Goal: Task Accomplishment & Management: Check status

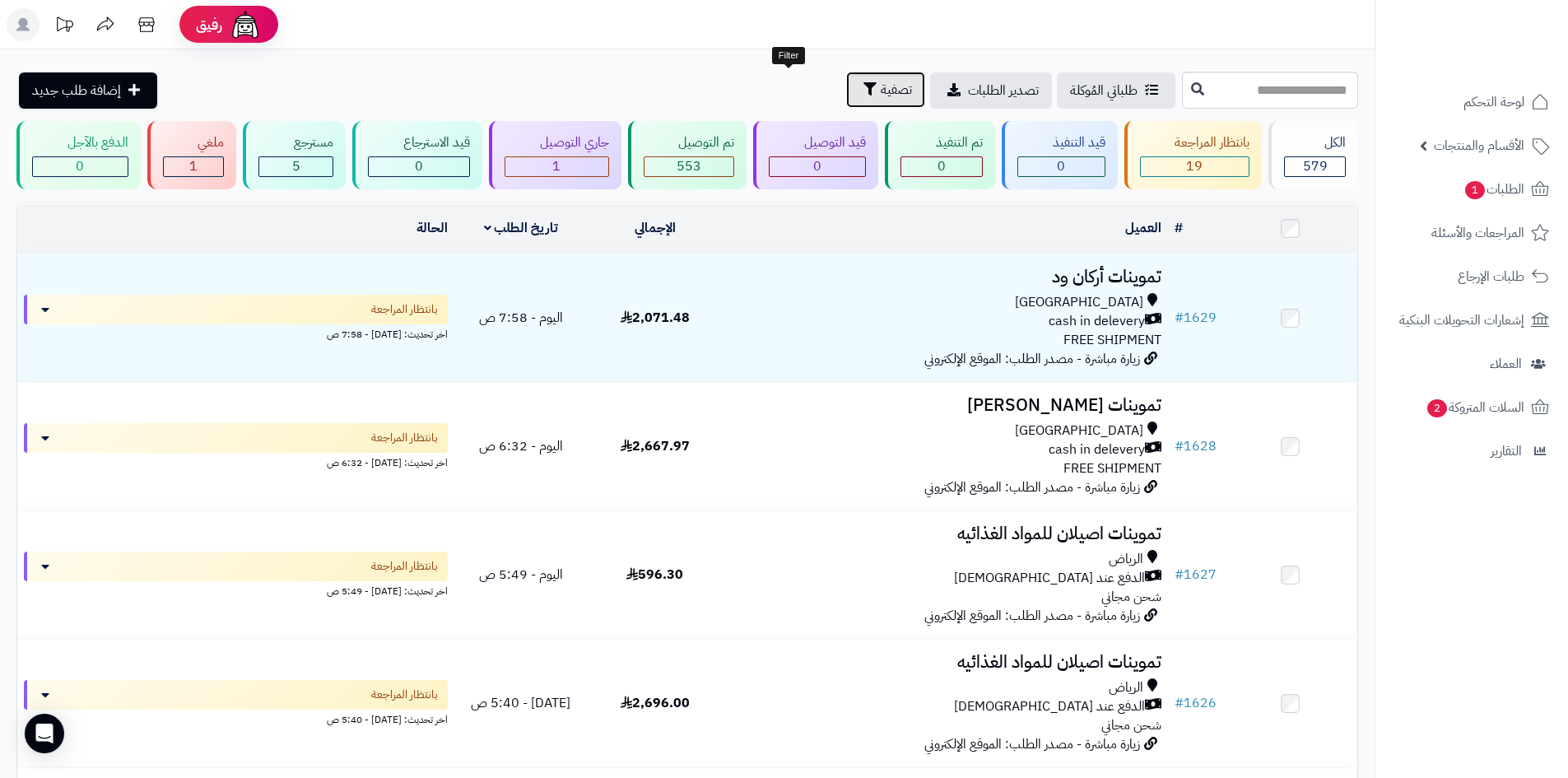
click at [881, 98] on span "تصفية" at bounding box center [897, 90] width 31 height 20
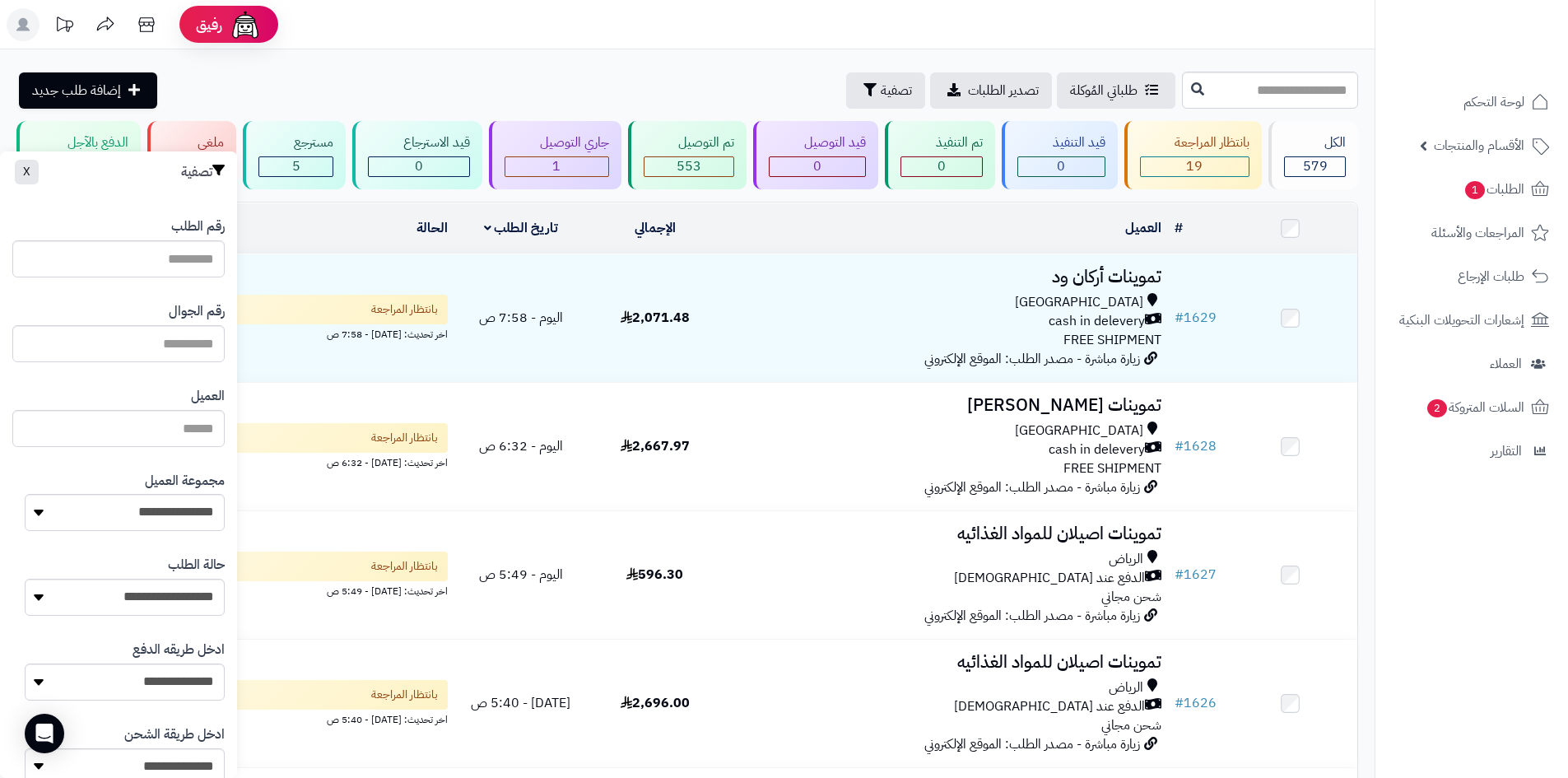
drag, startPoint x: 34, startPoint y: 304, endPoint x: 24, endPoint y: 327, distance: 25.1
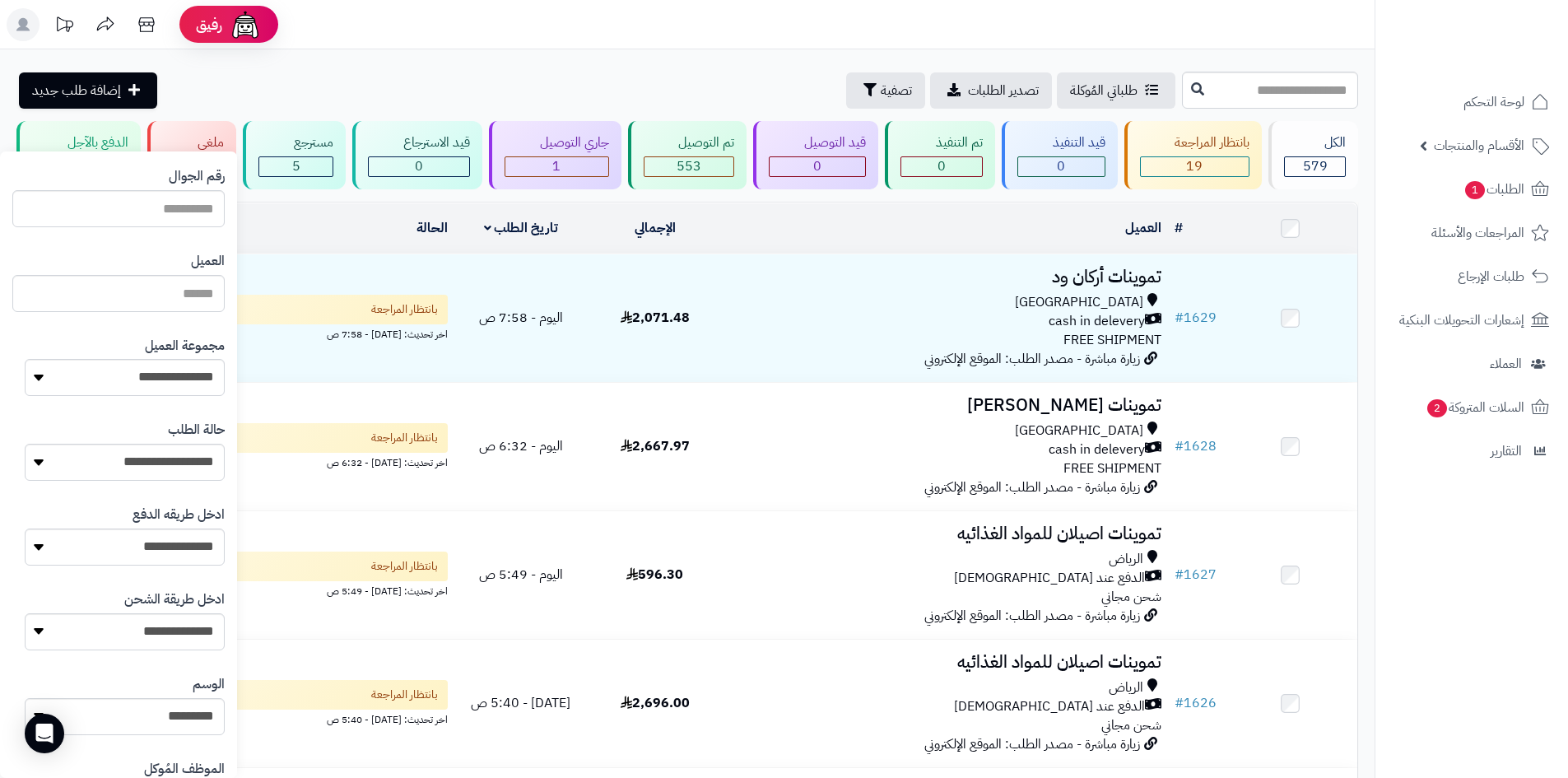
scroll to position [142, 0]
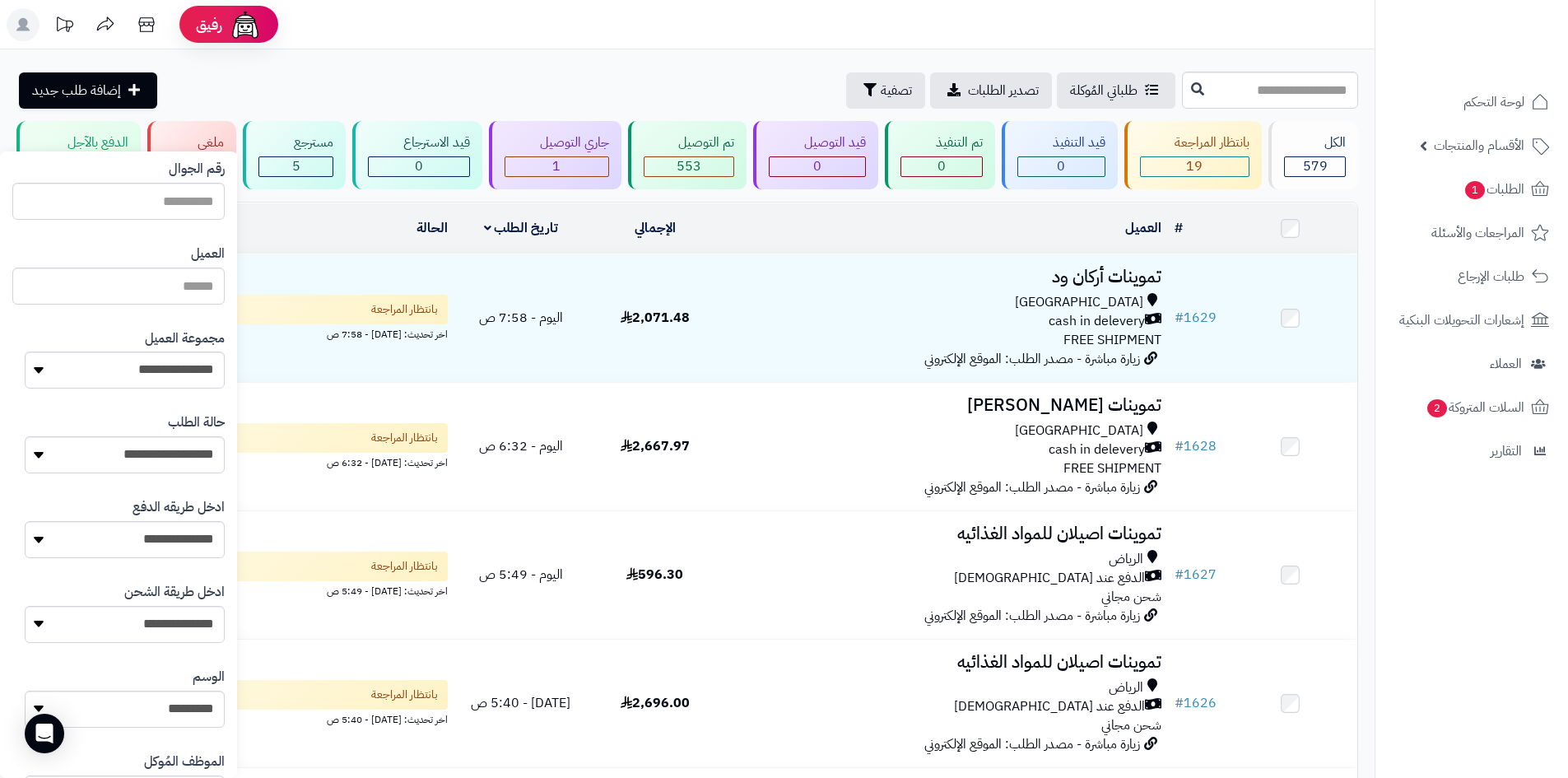
click at [77, 395] on div "**********" at bounding box center [118, 359] width 212 height 85
click at [80, 381] on select "**********" at bounding box center [125, 370] width 200 height 37
select select "*"
click at [25, 352] on select "**********" at bounding box center [125, 370] width 200 height 37
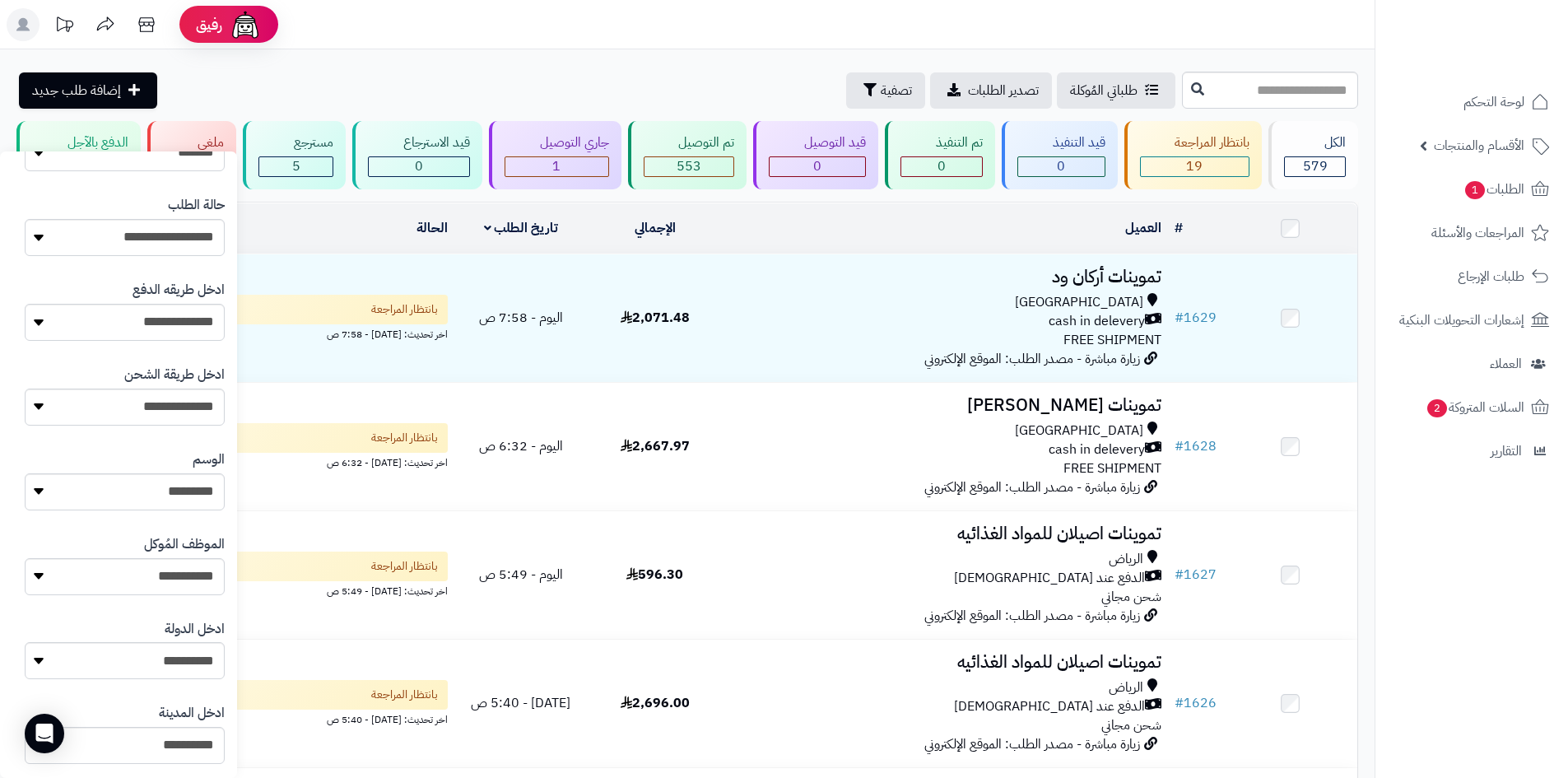
scroll to position [700, 0]
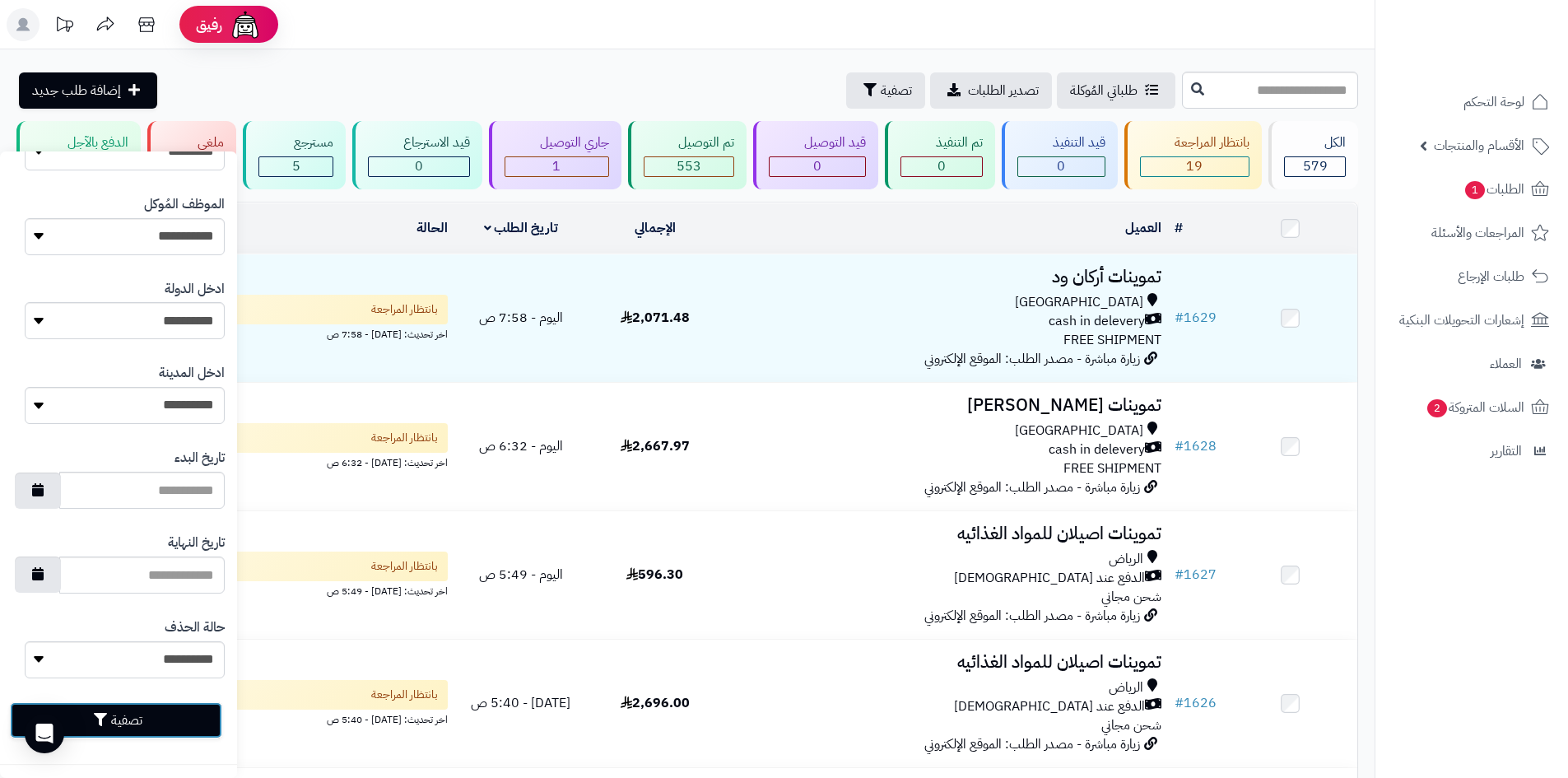
click at [159, 730] on button "تصفية" at bounding box center [116, 721] width 212 height 36
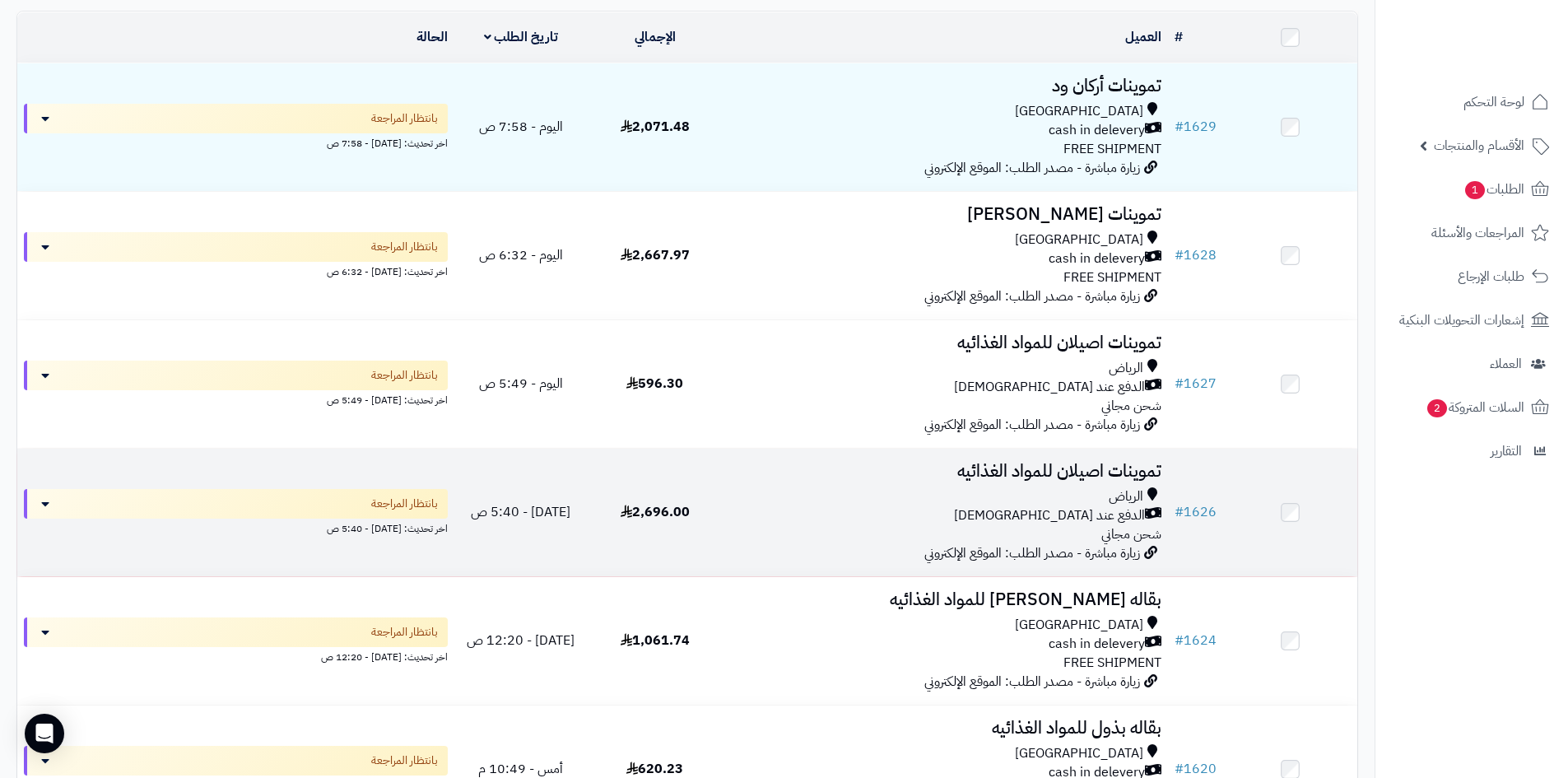
scroll to position [412, 0]
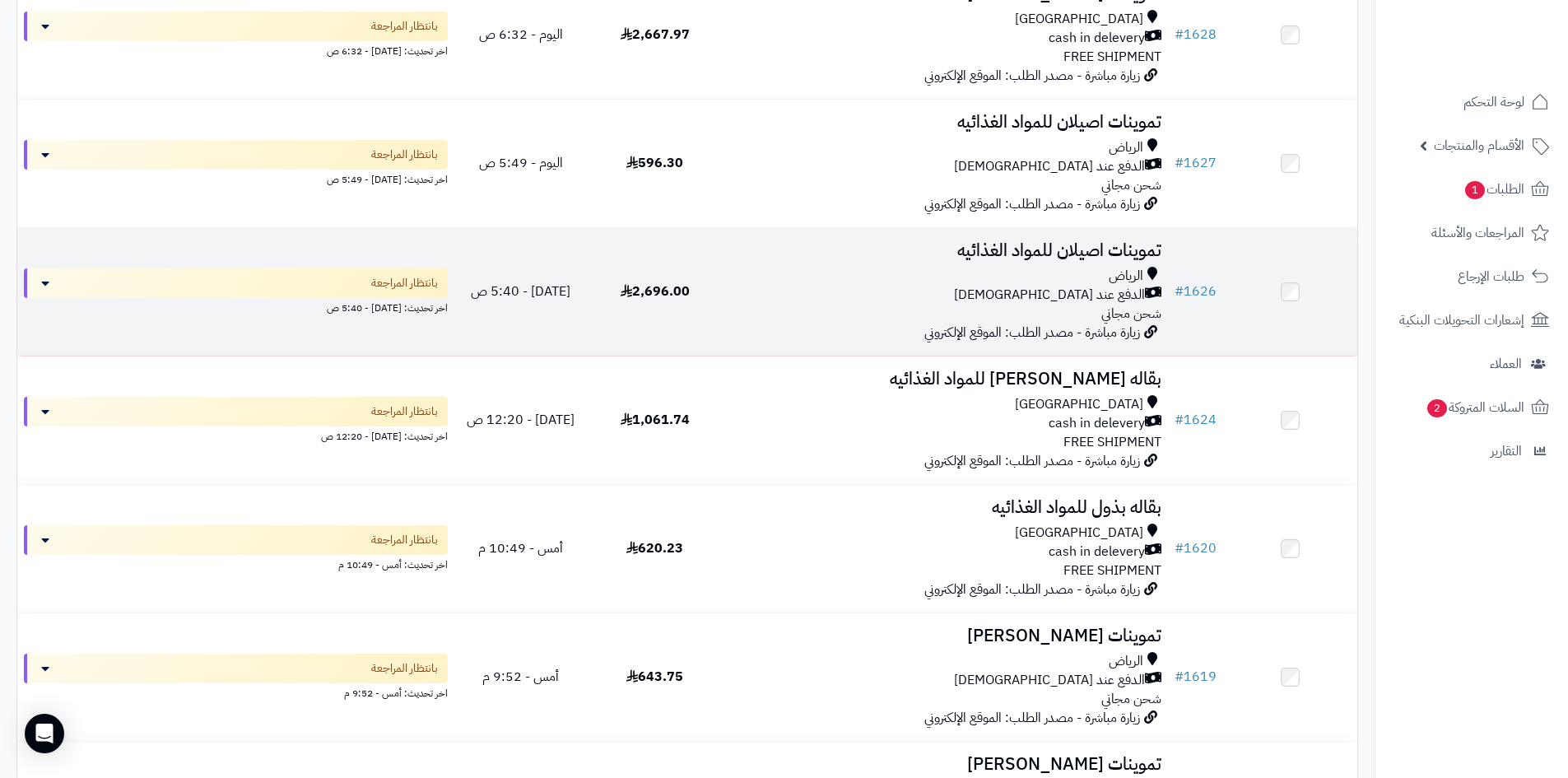
click at [763, 286] on div "الدفع عند [DEMOGRAPHIC_DATA]" at bounding box center [945, 295] width 433 height 19
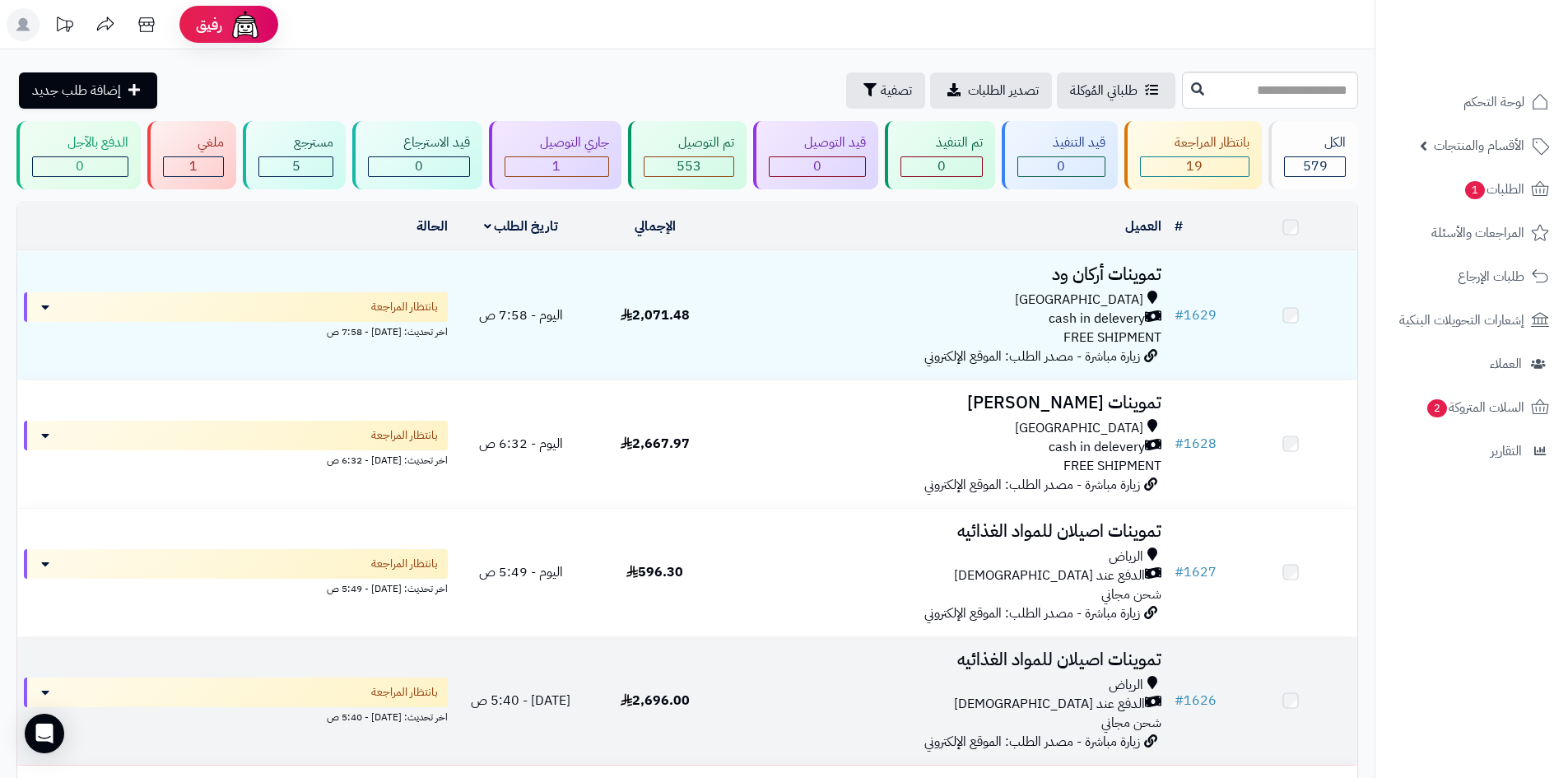
scroll to position [412, 0]
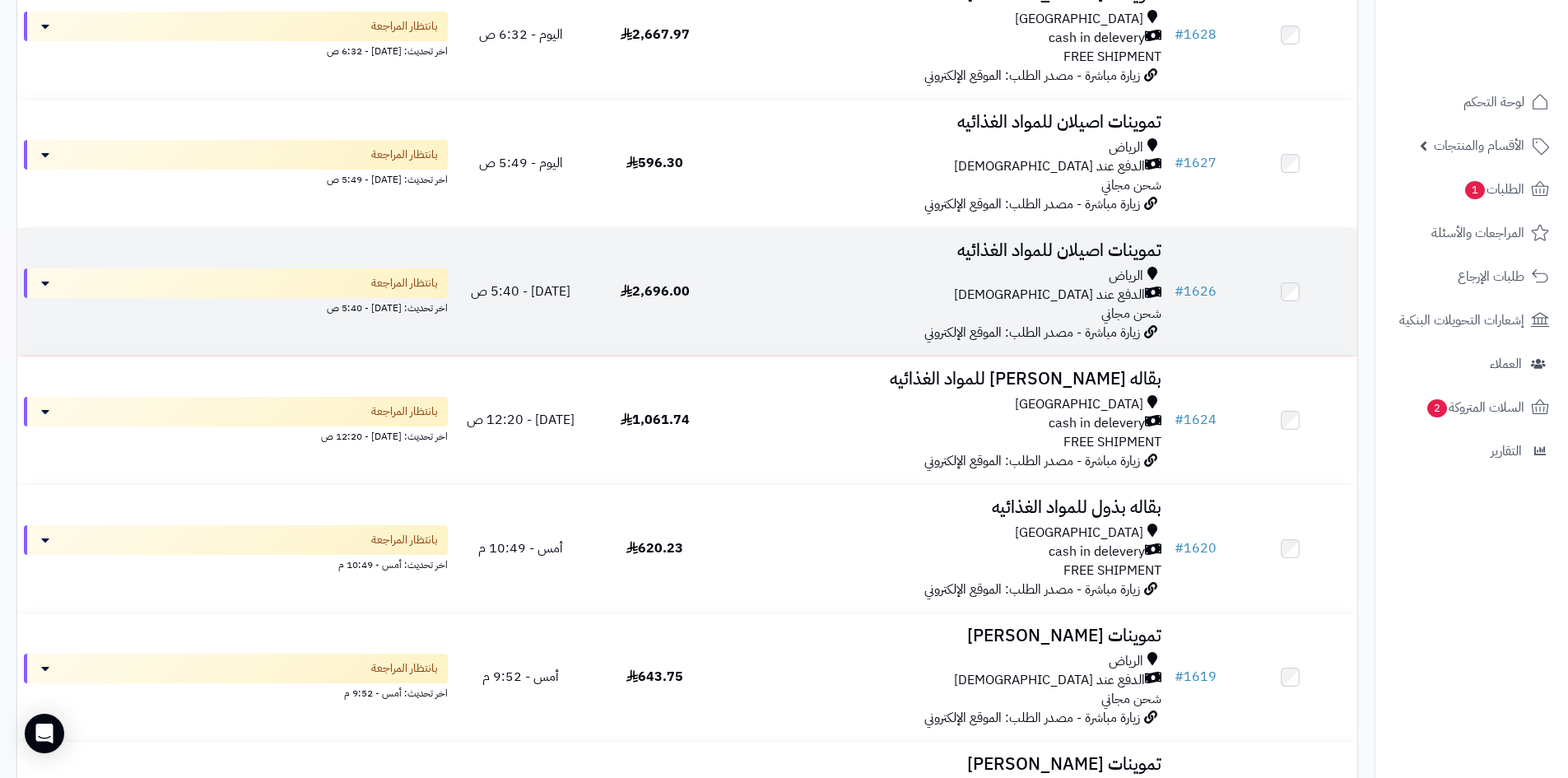
click at [983, 289] on div "الدفع عند [DEMOGRAPHIC_DATA]" at bounding box center [945, 295] width 433 height 19
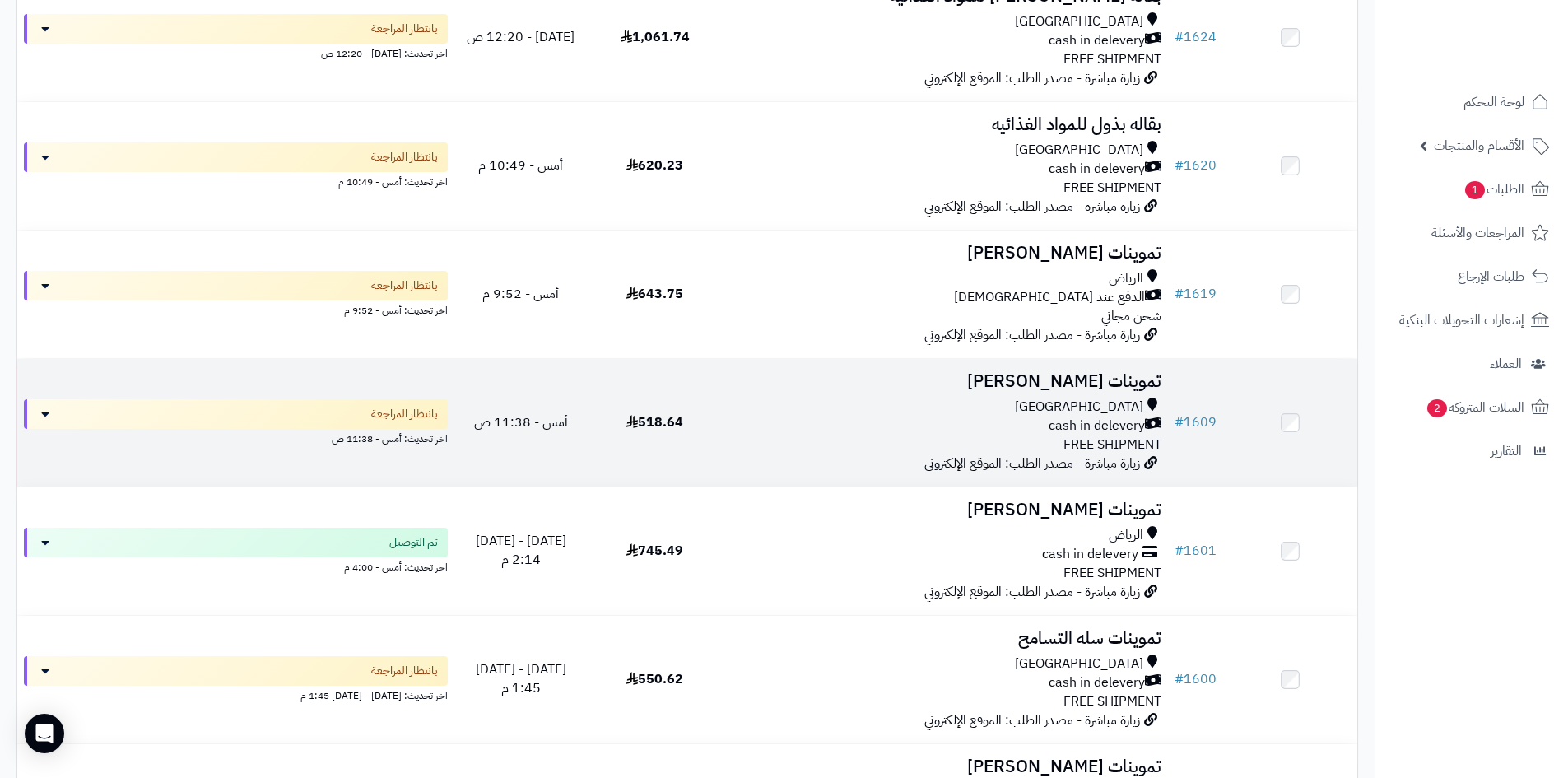
scroll to position [824, 0]
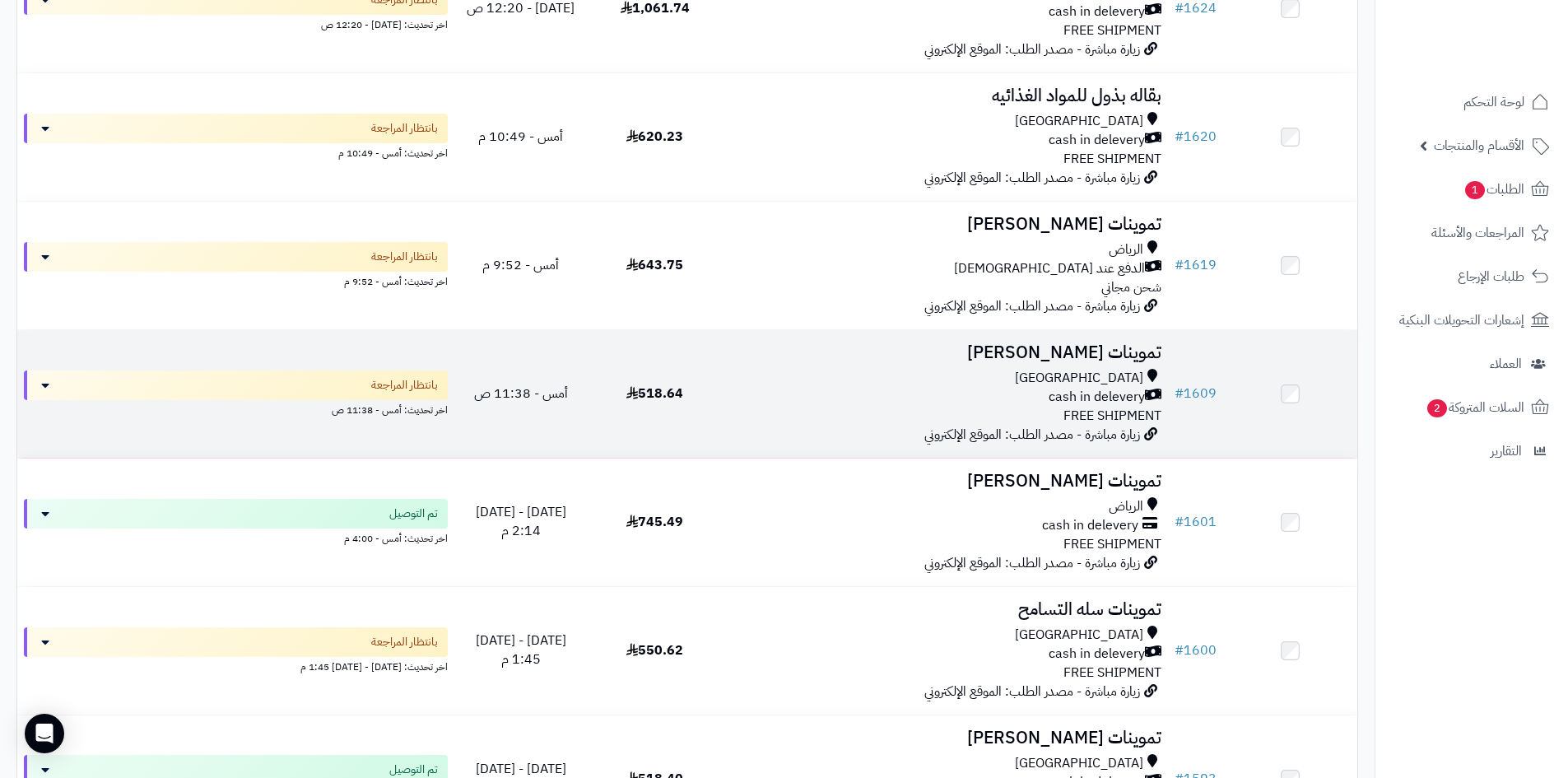
click at [951, 419] on div "[GEOGRAPHIC_DATA] cash in delevery FREE SHIPMENT" at bounding box center [945, 397] width 433 height 56
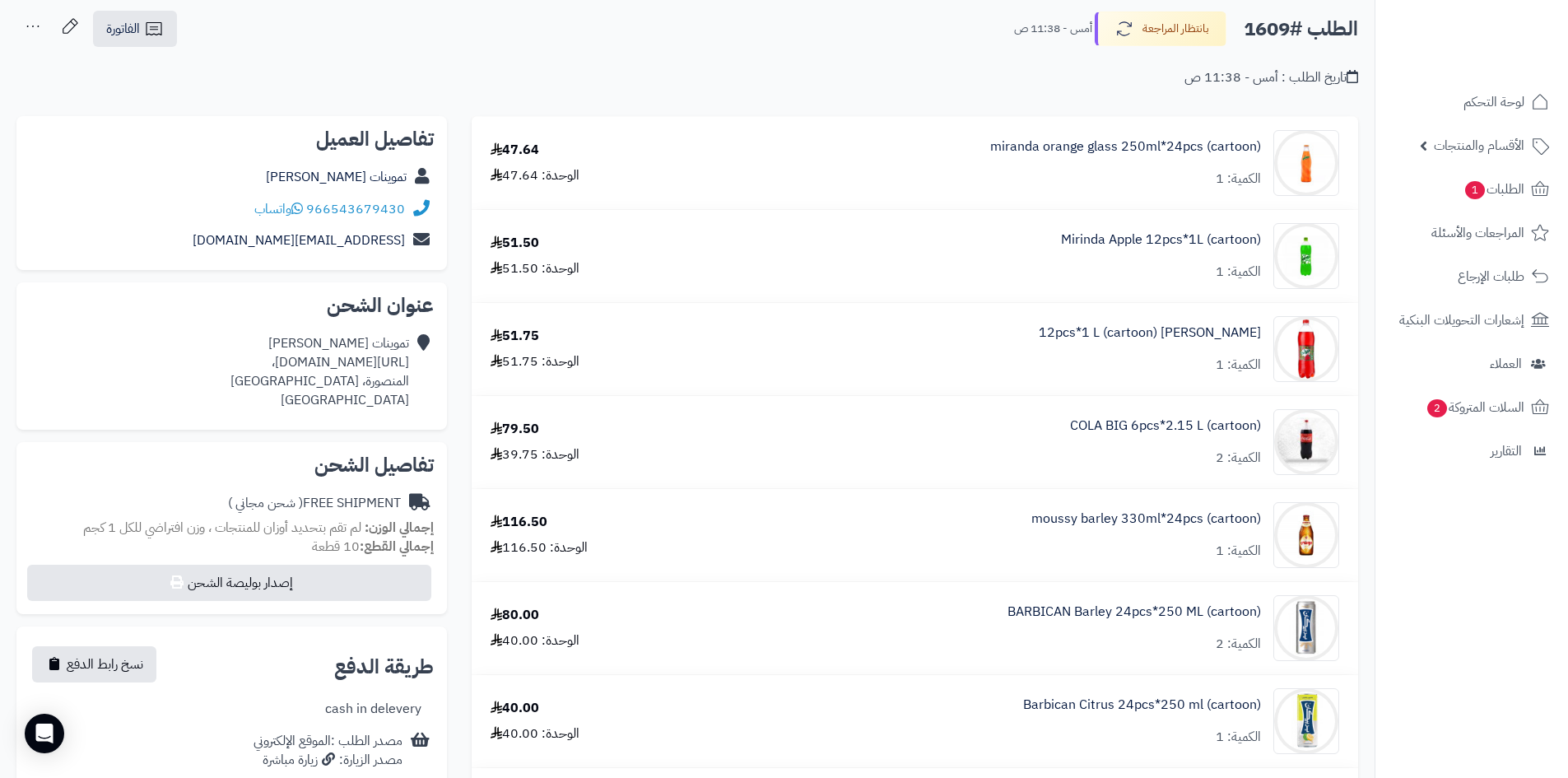
scroll to position [247, 0]
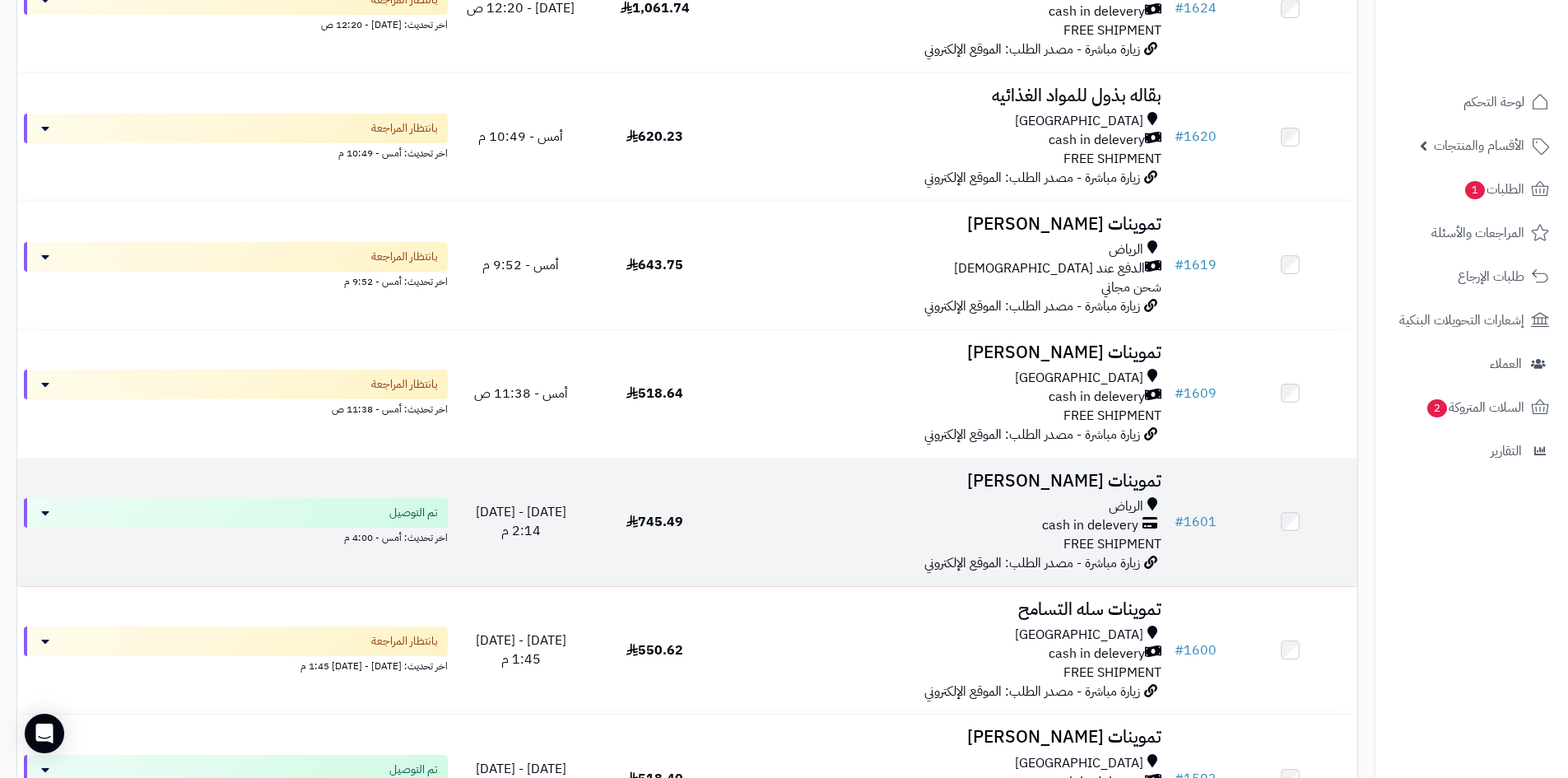
scroll to position [988, 0]
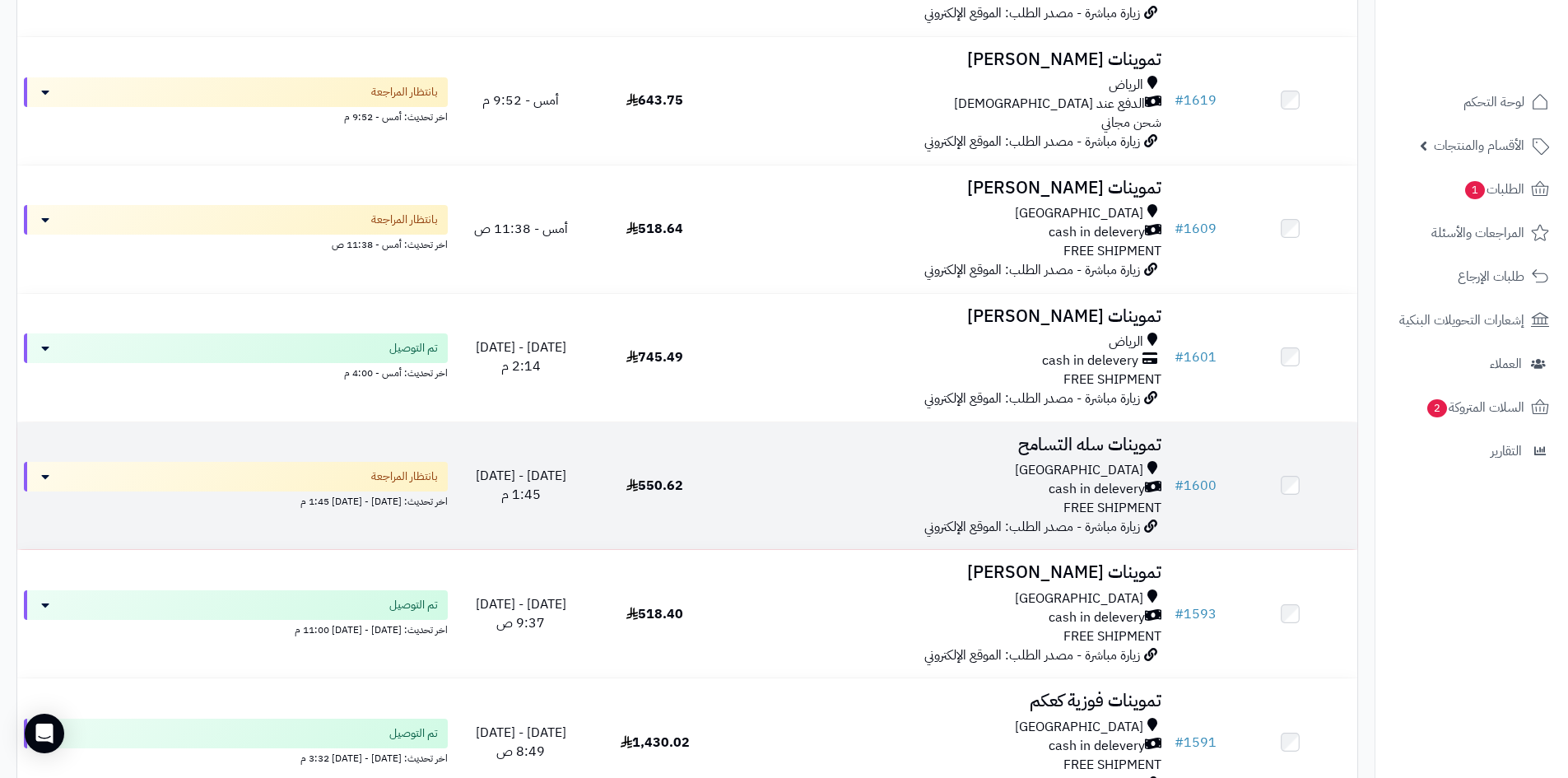
click at [966, 485] on div "cash in delevery" at bounding box center [945, 489] width 433 height 19
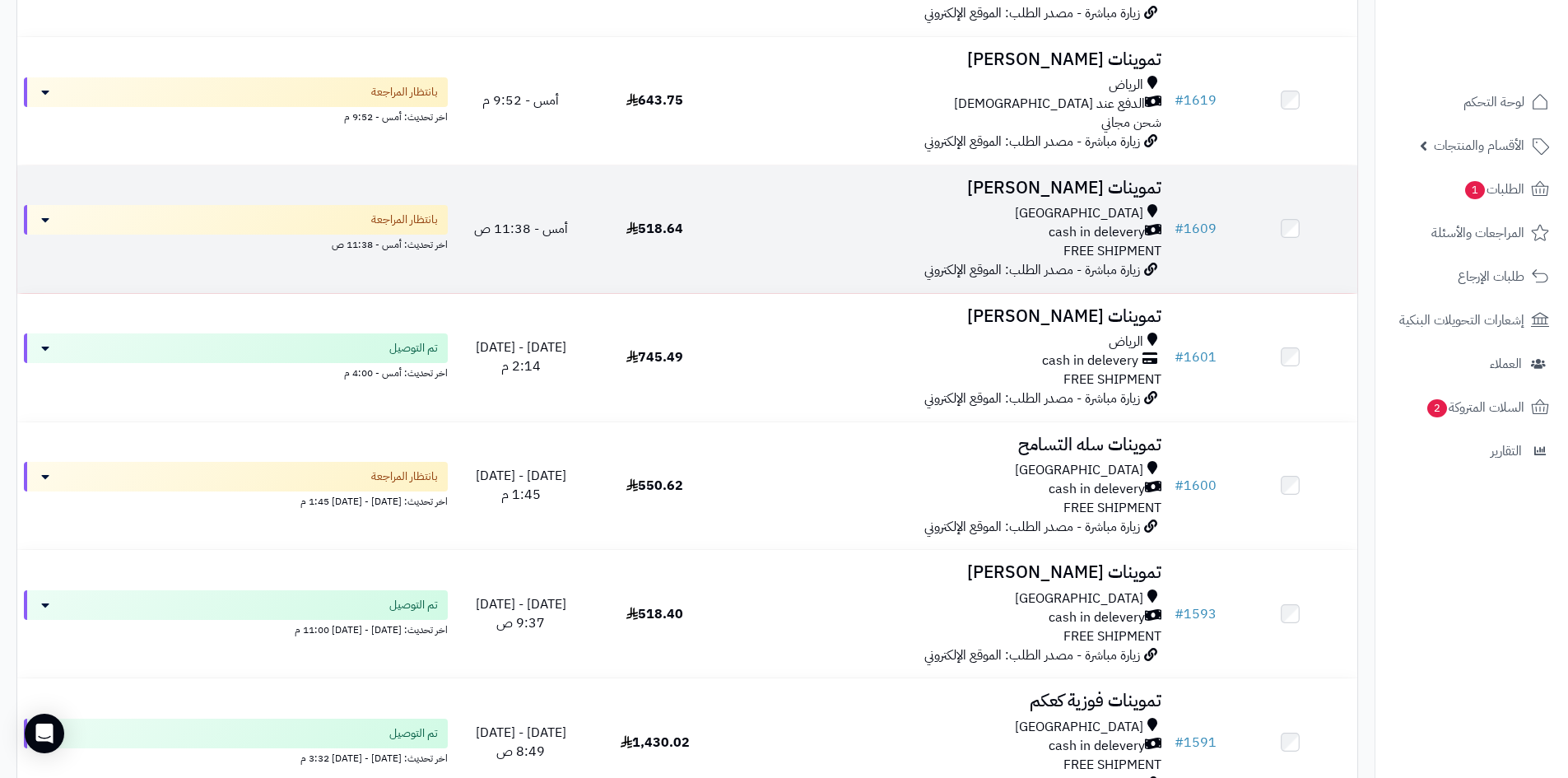
scroll to position [906, 0]
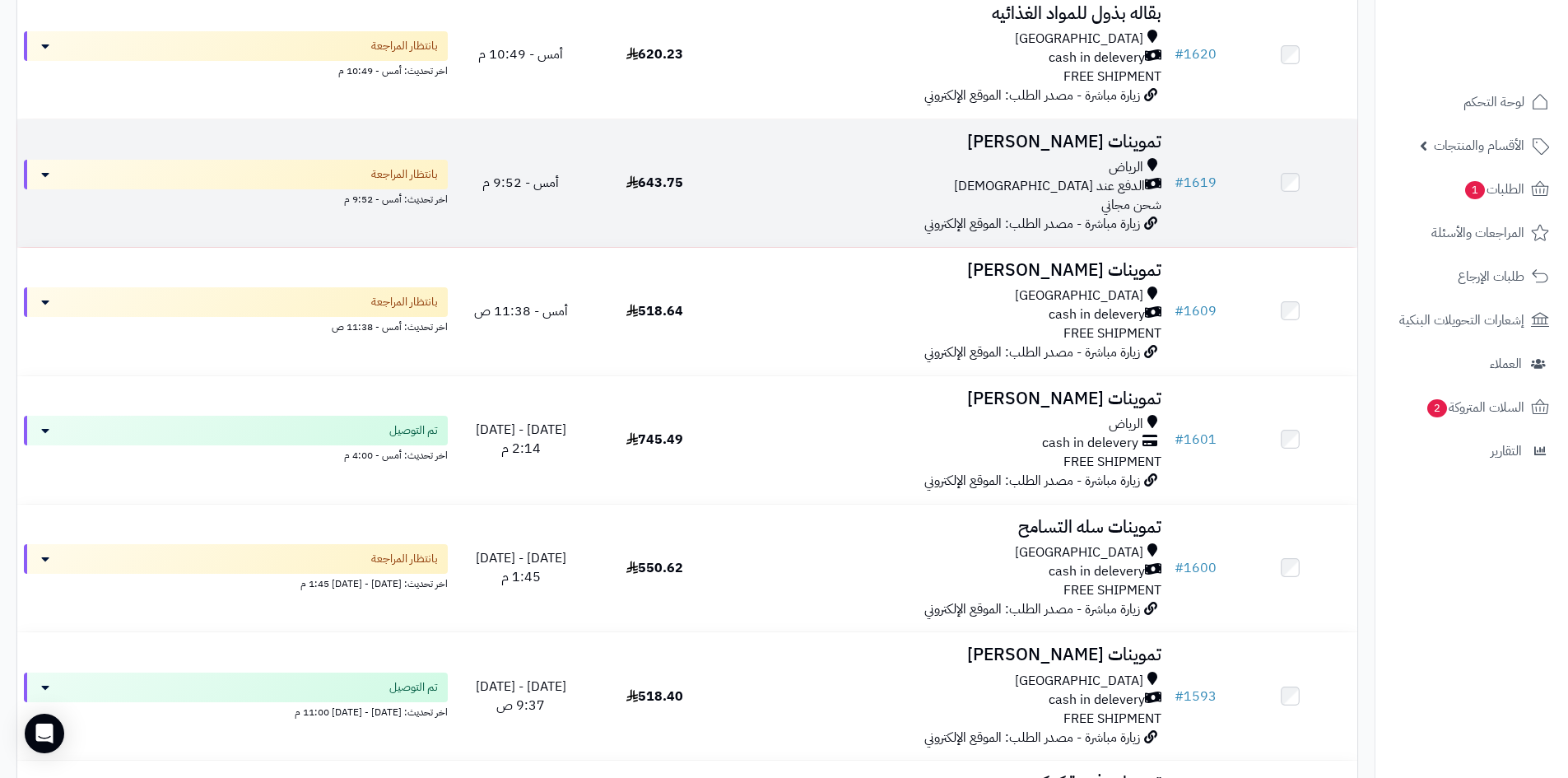
click at [886, 208] on div "الرياض الدفع عند الاستلام شحن مجاني" at bounding box center [945, 186] width 433 height 56
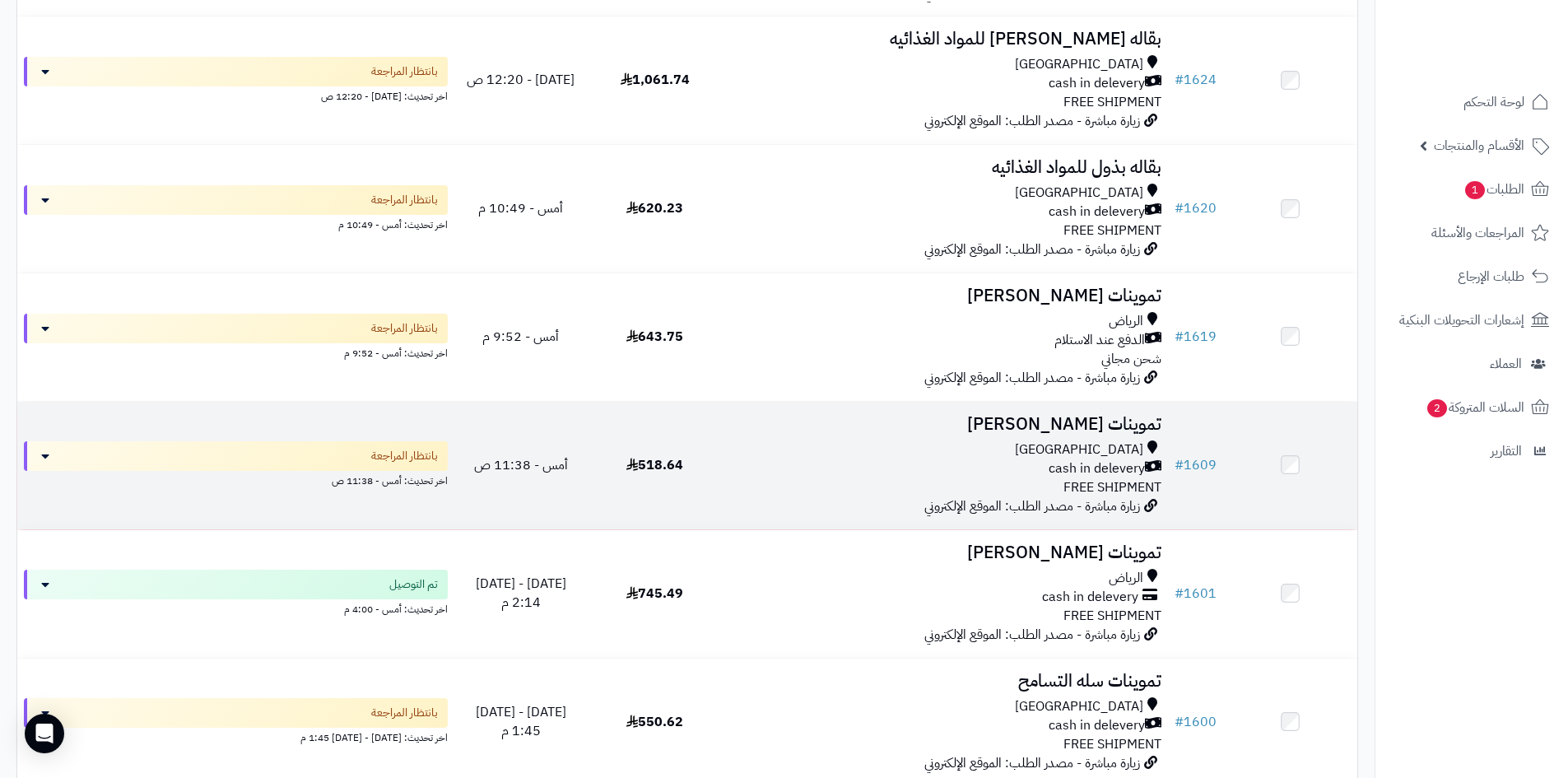
scroll to position [741, 0]
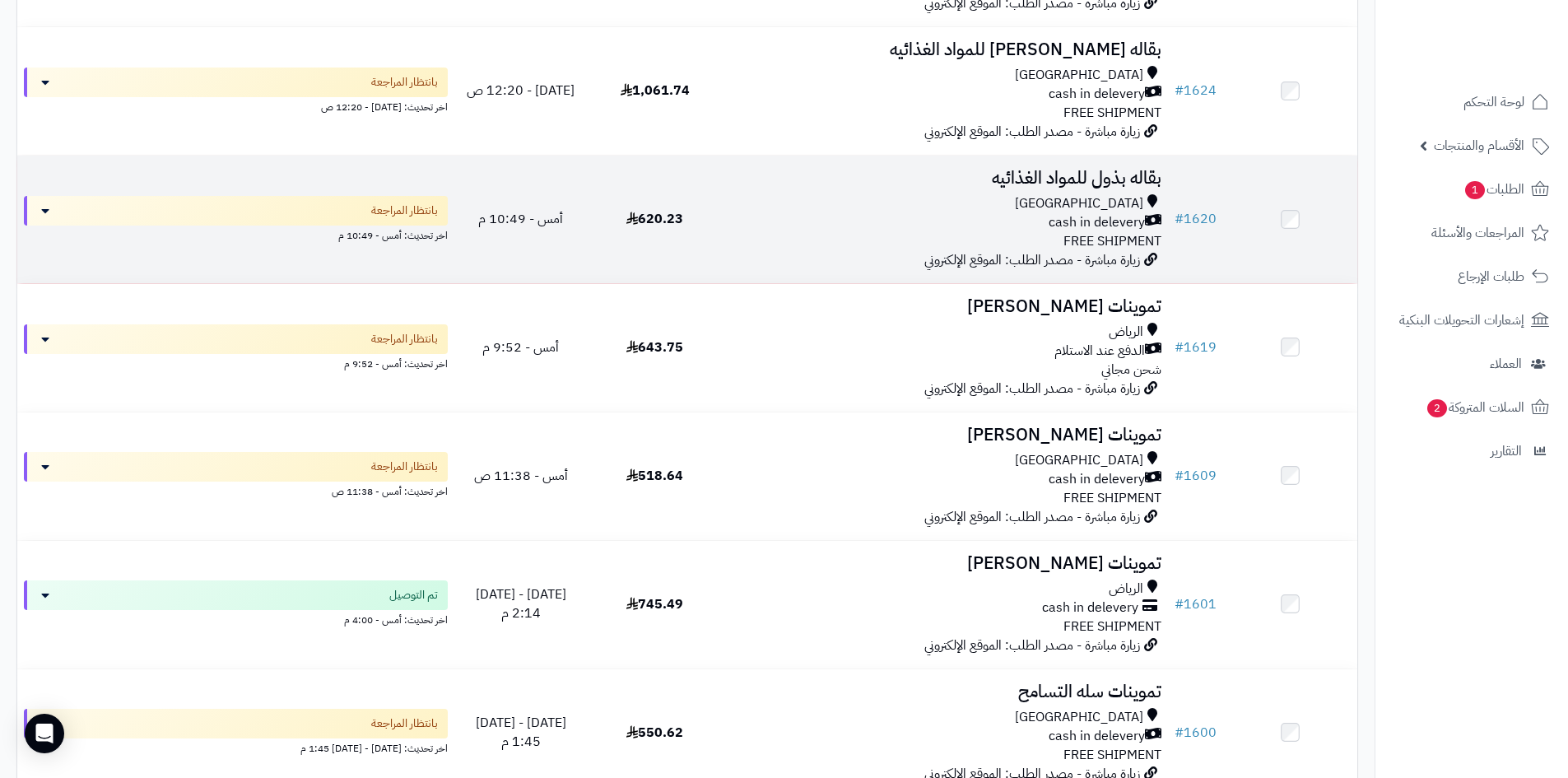
click at [1015, 236] on div "Riyadh cash in delevery FREE SHIPMENT" at bounding box center [945, 222] width 433 height 56
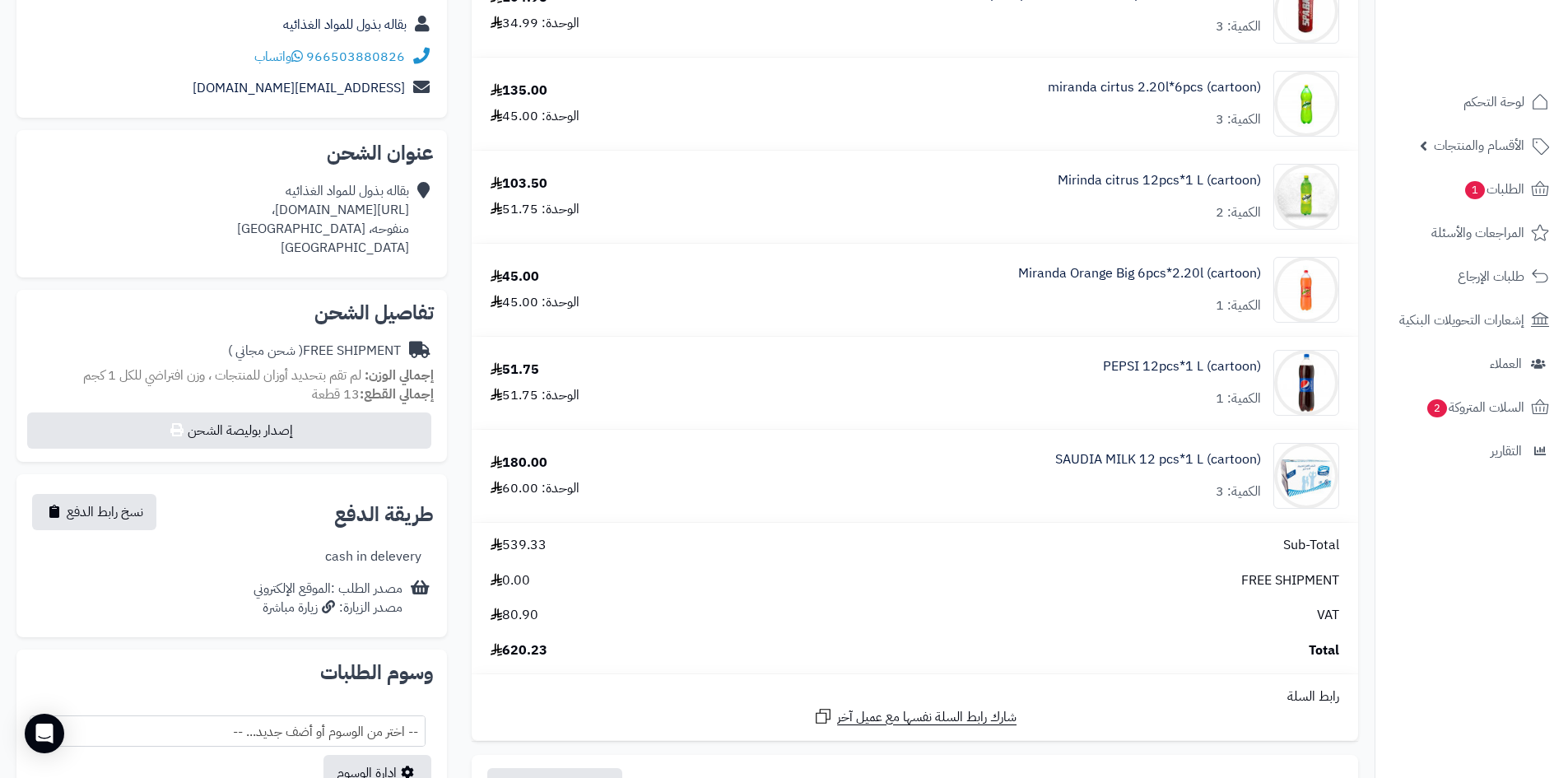
scroll to position [82, 0]
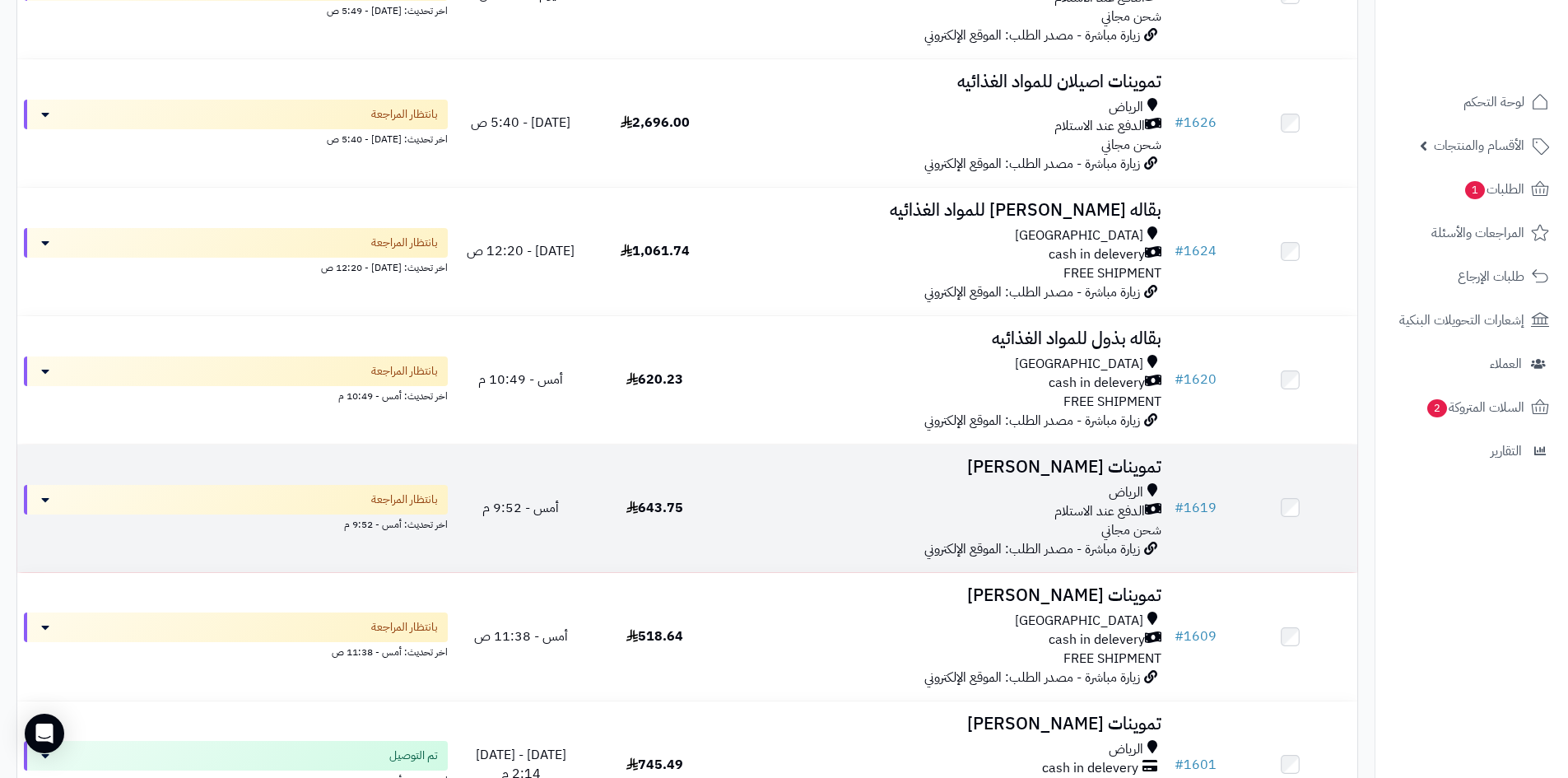
scroll to position [577, 0]
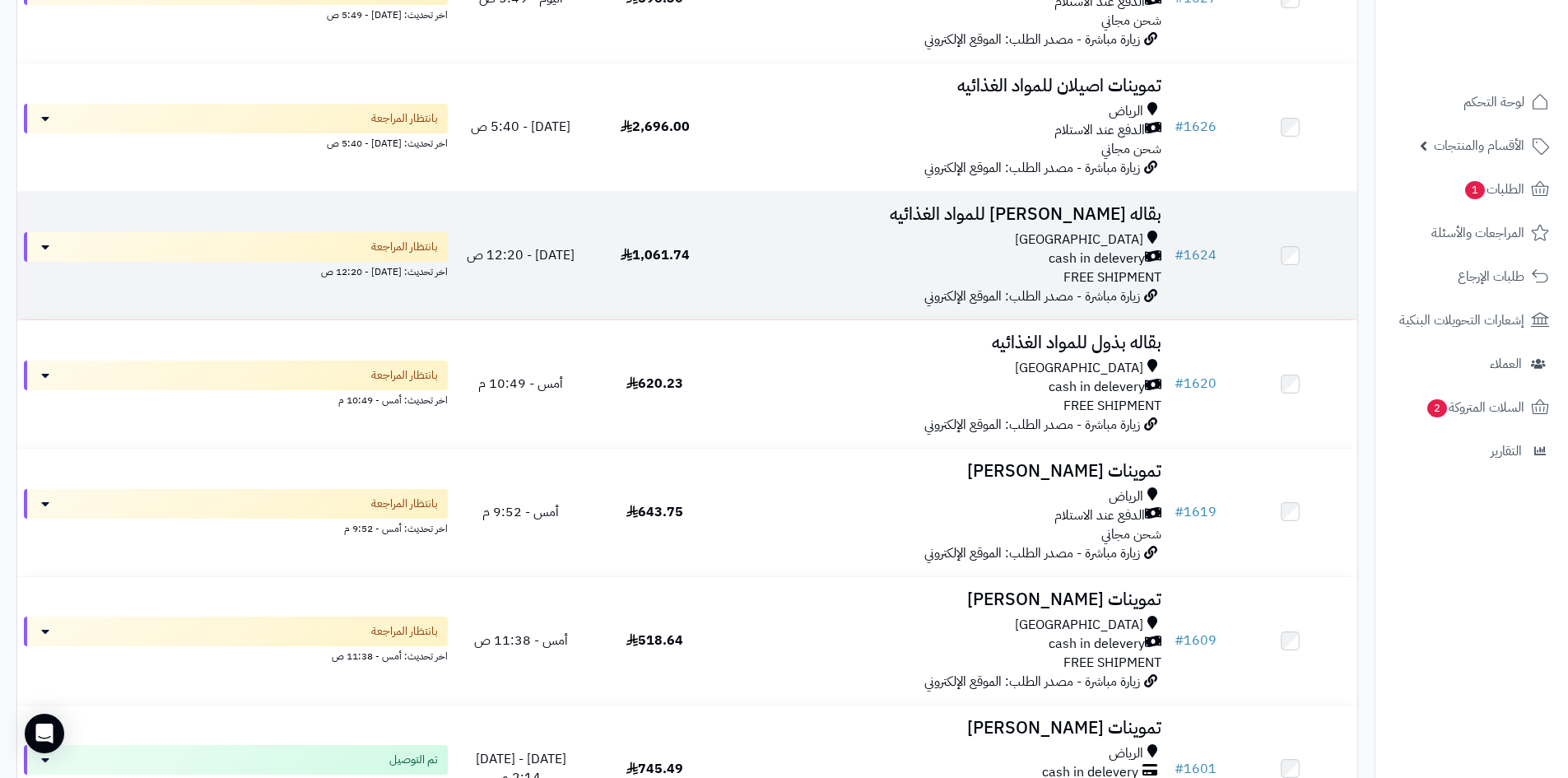
click at [1019, 263] on div "cash in delevery" at bounding box center [945, 259] width 433 height 19
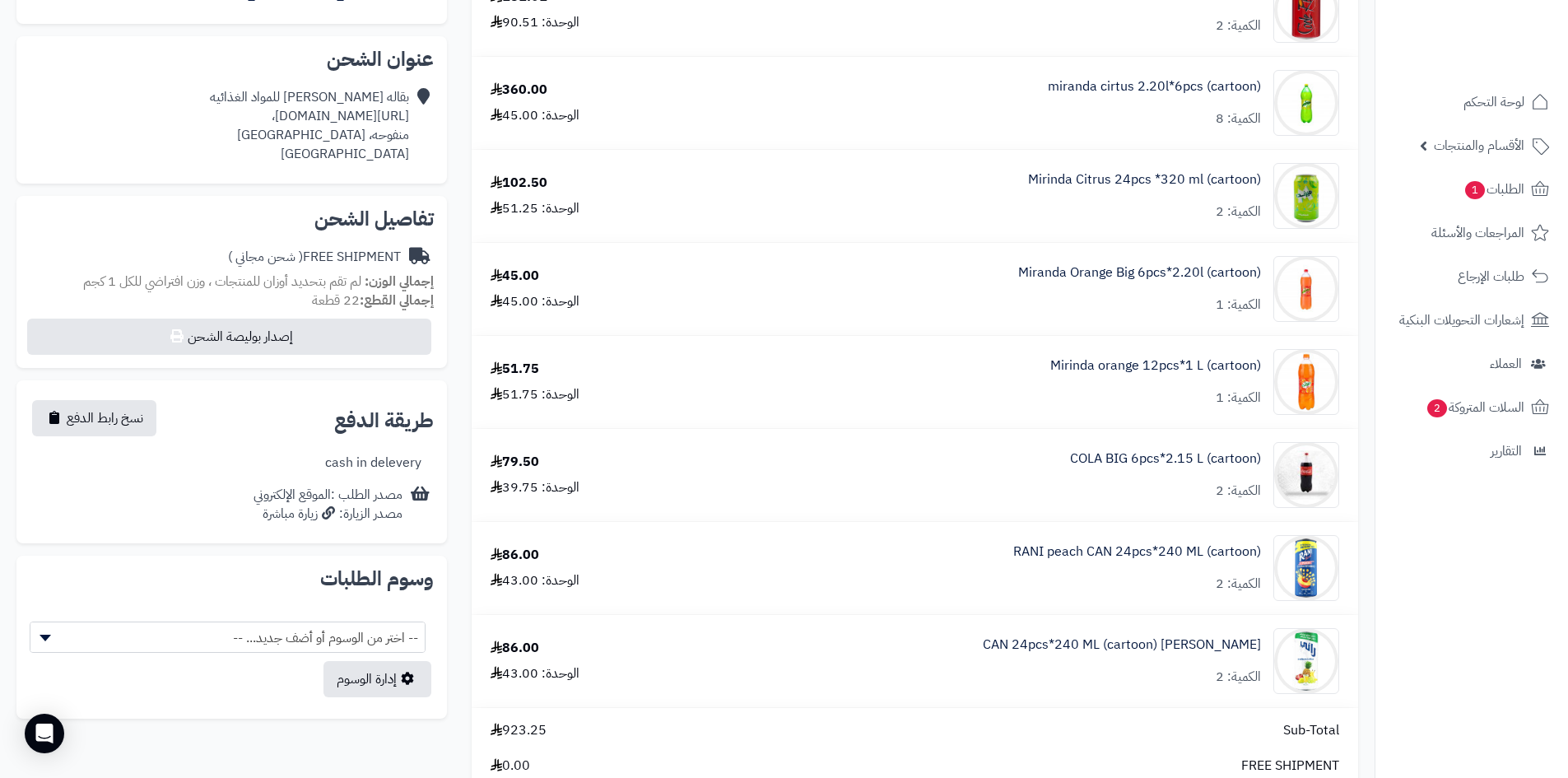
scroll to position [494, 0]
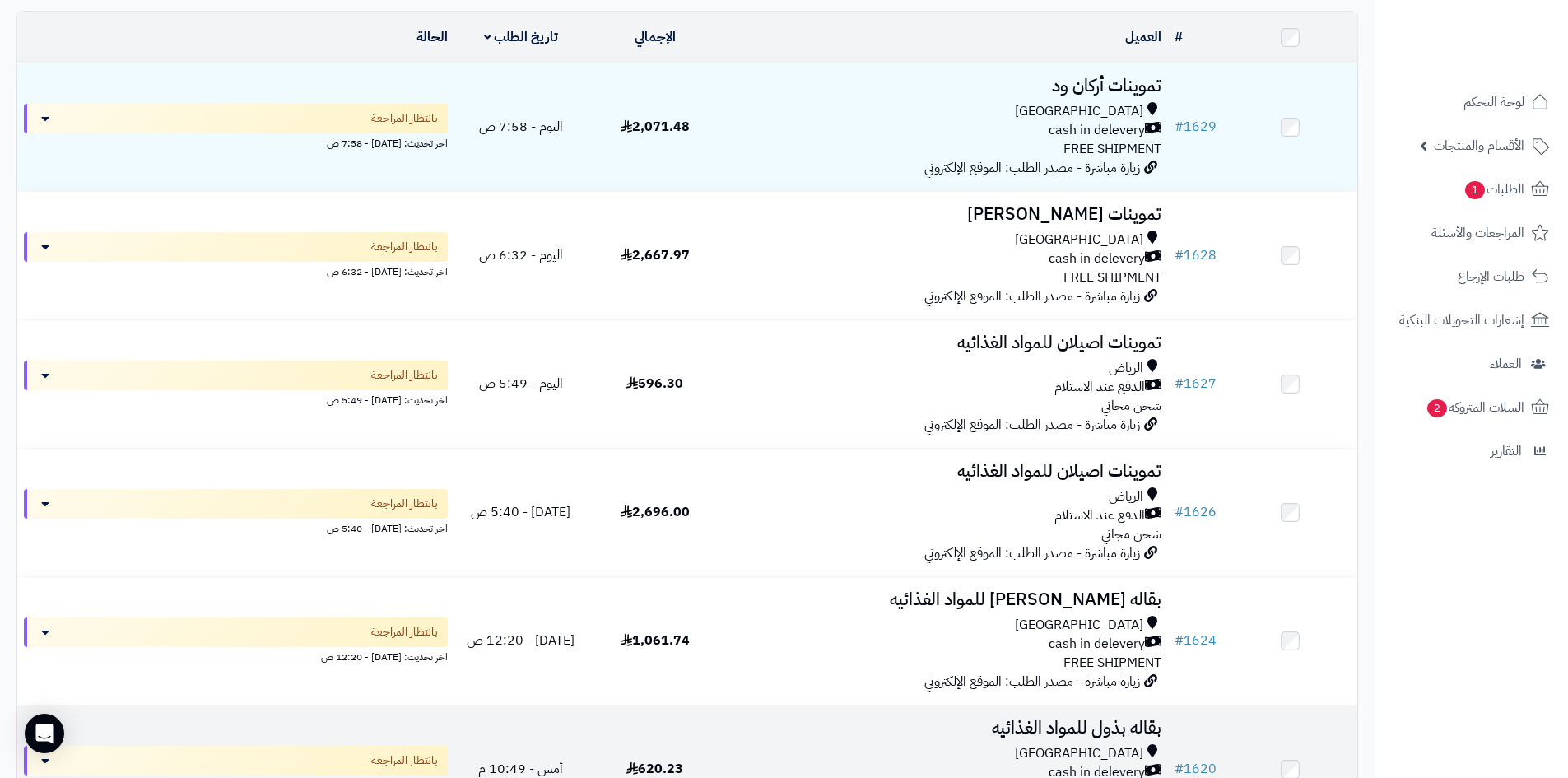
scroll to position [82, 0]
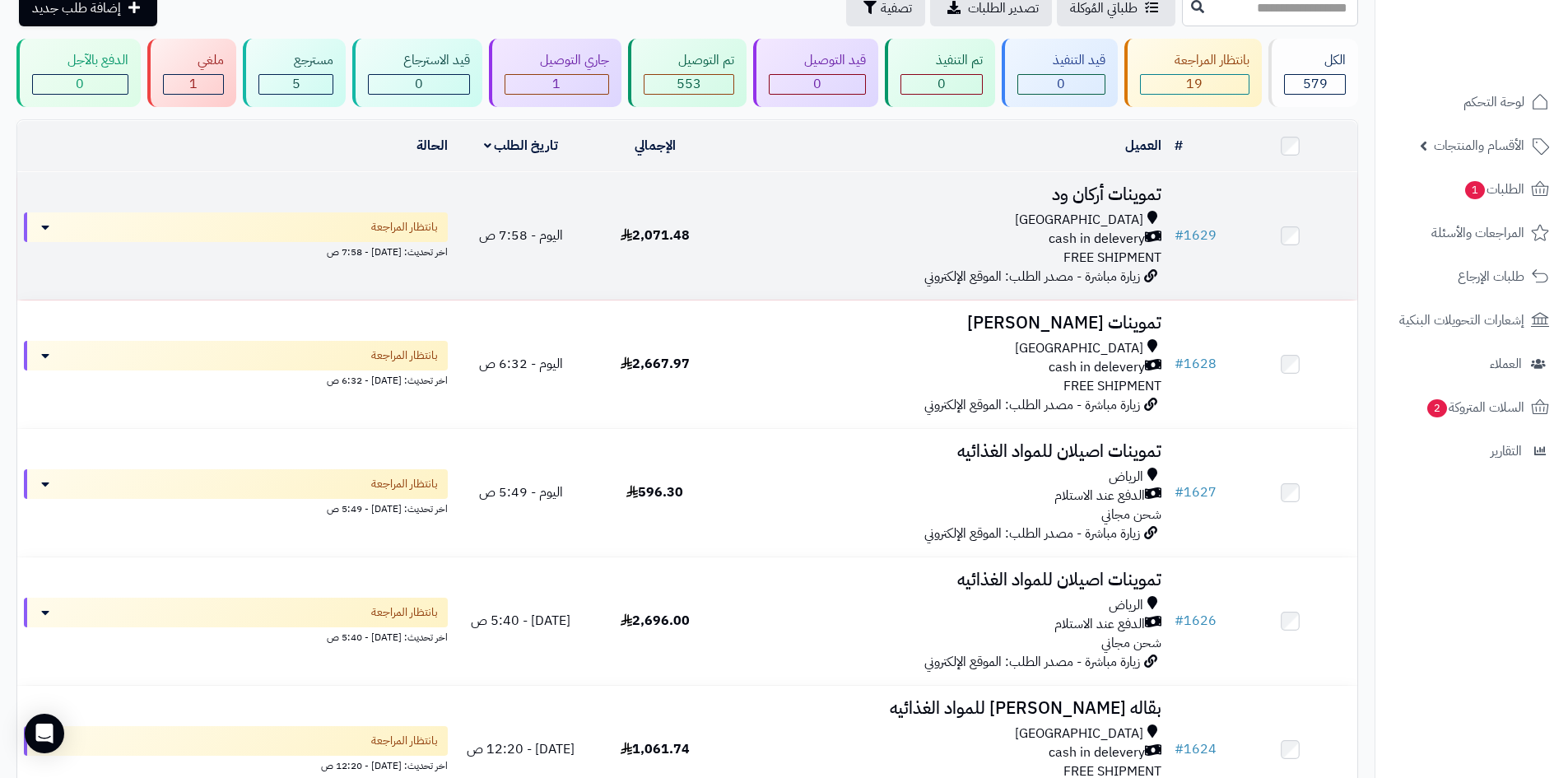
click at [705, 269] on td "2,071.48" at bounding box center [654, 236] width 134 height 128
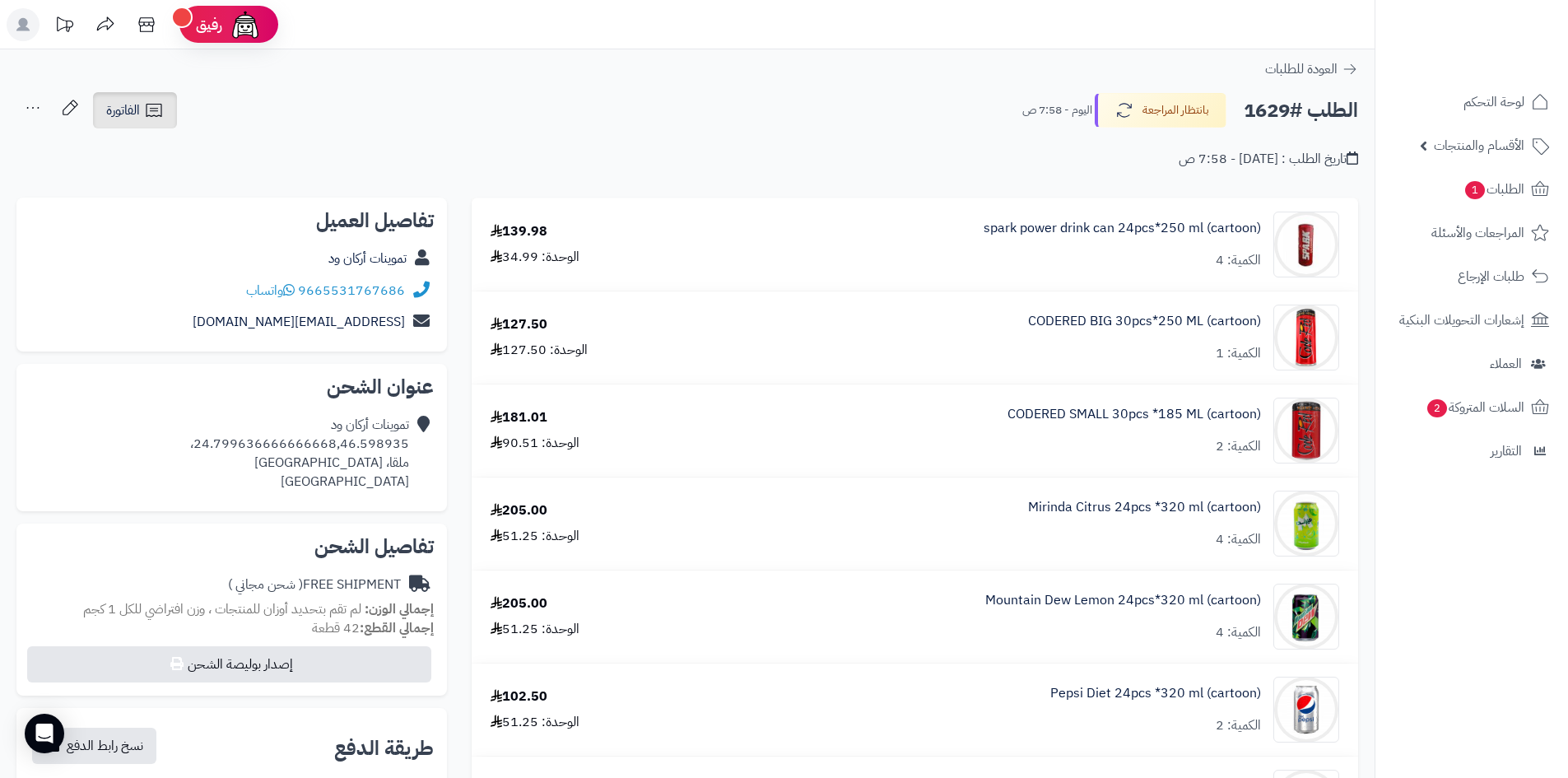
click at [152, 111] on icon at bounding box center [153, 110] width 15 height 13
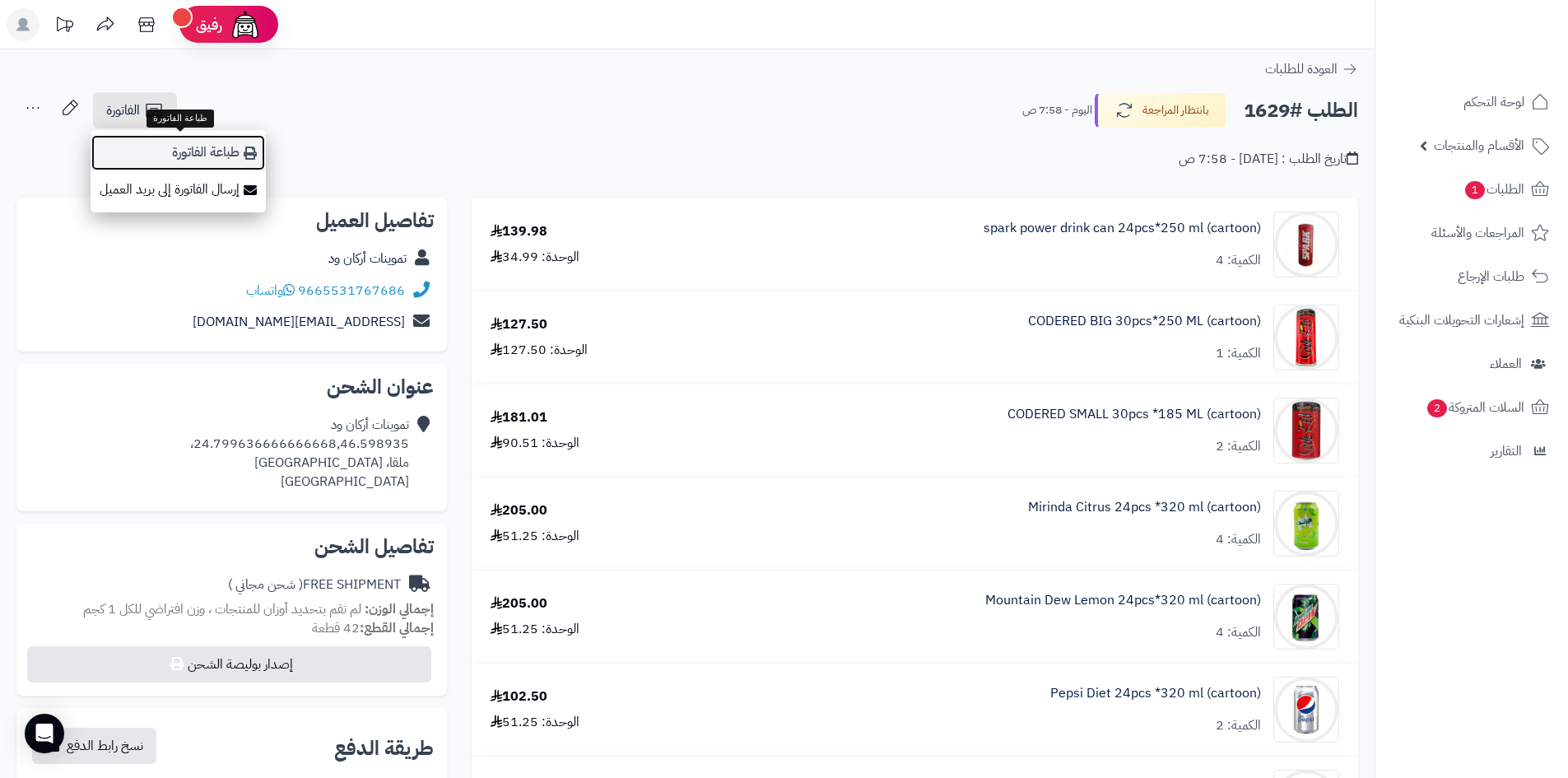
click at [174, 149] on link "طباعة الفاتورة" at bounding box center [178, 152] width 175 height 37
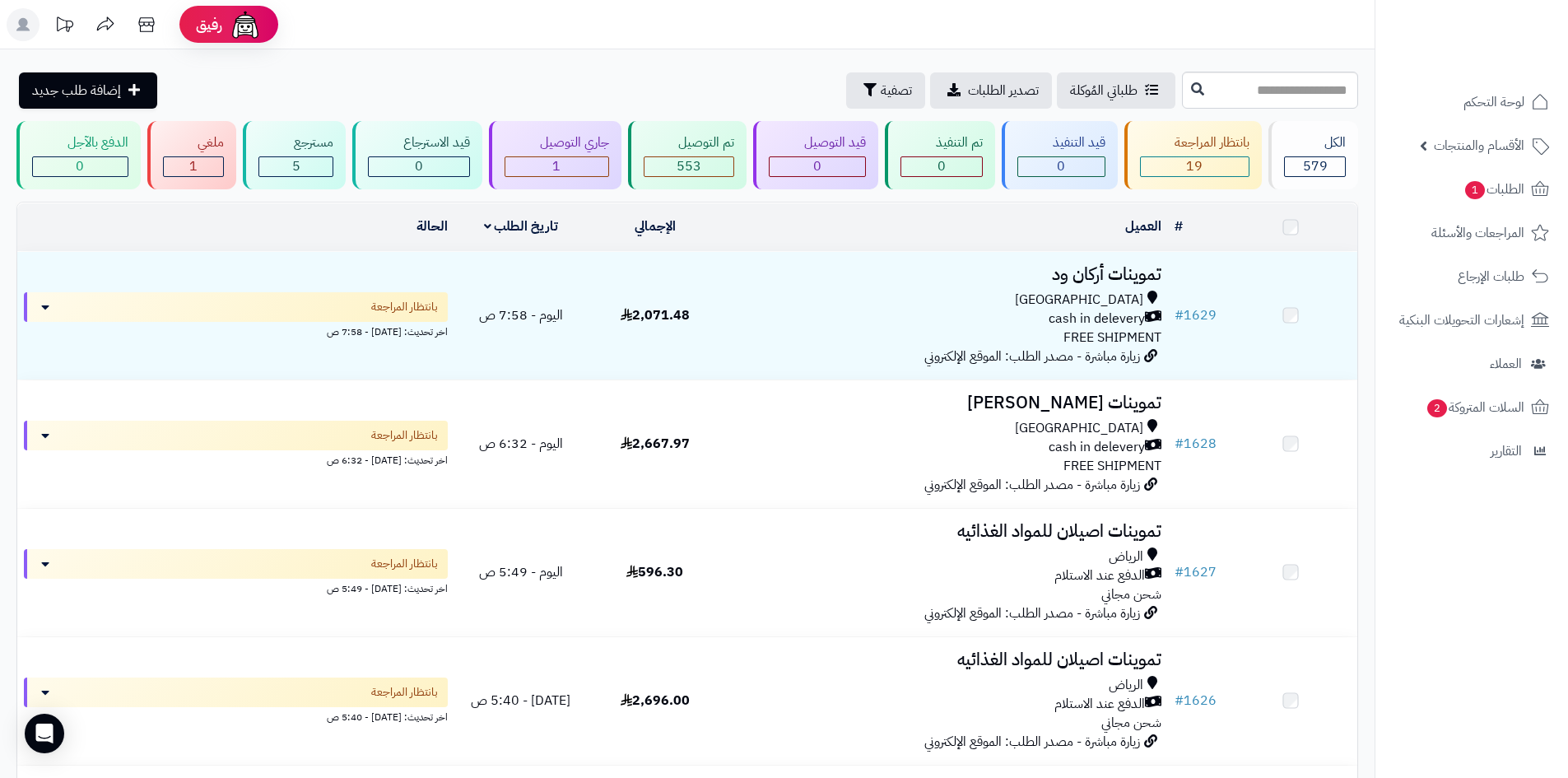
scroll to position [82, 0]
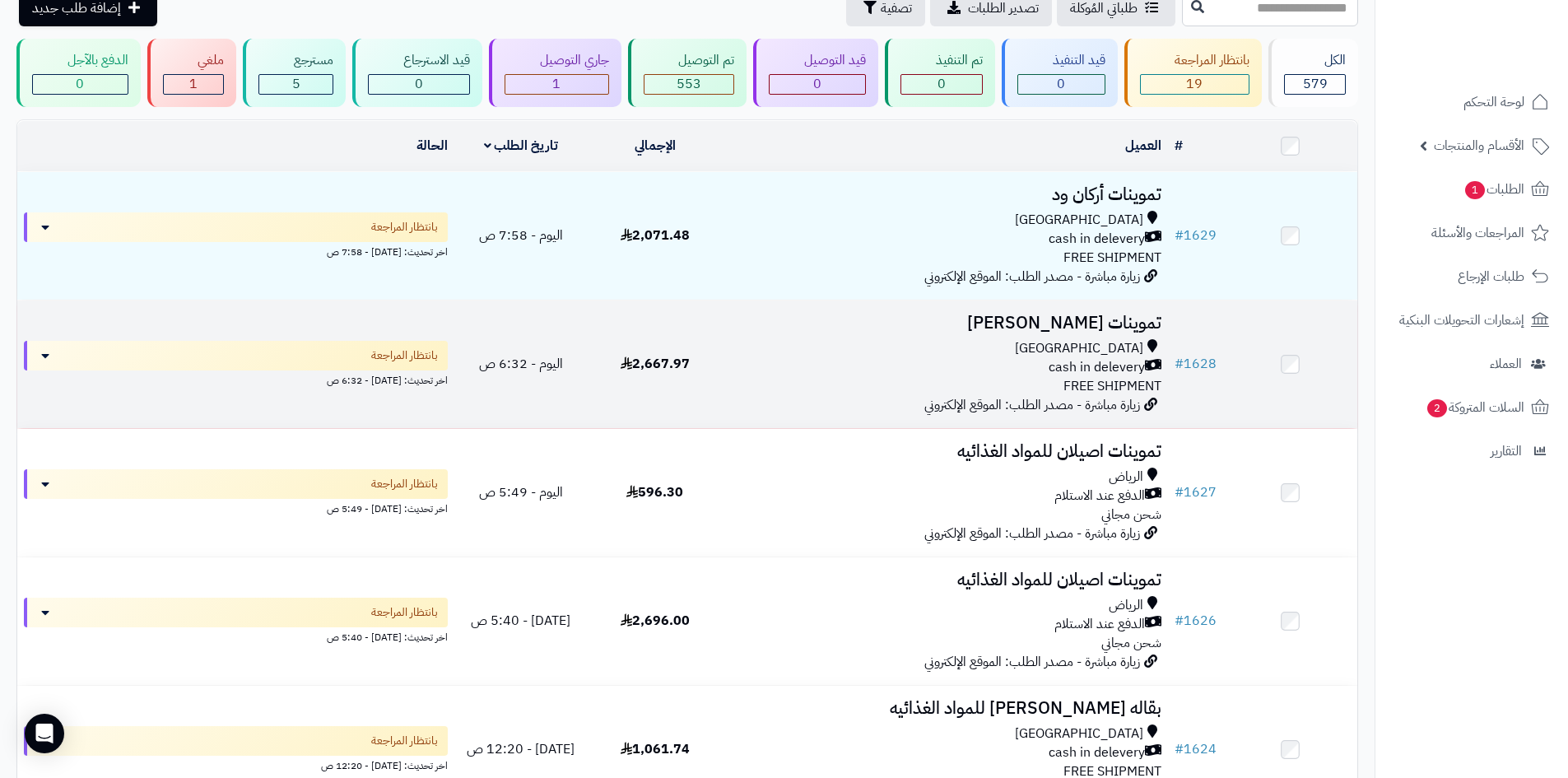
click at [673, 333] on td "2,667.97" at bounding box center [654, 364] width 134 height 128
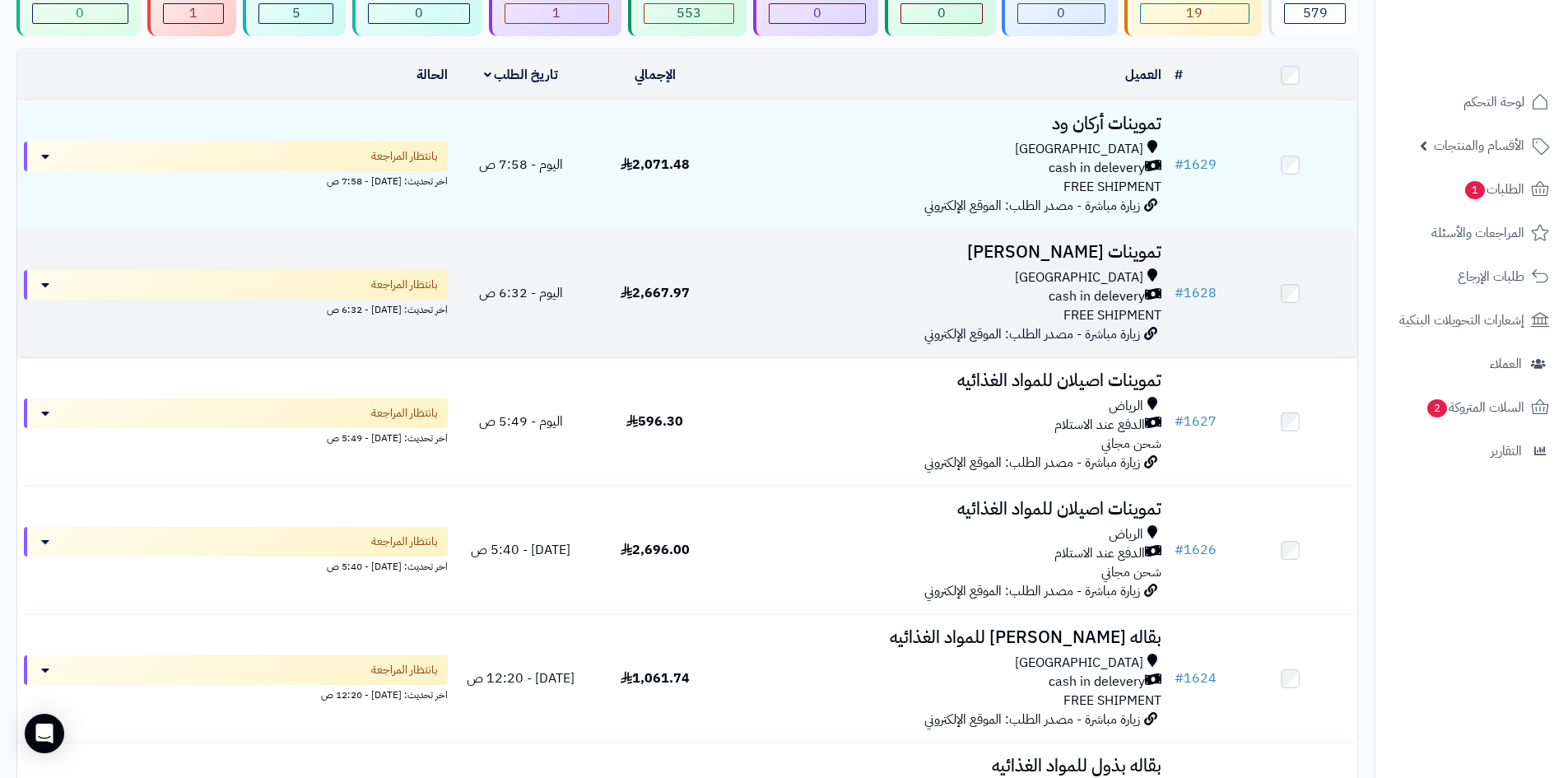
scroll to position [247, 0]
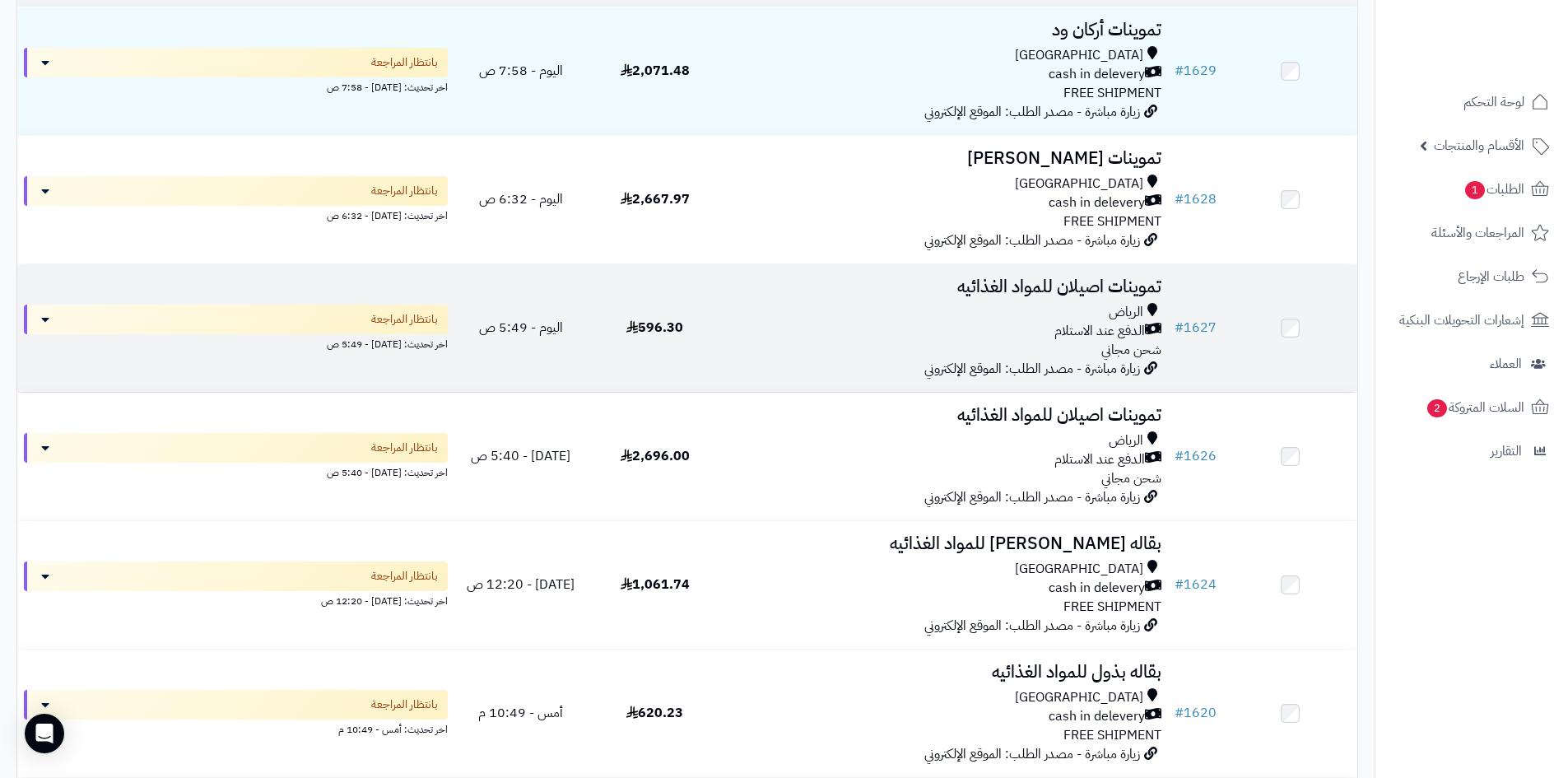
click at [897, 331] on div "الدفع عند الاستلام" at bounding box center [945, 331] width 433 height 19
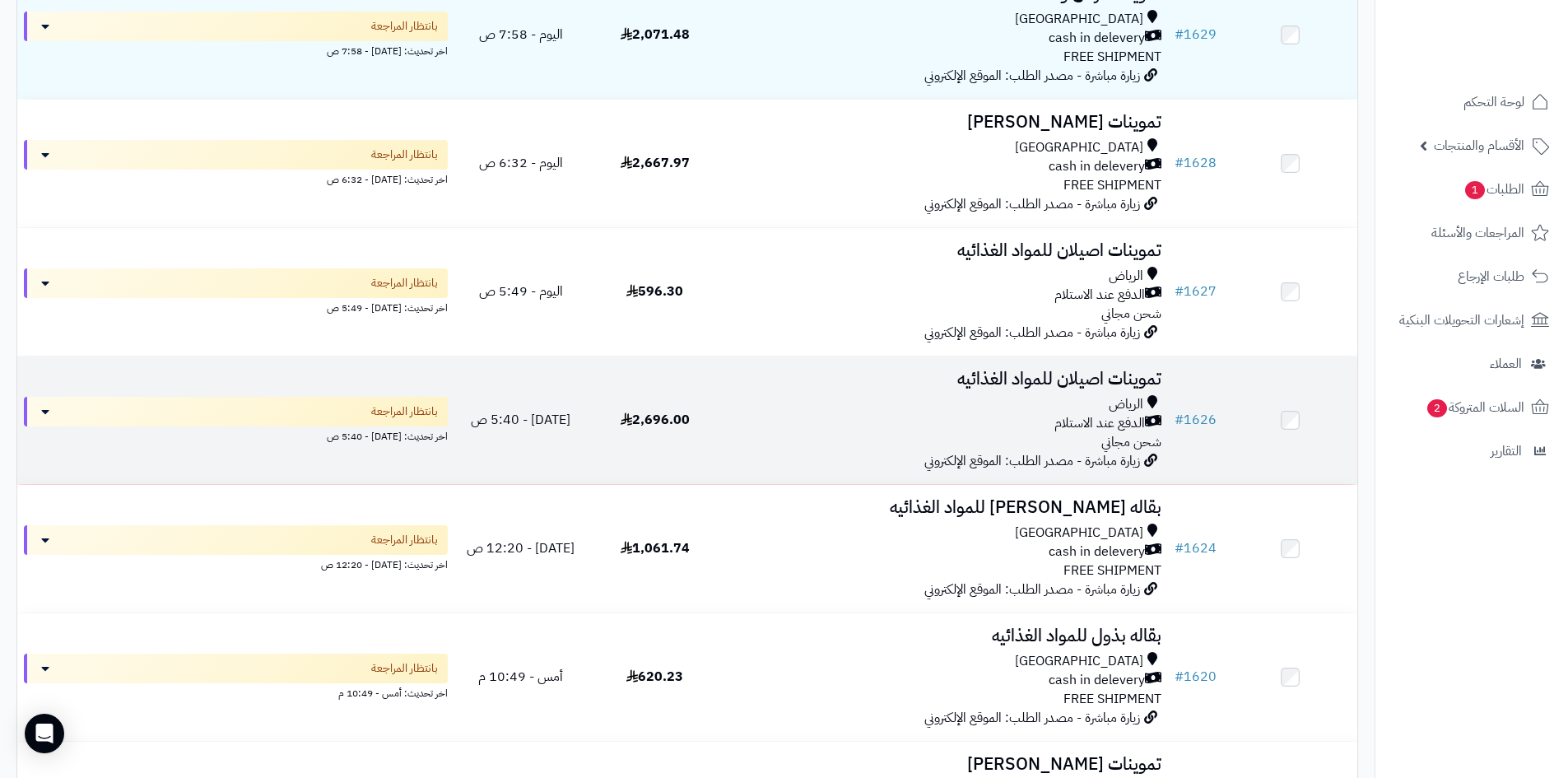
scroll to position [312, 0]
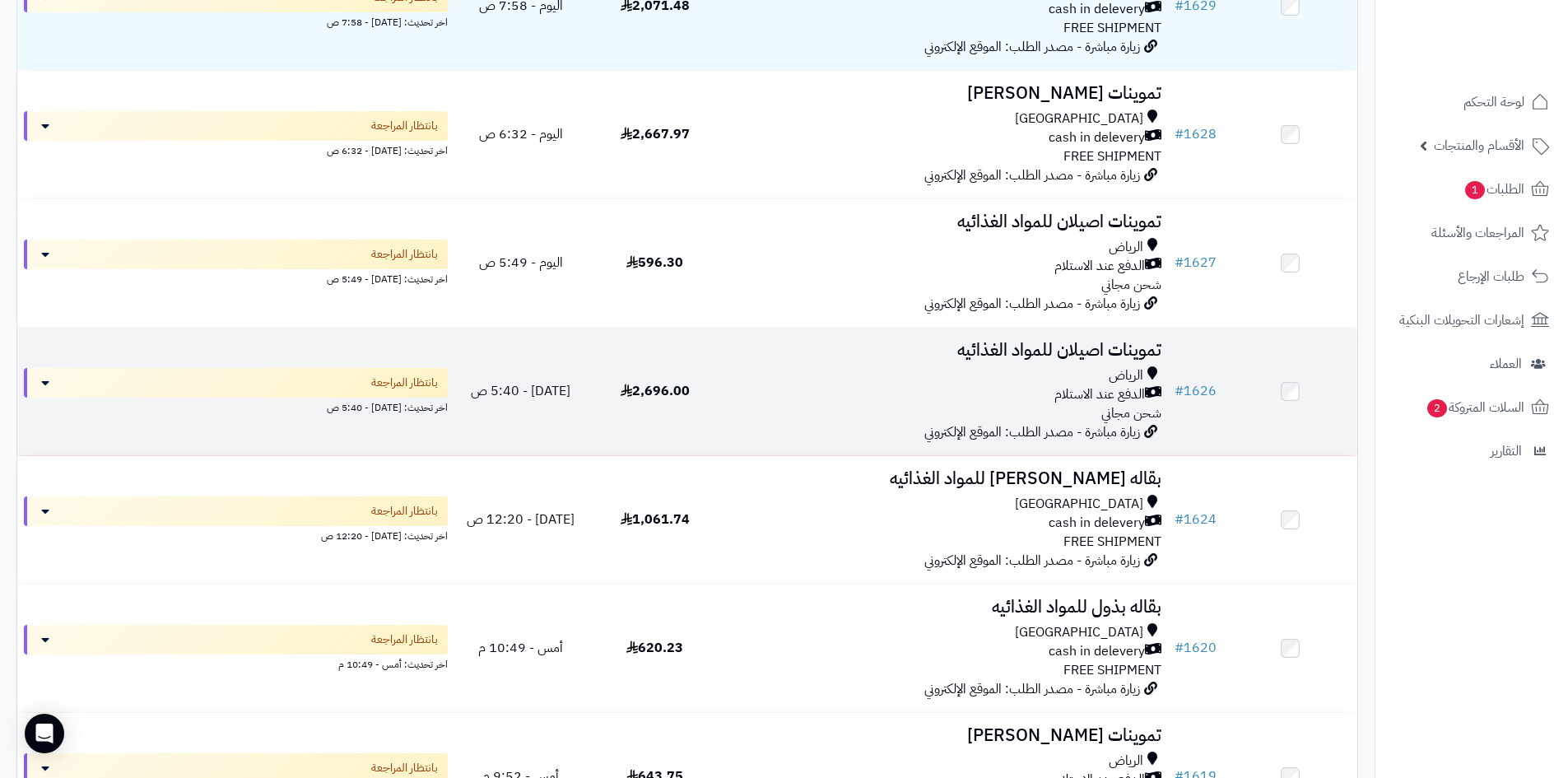
click at [1009, 392] on div "الدفع عند الاستلام" at bounding box center [945, 394] width 433 height 19
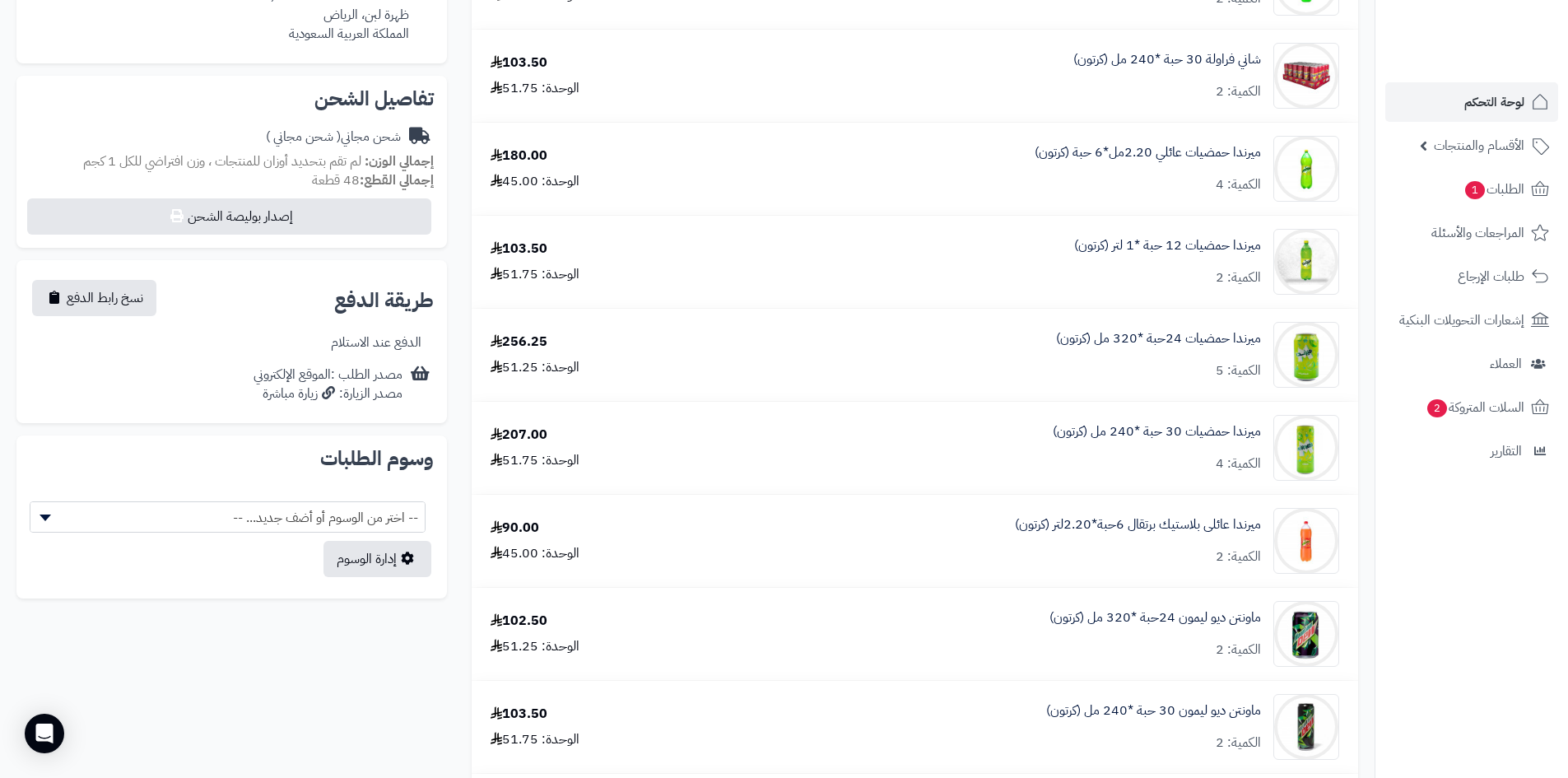
scroll to position [577, 0]
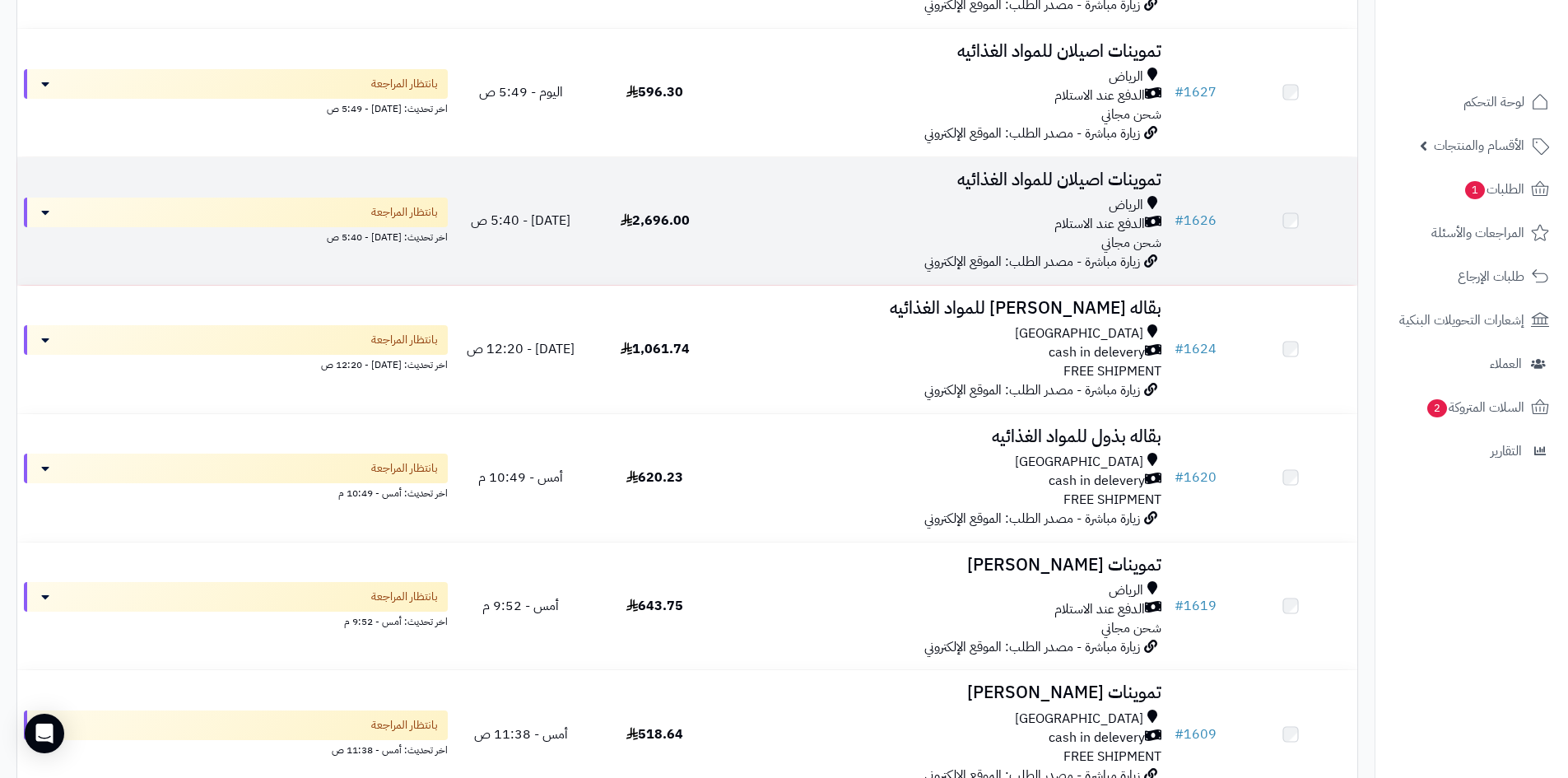
scroll to position [641, 0]
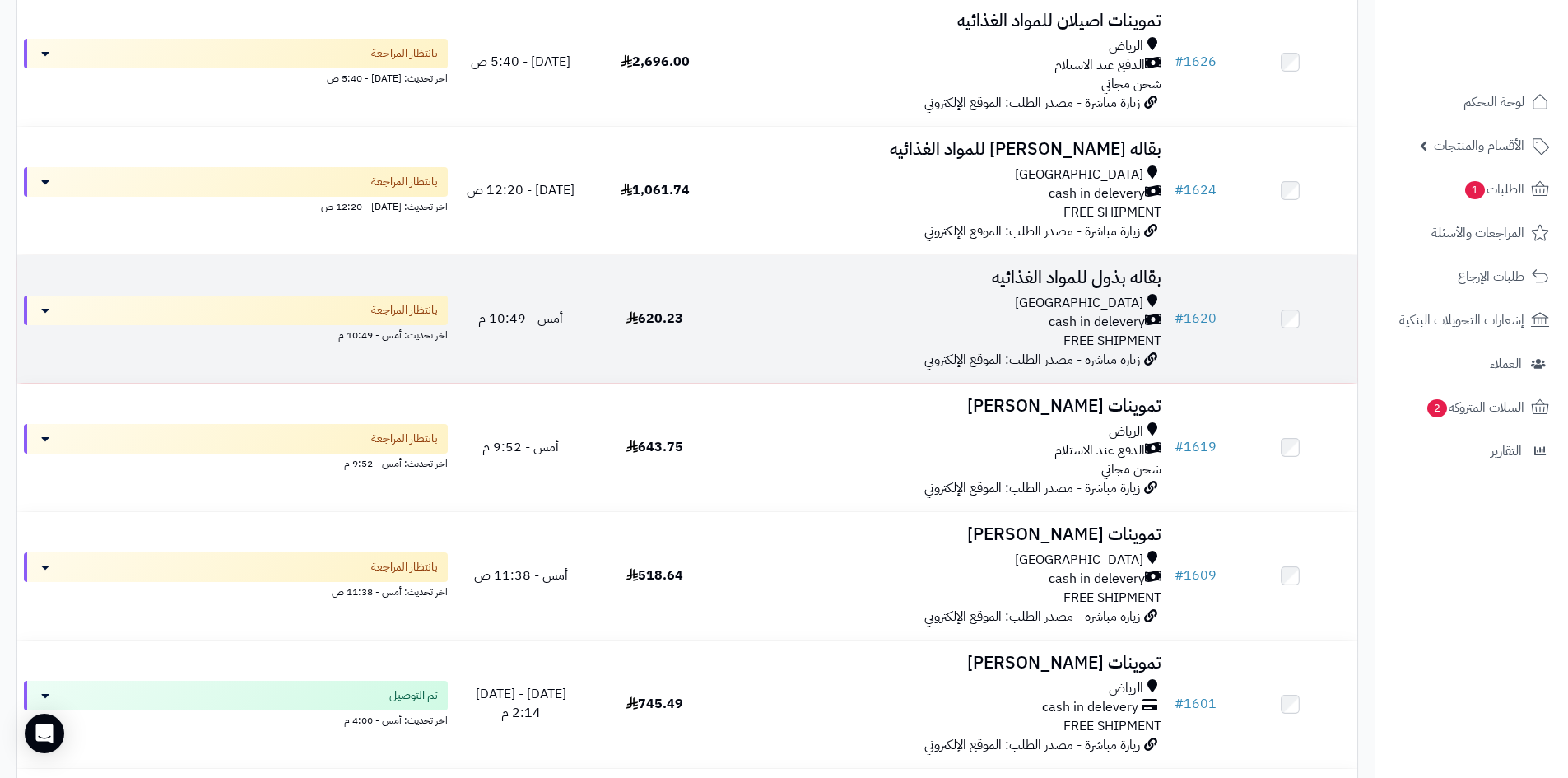
click at [1037, 345] on div "Riyadh cash in delevery FREE SHIPMENT" at bounding box center [945, 322] width 433 height 56
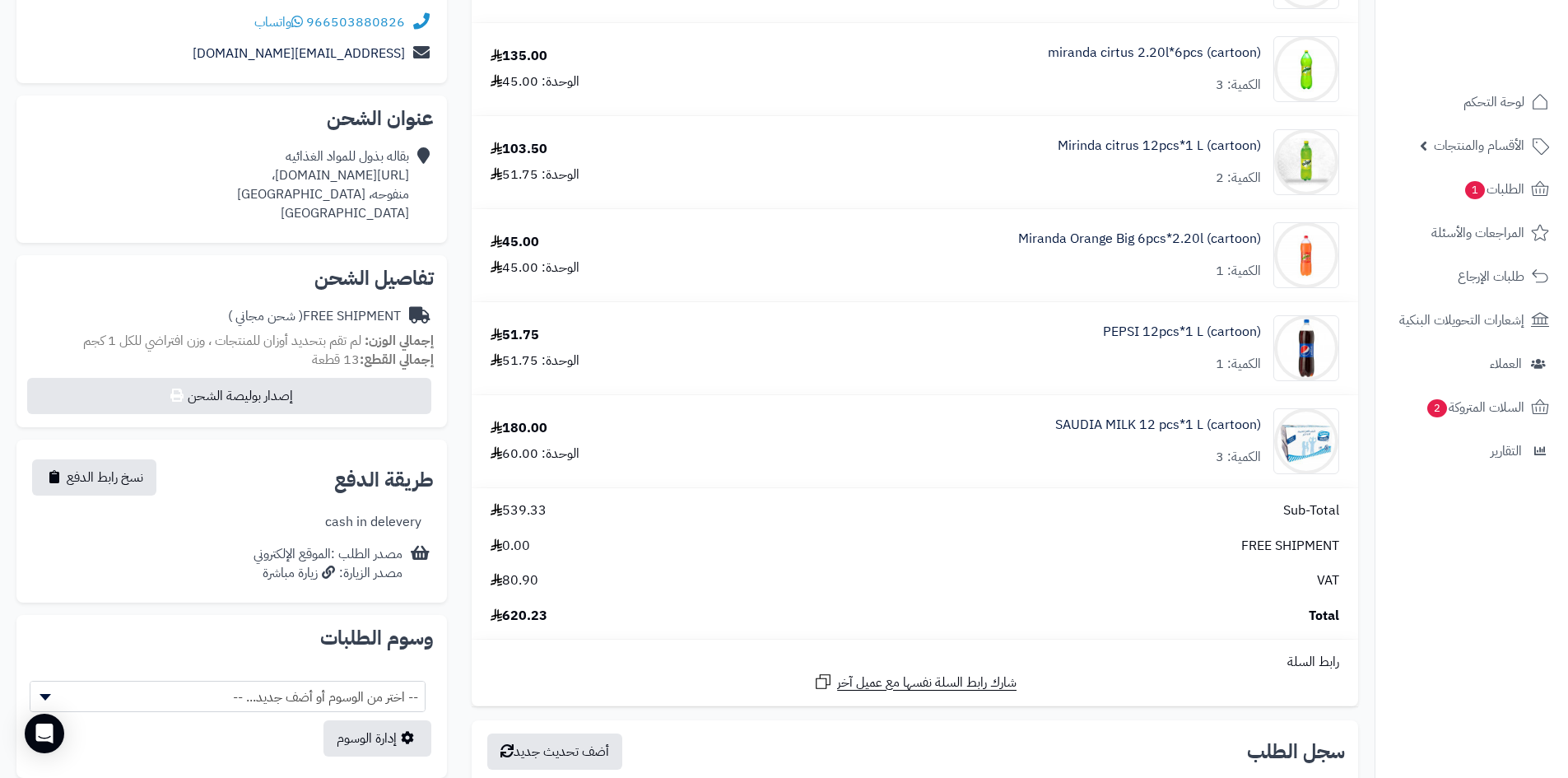
scroll to position [329, 0]
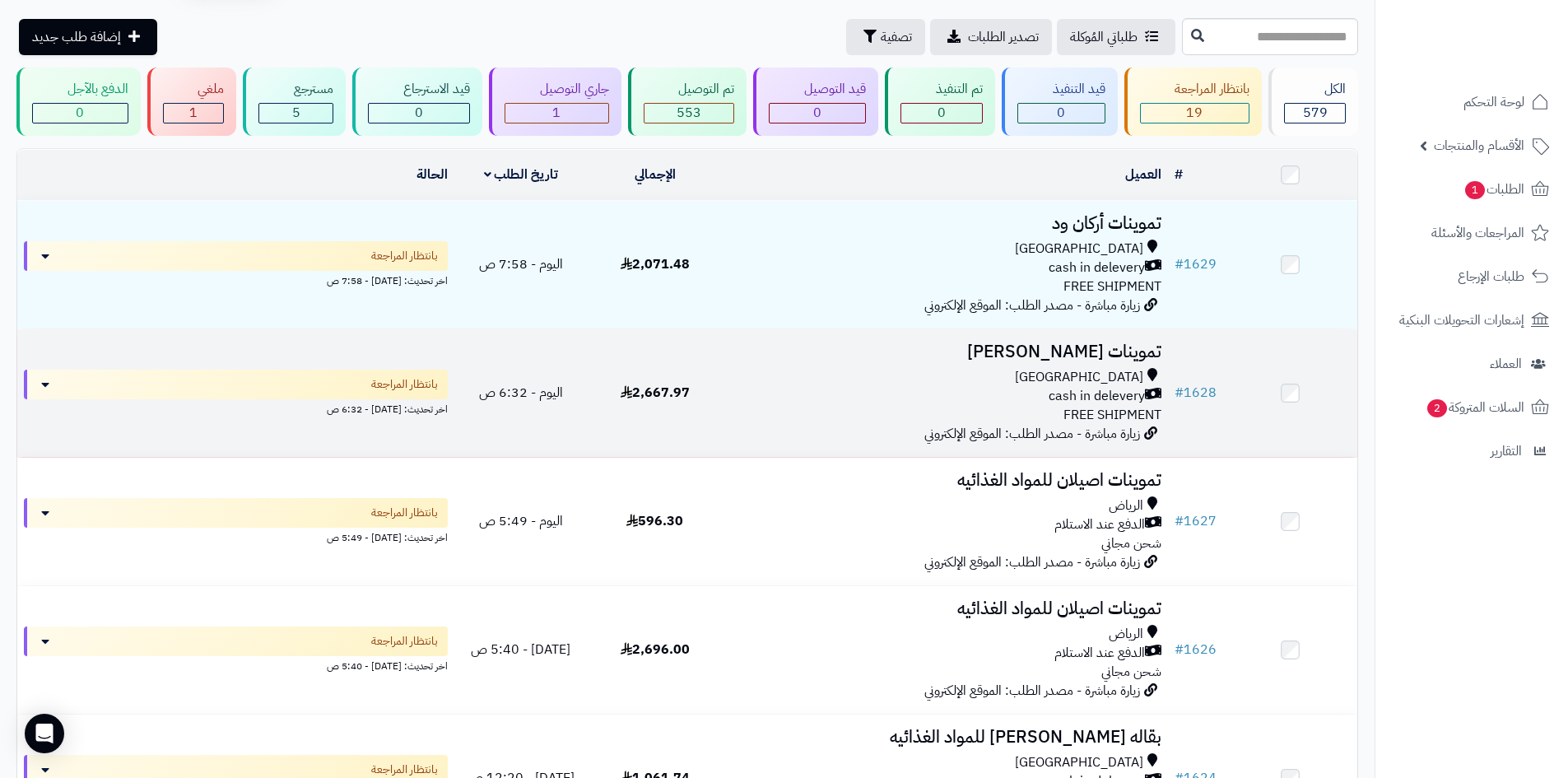
scroll to position [82, 0]
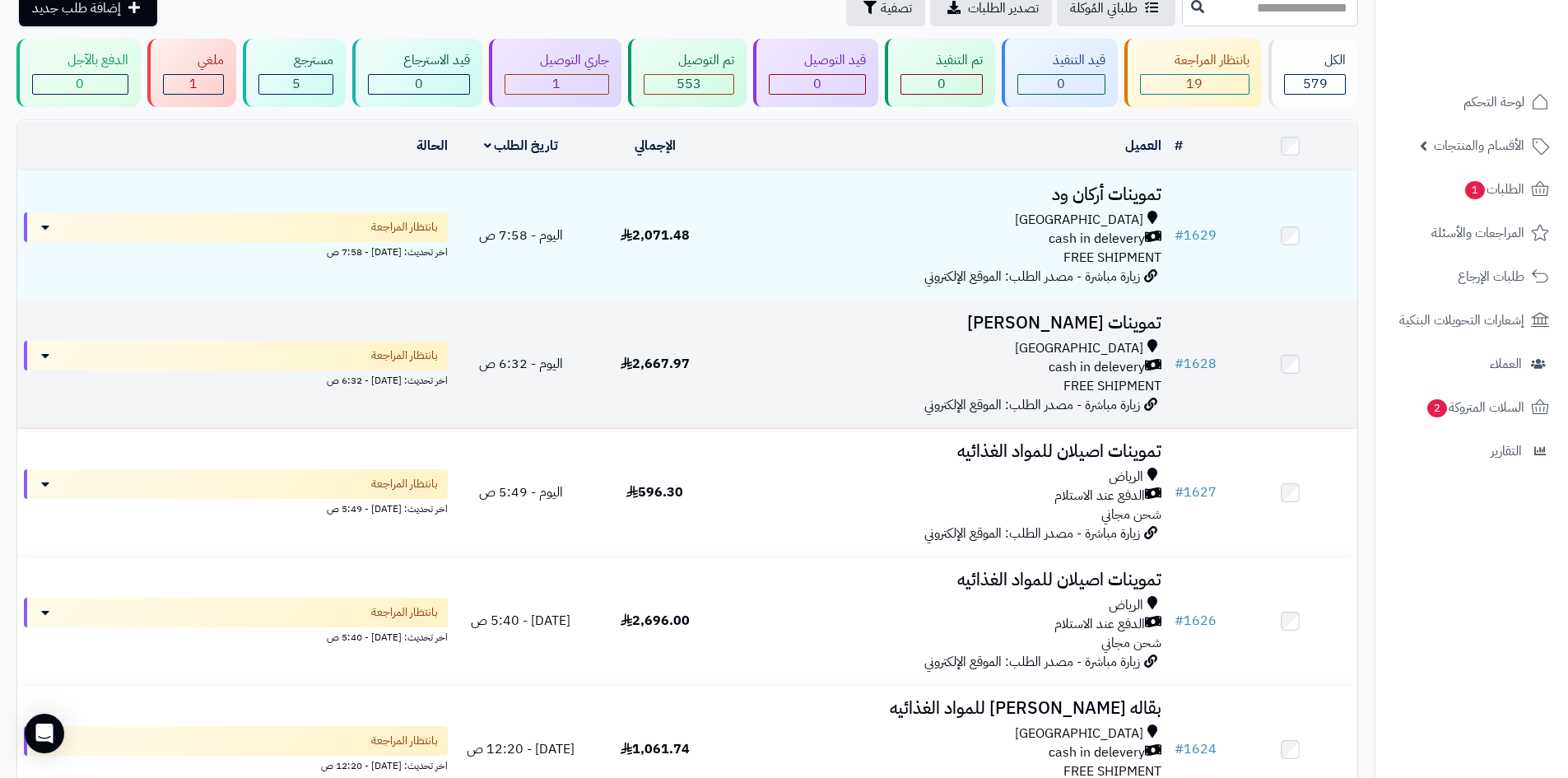
click at [944, 330] on td "تموينات خالد عبدالرحيم باعباد Riyadh cash in delevery FREE SHIPMENT زيارة مباشر…" at bounding box center [945, 364] width 446 height 128
click at [946, 330] on td "تموينات خالد عبدالرحيم باعباد Riyadh cash in delevery FREE SHIPMENT زيارة مباشر…" at bounding box center [945, 364] width 446 height 128
click at [762, 359] on div "cash in delevery" at bounding box center [945, 367] width 433 height 19
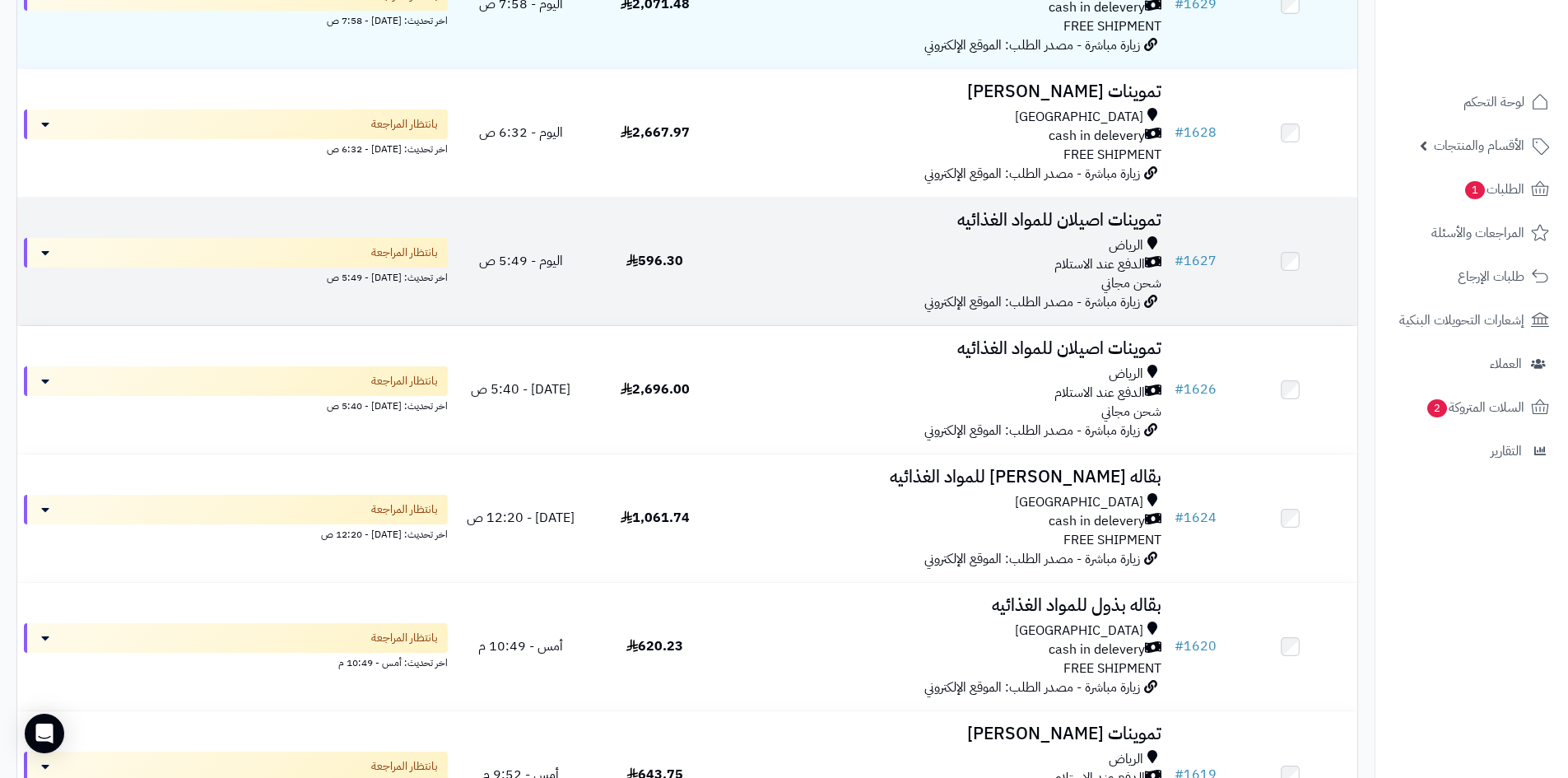
scroll to position [329, 0]
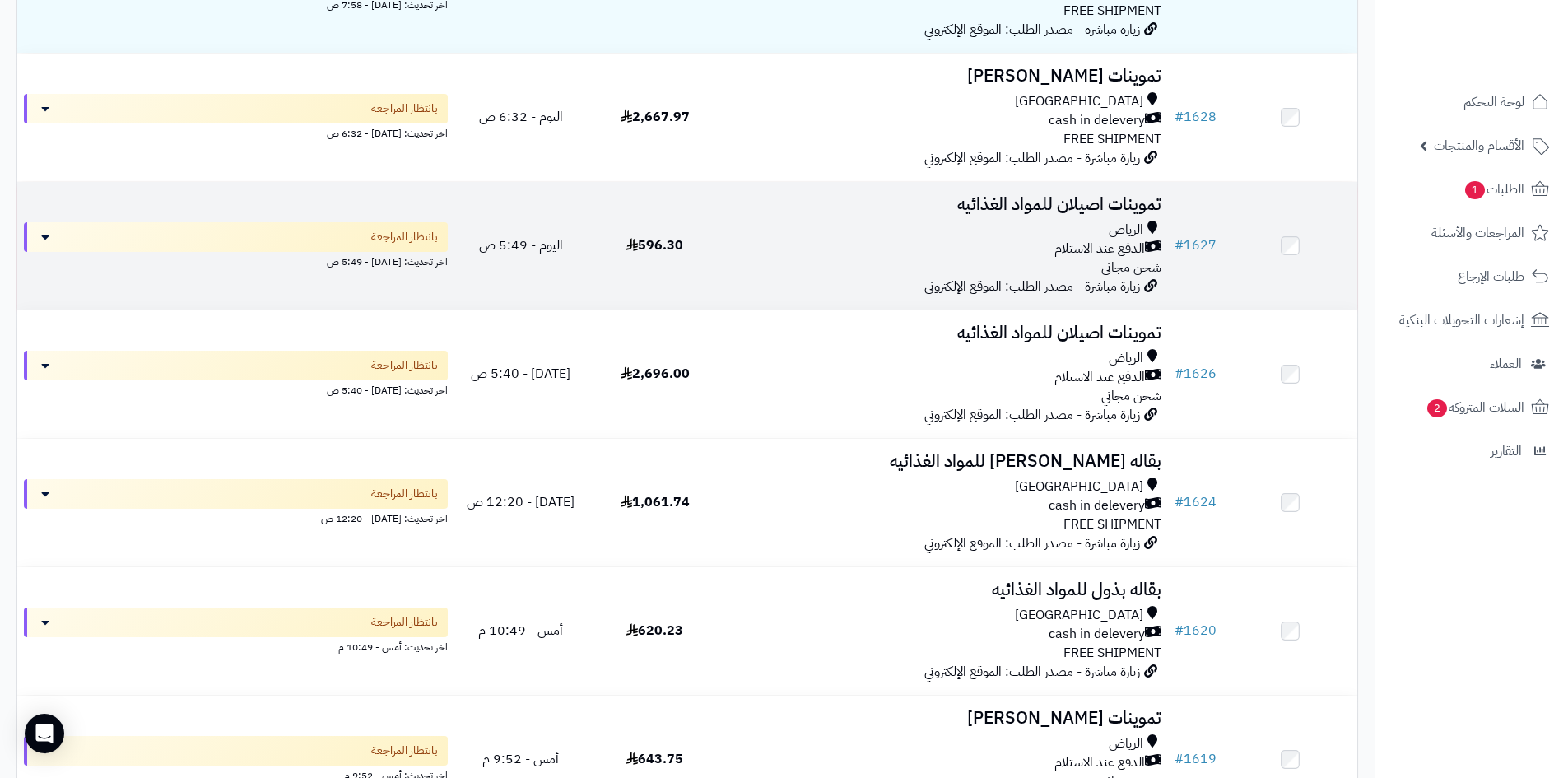
click at [1071, 266] on div "الرياض الدفع عند الاستلام شحن مجاني" at bounding box center [945, 249] width 433 height 56
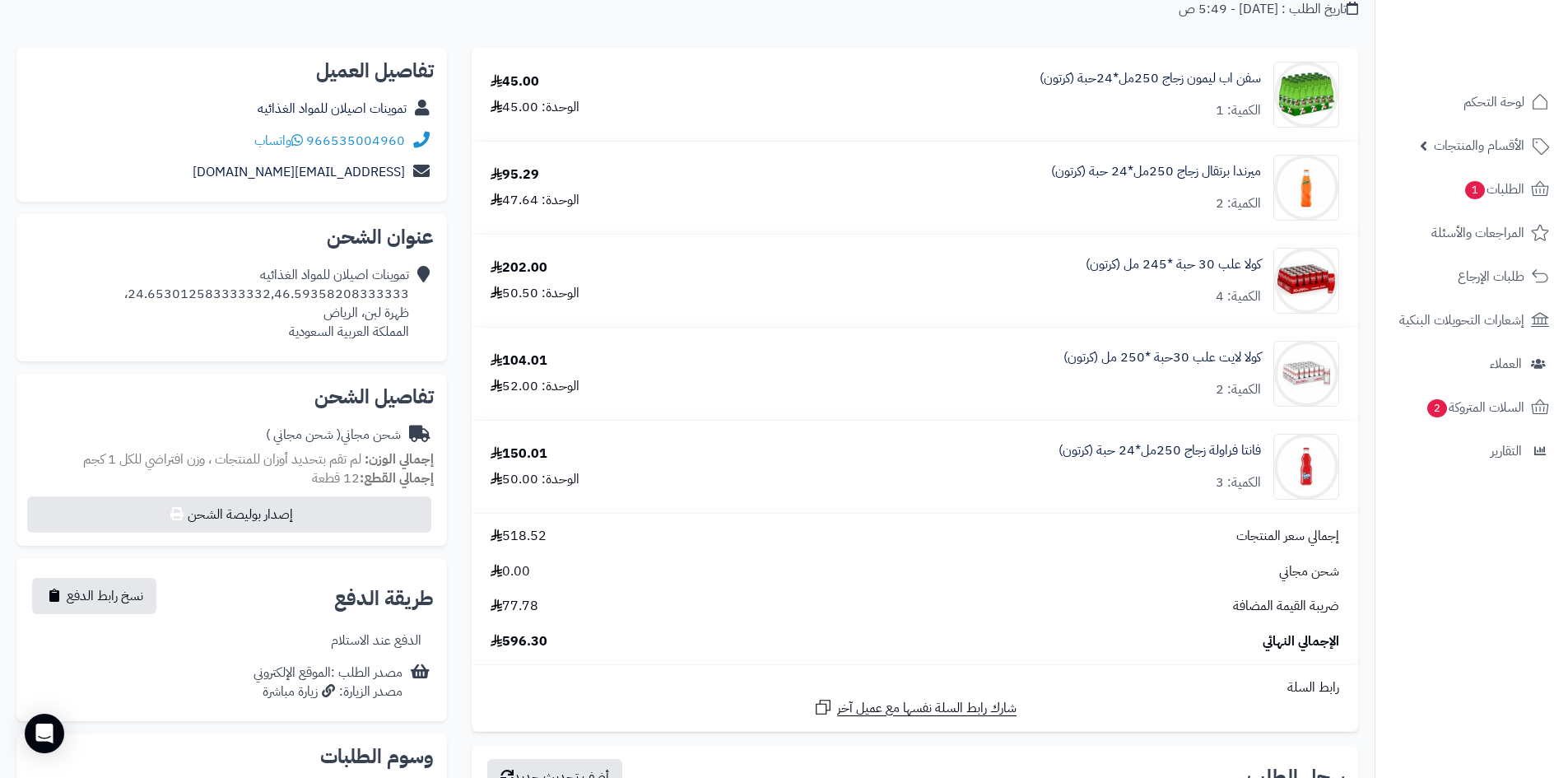
scroll to position [412, 0]
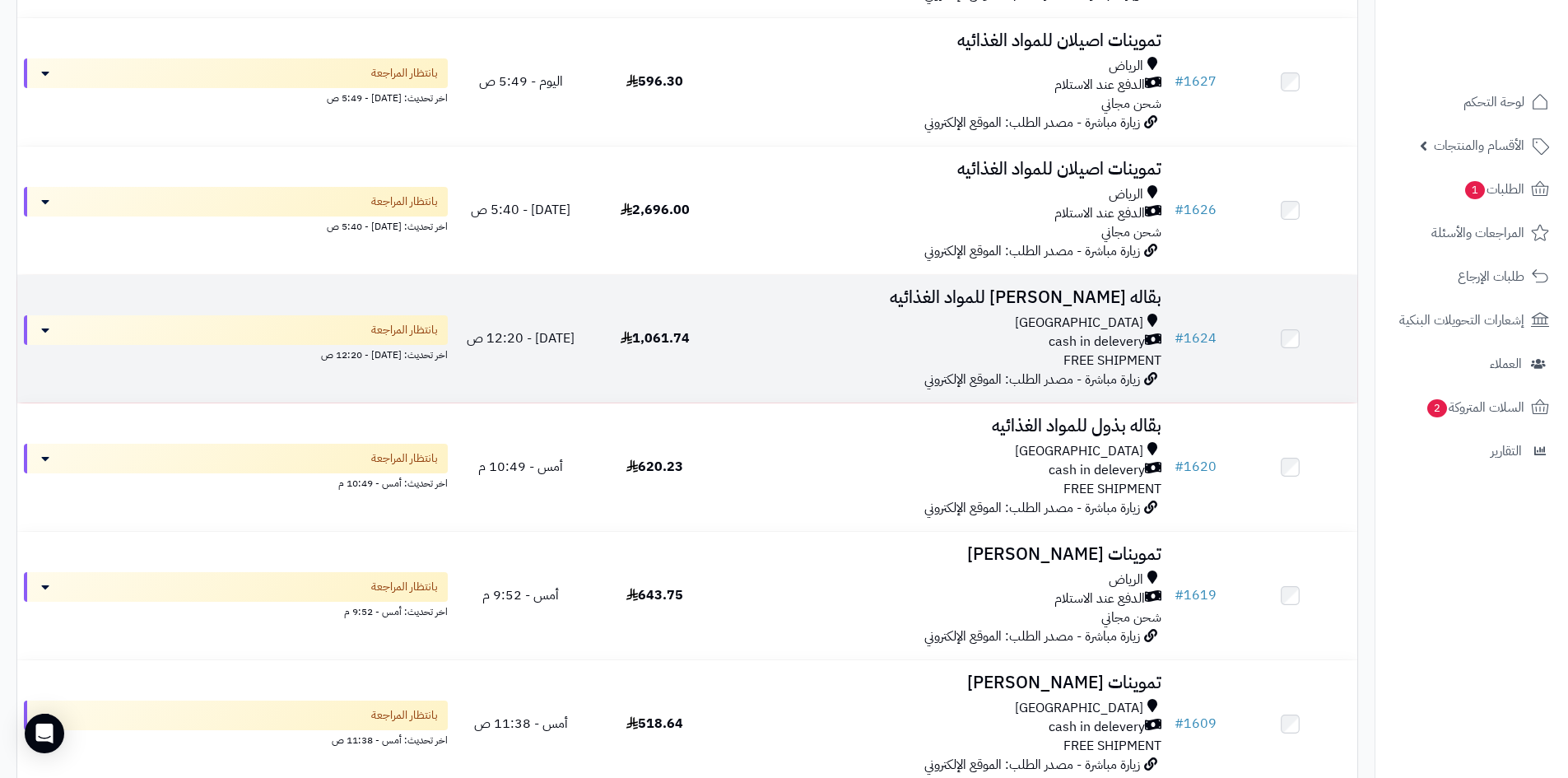
scroll to position [494, 0]
click at [994, 328] on div "Riyadh" at bounding box center [945, 322] width 433 height 19
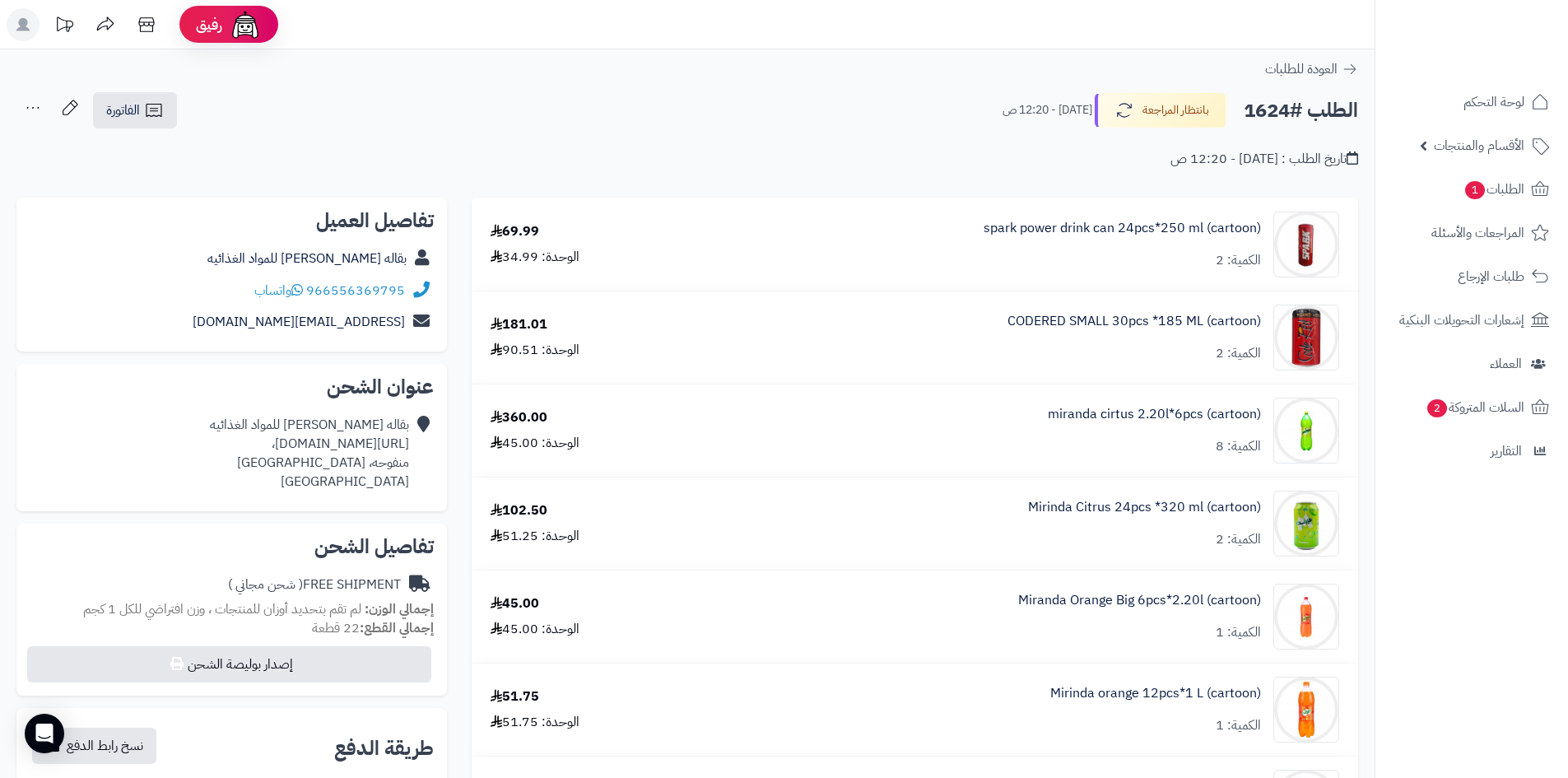
scroll to position [412, 0]
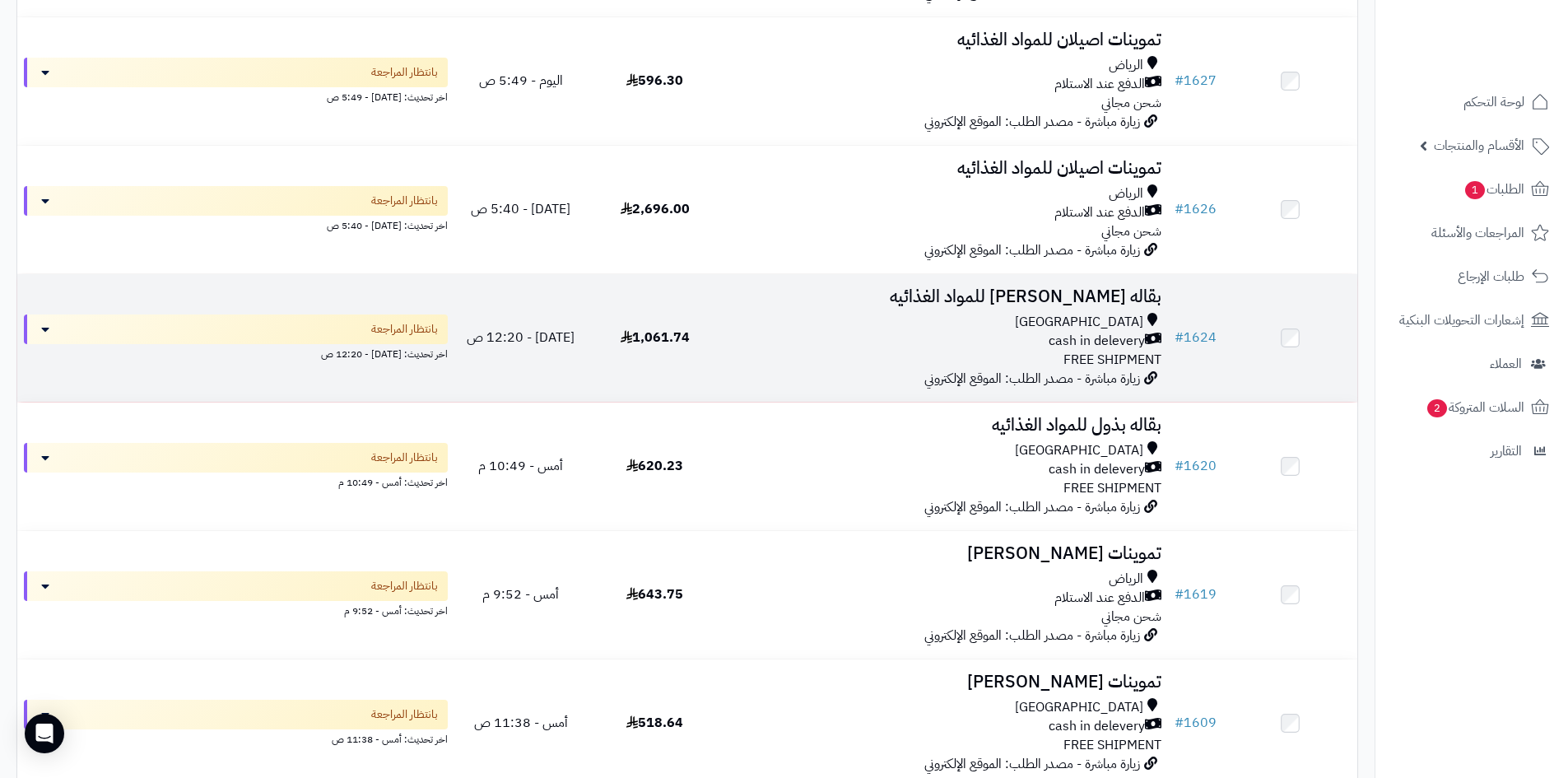
scroll to position [659, 0]
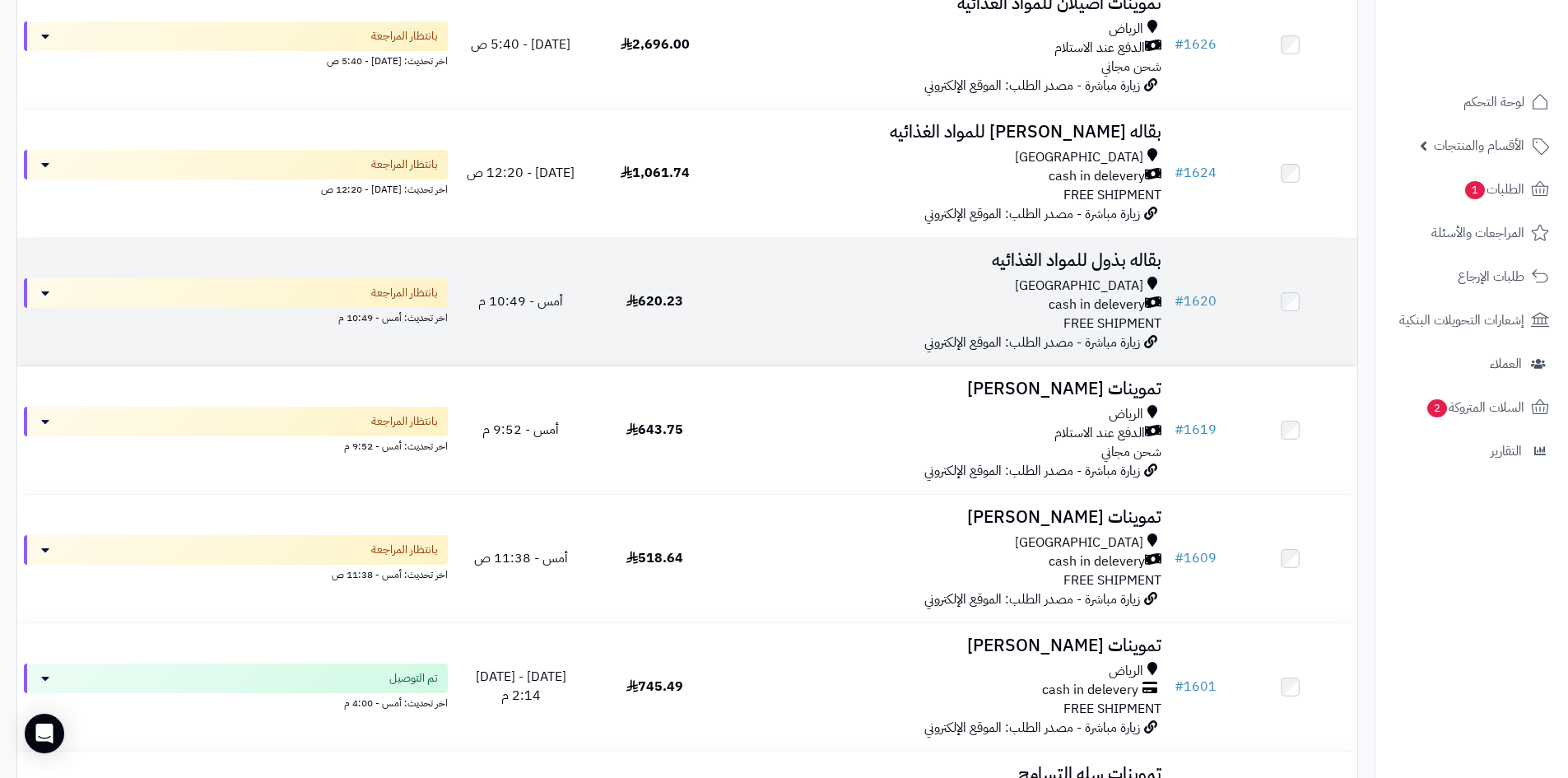
click at [927, 277] on div "[GEOGRAPHIC_DATA]" at bounding box center [945, 286] width 433 height 19
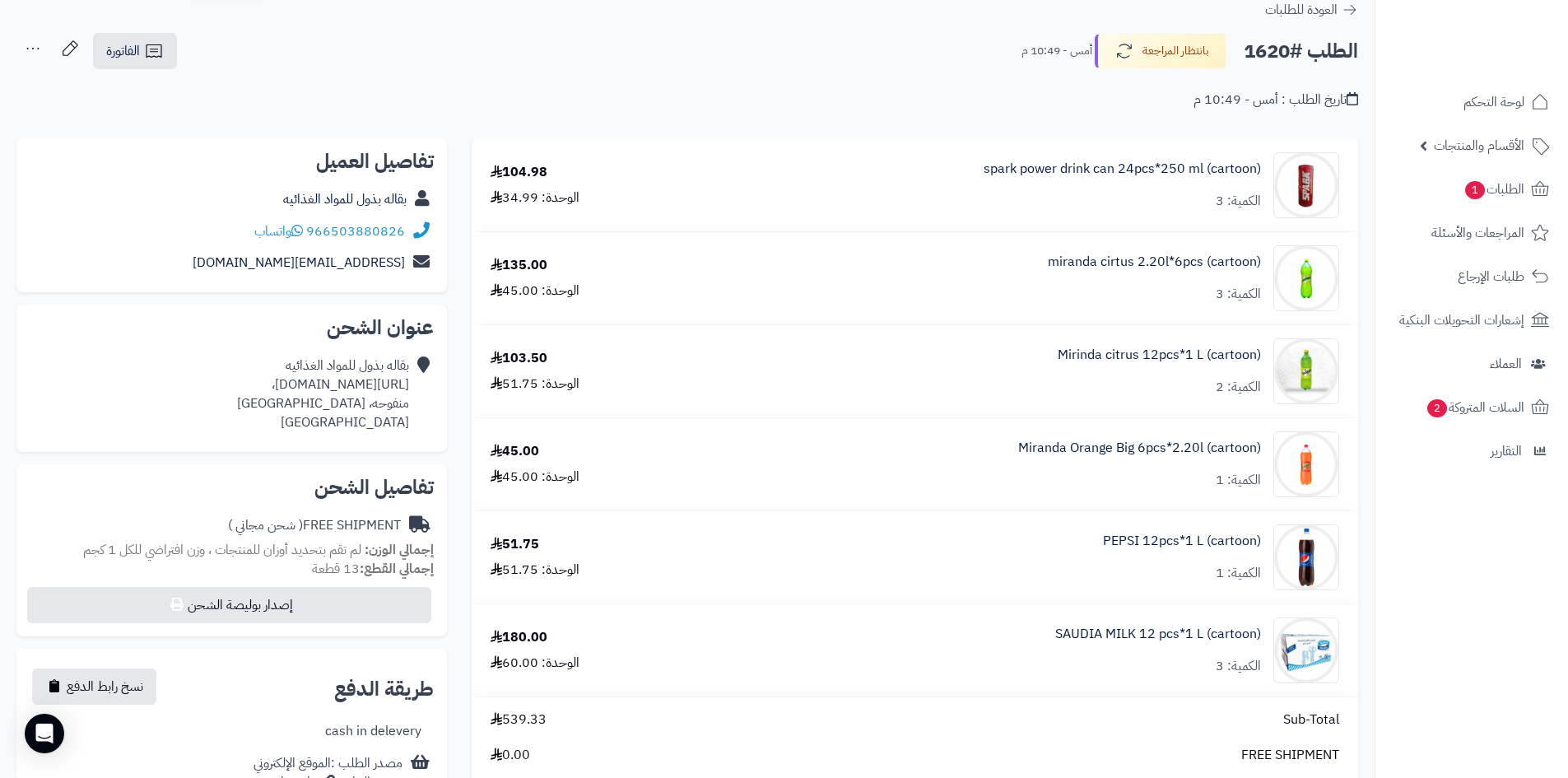
scroll to position [329, 0]
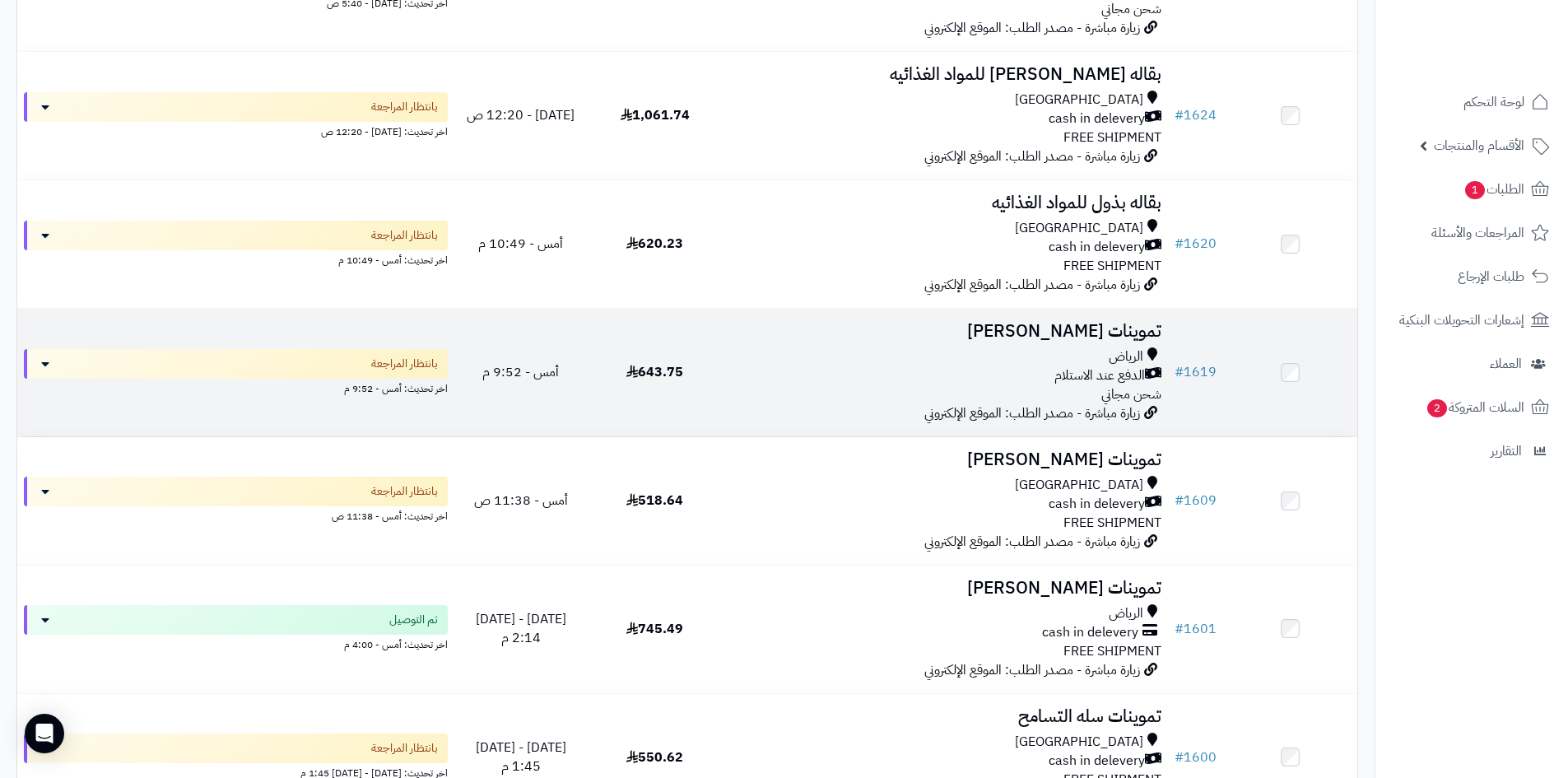
scroll to position [824, 0]
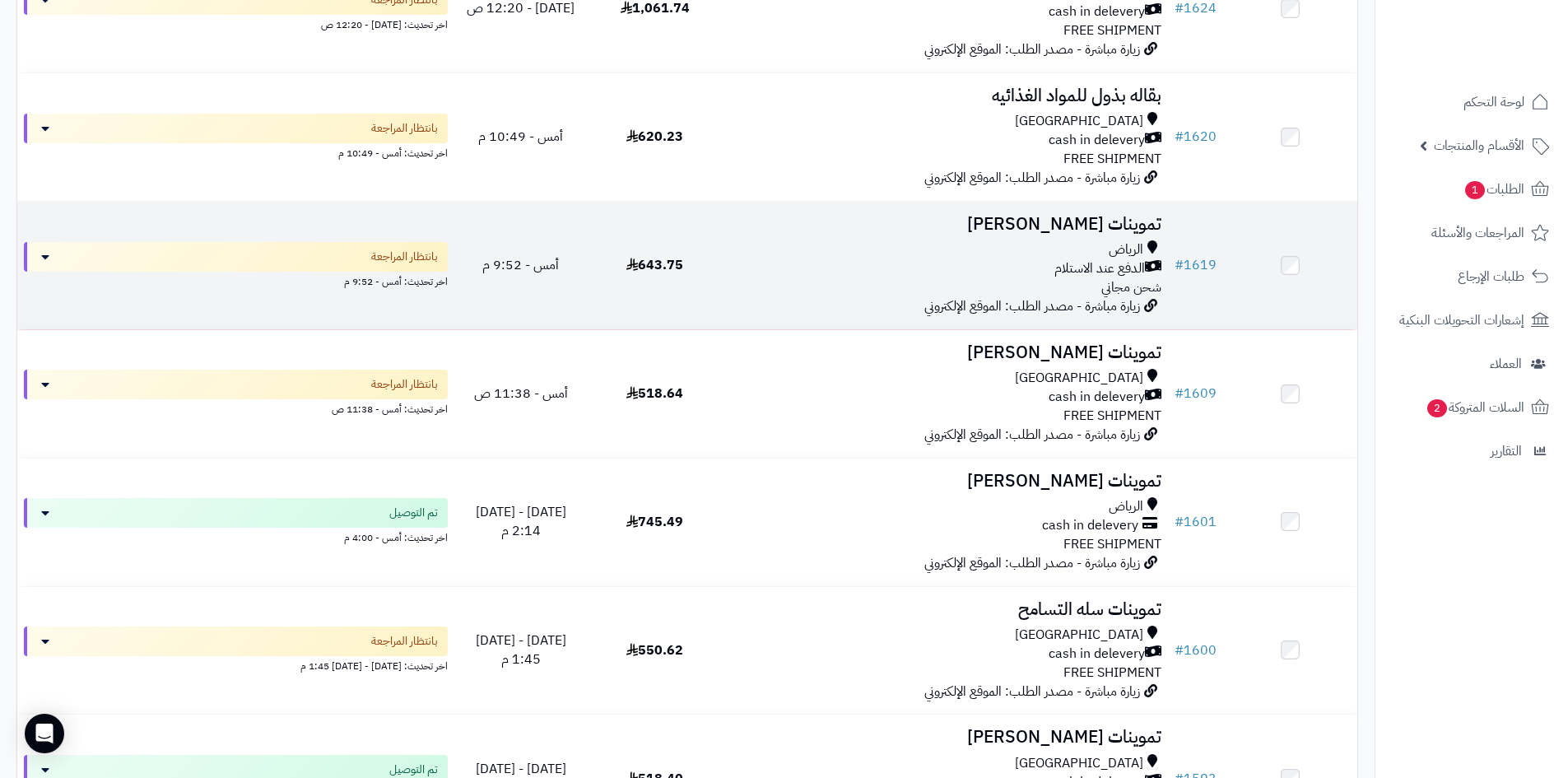
click at [1004, 247] on div "الرياض" at bounding box center [945, 250] width 433 height 19
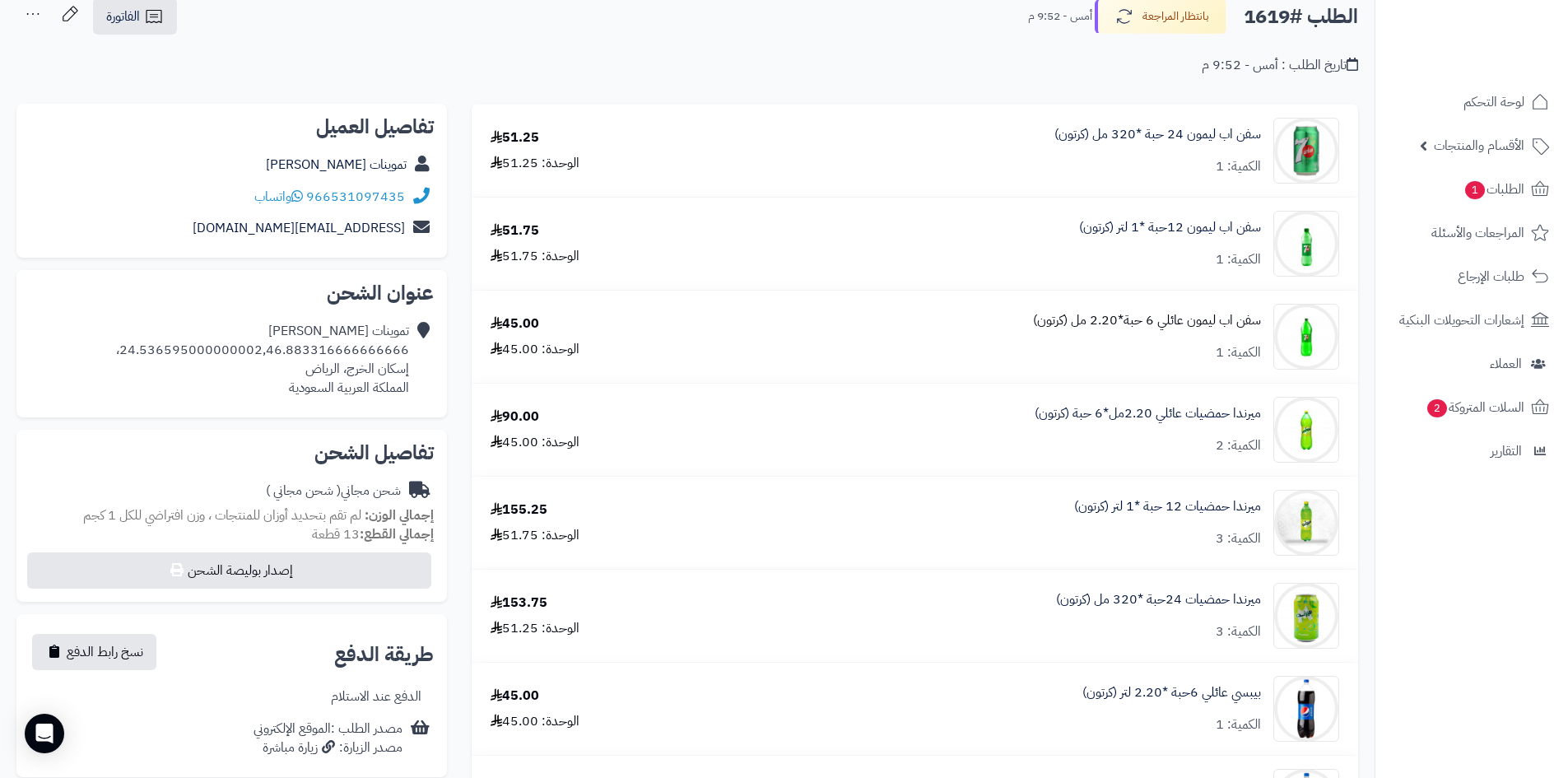
scroll to position [412, 0]
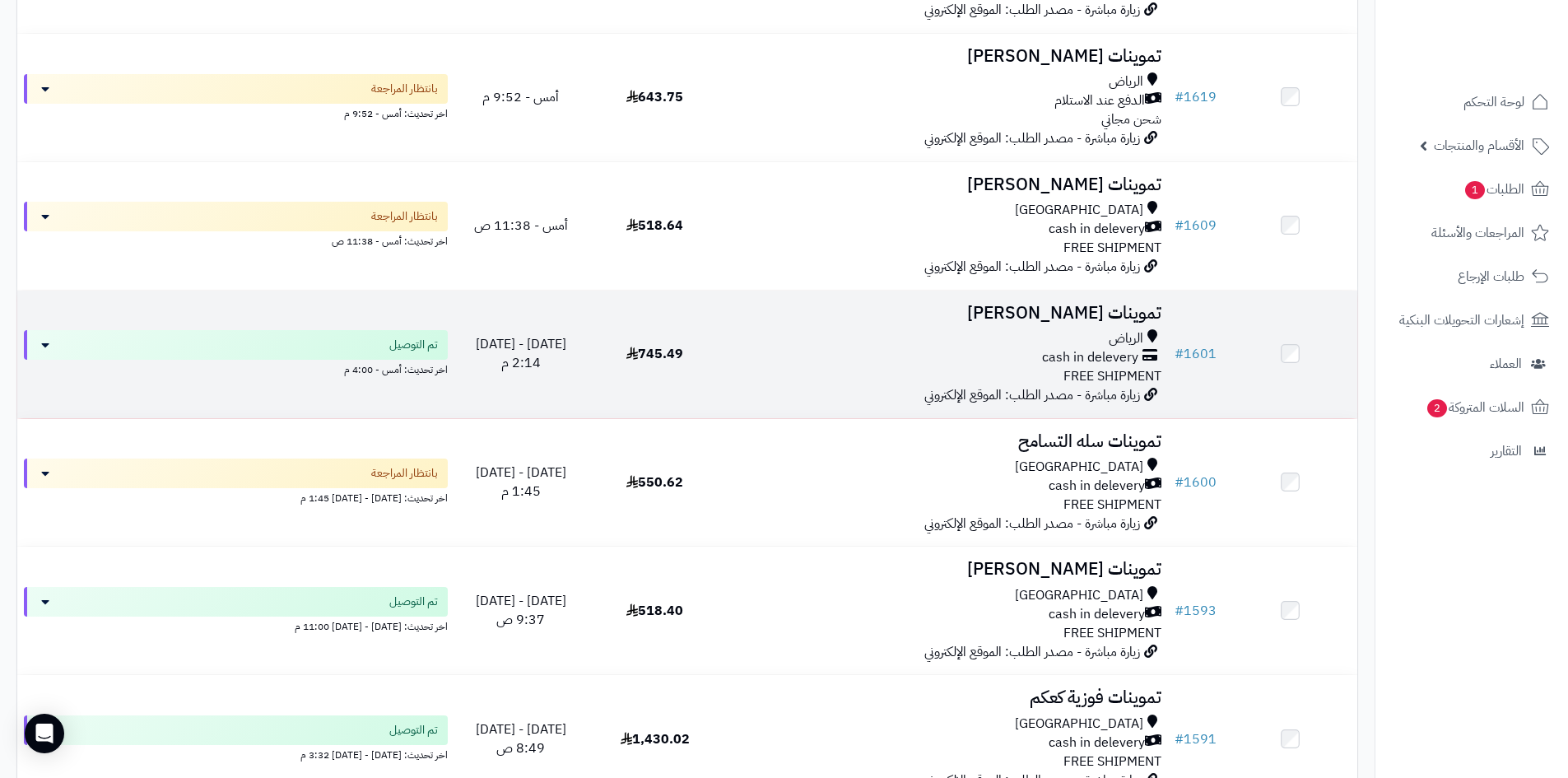
scroll to position [988, 0]
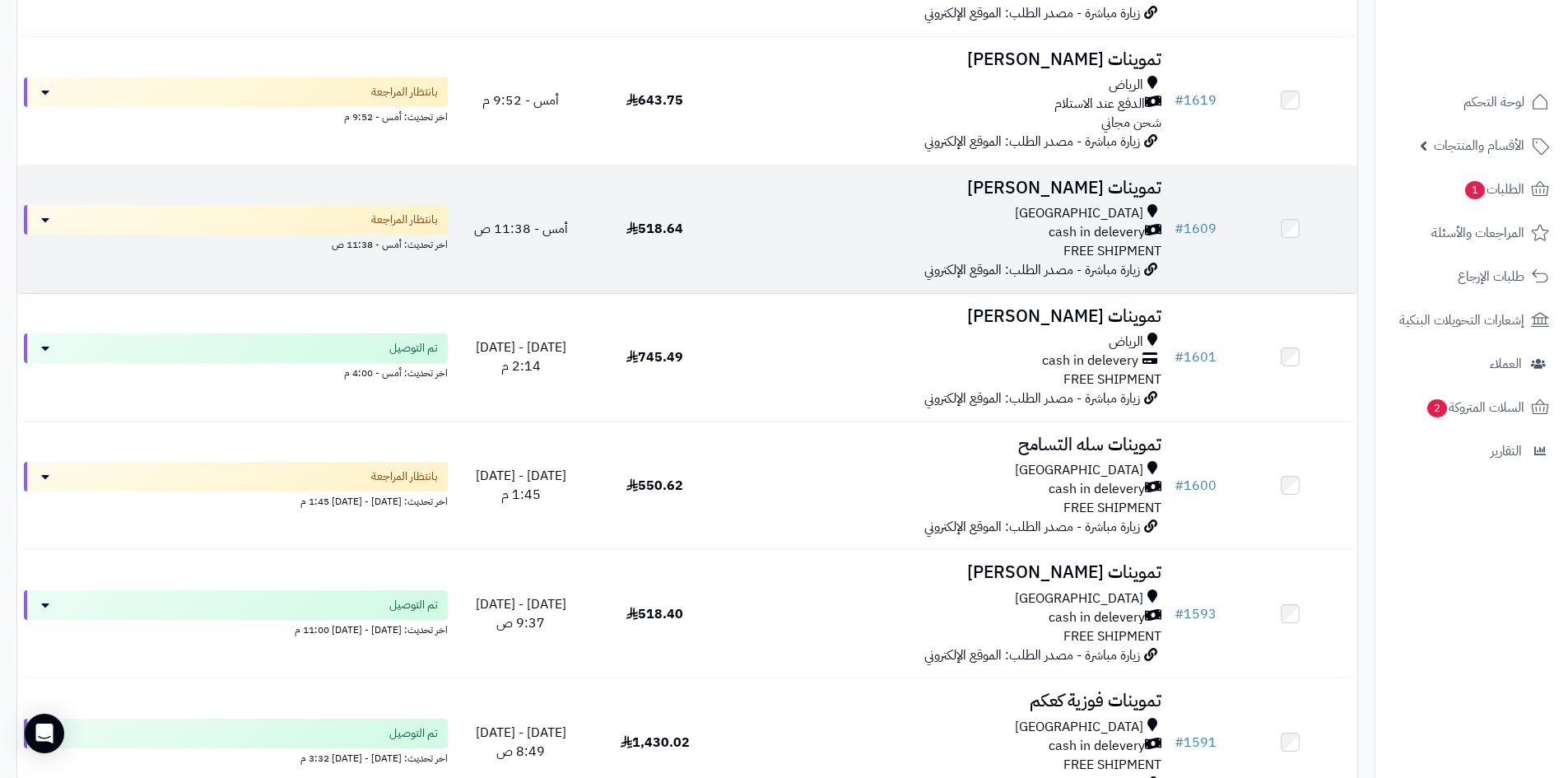
click at [957, 261] on span "زيارة مباشرة - مصدر الطلب: الموقع الإلكتروني" at bounding box center [1032, 271] width 216 height 20
click at [994, 218] on div "Riyadh" at bounding box center [945, 213] width 433 height 19
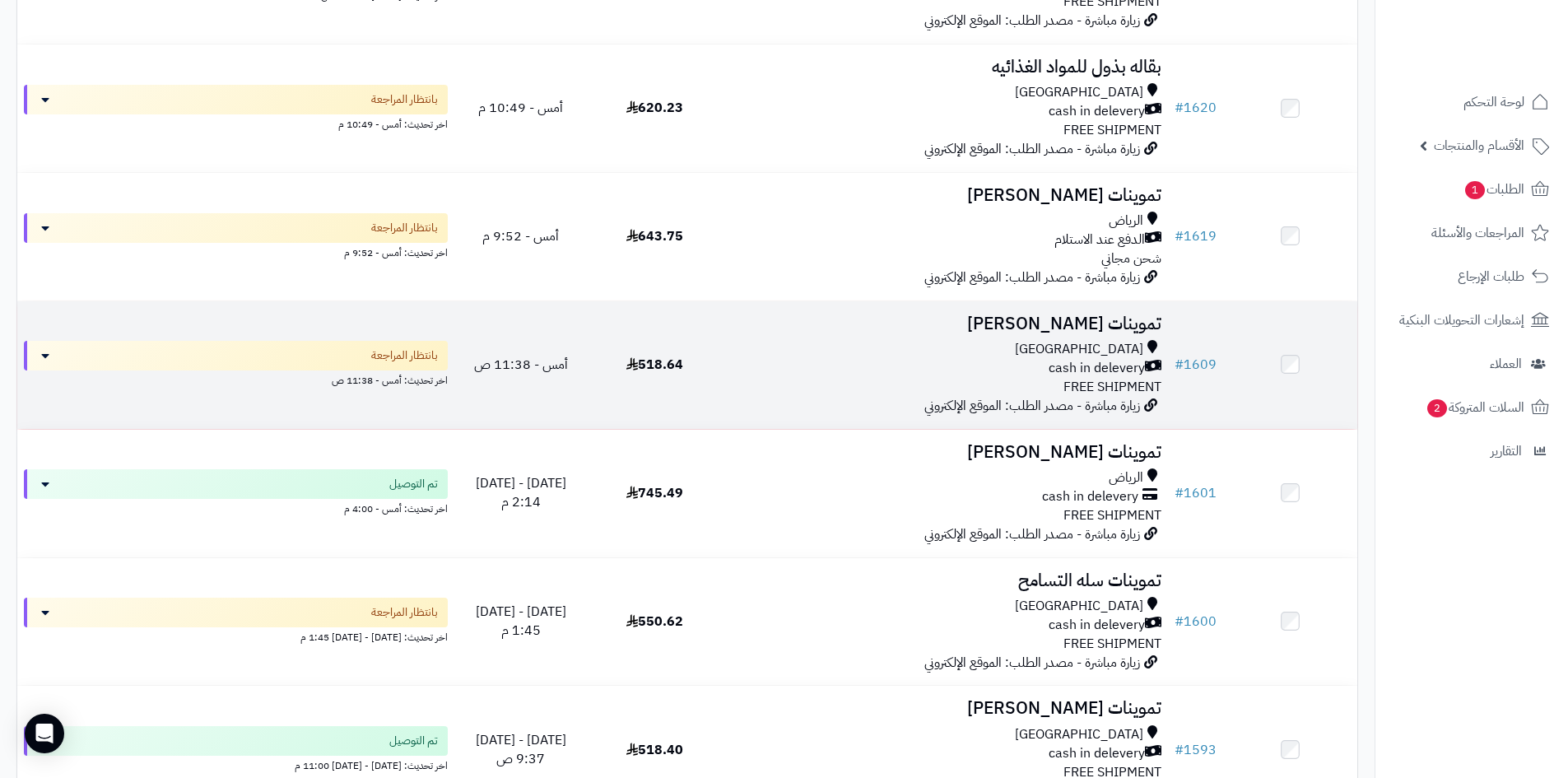
scroll to position [824, 0]
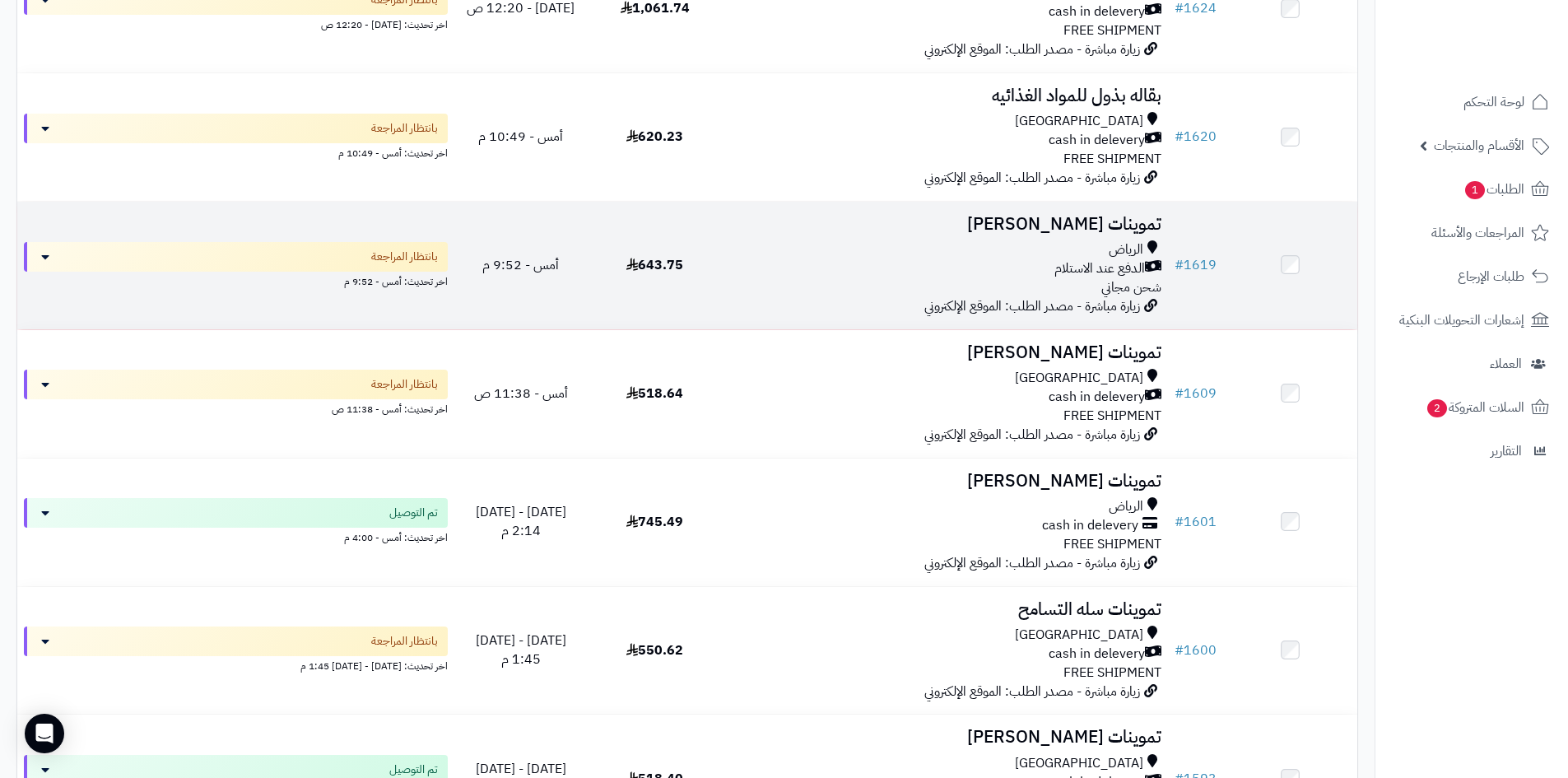
click at [1044, 286] on div "الرياض الدفع عند الاستلام شحن مجاني" at bounding box center [945, 269] width 433 height 56
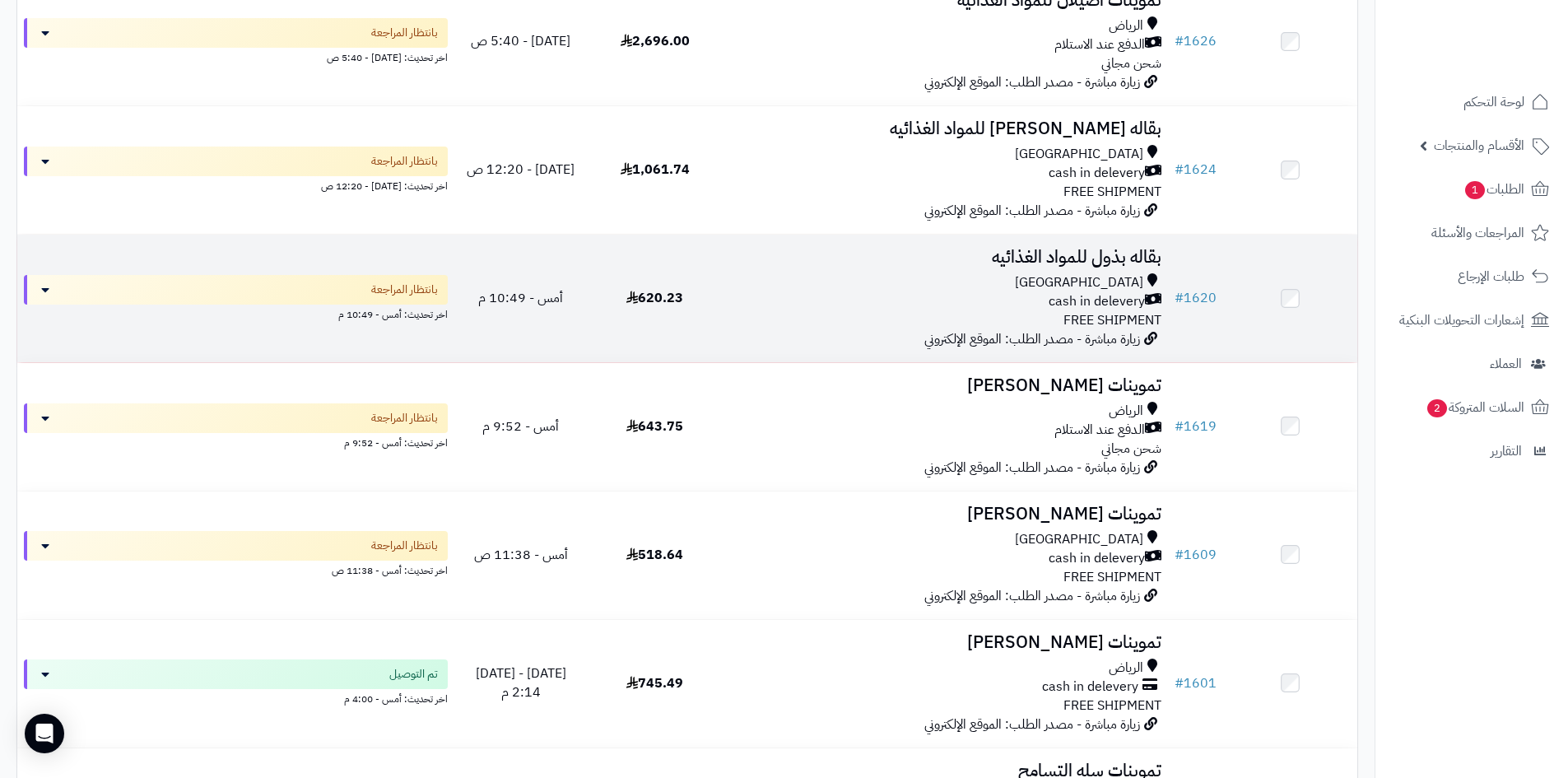
scroll to position [659, 0]
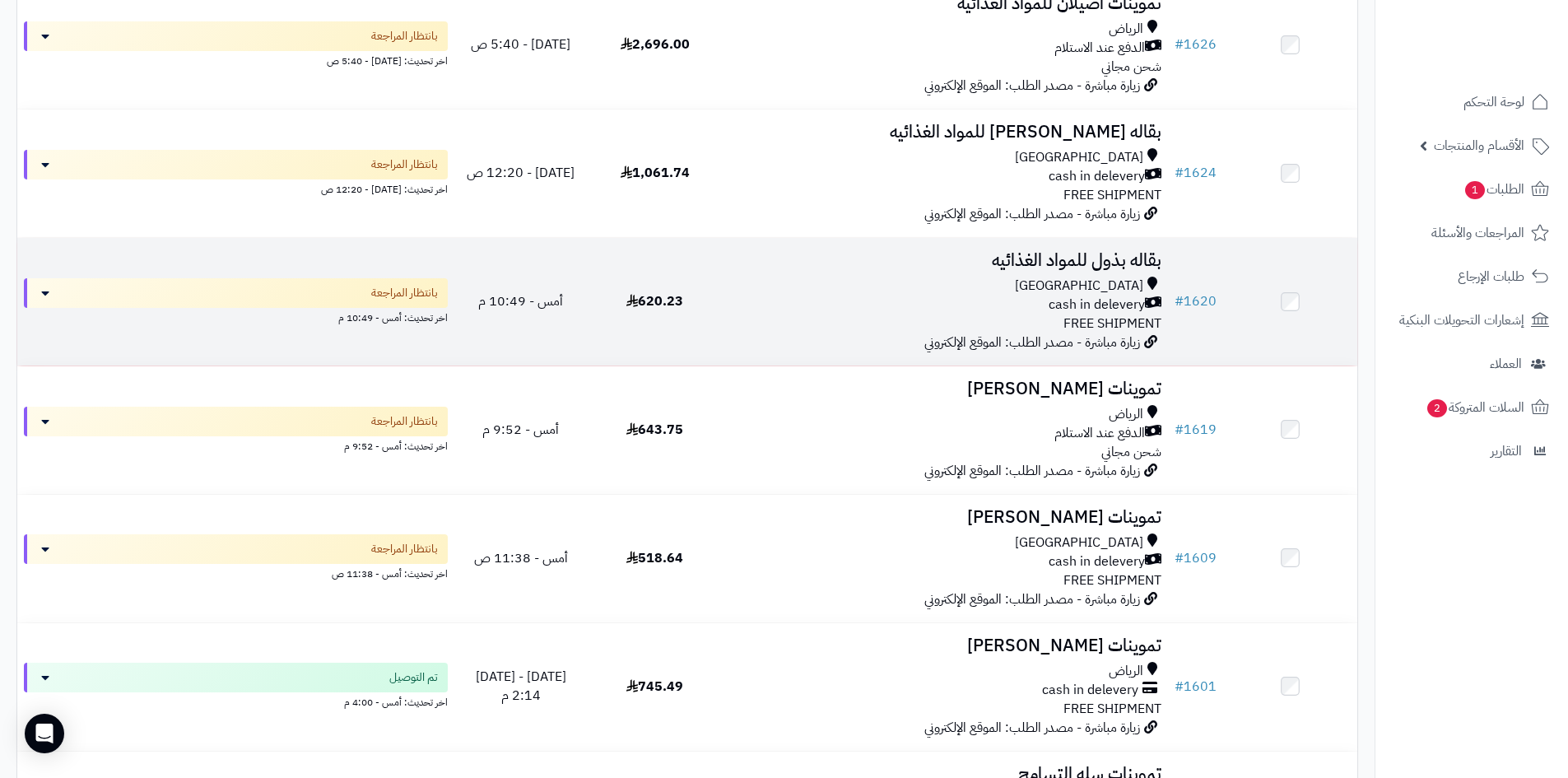
click at [939, 265] on h3 "بقاله بذول للمواد الغذائيه" at bounding box center [945, 261] width 433 height 19
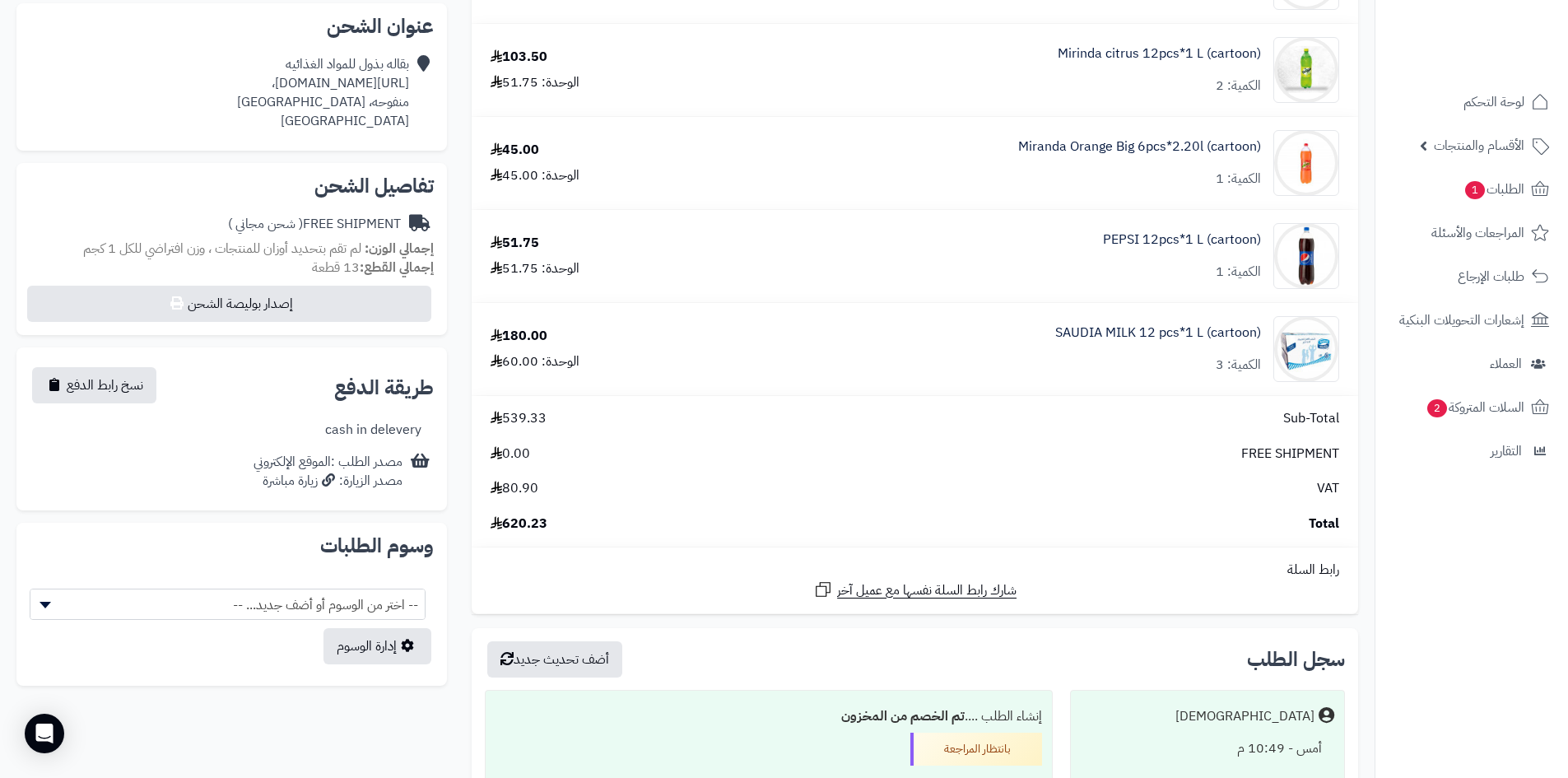
scroll to position [494, 0]
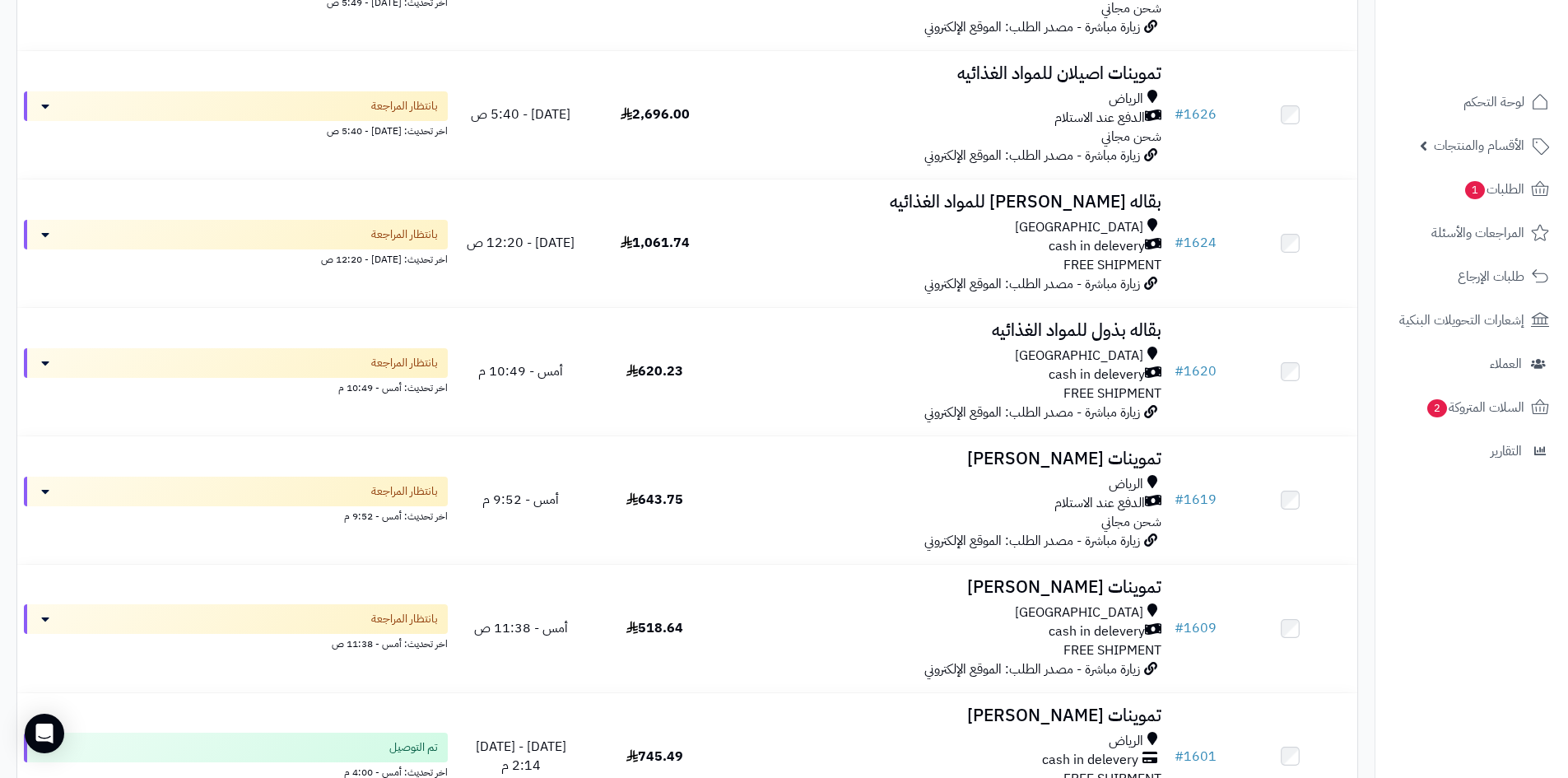
scroll to position [494, 0]
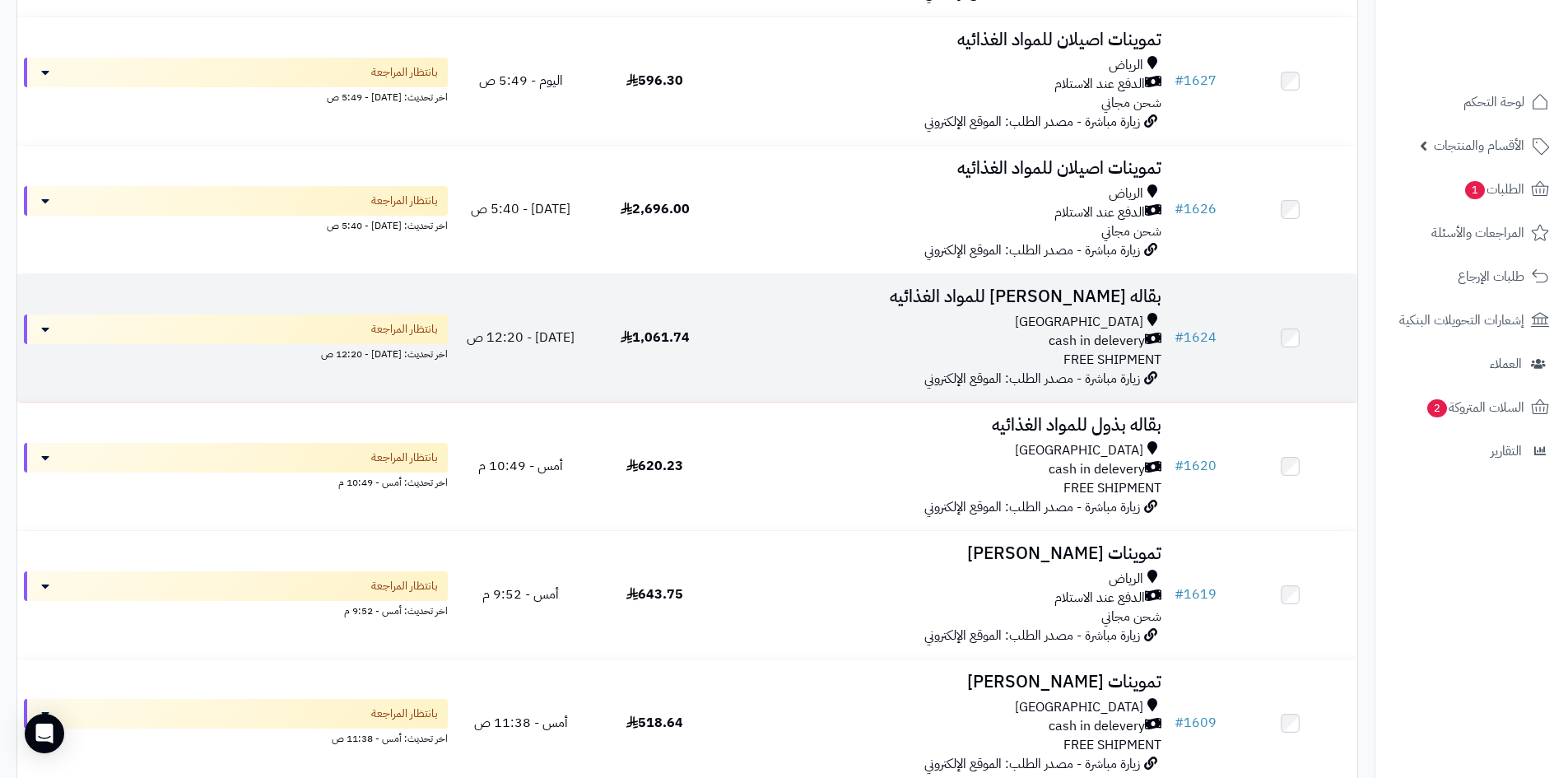
click at [1005, 353] on div "Riyadh cash in delevery FREE SHIPMENT" at bounding box center [945, 341] width 433 height 56
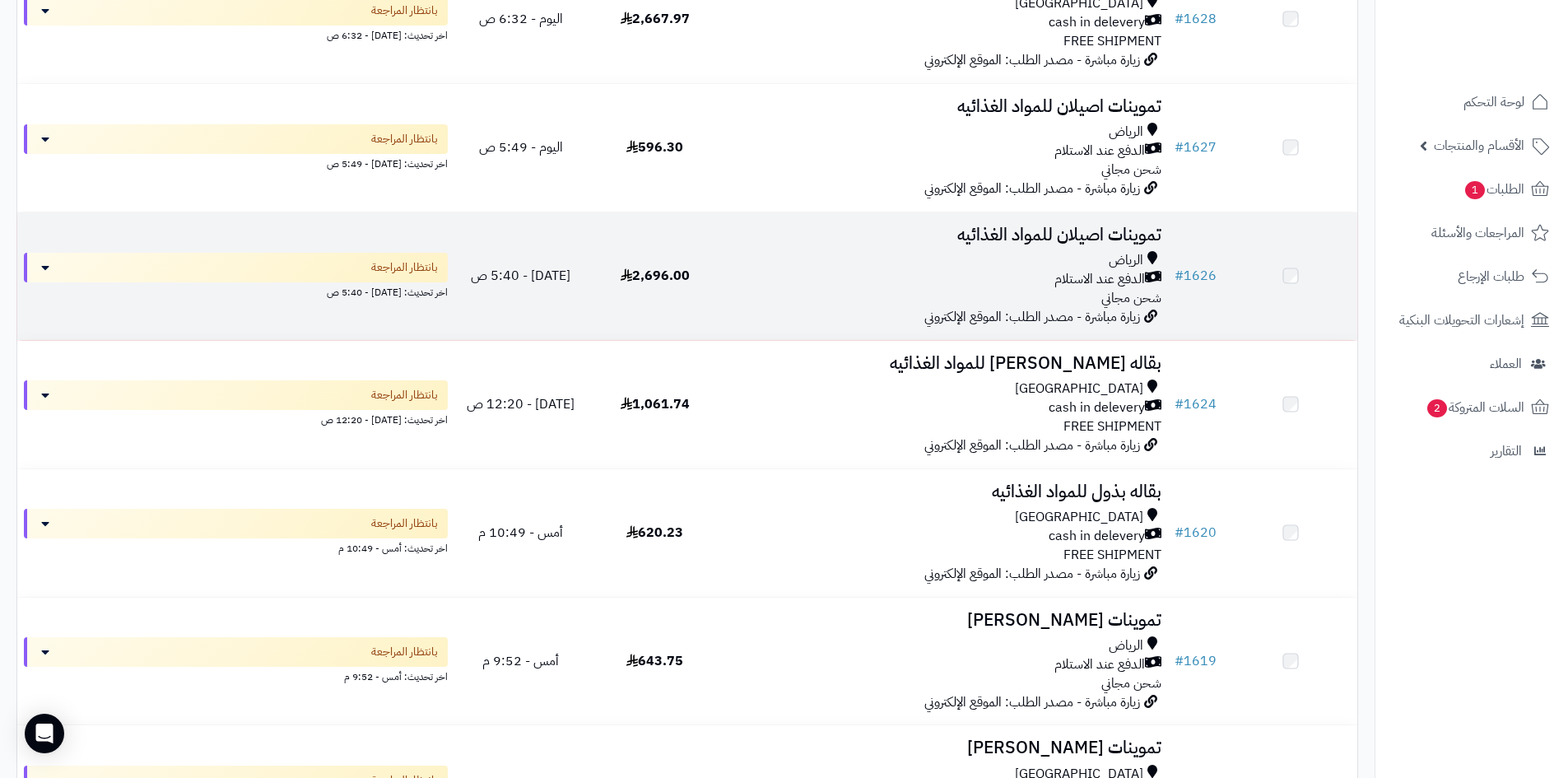
scroll to position [329, 0]
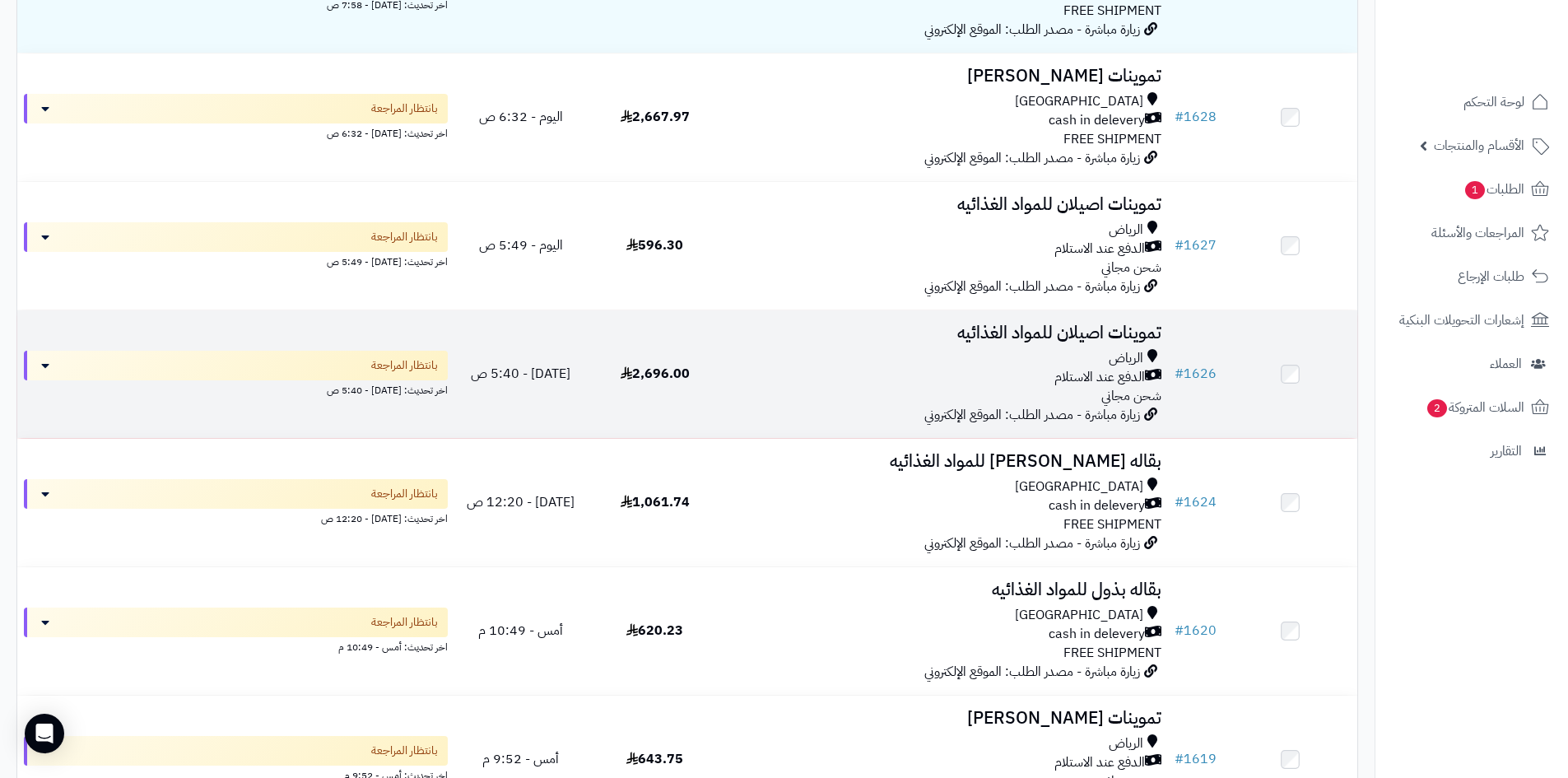
click at [1063, 329] on h3 "تموينات اصيلان للمواد الغذائيه" at bounding box center [945, 333] width 433 height 19
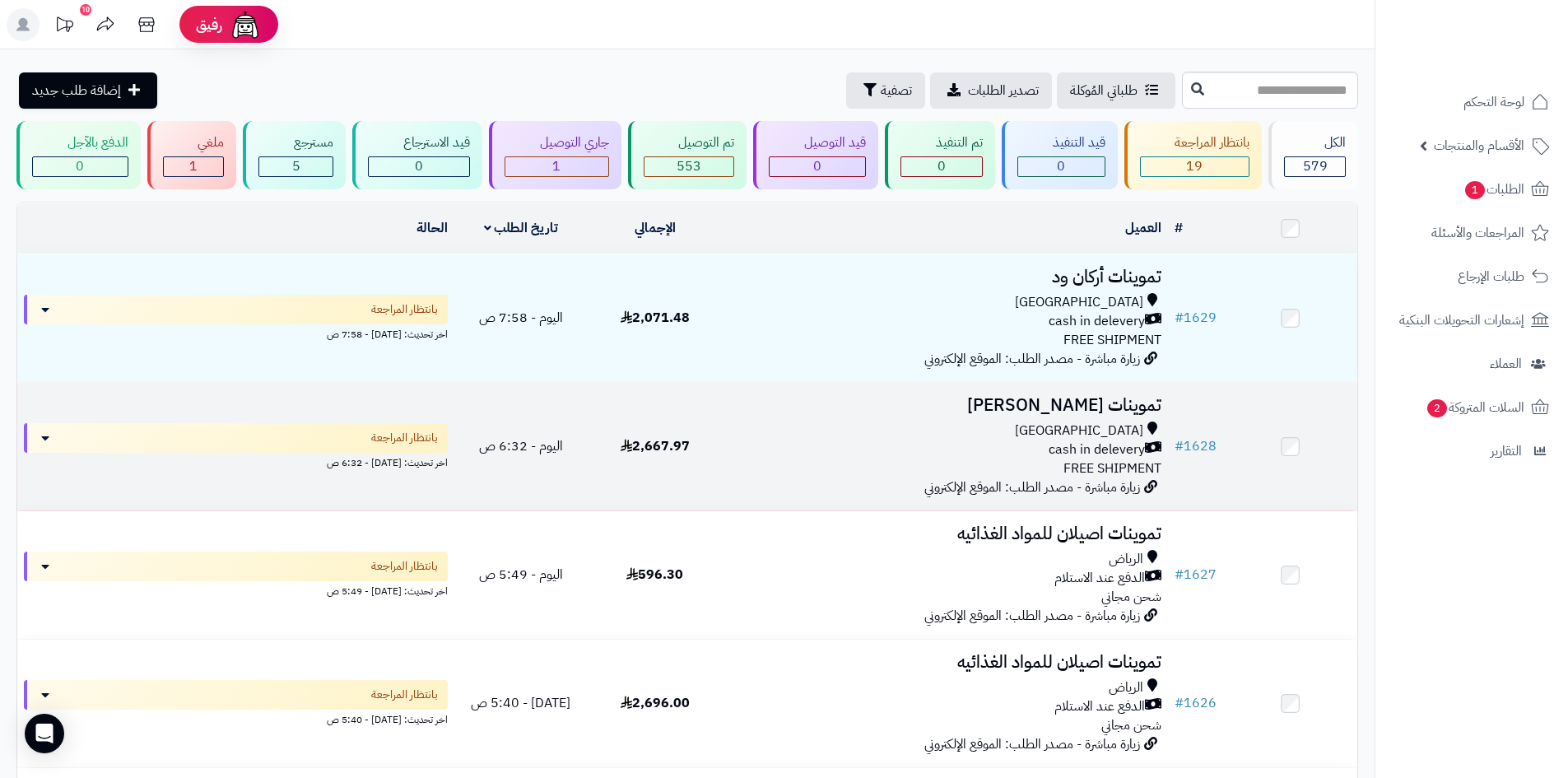
click at [993, 440] on div "cash in delevery" at bounding box center [945, 449] width 433 height 19
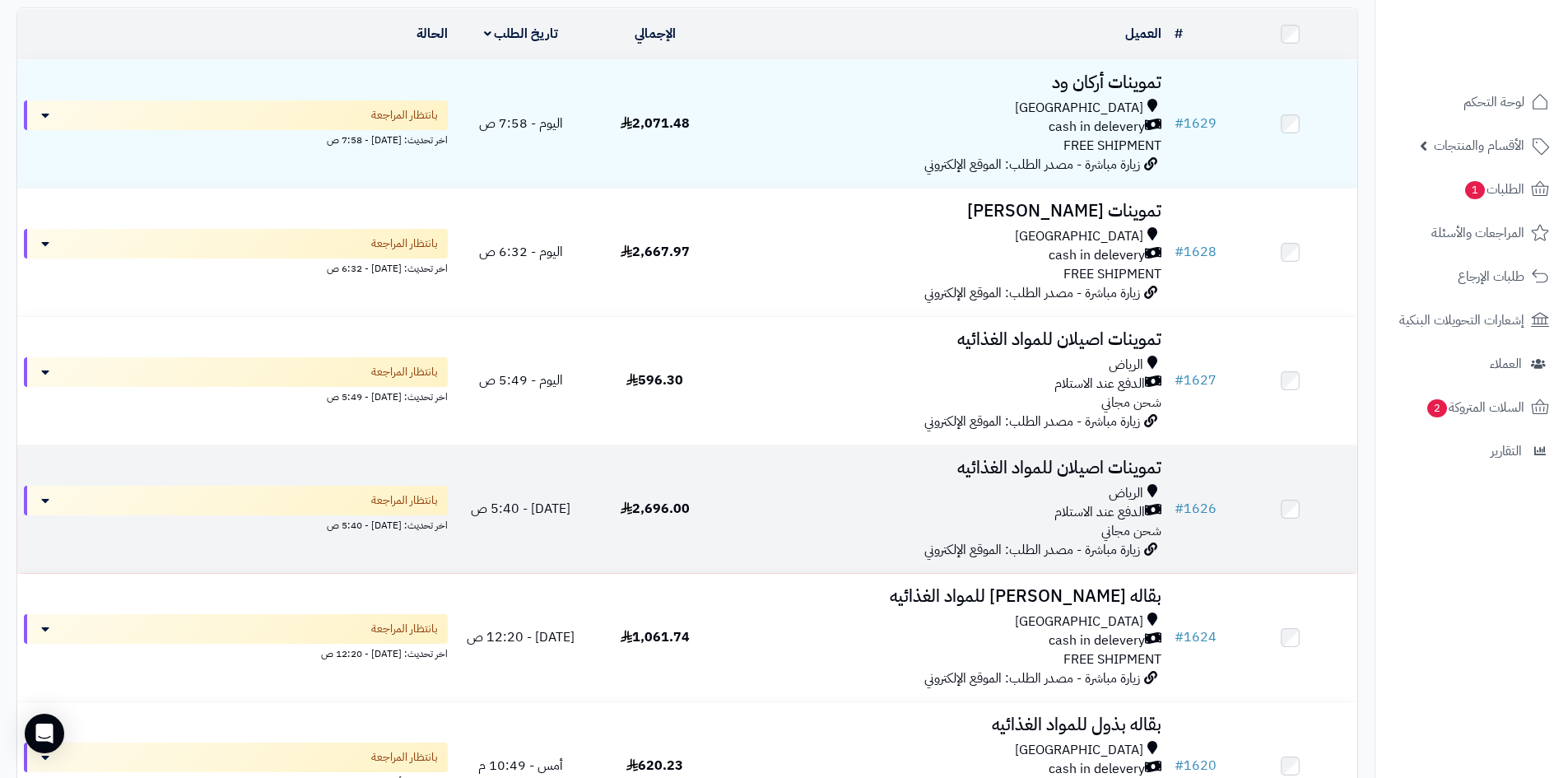
scroll to position [165, 0]
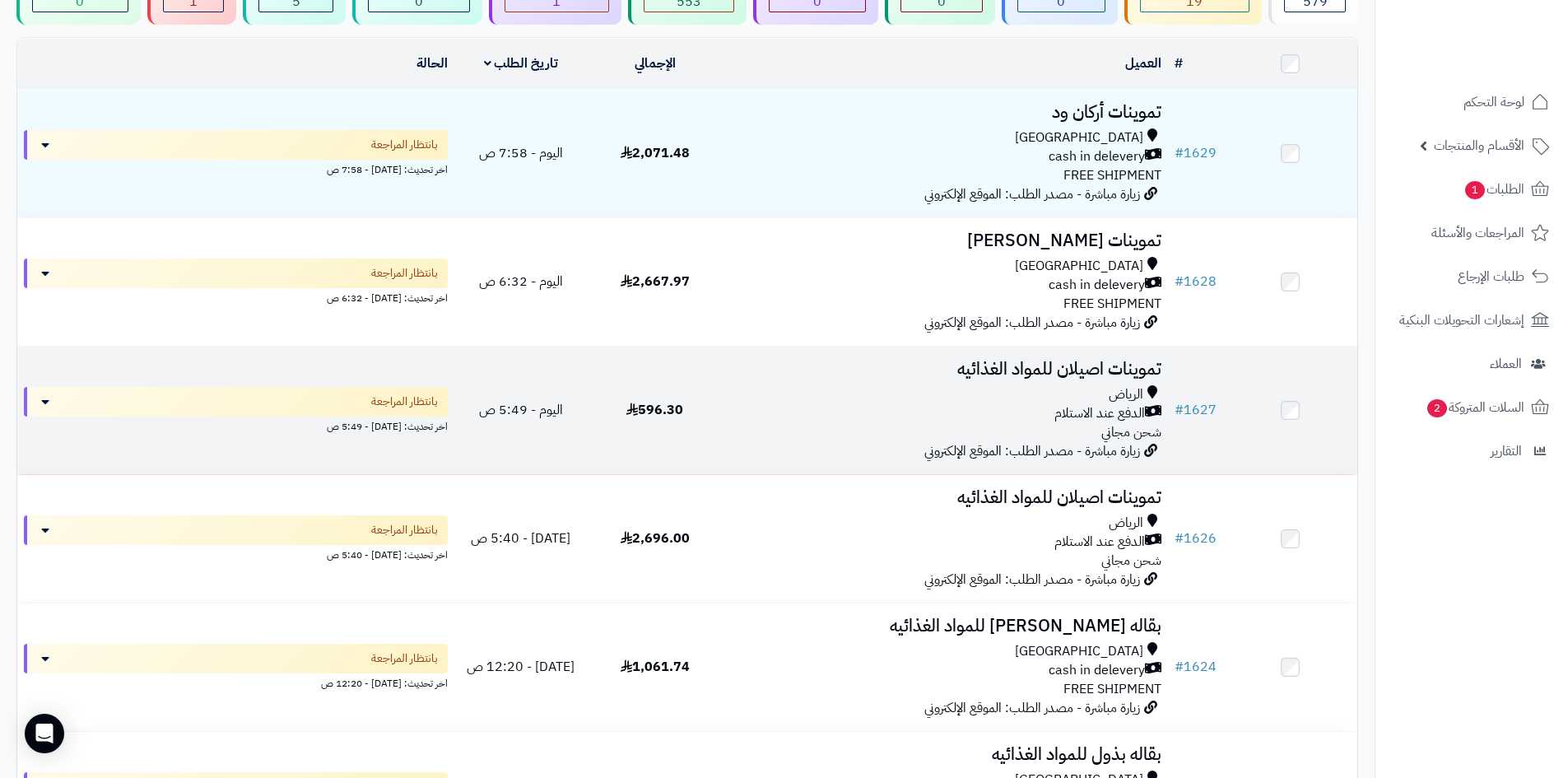
click at [602, 424] on td "596.30" at bounding box center [654, 410] width 134 height 128
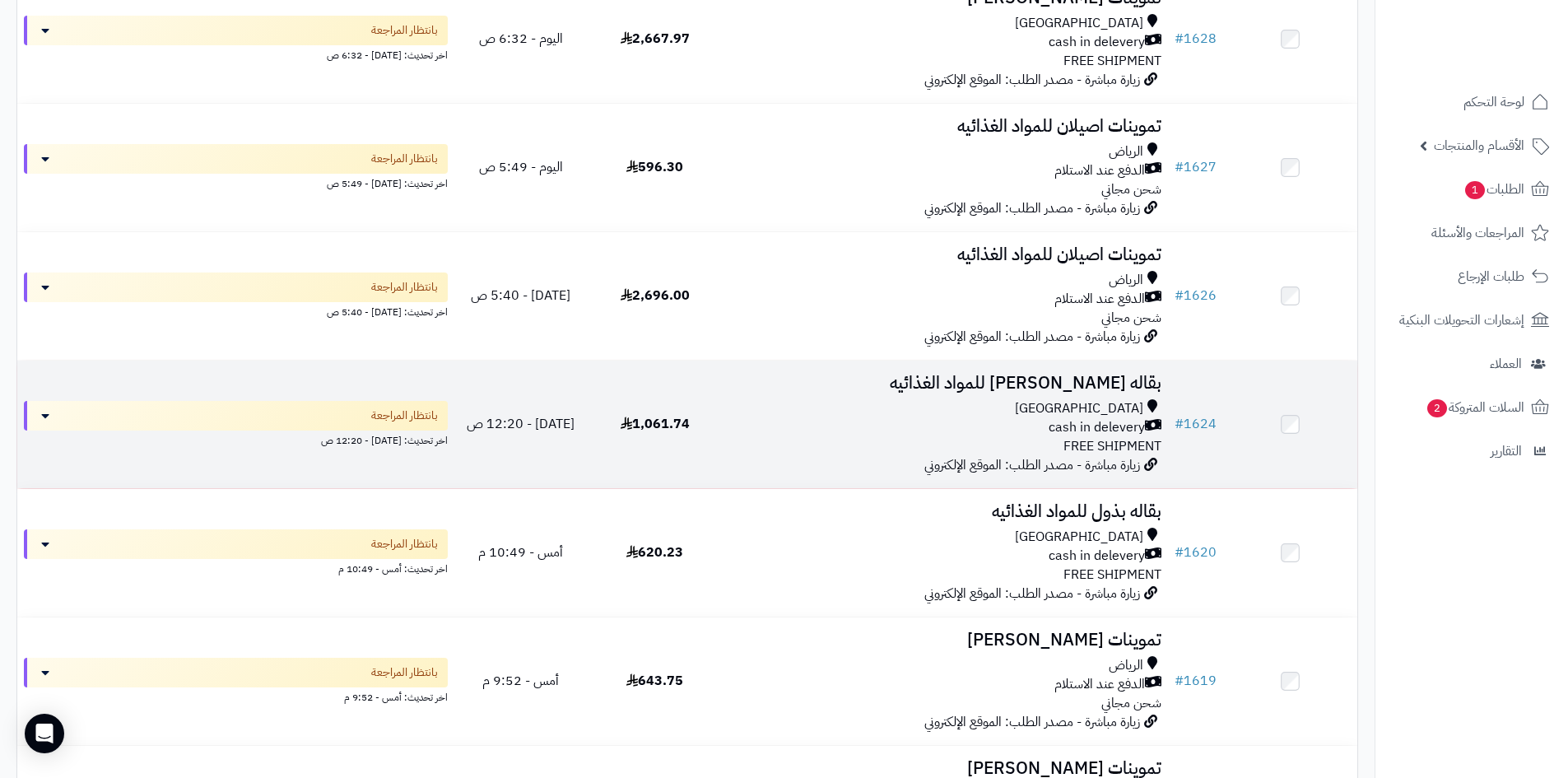
scroll to position [412, 0]
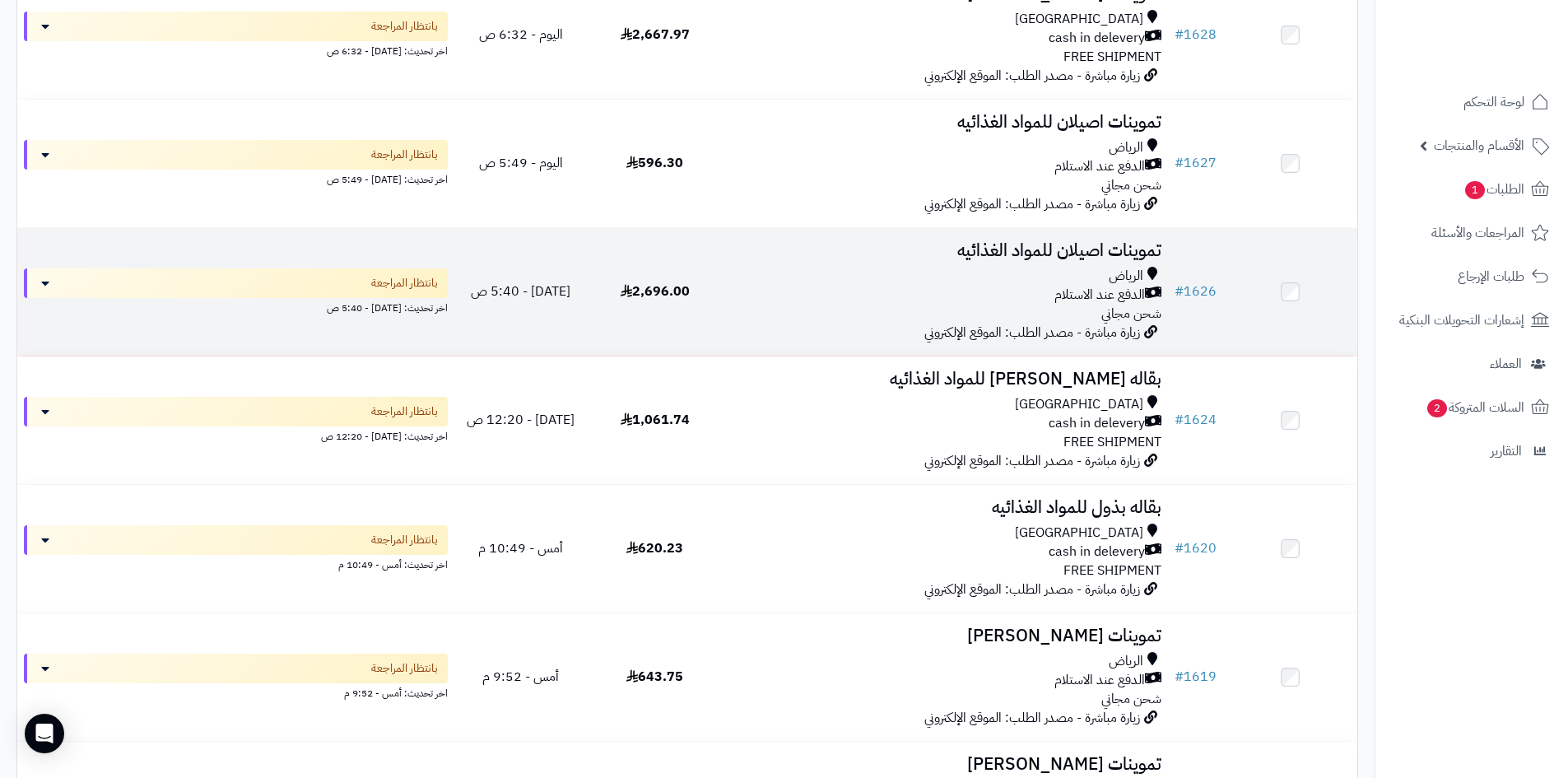
click at [868, 332] on td "تموينات اصيلان للمواد الغذائيه الرياض الدفع عند الاستلام شحن مجاني زيارة مباشرة…" at bounding box center [945, 292] width 446 height 128
click at [878, 319] on div "[PERSON_NAME] عند الاستلام شحن مجاني" at bounding box center [945, 295] width 433 height 56
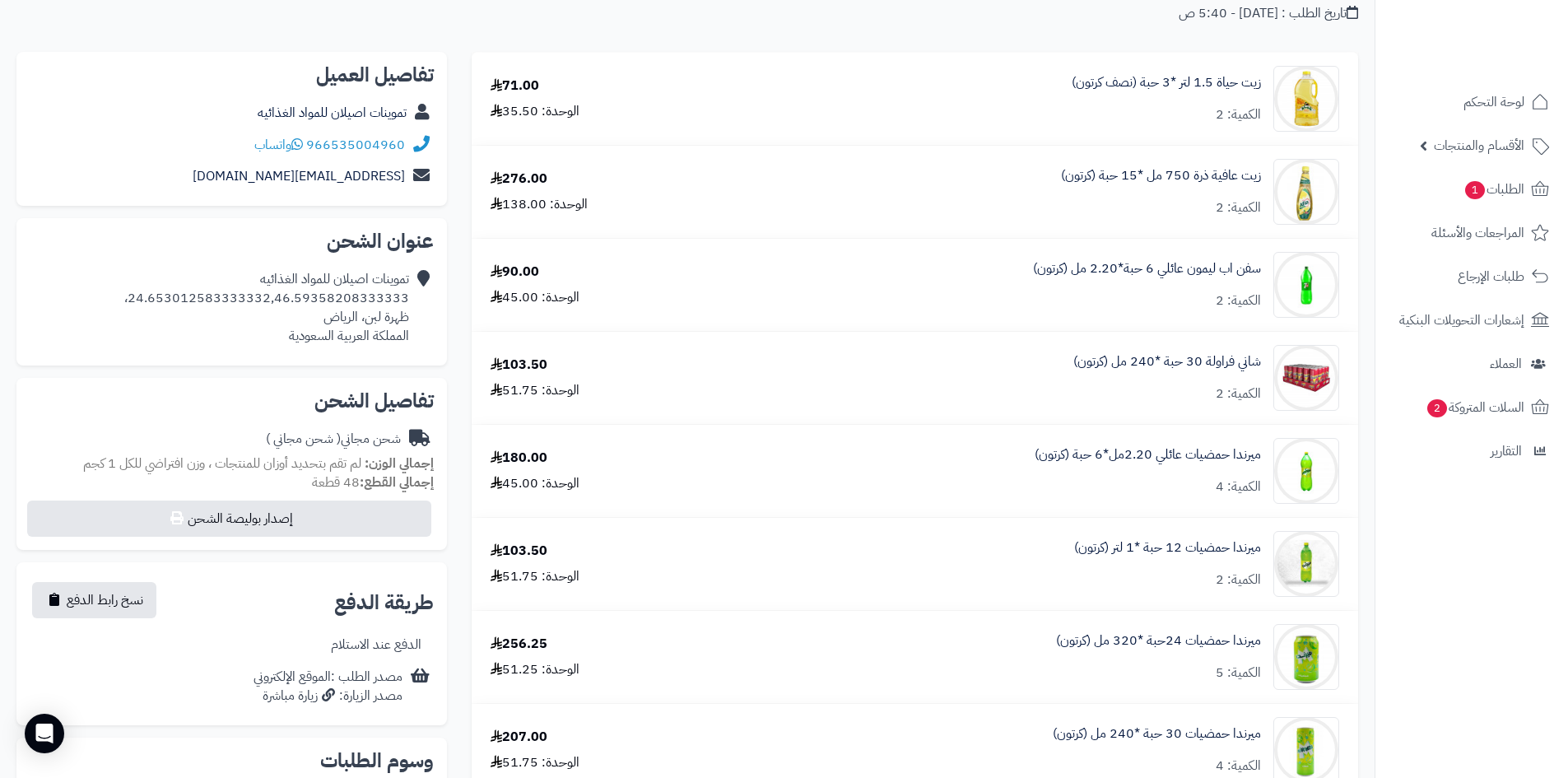
scroll to position [412, 0]
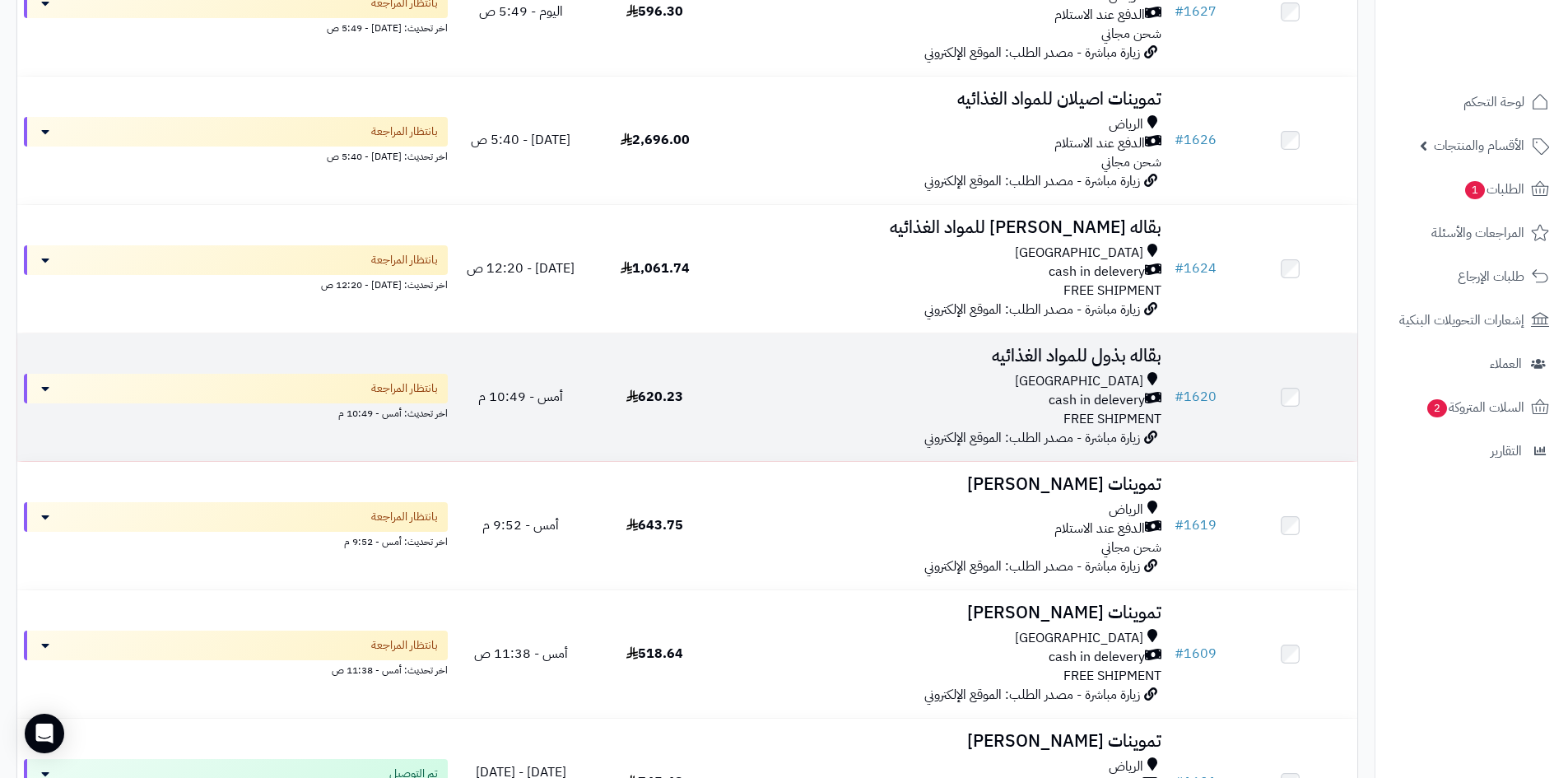
scroll to position [577, 0]
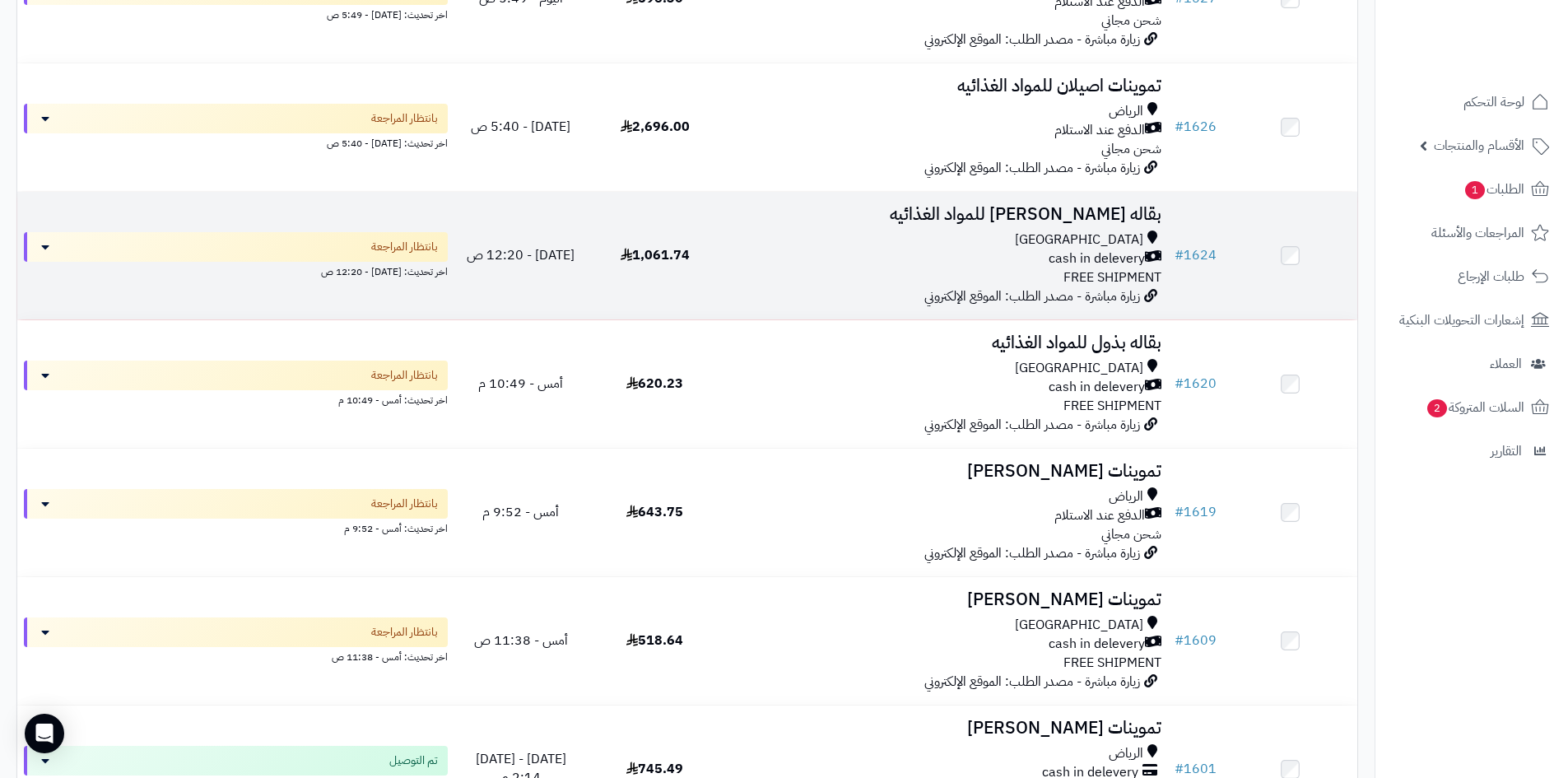
click at [850, 271] on div "Riyadh cash in delevery FREE SHIPMENT" at bounding box center [945, 259] width 433 height 56
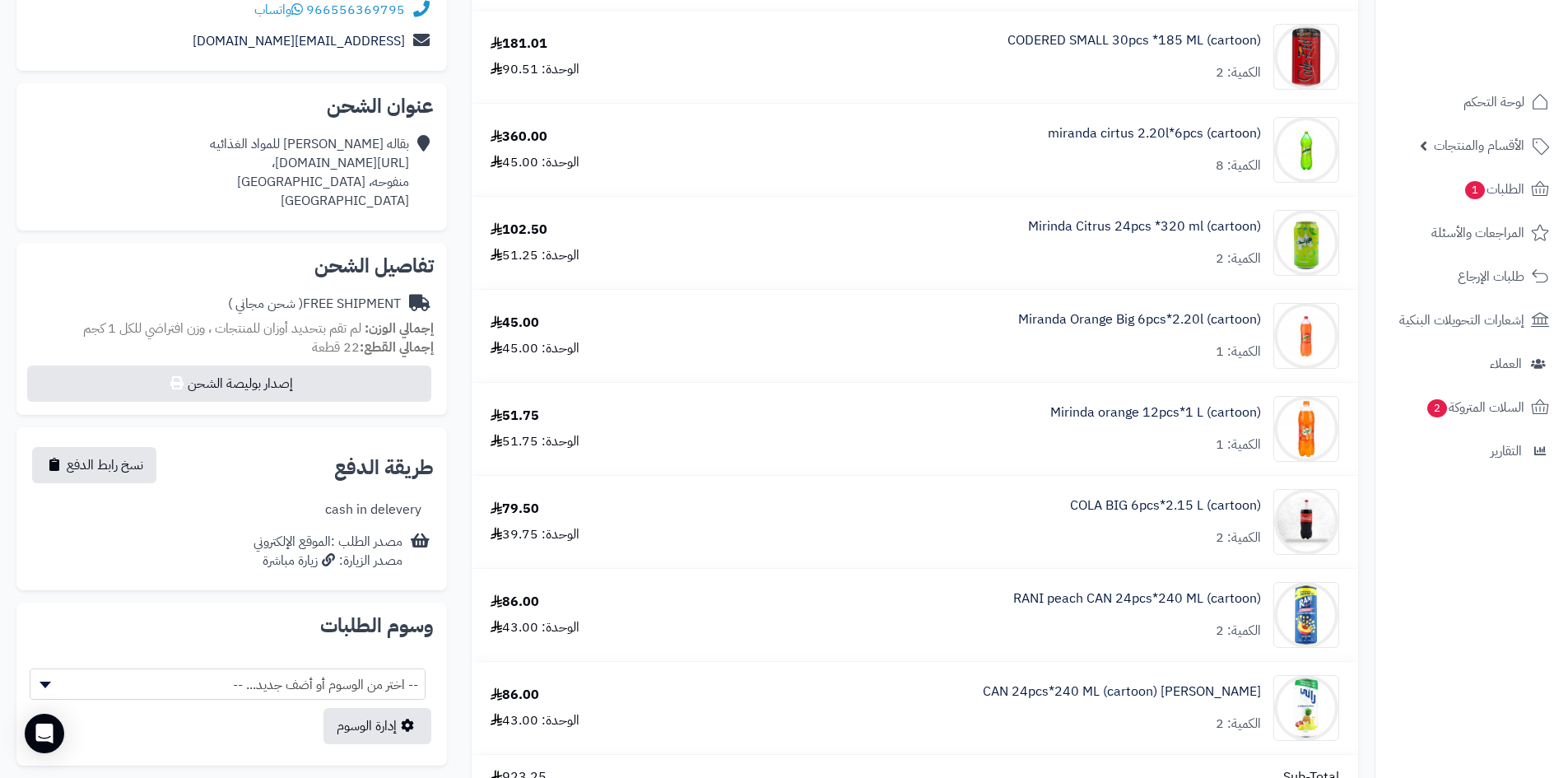
scroll to position [412, 0]
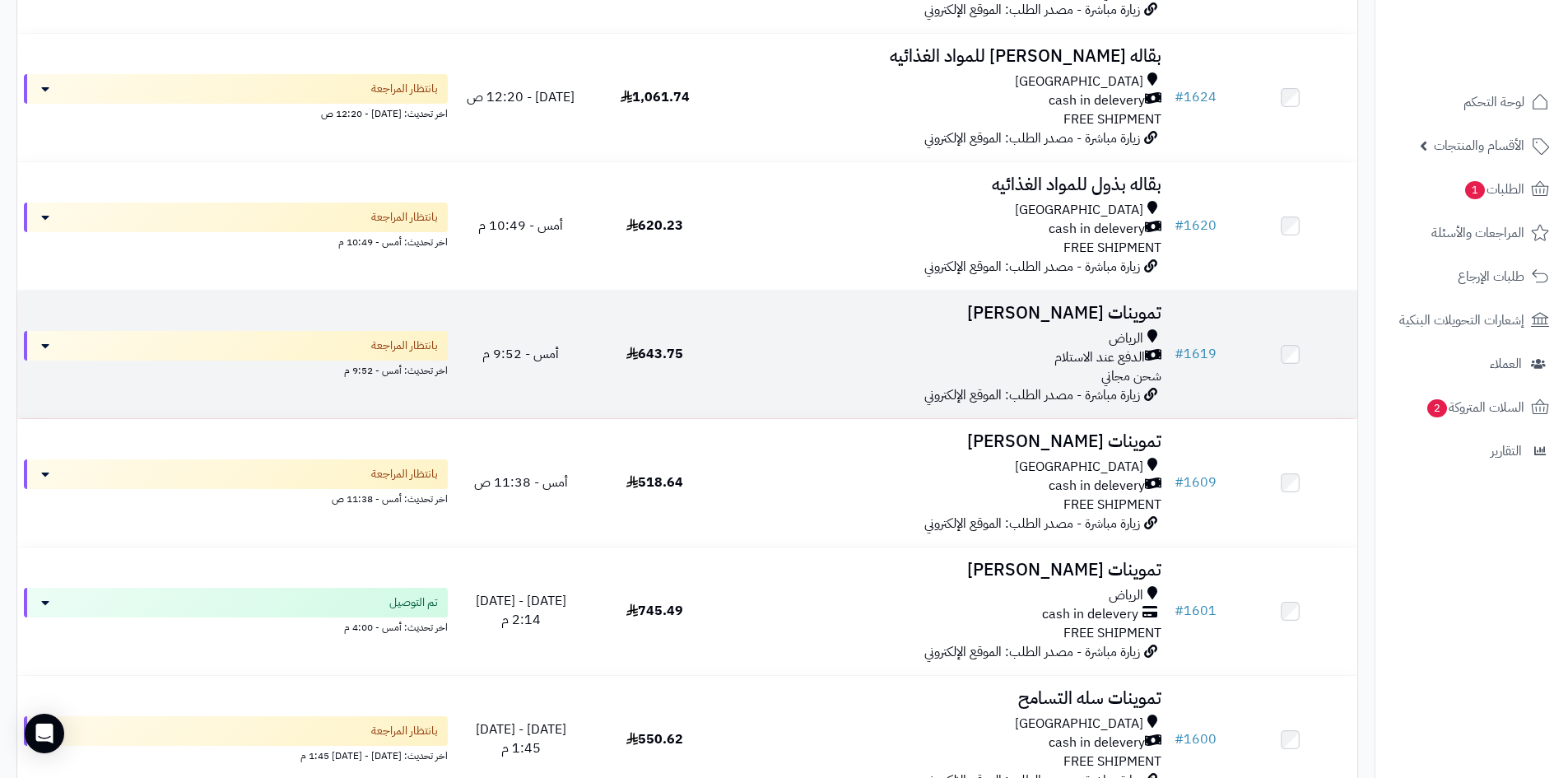
scroll to position [741, 0]
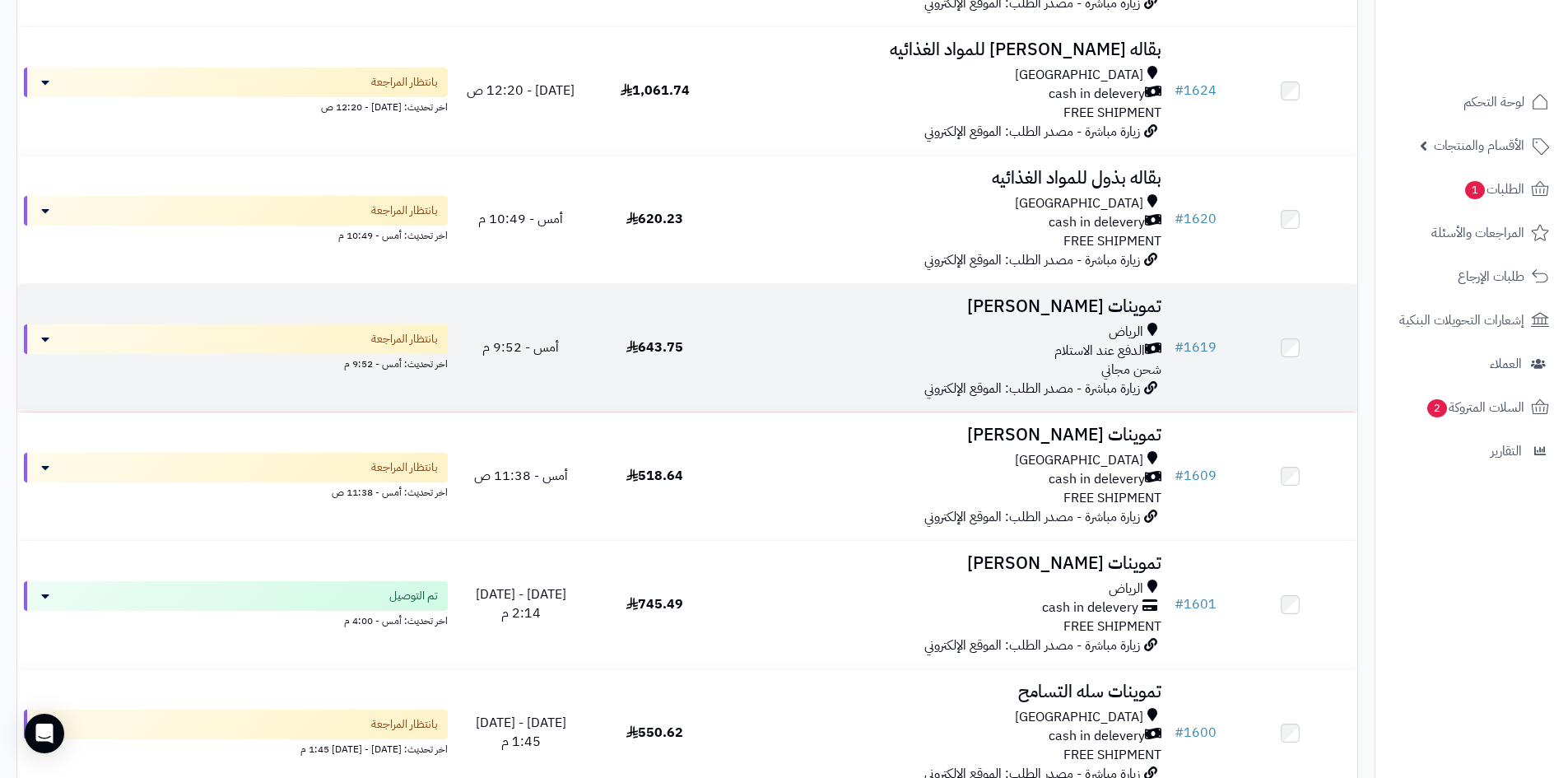
click at [869, 384] on td "تموينات رغد صالح الرياض الدفع عند الاستلام شحن مجاني زيارة مباشرة - مصدر الطلب:…" at bounding box center [945, 348] width 446 height 128
click at [943, 370] on div "الرياض الدفع عند الاستلام شحن مجاني" at bounding box center [945, 351] width 433 height 56
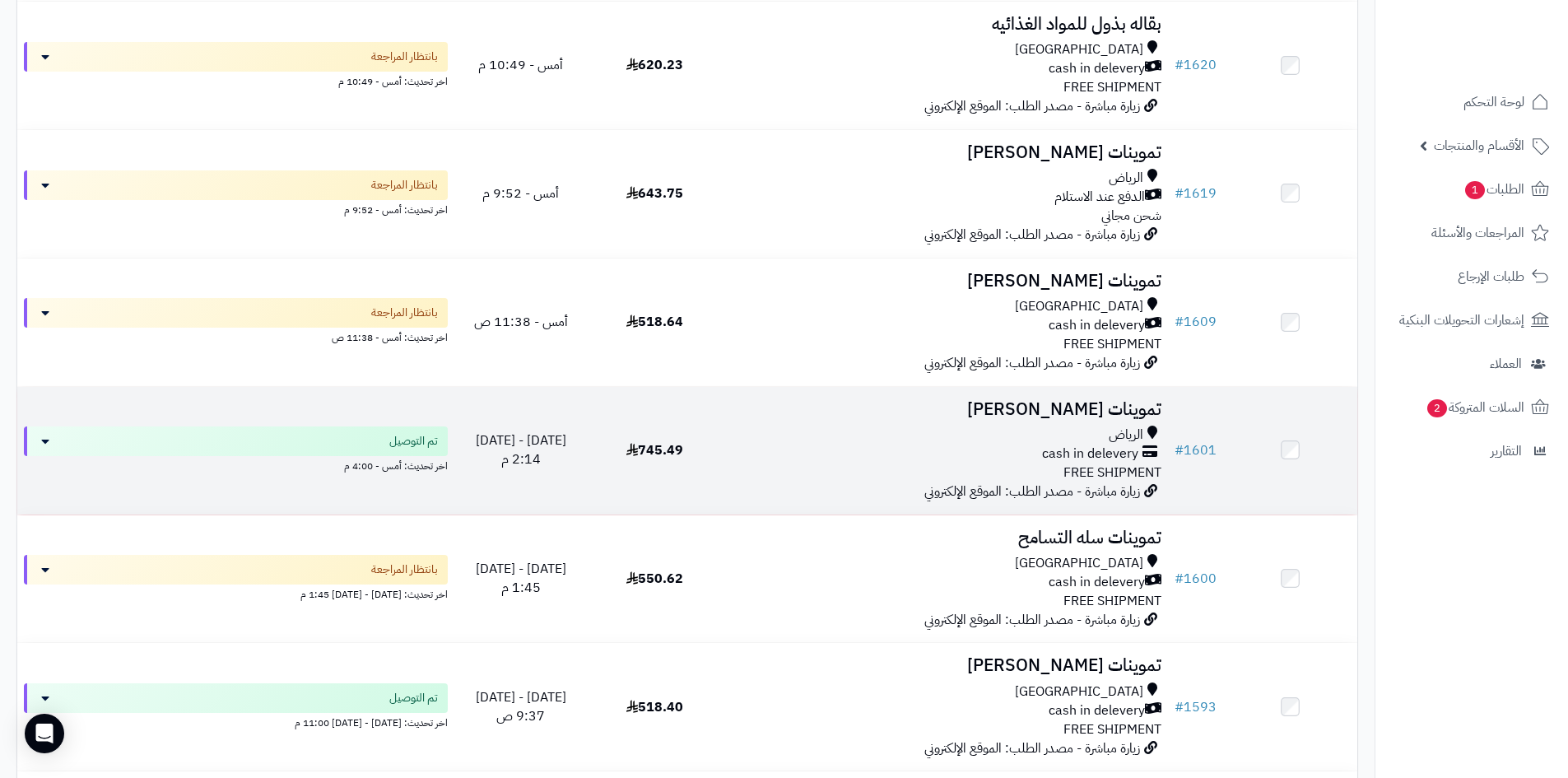
scroll to position [906, 0]
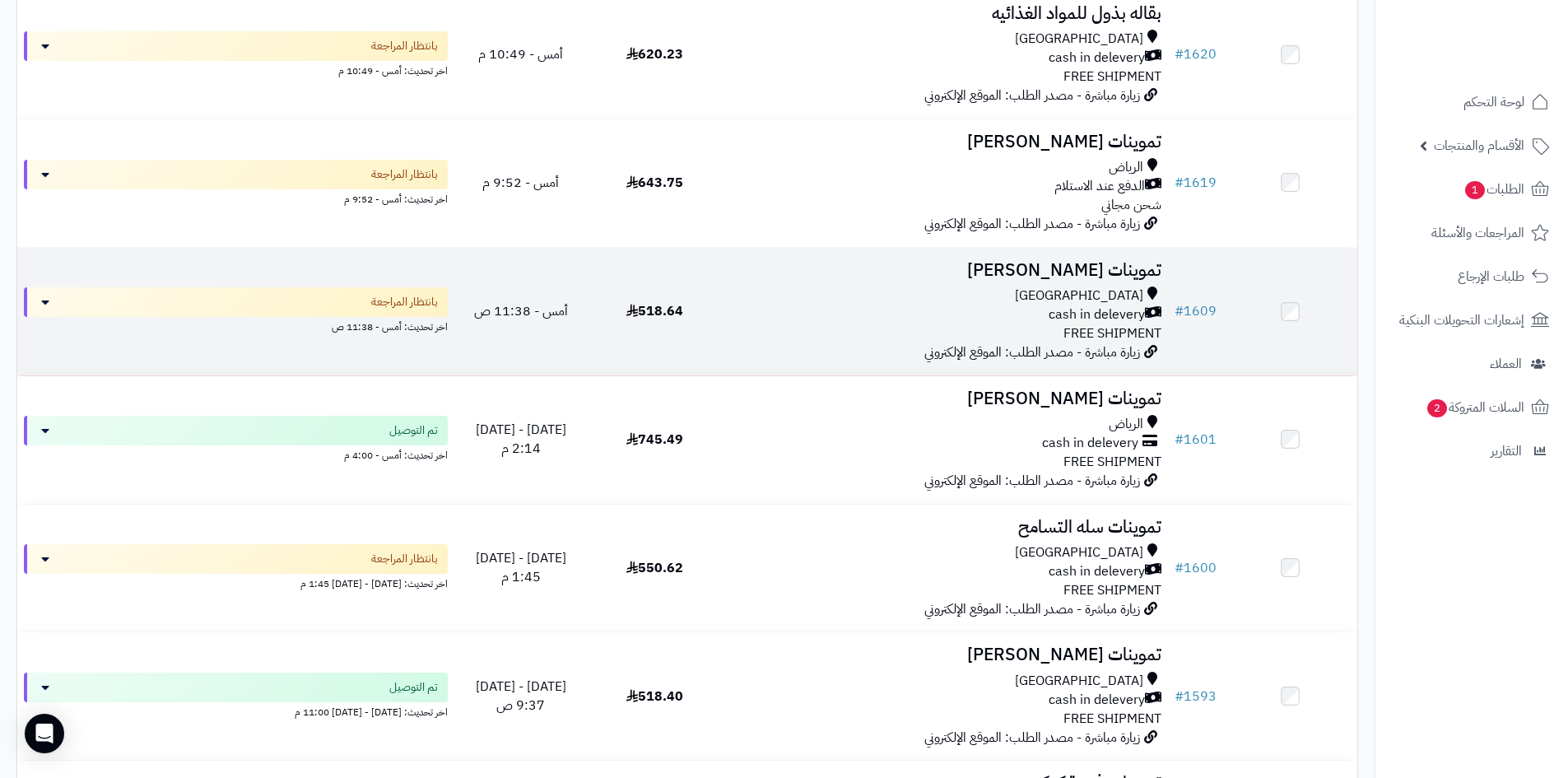
click at [823, 281] on td "تموينات محمد قمير Riyadh cash in delevery FREE SHIPMENT زيارة مباشرة - مصدر الط…" at bounding box center [945, 312] width 446 height 128
click at [816, 305] on div "cash in delevery" at bounding box center [945, 314] width 433 height 19
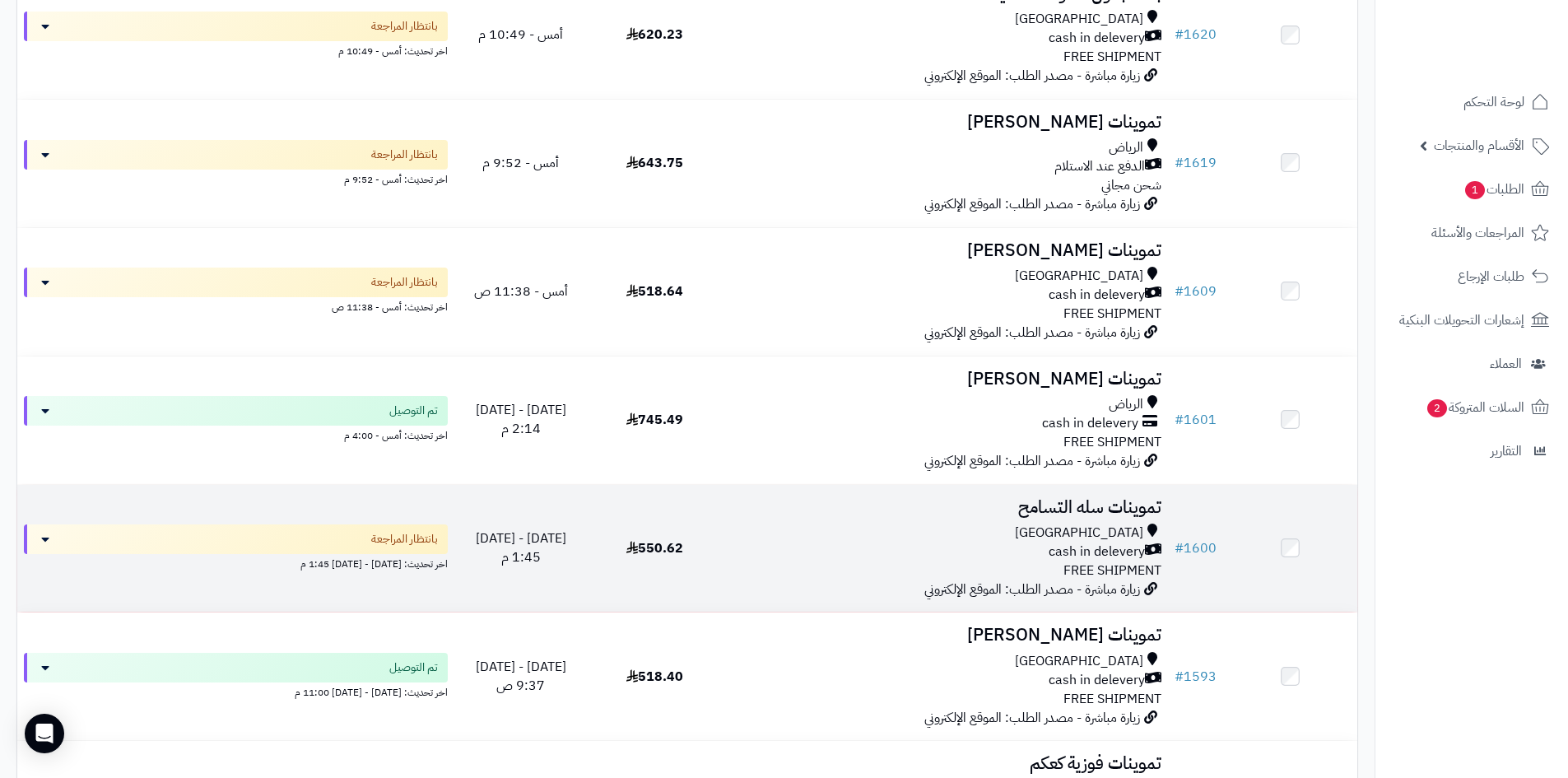
scroll to position [1070, 0]
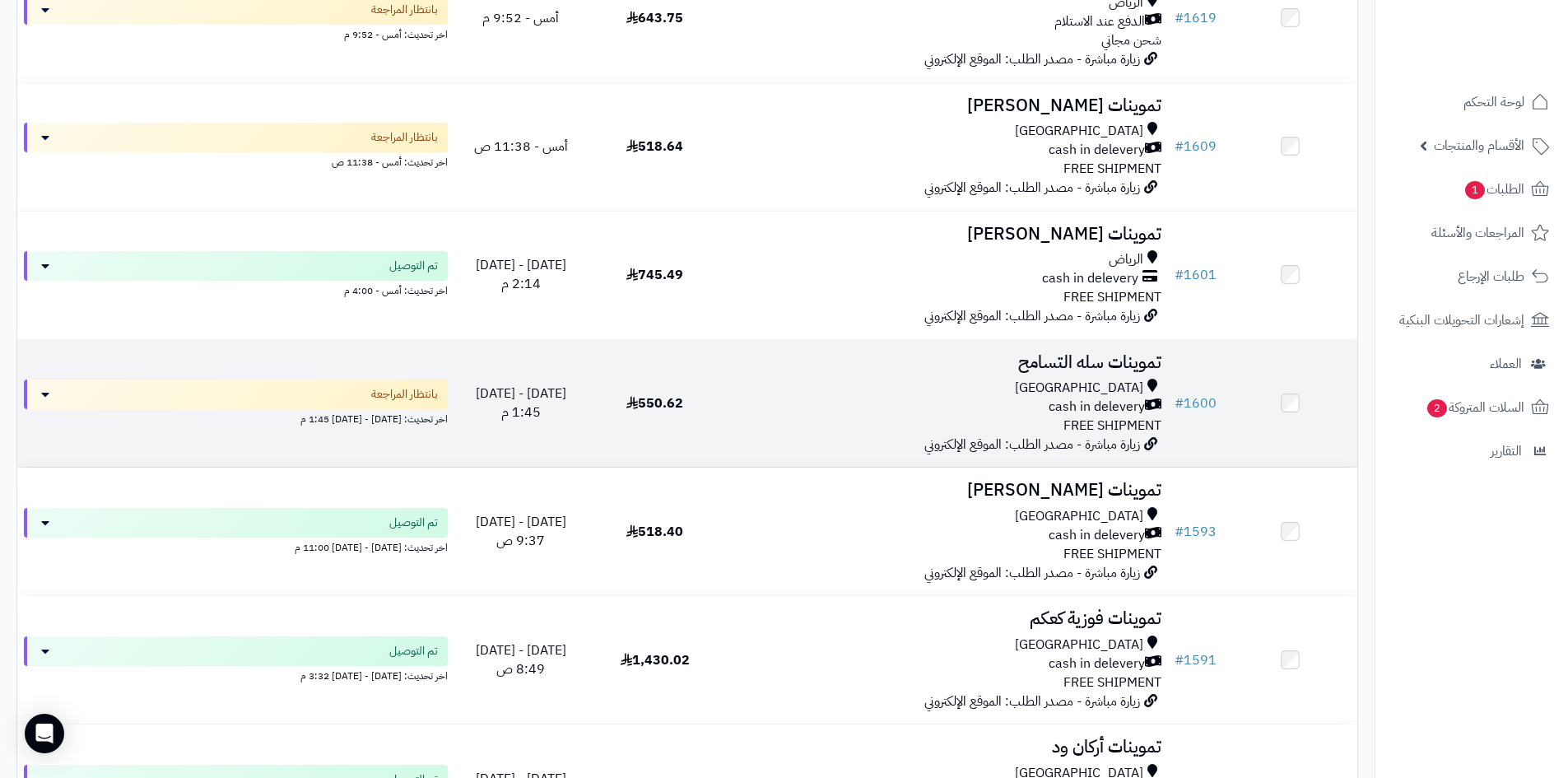
click at [1017, 426] on div "Riyadh cash in delevery FREE SHIPMENT" at bounding box center [945, 407] width 433 height 56
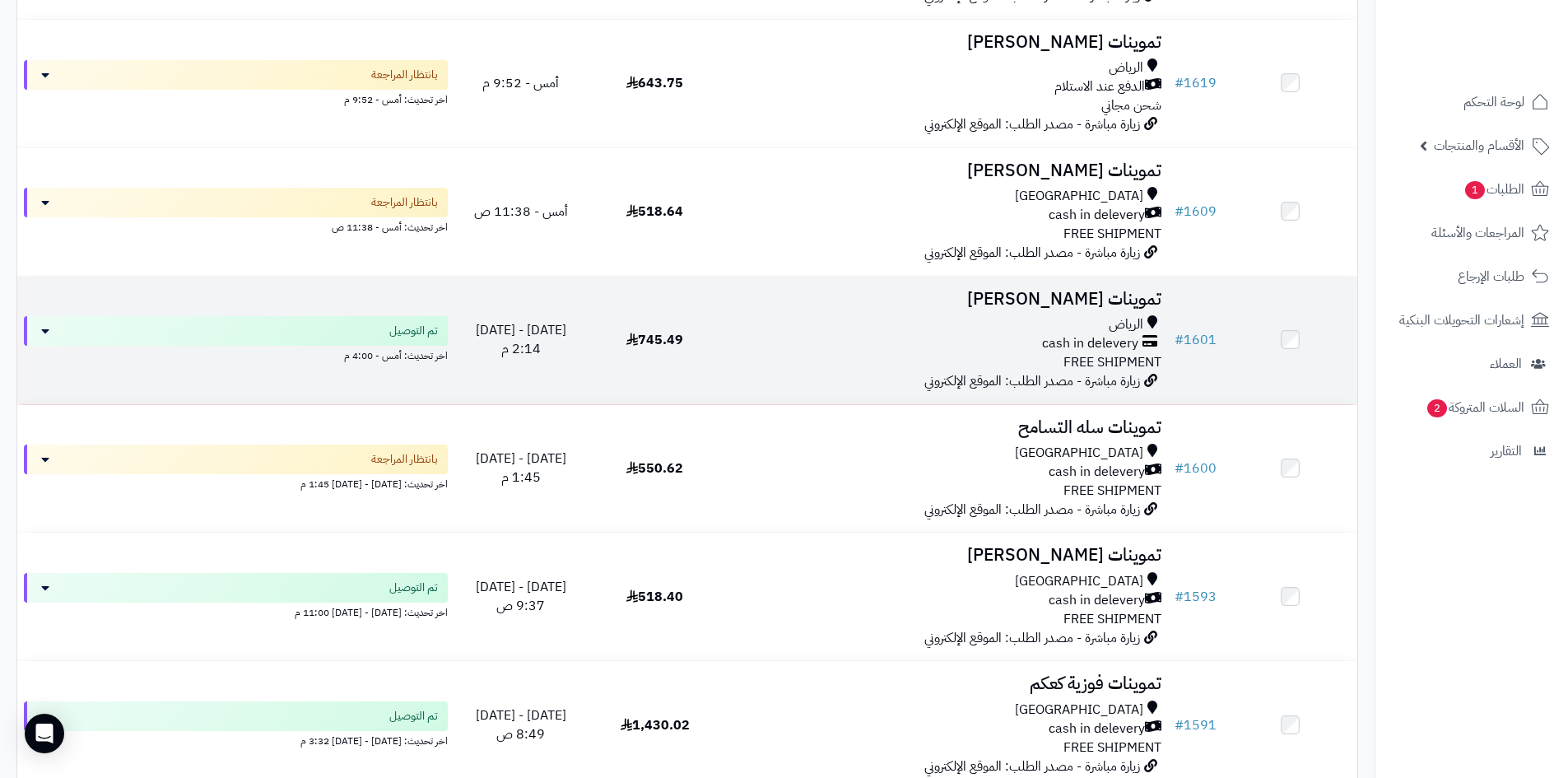
scroll to position [906, 0]
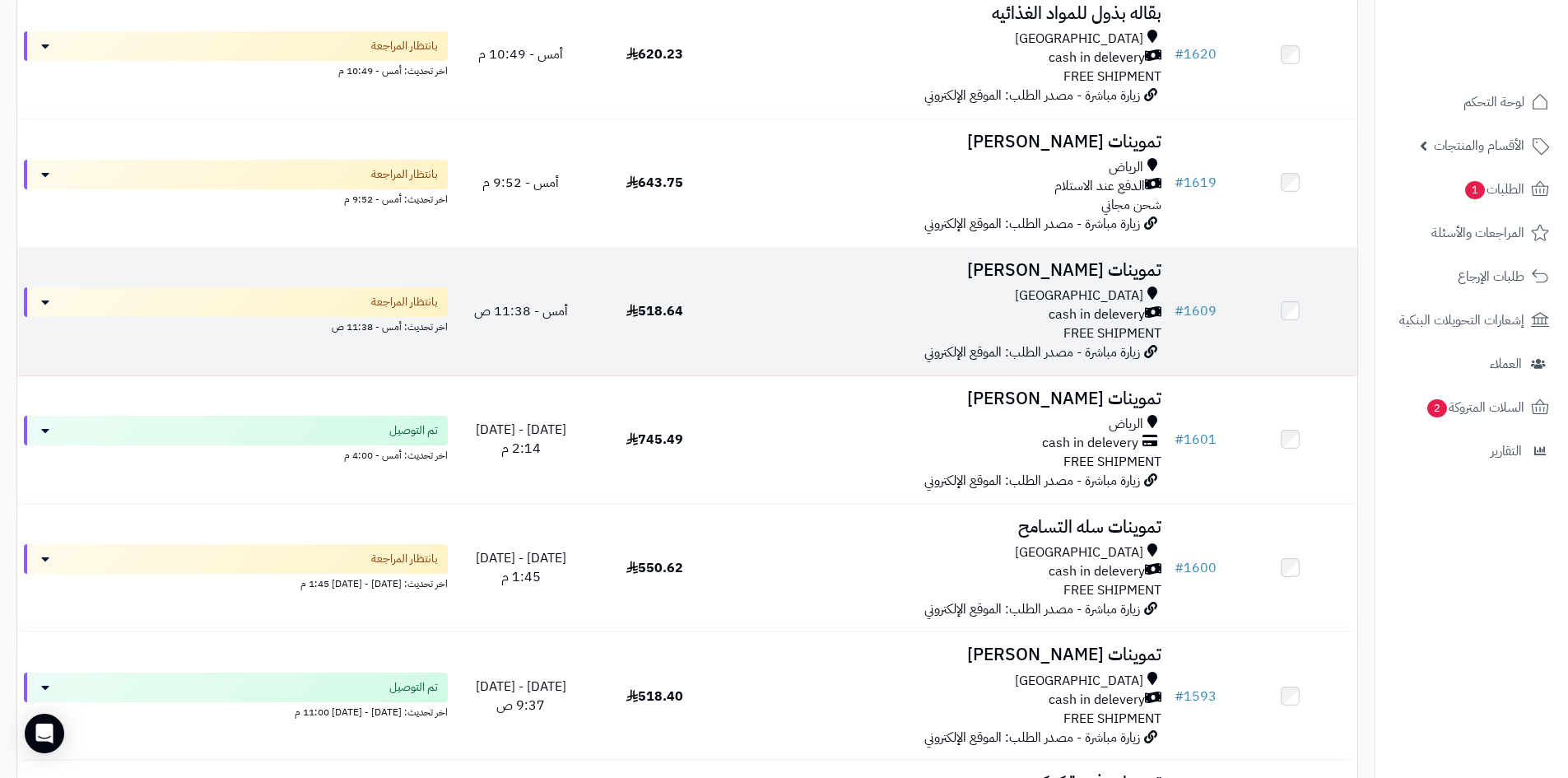
click at [809, 345] on td "تموينات محمد قمير Riyadh cash in delevery FREE SHIPMENT زيارة مباشرة - مصدر الط…" at bounding box center [945, 312] width 446 height 128
click at [841, 321] on div "cash in delevery" at bounding box center [945, 314] width 433 height 19
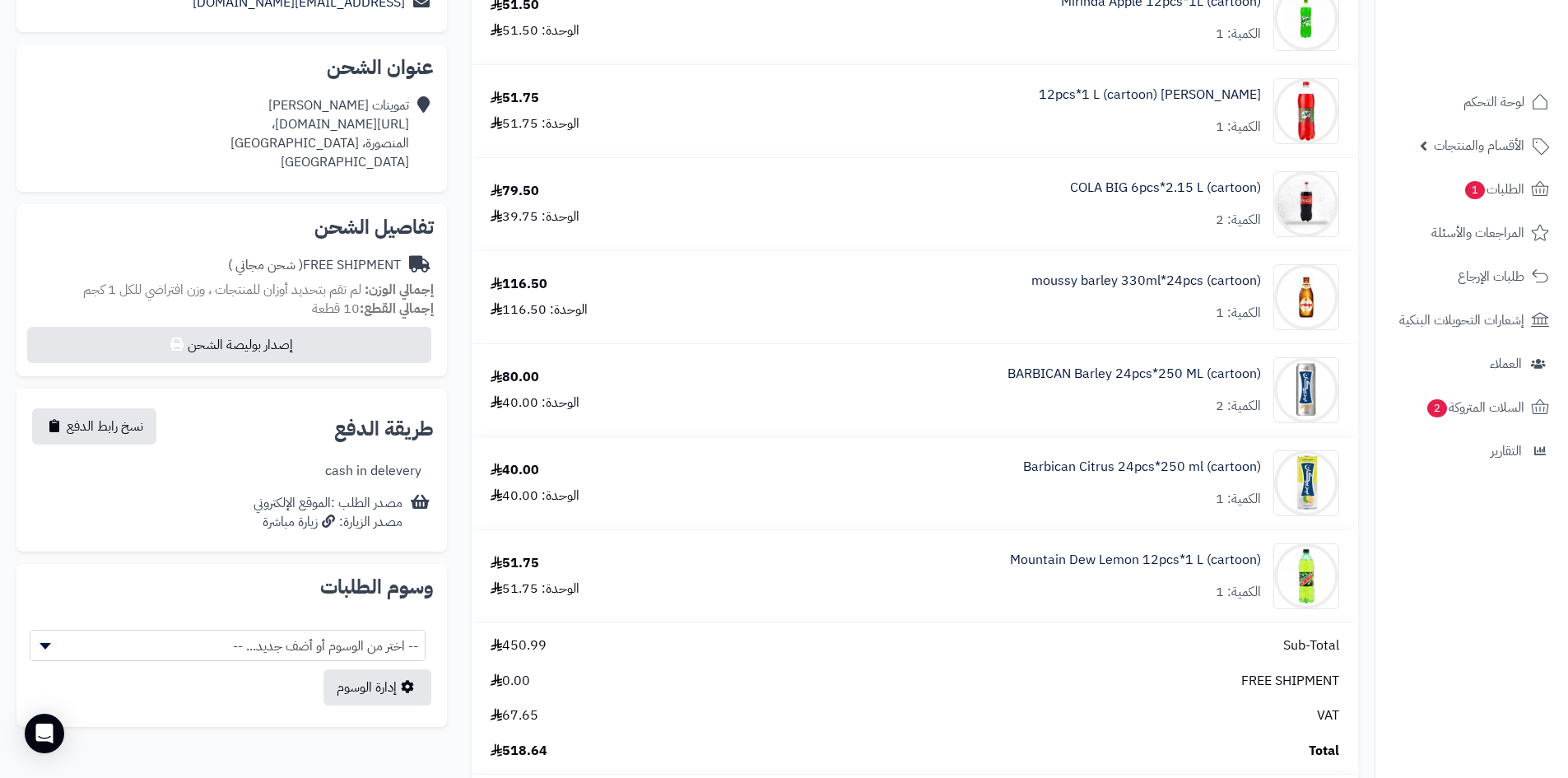
scroll to position [329, 0]
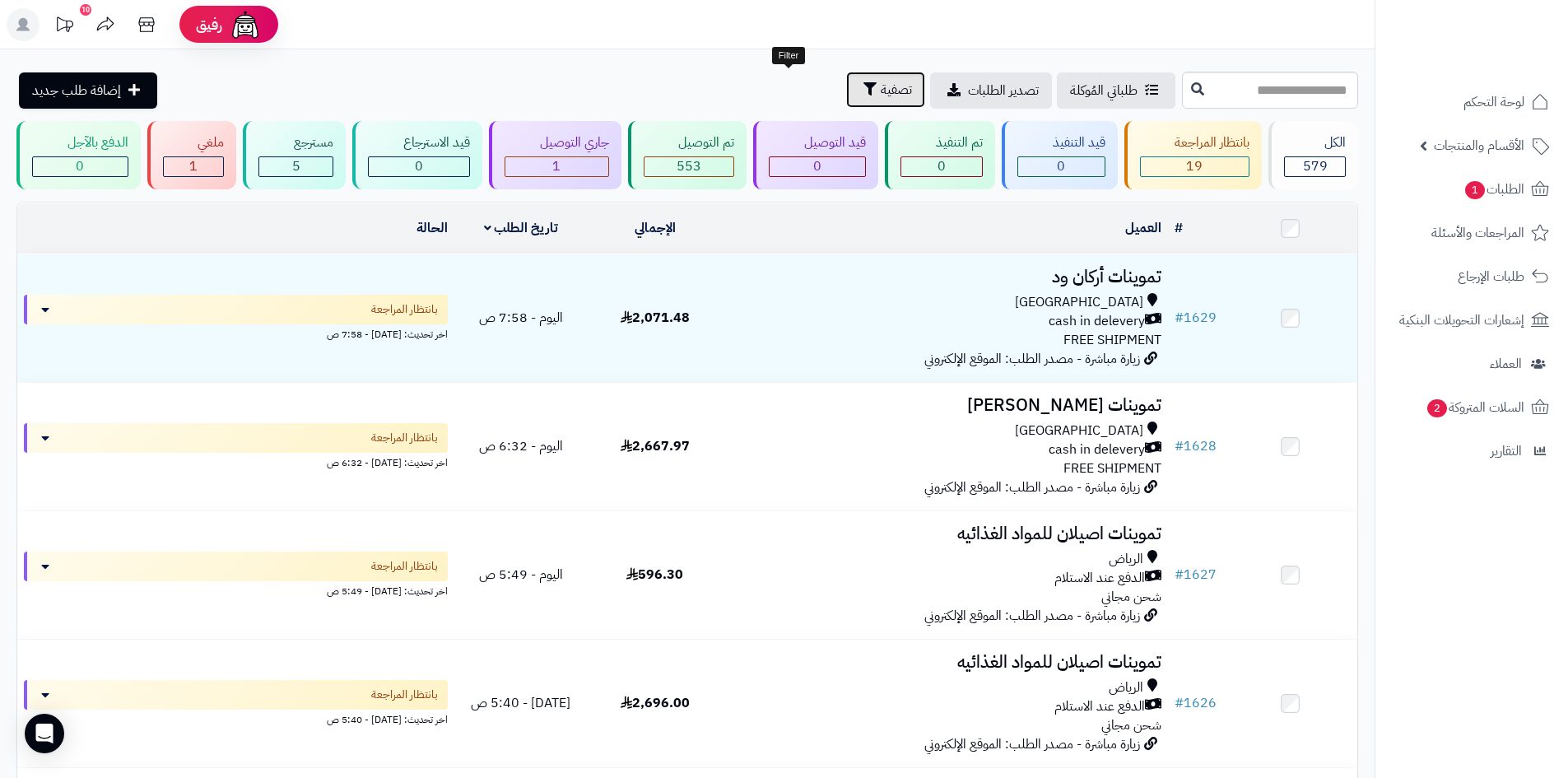
click at [846, 89] on button "تصفية" at bounding box center [886, 90] width 79 height 36
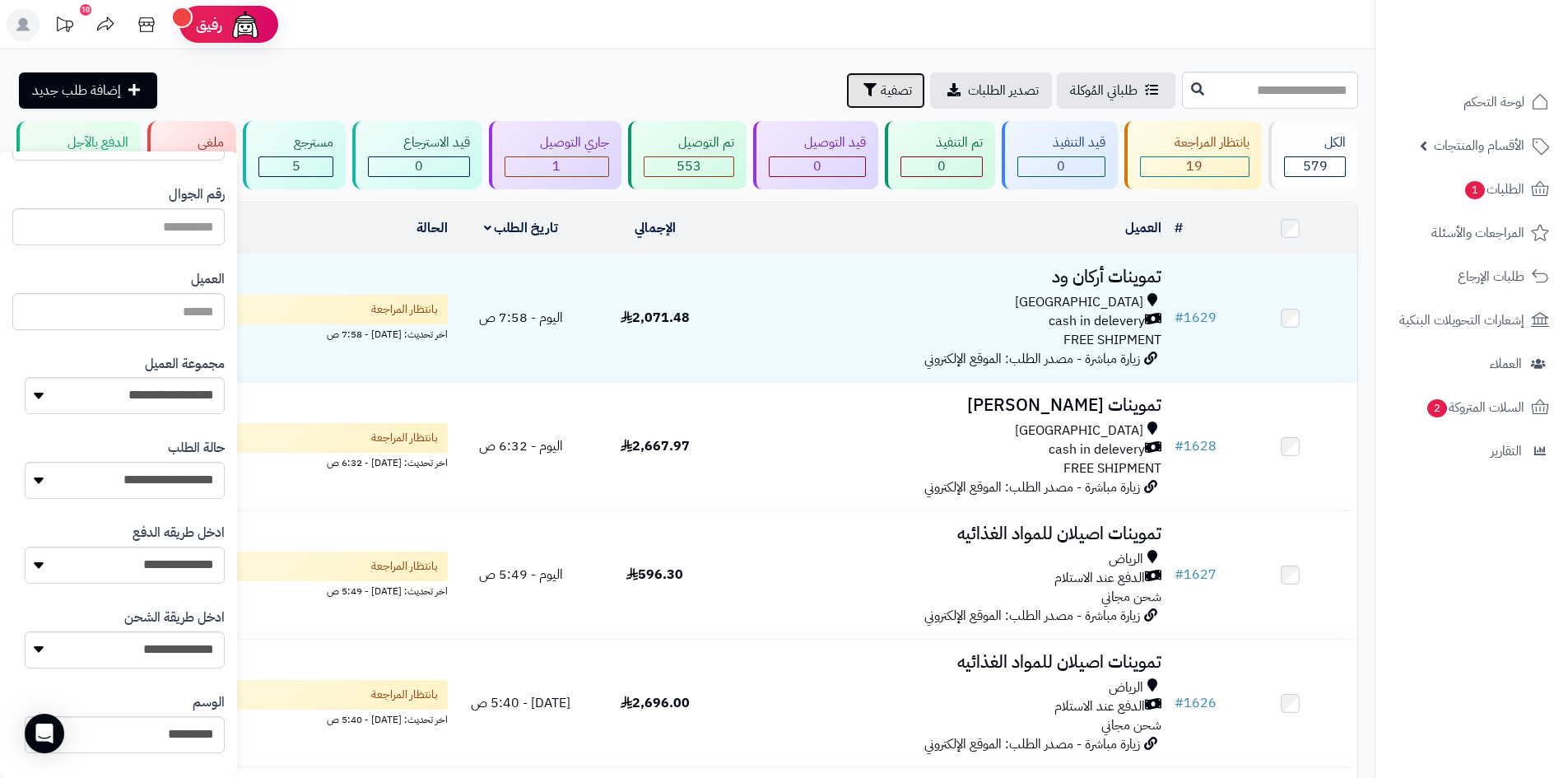
scroll to position [130, 0]
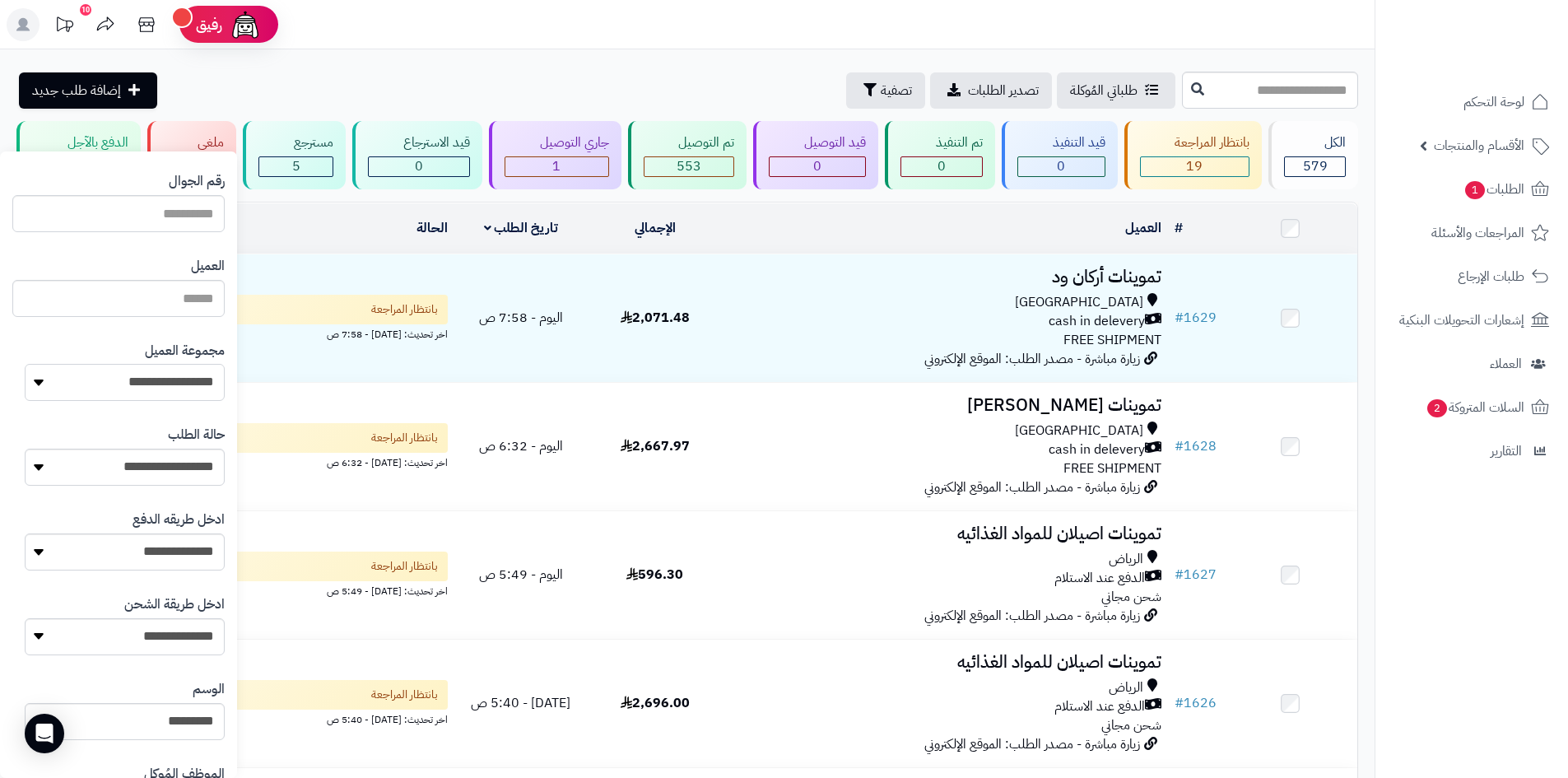
click at [101, 395] on select "**********" at bounding box center [125, 382] width 200 height 37
select select "*"
click at [25, 363] on select "**********" at bounding box center [125, 382] width 200 height 37
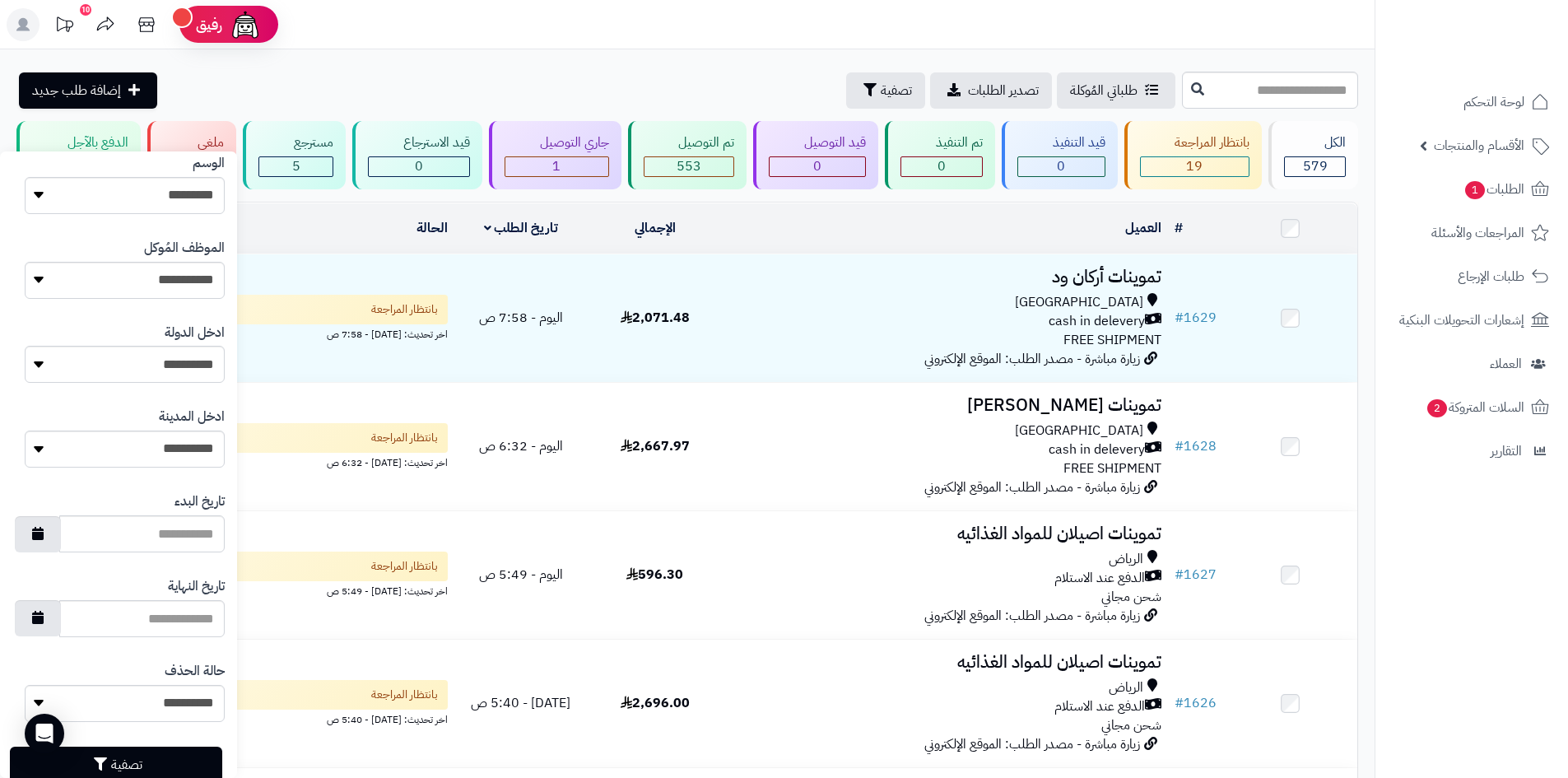
scroll to position [700, 0]
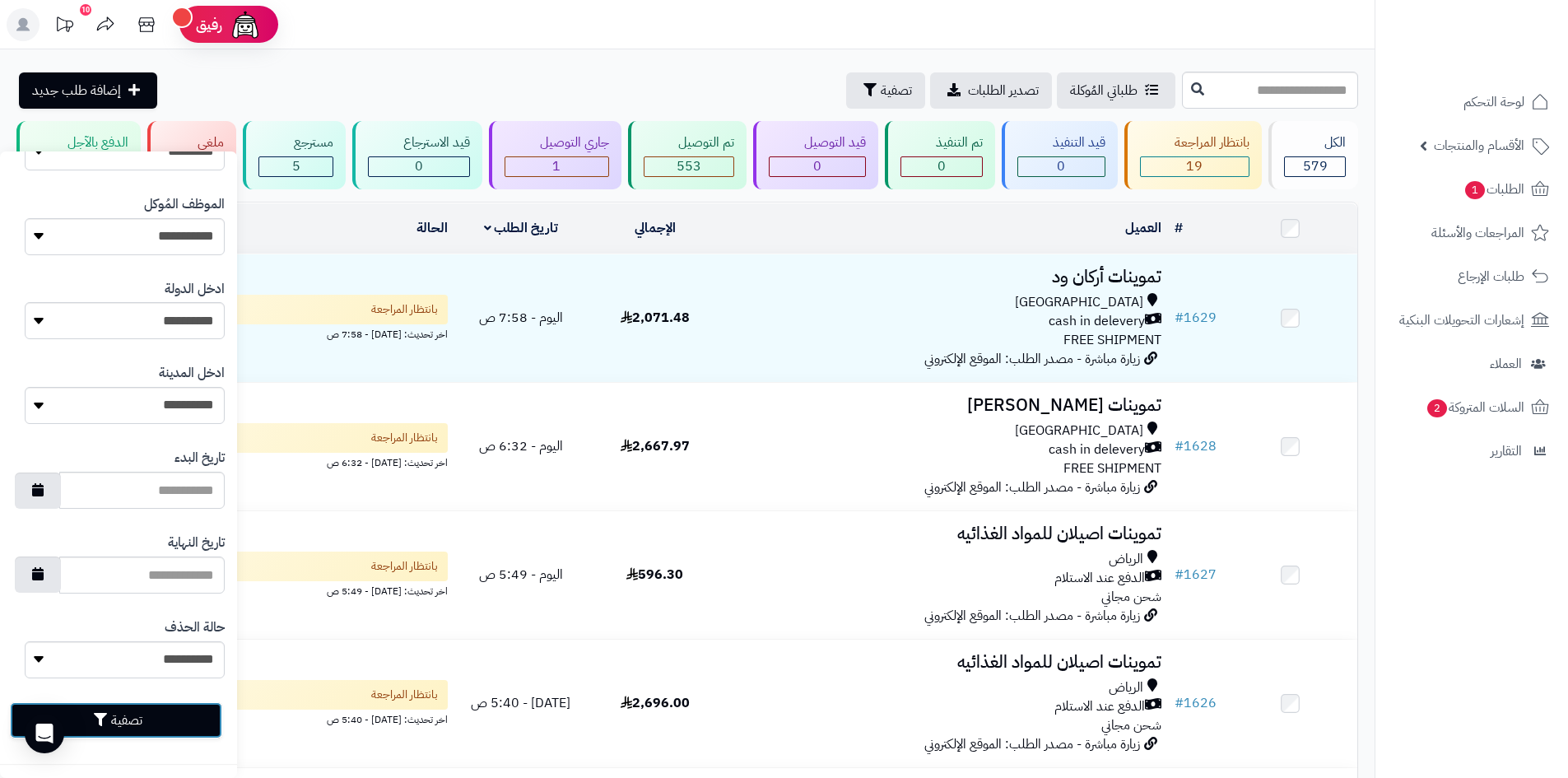
click at [132, 711] on button "تصفية" at bounding box center [116, 721] width 212 height 36
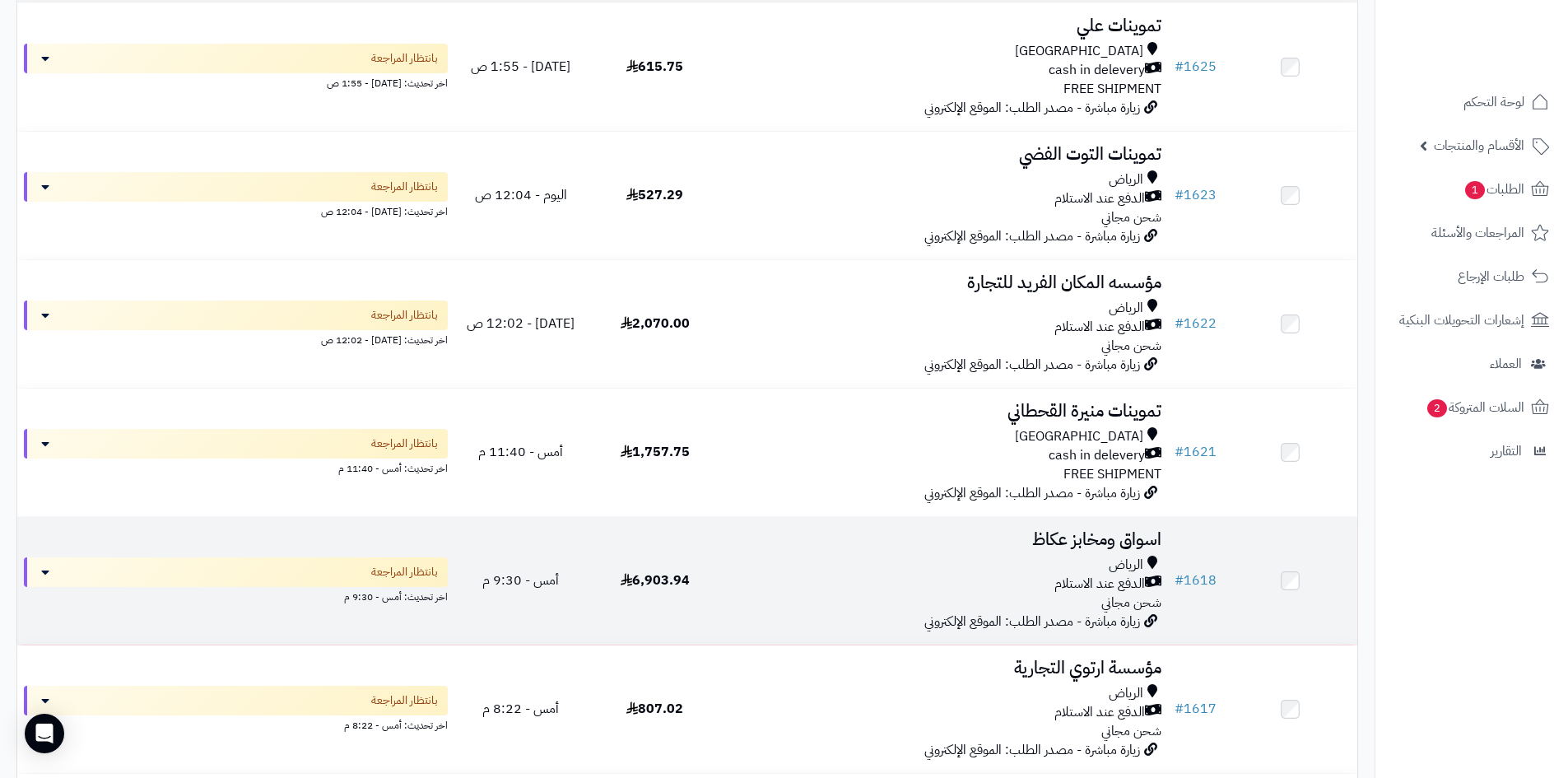
scroll to position [247, 0]
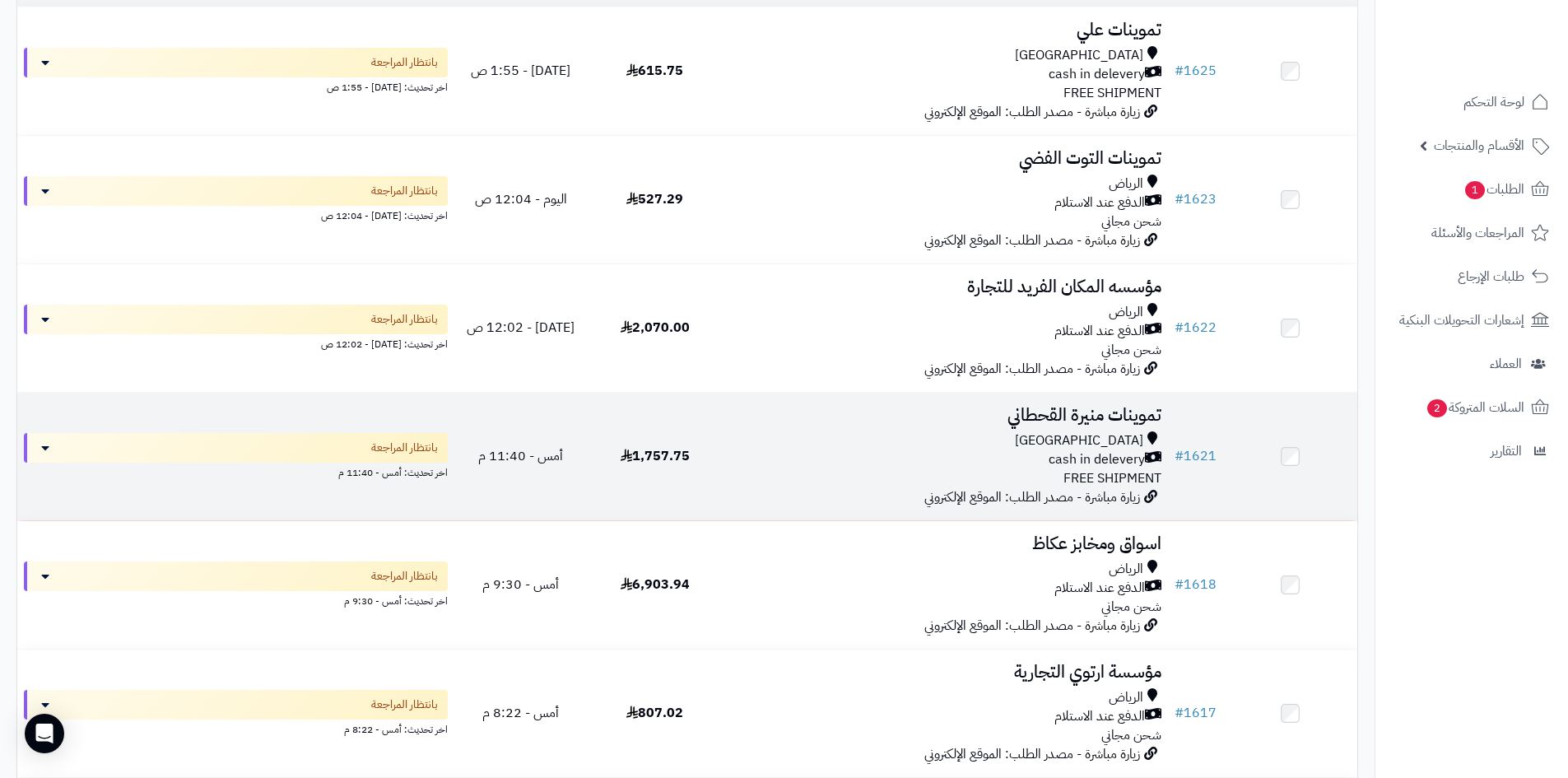
click at [913, 460] on div "cash in delevery" at bounding box center [945, 459] width 433 height 19
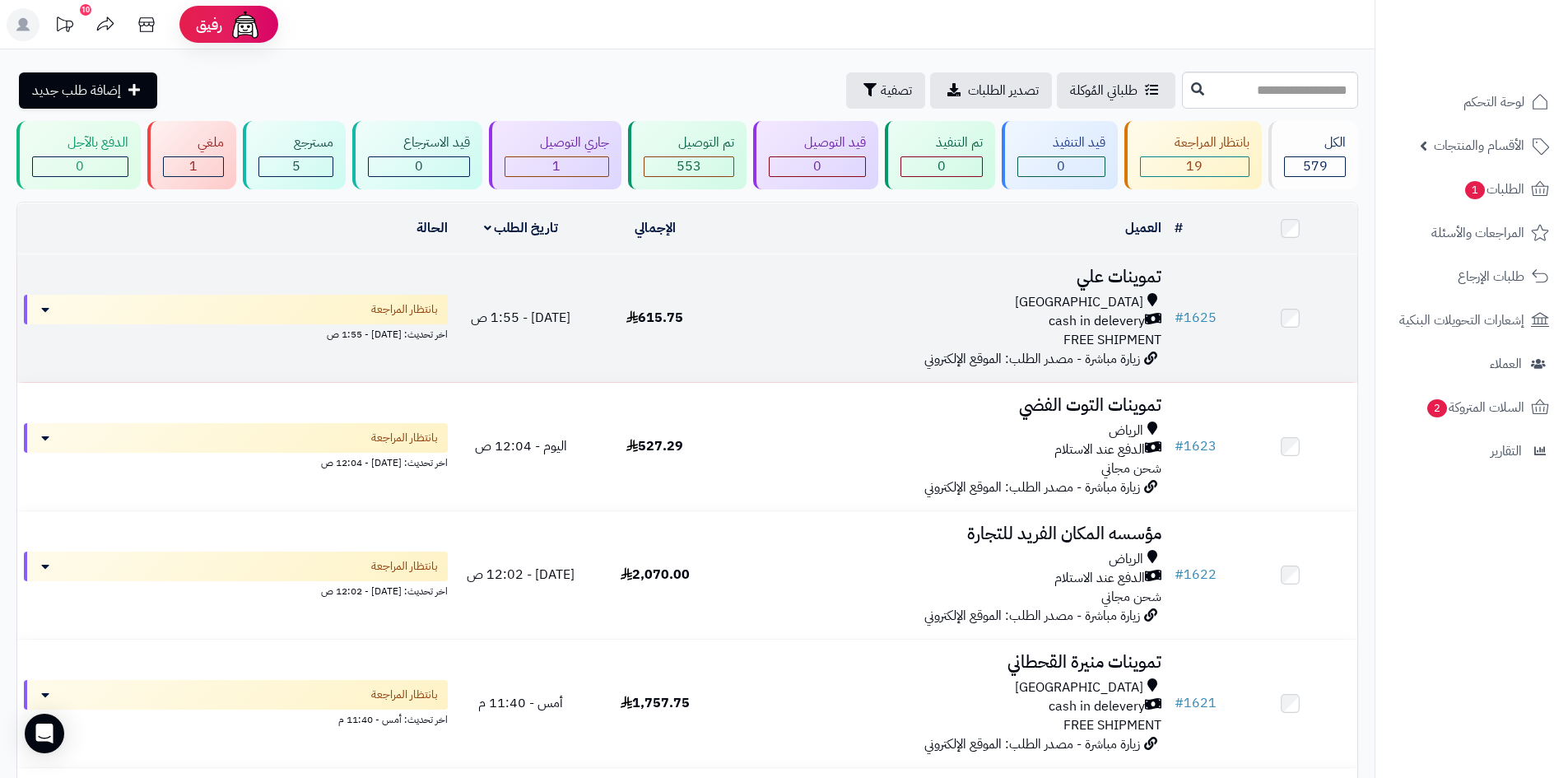
click at [995, 328] on div "[GEOGRAPHIC_DATA] cash in delevery FREE SHIPMENT" at bounding box center [945, 322] width 433 height 56
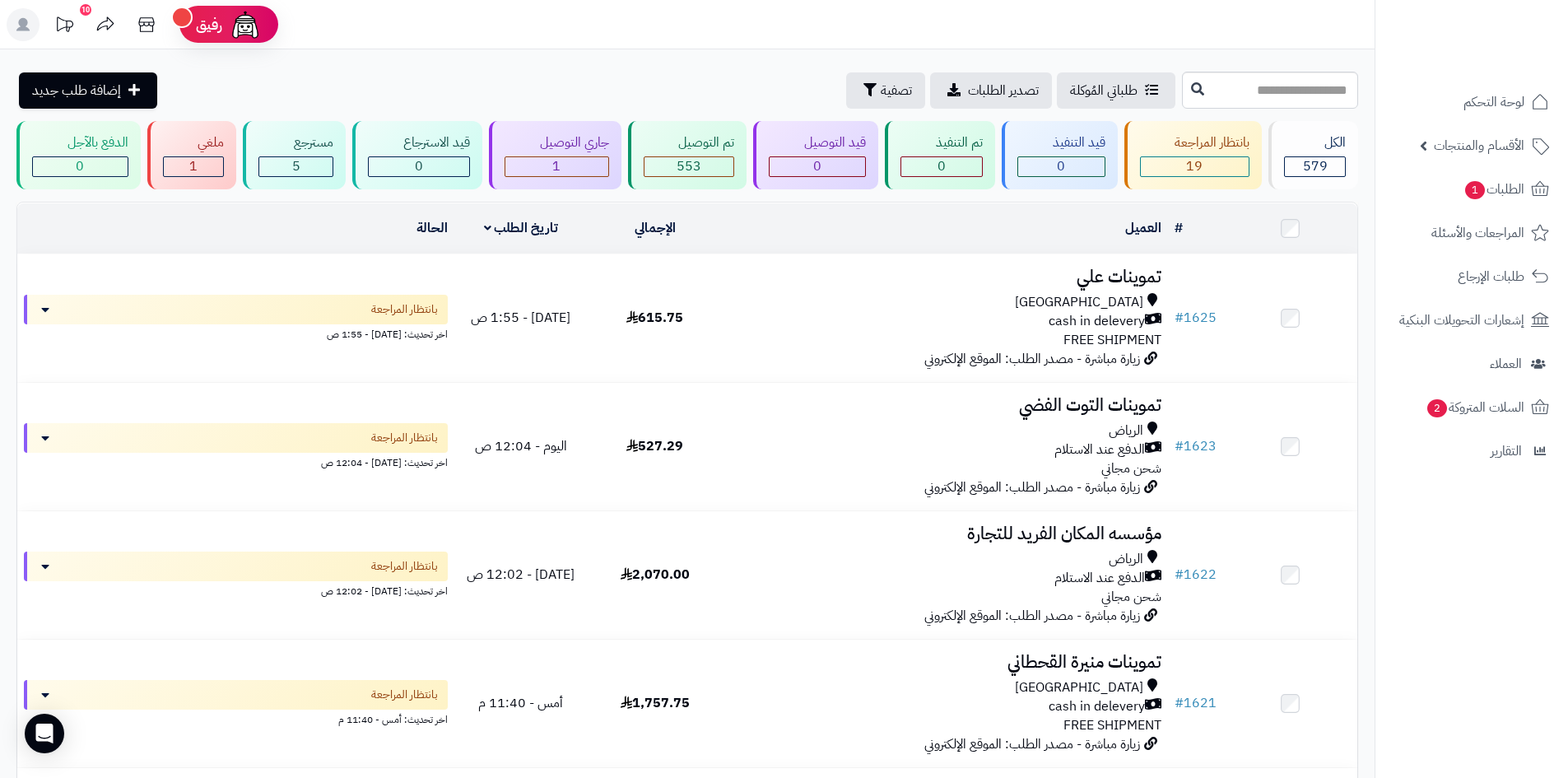
drag, startPoint x: 1352, startPoint y: 303, endPoint x: 627, endPoint y: 57, distance: 765.6
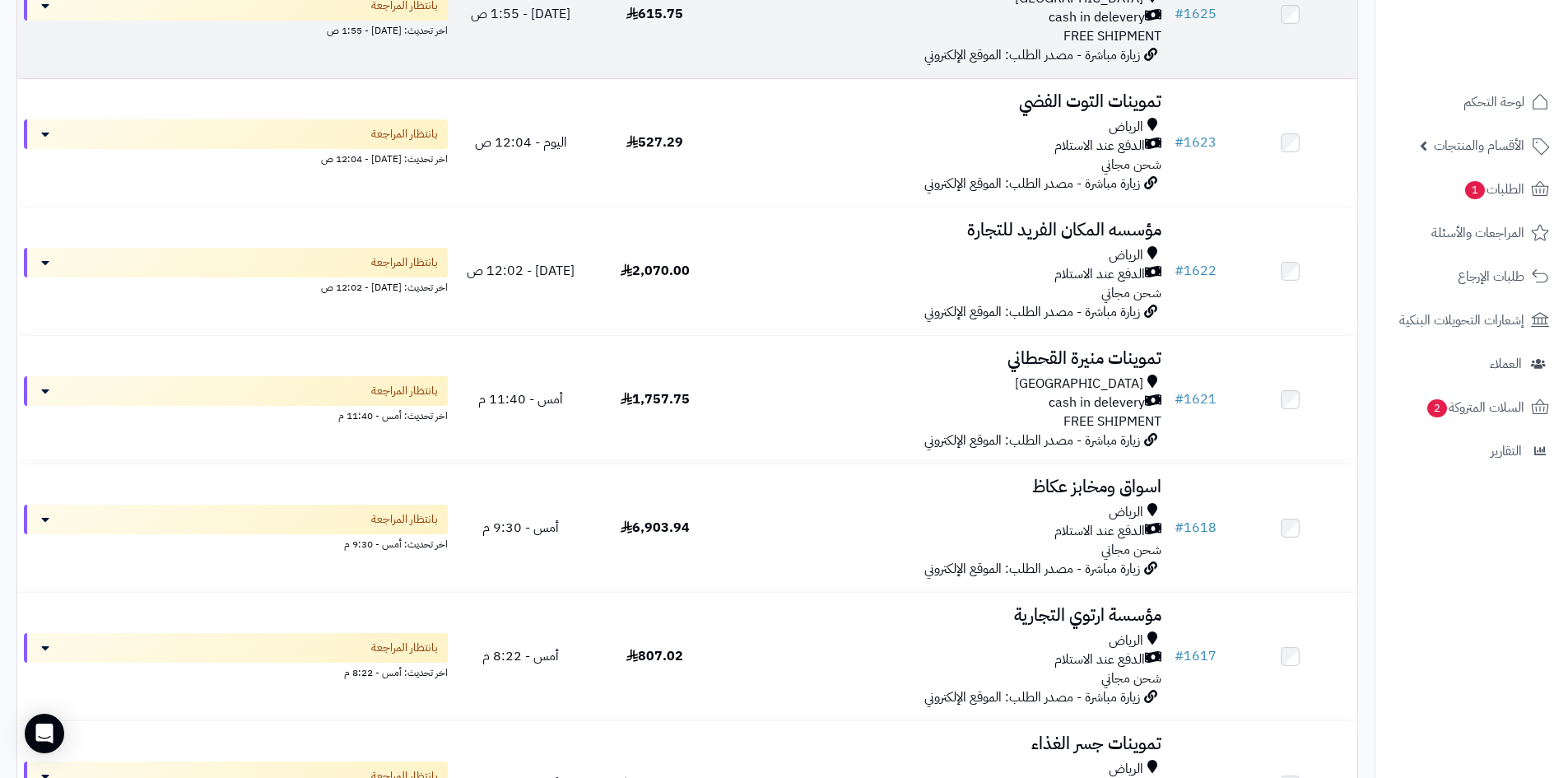
scroll to position [165, 0]
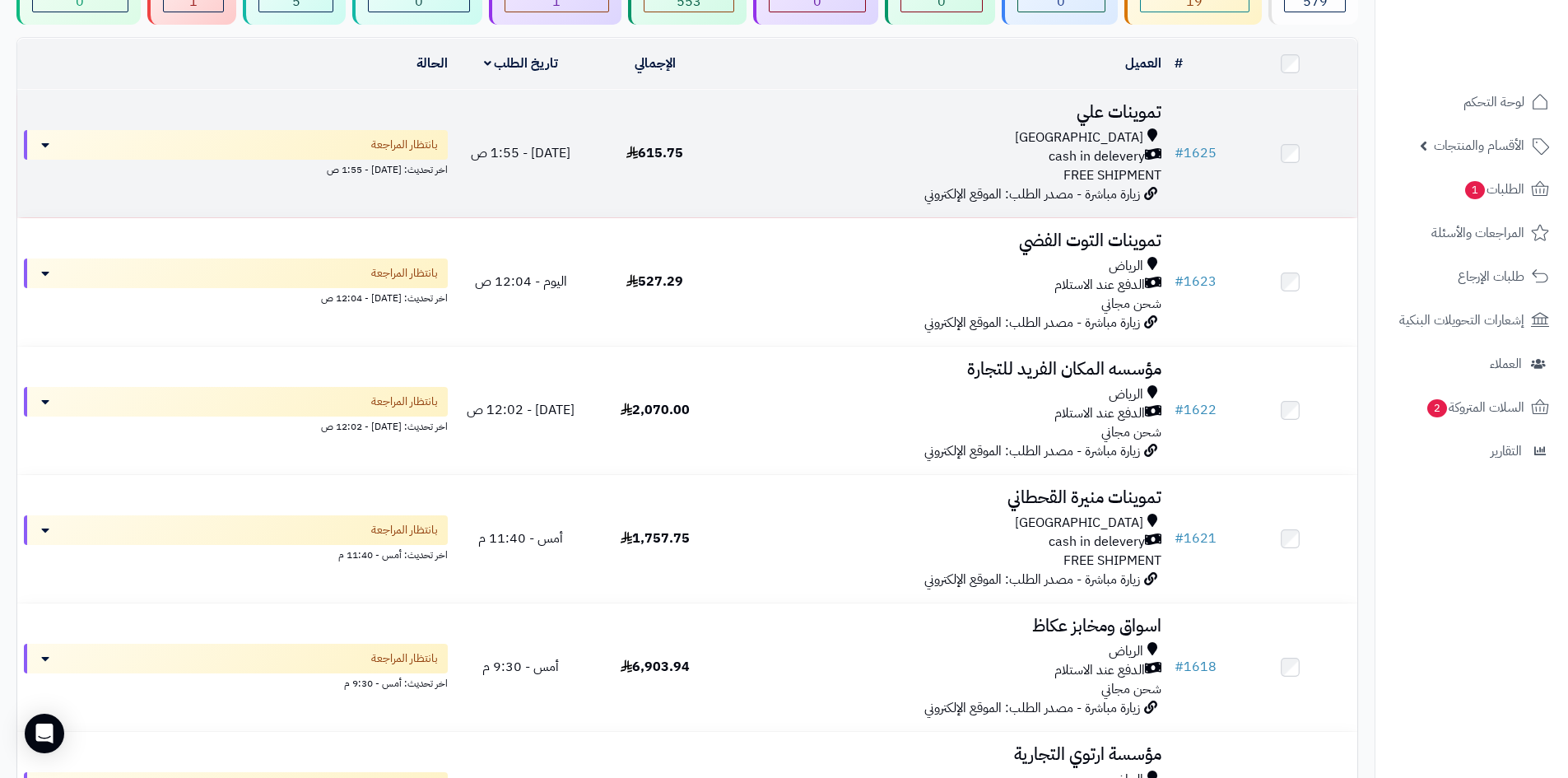
click at [876, 171] on div "Riyadh cash in delevery FREE SHIPMENT" at bounding box center [945, 157] width 433 height 56
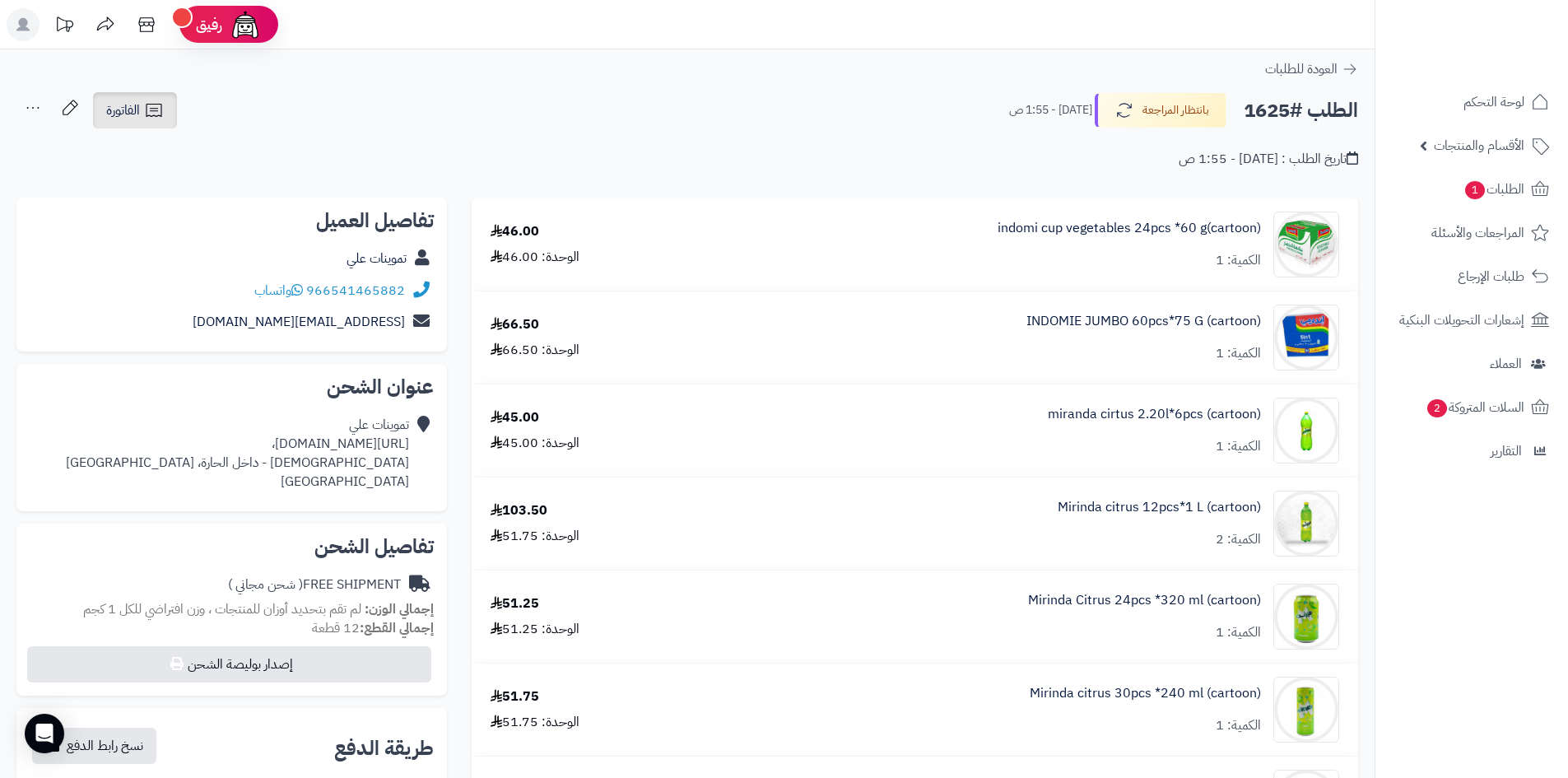
click at [150, 107] on icon at bounding box center [154, 110] width 20 height 20
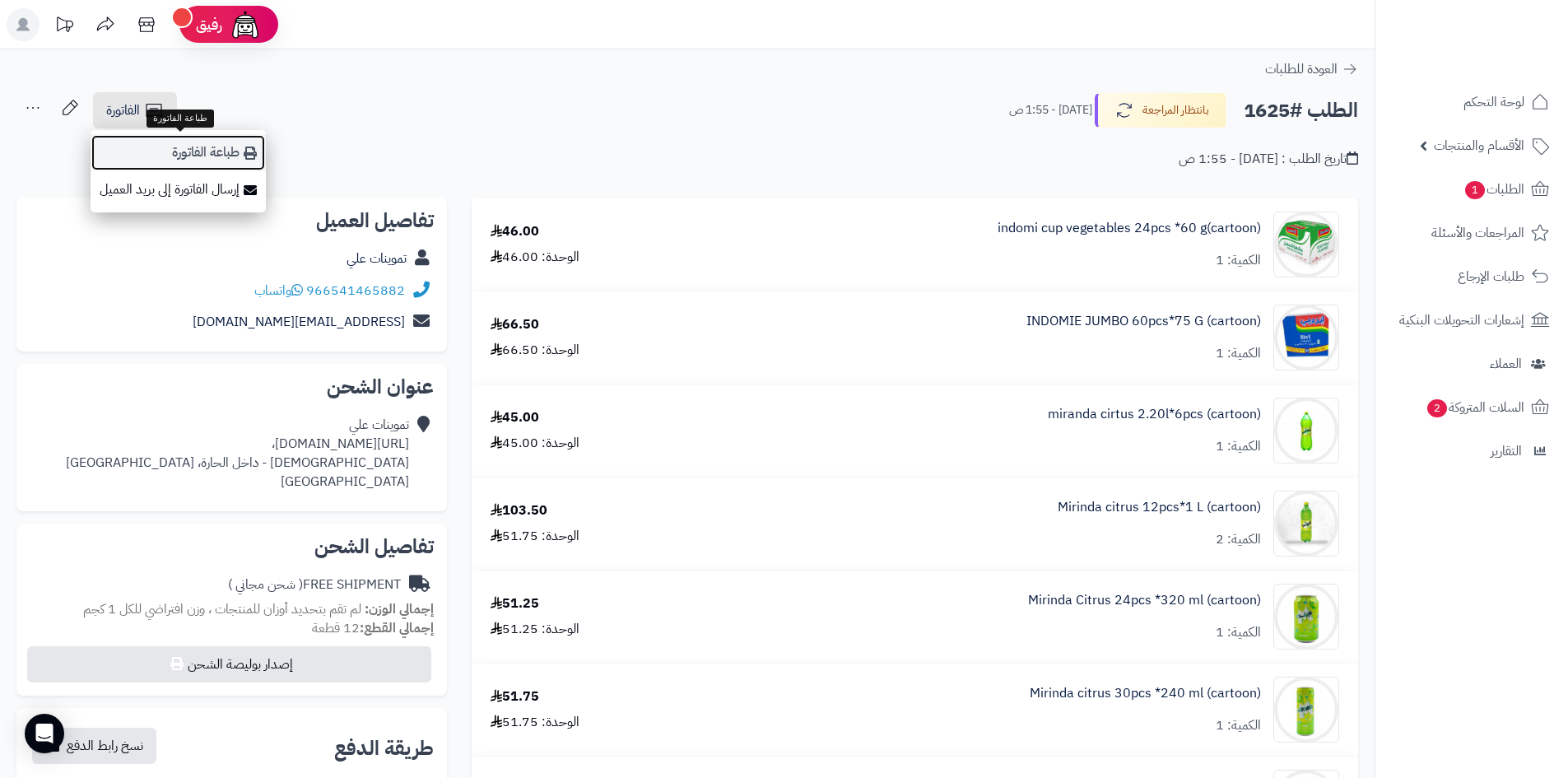
click at [171, 144] on link "طباعة الفاتورة" at bounding box center [178, 152] width 175 height 37
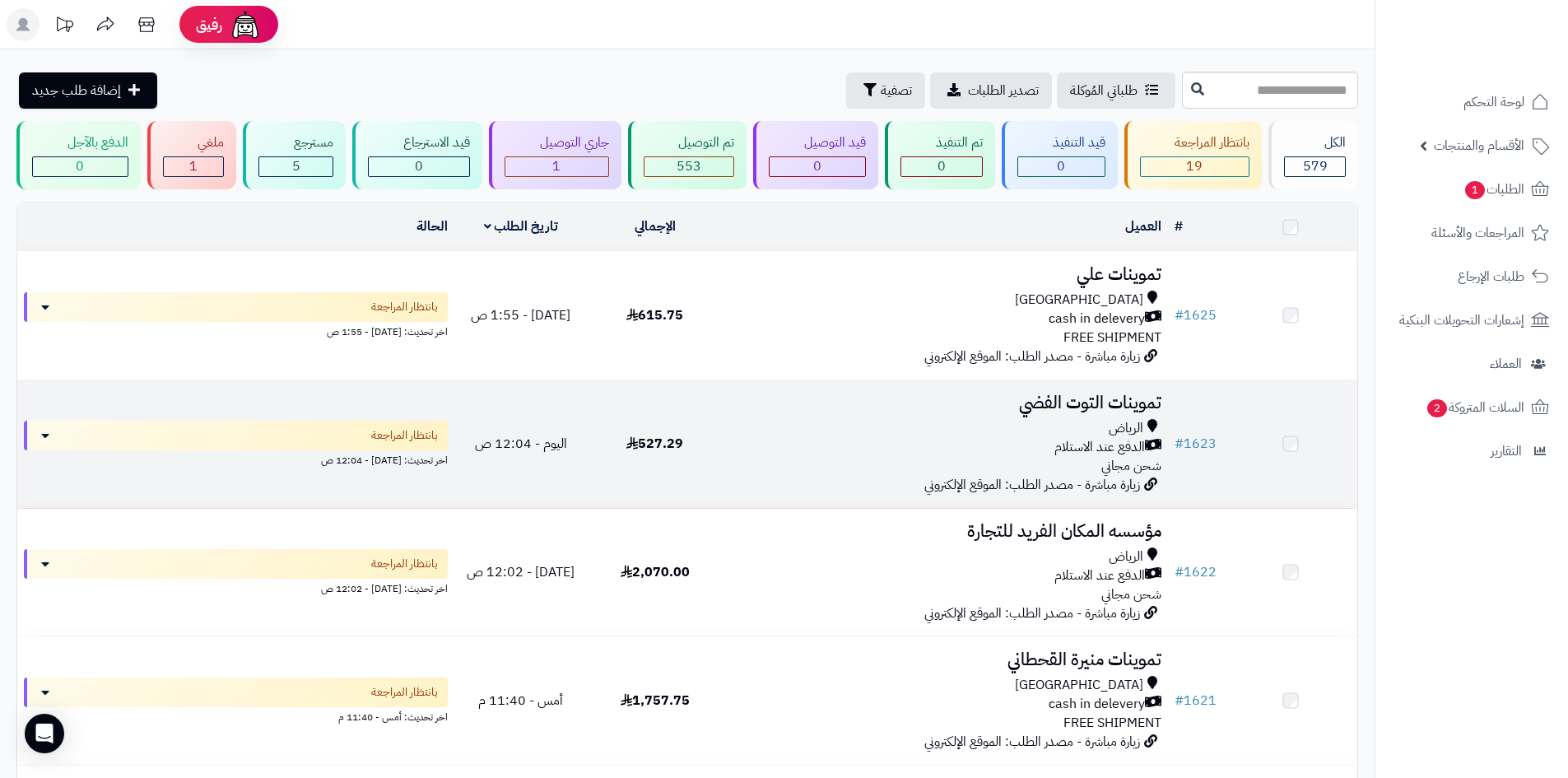
scroll to position [165, 0]
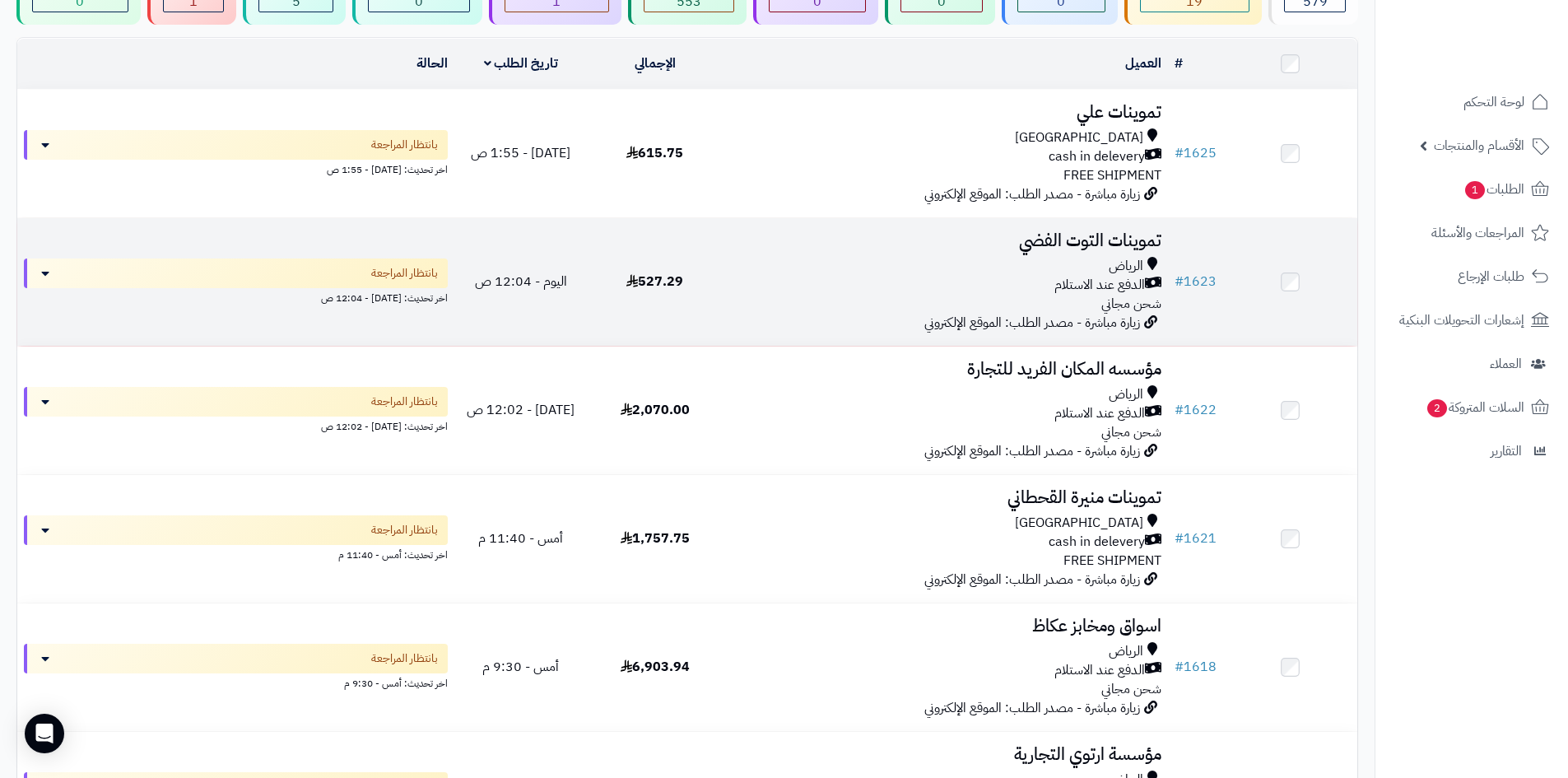
click at [979, 290] on div "الدفع عند الاستلام" at bounding box center [945, 285] width 433 height 19
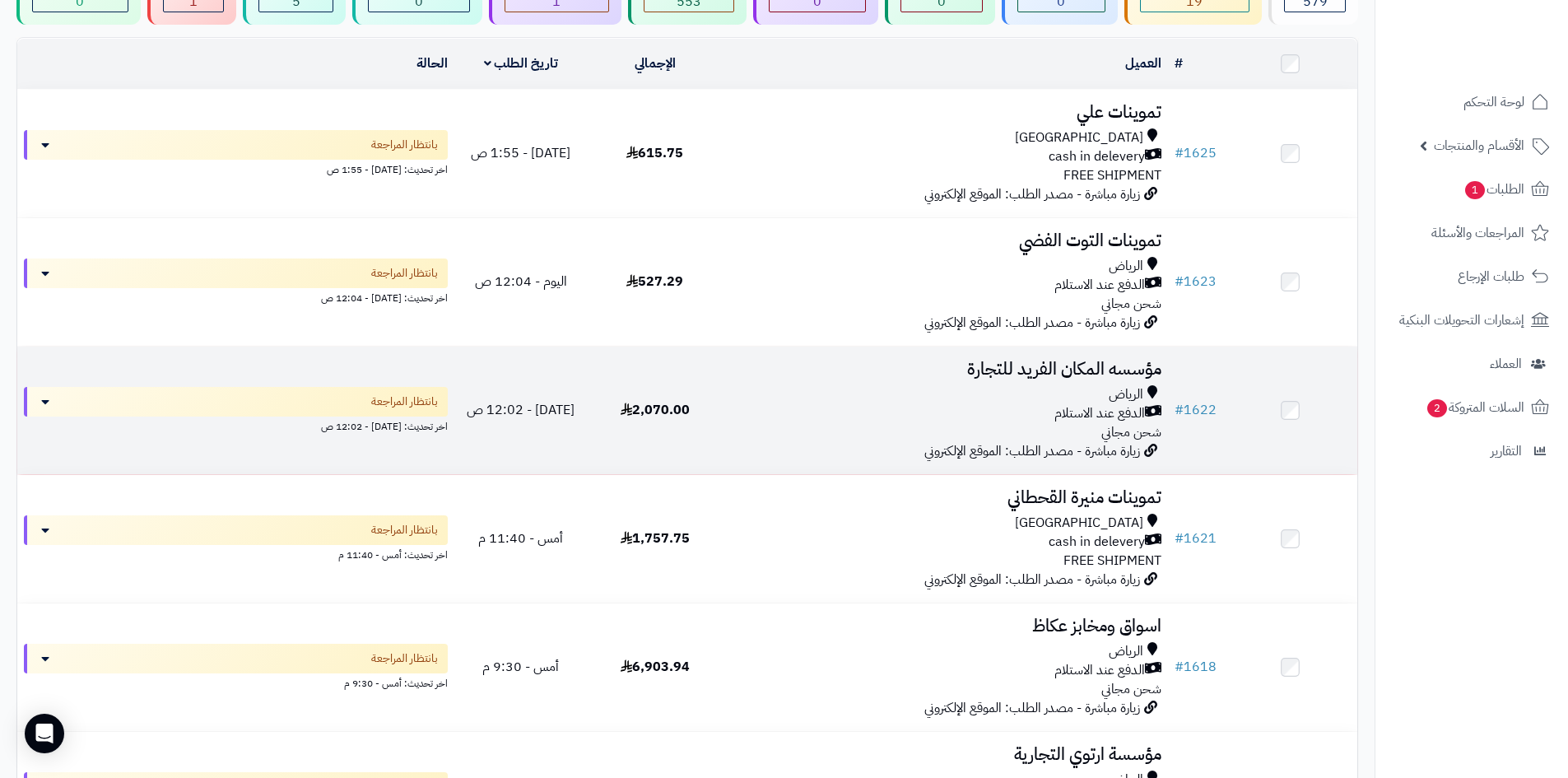
scroll to position [247, 0]
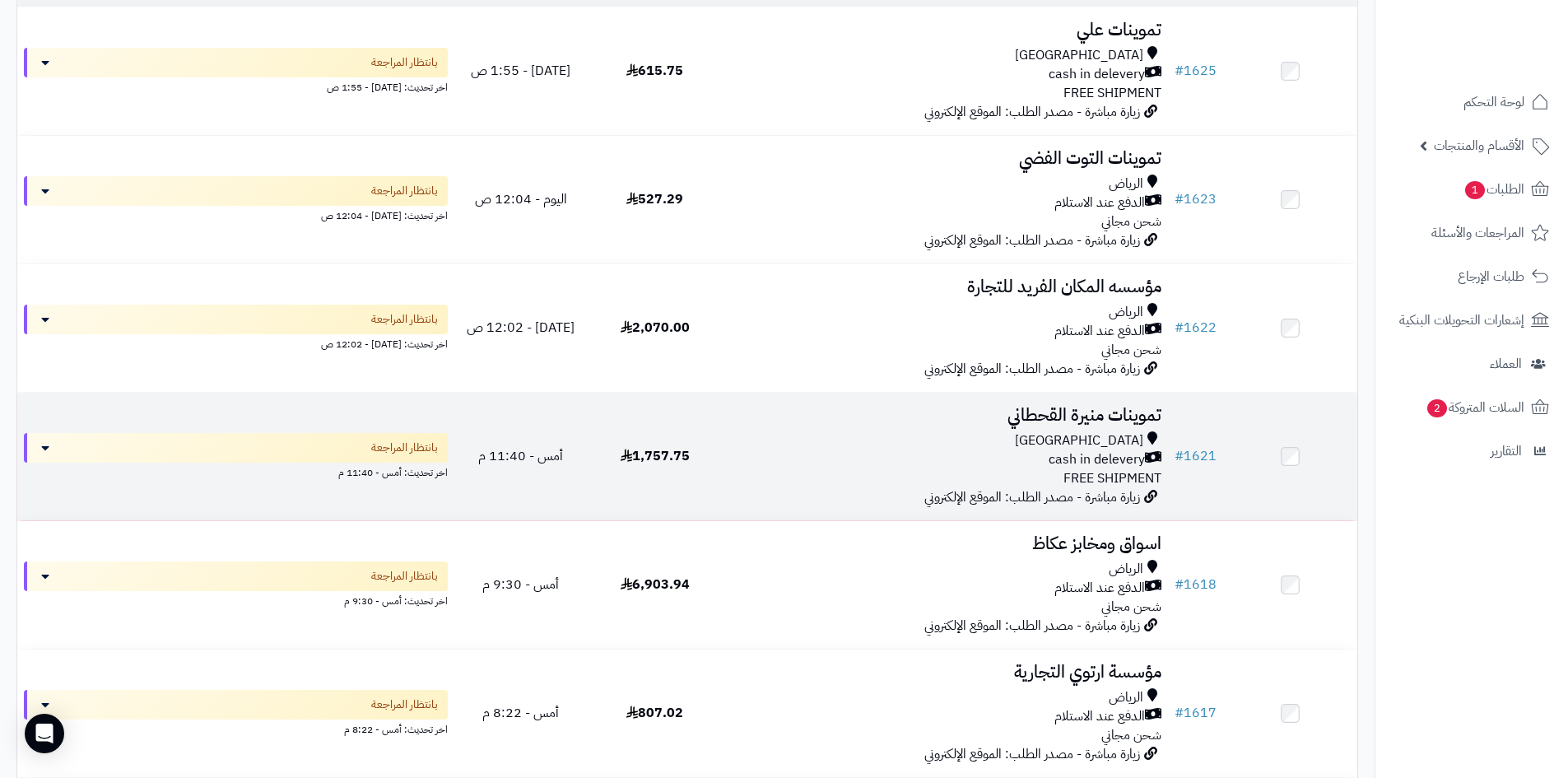
click at [974, 436] on div "[GEOGRAPHIC_DATA]" at bounding box center [945, 441] width 433 height 19
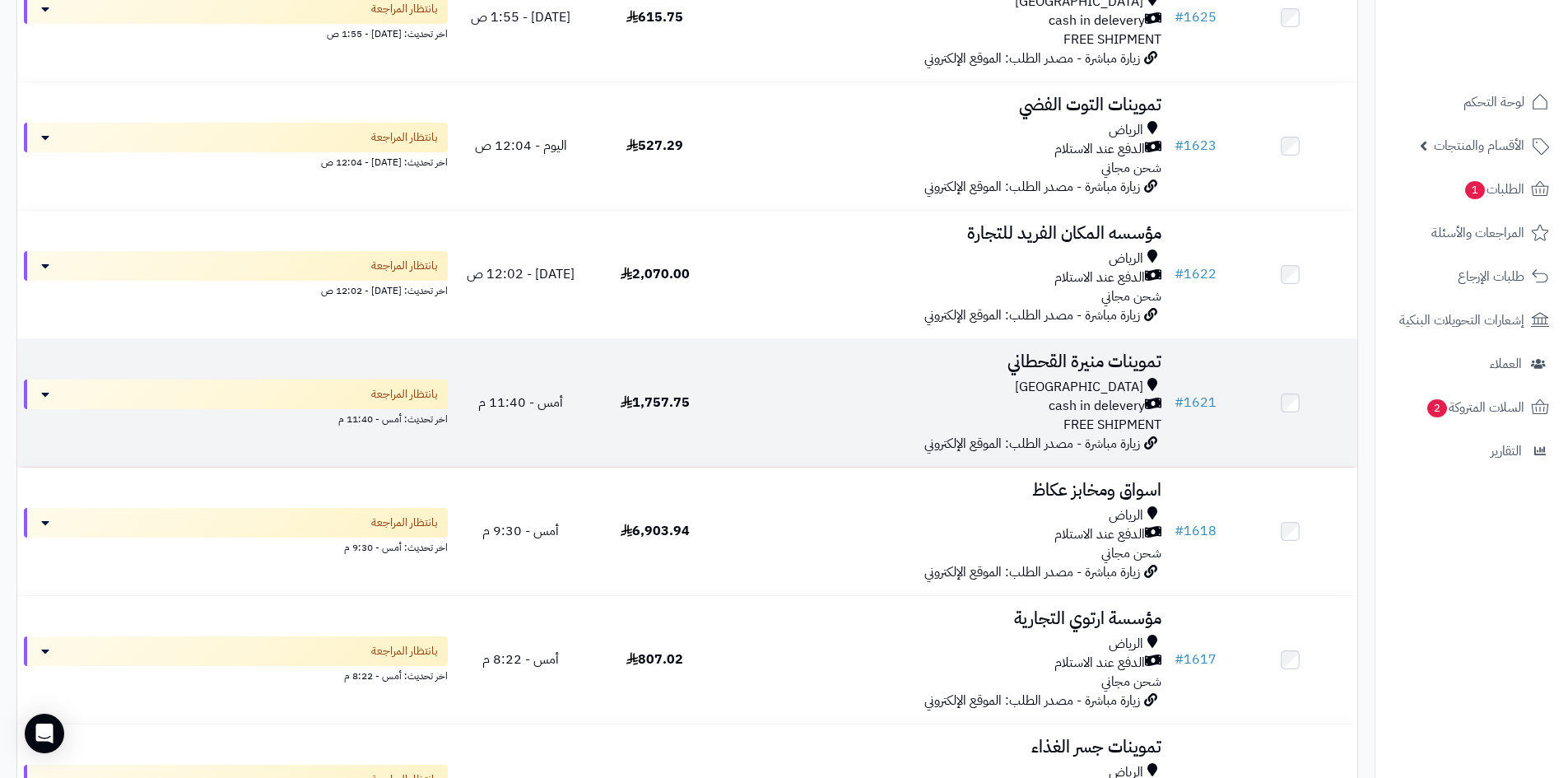
scroll to position [329, 0]
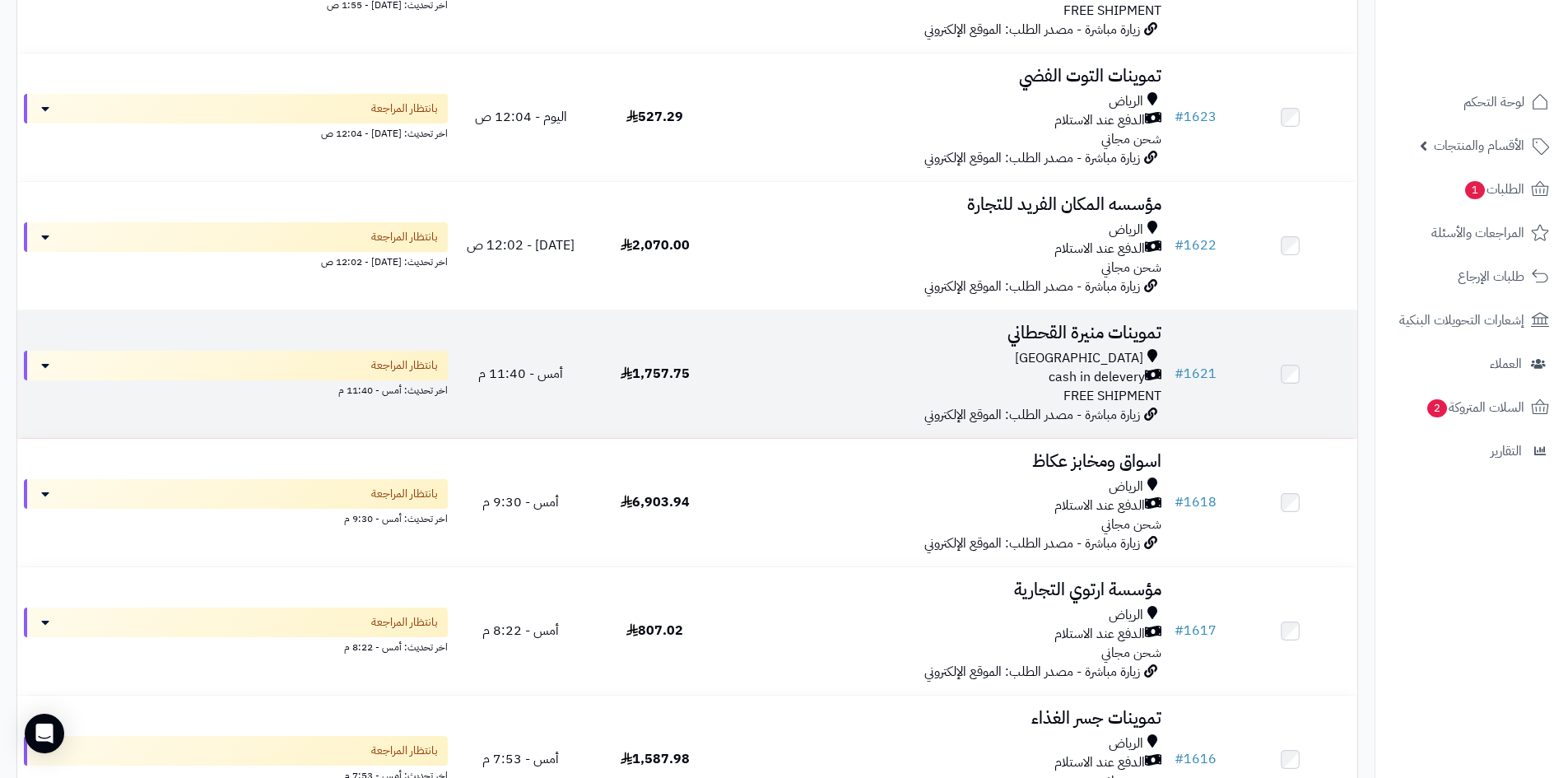
click at [1119, 362] on span "Riyadh" at bounding box center [1079, 358] width 128 height 19
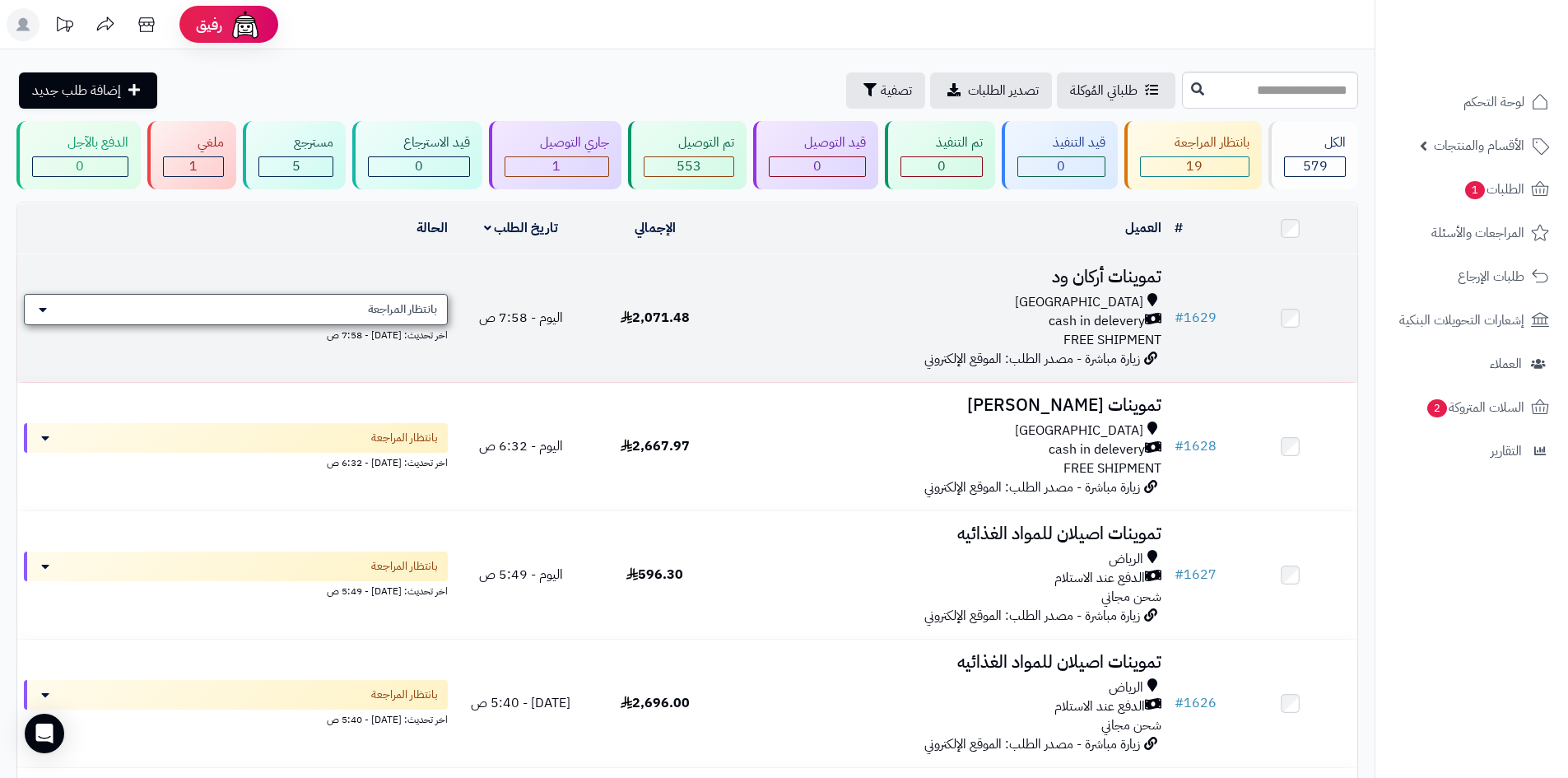
click at [403, 319] on div "بانتظار المراجعة" at bounding box center [235, 310] width 424 height 31
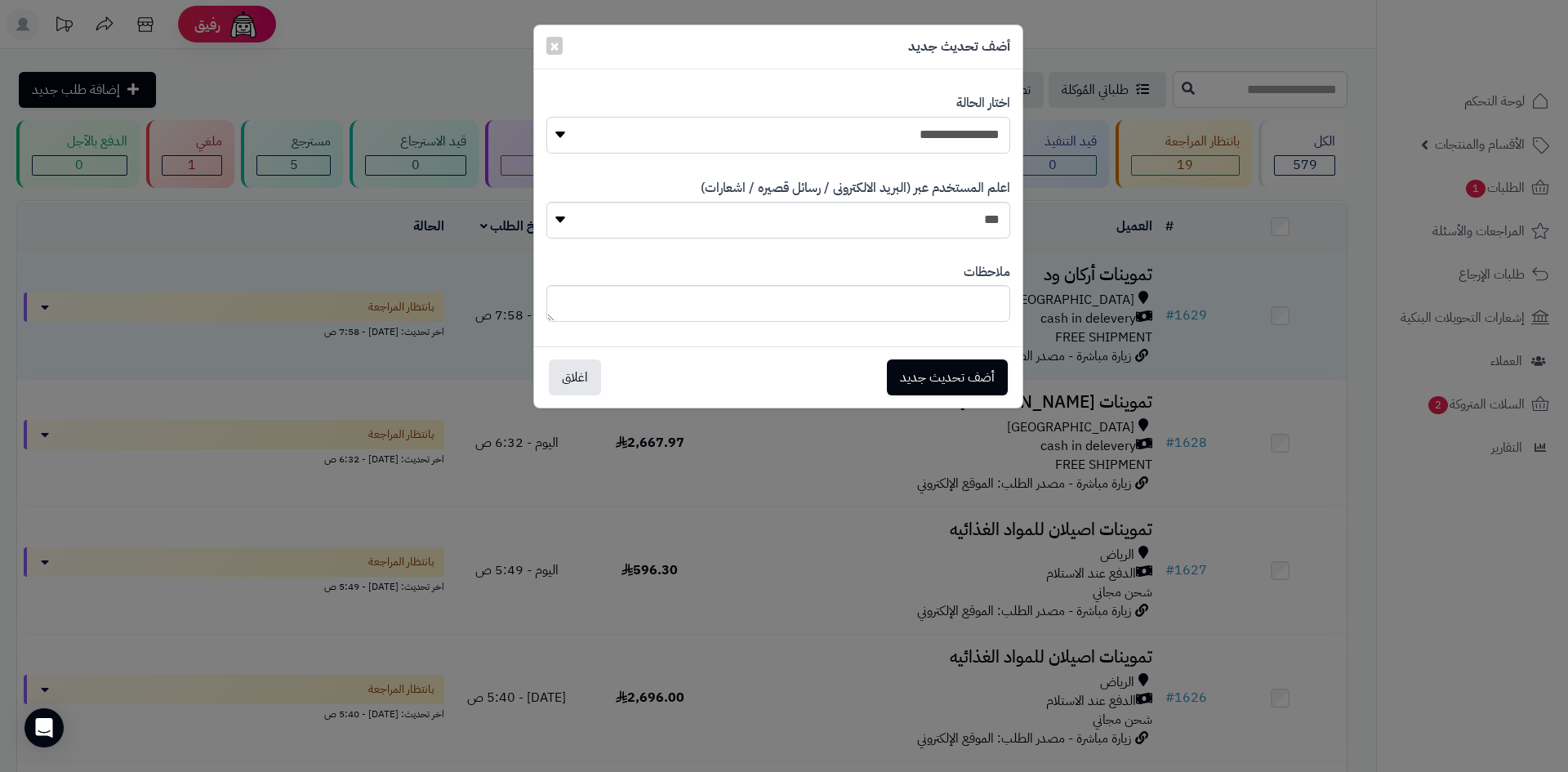
click at [756, 123] on select "**********" at bounding box center [778, 135] width 464 height 37
select select "**"
click at [547, 117] on select "**********" at bounding box center [778, 135] width 464 height 37
click at [891, 372] on button "أضف تحديث جديد" at bounding box center [947, 377] width 121 height 36
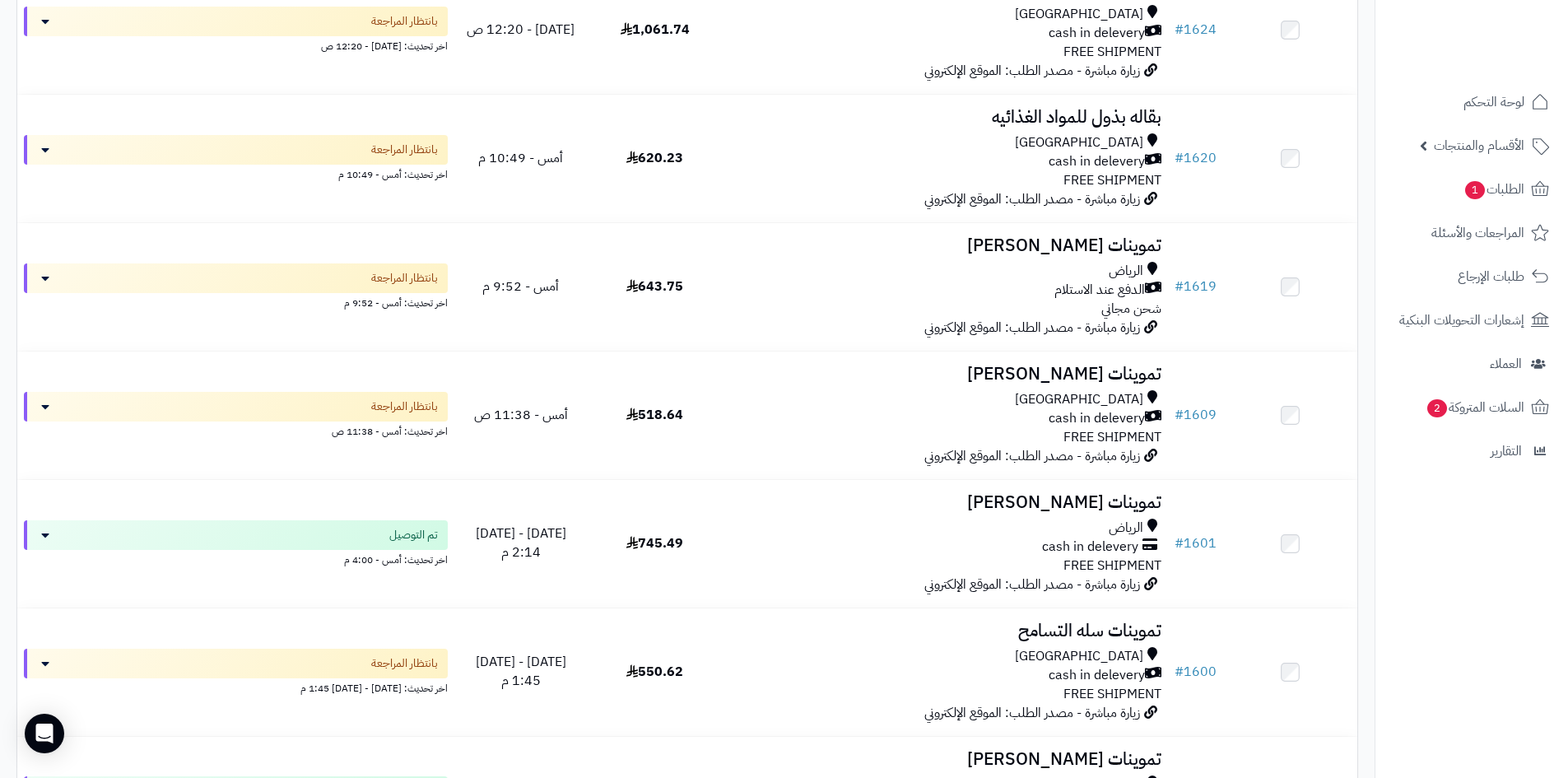
scroll to position [988, 0]
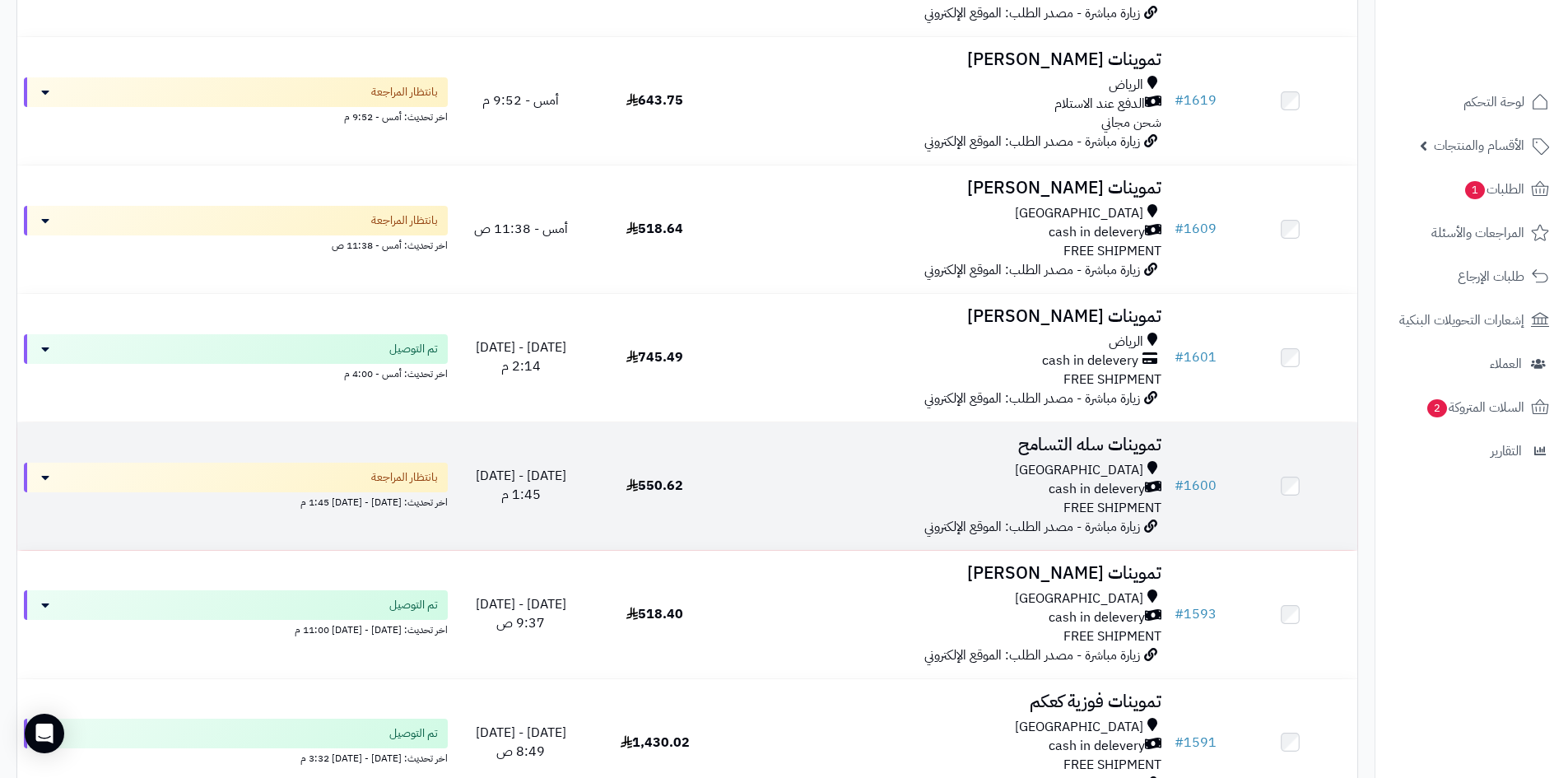
click at [712, 466] on td "550.62" at bounding box center [654, 486] width 134 height 128
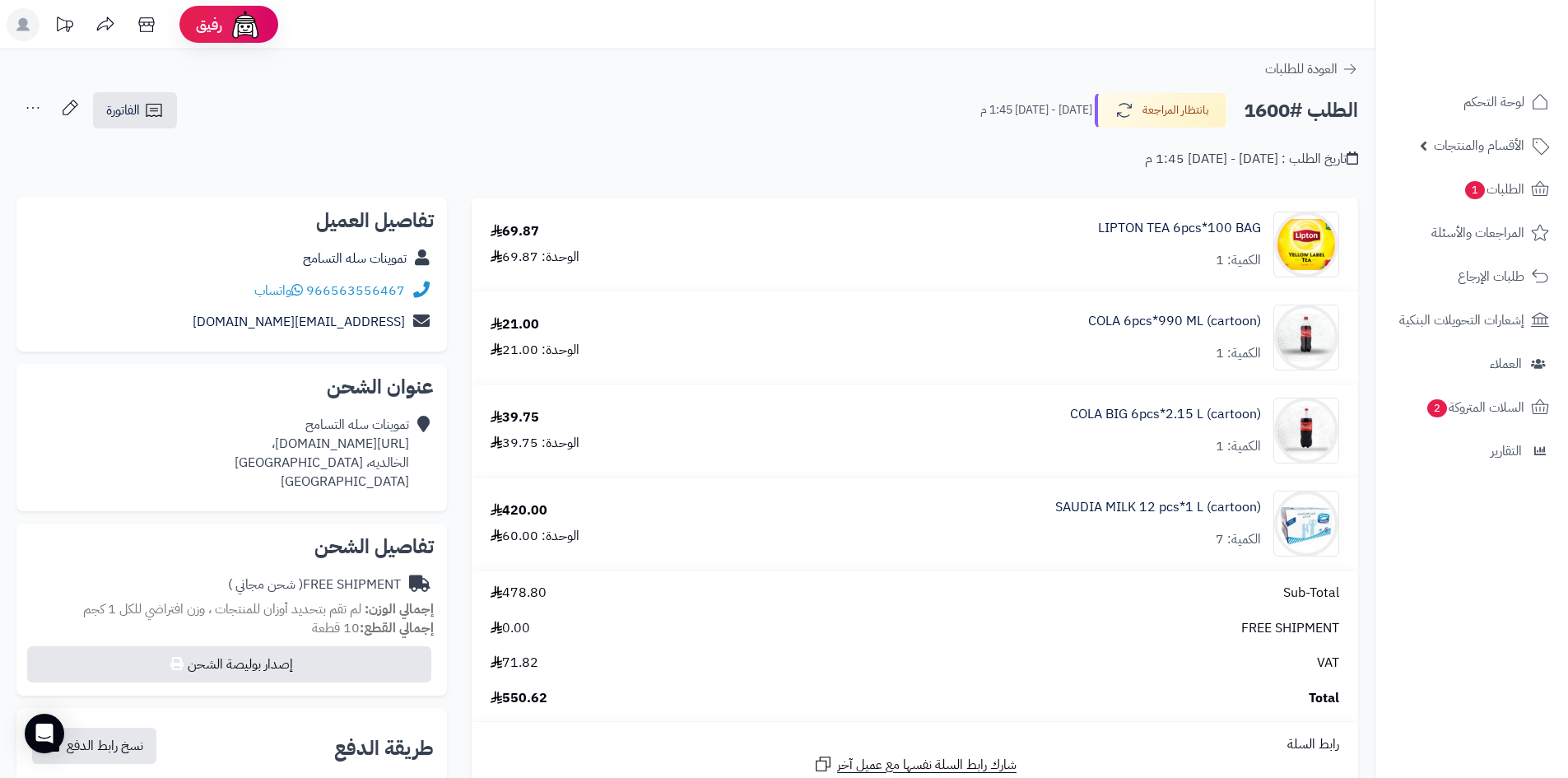
click at [184, 124] on div "الطلب #1600 بانتظار المراجعة الثلاثاء - ٣٠ سبتمبر ٢٠٢٥ - 1:45 م الفاتورة طباعة …" at bounding box center [687, 110] width 1342 height 38
drag, startPoint x: 158, startPoint y: 117, endPoint x: 172, endPoint y: 132, distance: 20.5
click at [158, 117] on icon at bounding box center [153, 110] width 15 height 13
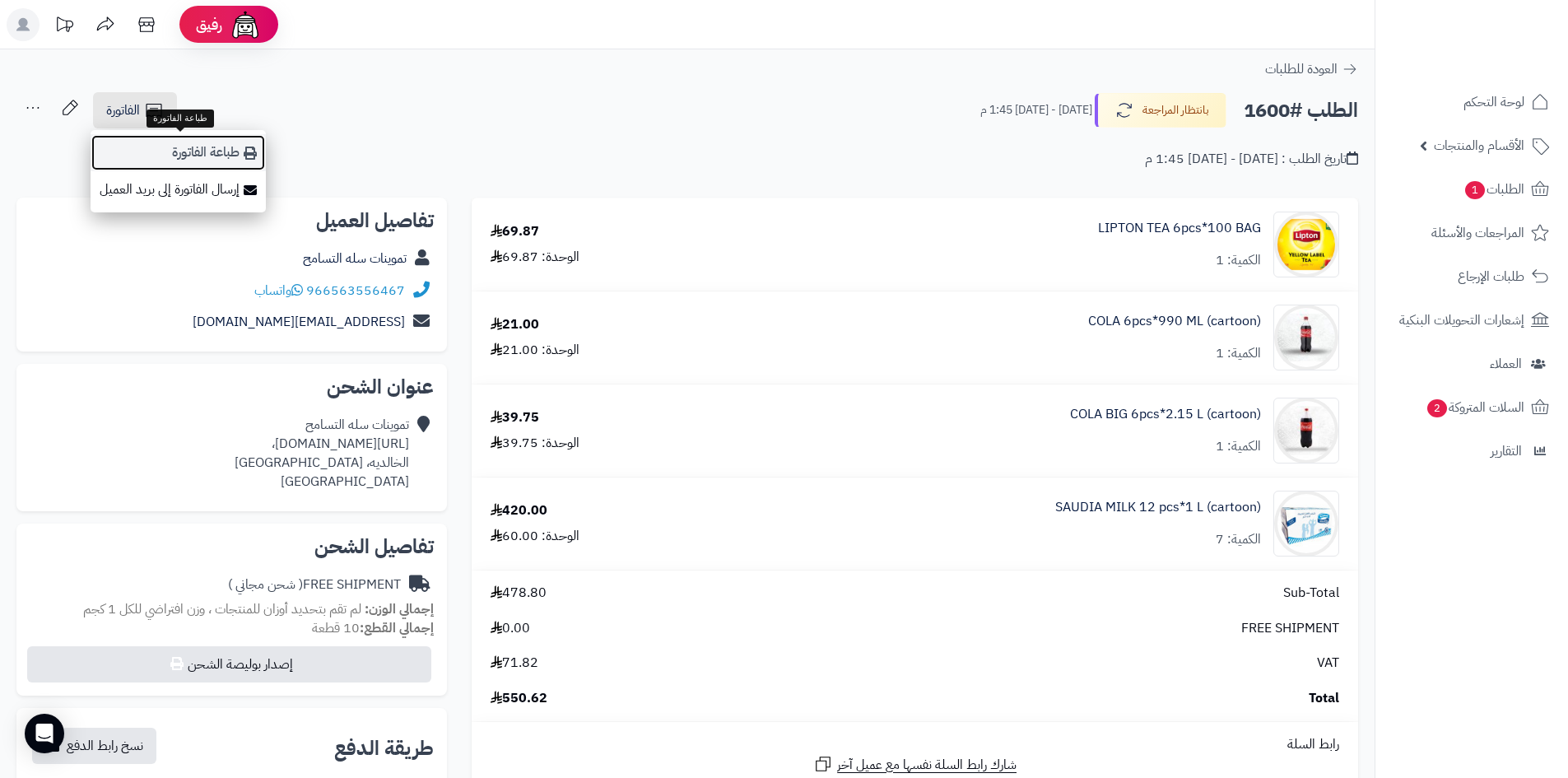
click at [250, 164] on link "طباعة الفاتورة" at bounding box center [178, 152] width 175 height 37
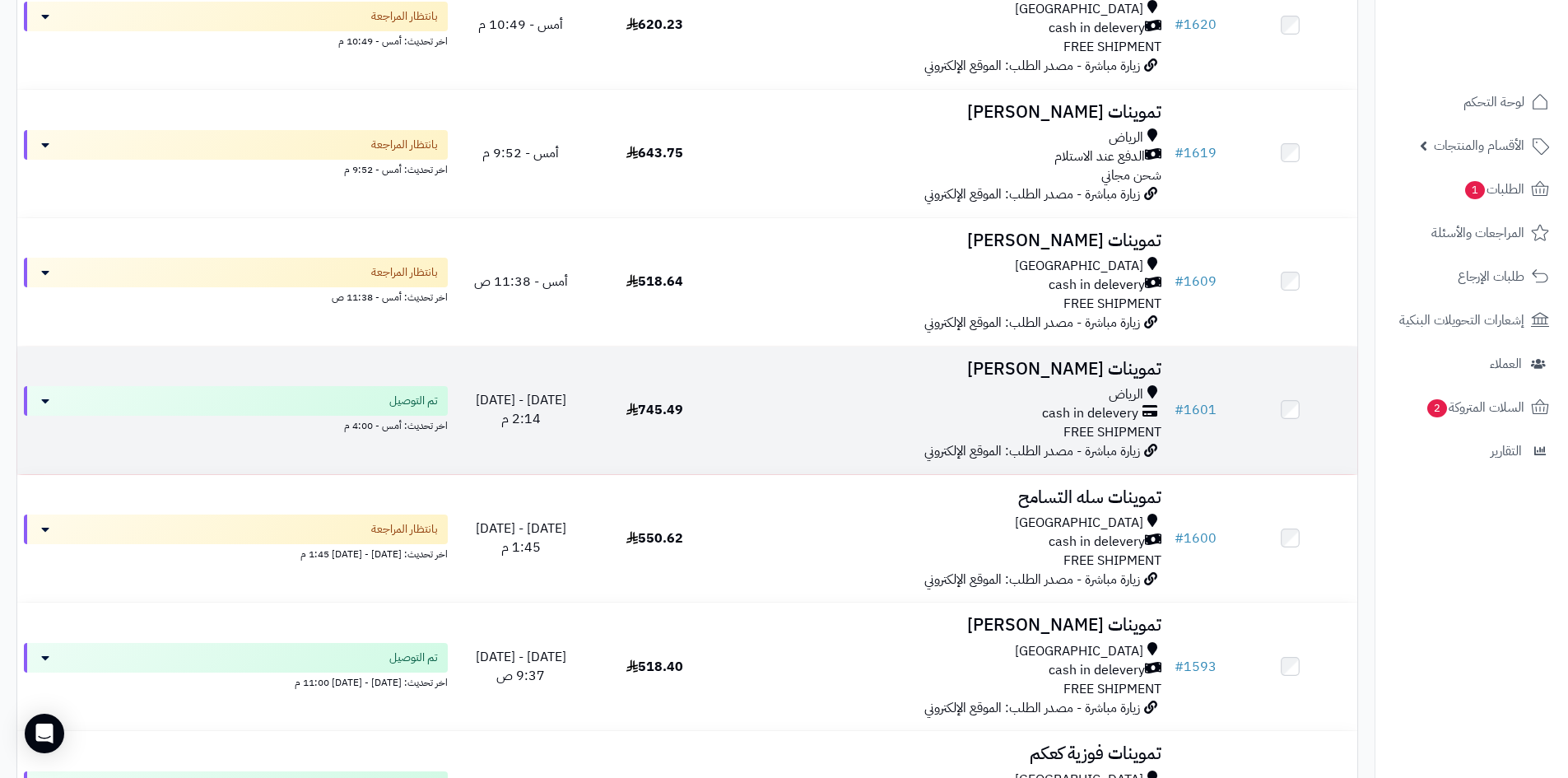
scroll to position [906, 0]
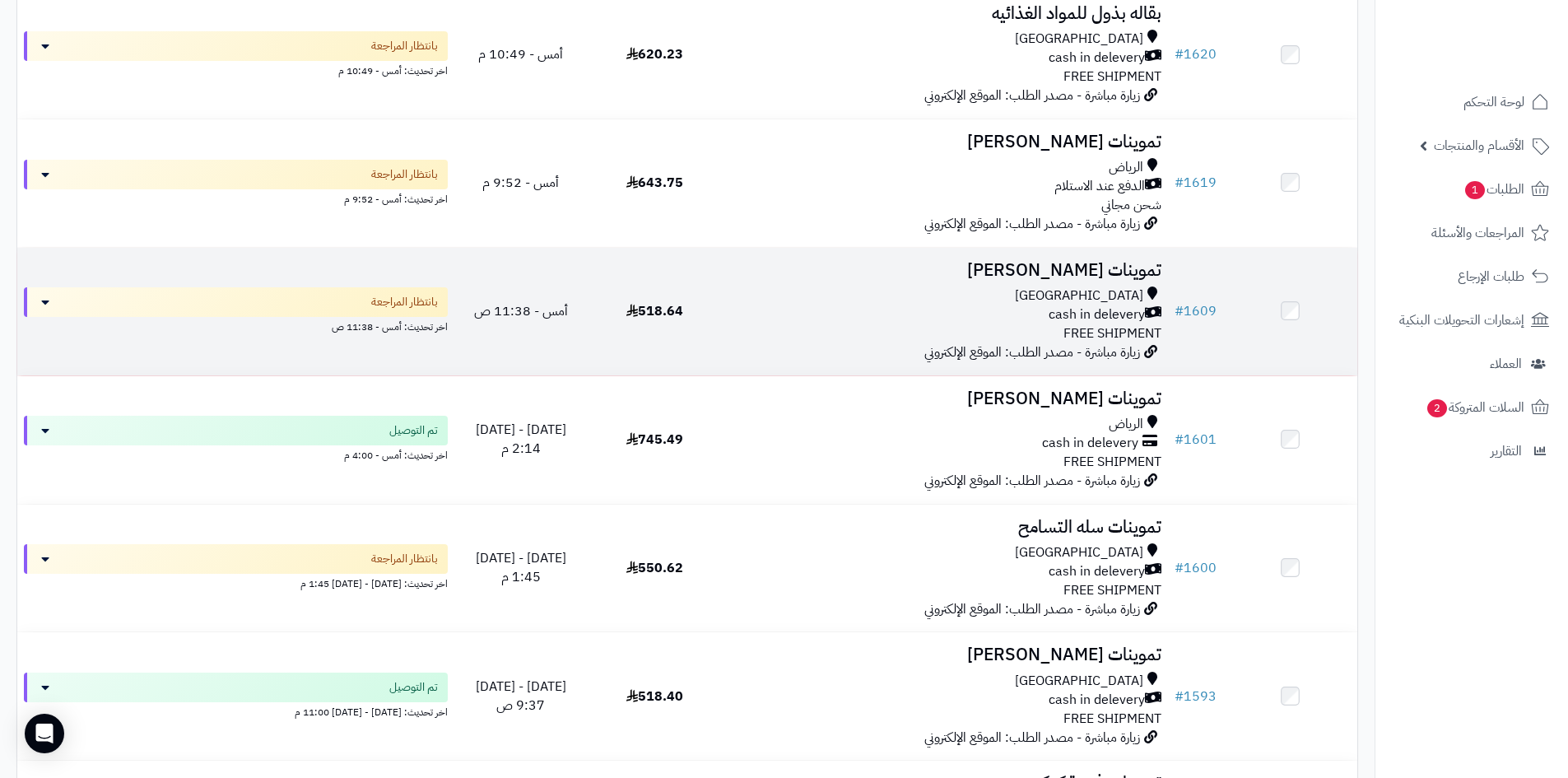
click at [729, 317] on td "تموينات [PERSON_NAME][GEOGRAPHIC_DATA] cash in delevery FREE SHIPMENT زيارة مبا…" at bounding box center [945, 312] width 446 height 128
click at [738, 283] on td "تموينات [PERSON_NAME][GEOGRAPHIC_DATA] cash in delevery FREE SHIPMENT زيارة مبا…" at bounding box center [945, 312] width 446 height 128
click at [610, 303] on td "518.64" at bounding box center [654, 312] width 134 height 128
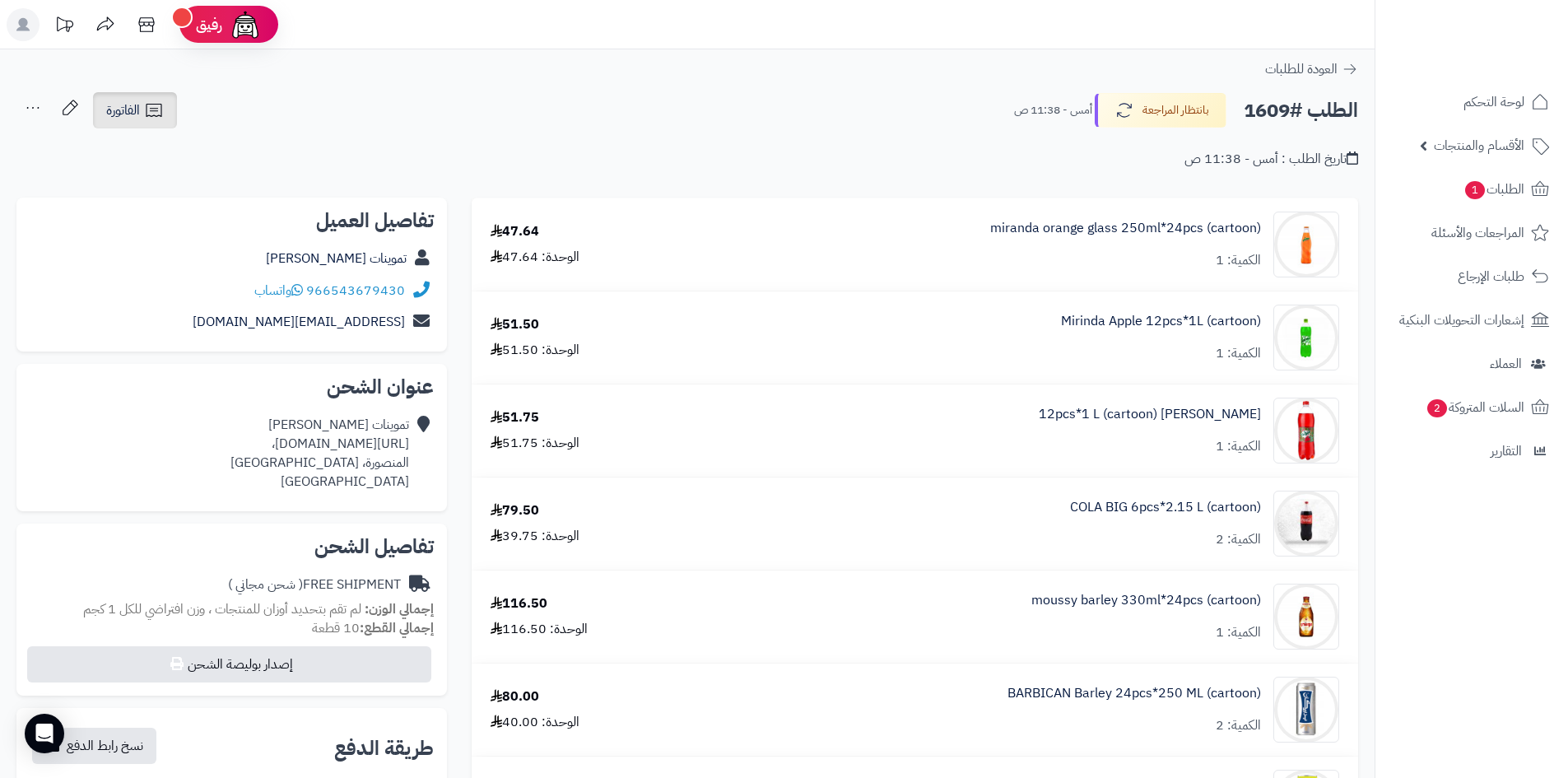
drag, startPoint x: 146, startPoint y: 108, endPoint x: 159, endPoint y: 123, distance: 19.8
click at [146, 107] on icon at bounding box center [154, 110] width 20 height 20
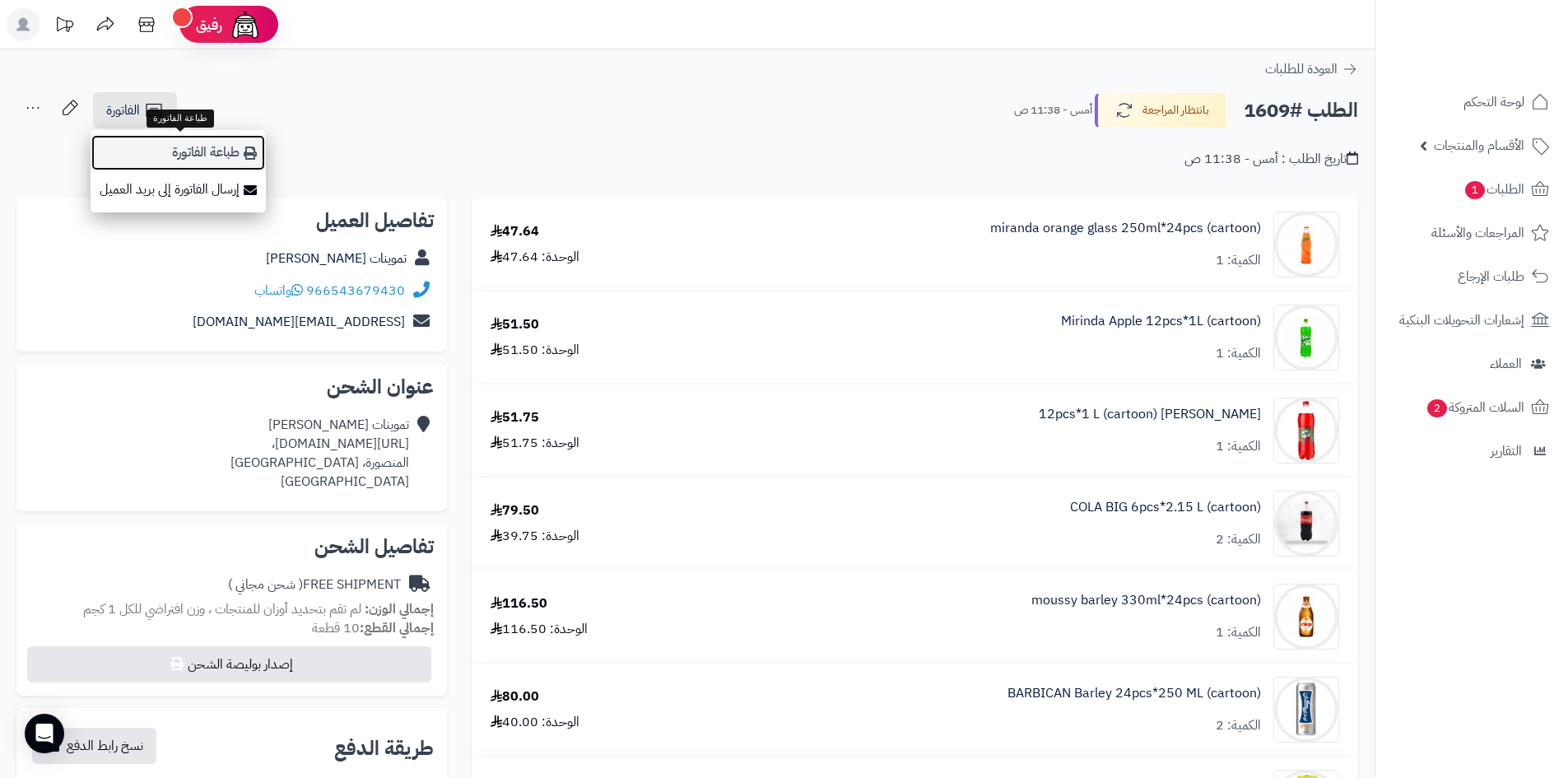
click at [184, 142] on link "طباعة الفاتورة" at bounding box center [178, 152] width 175 height 37
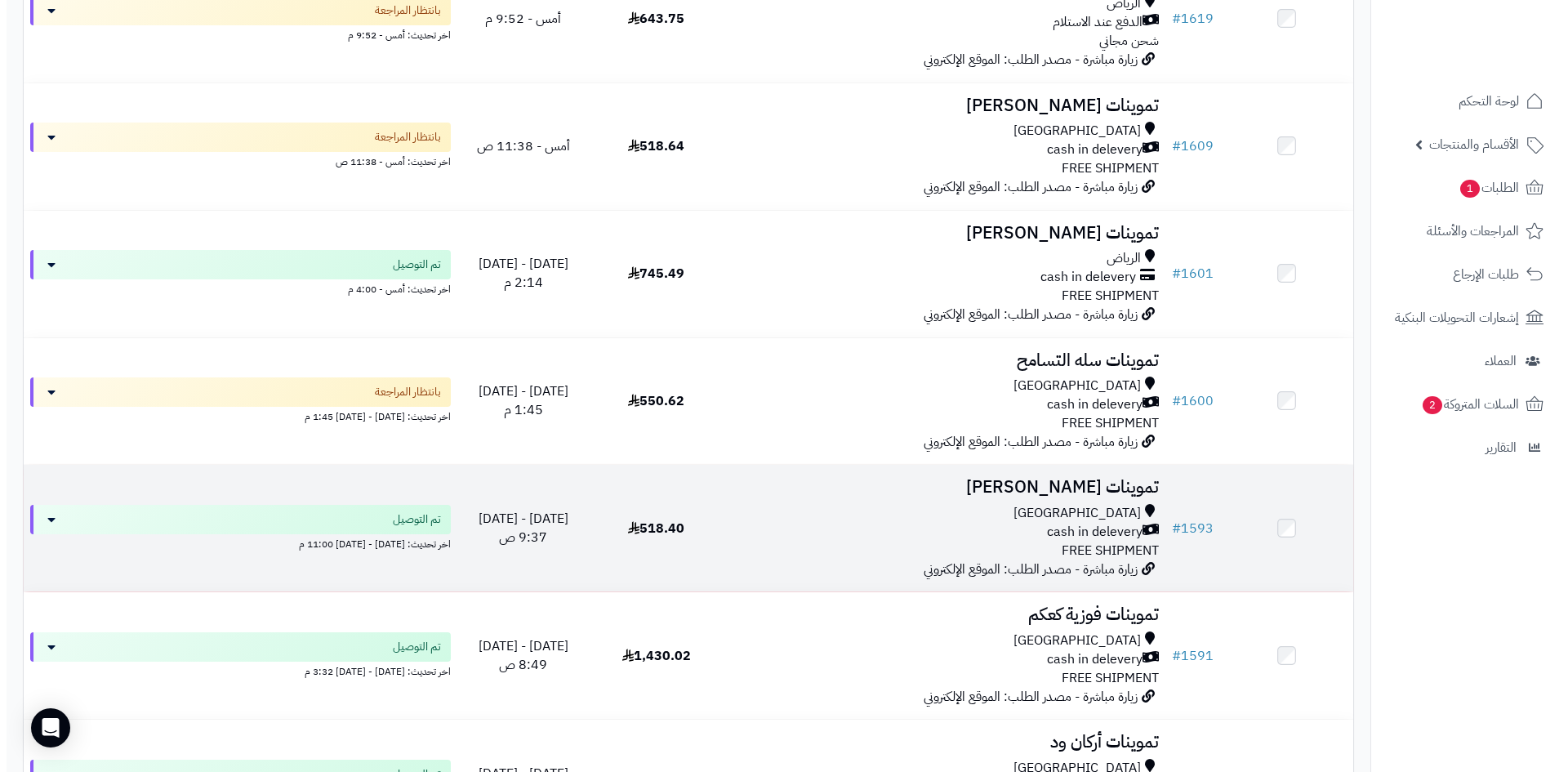
scroll to position [1062, 0]
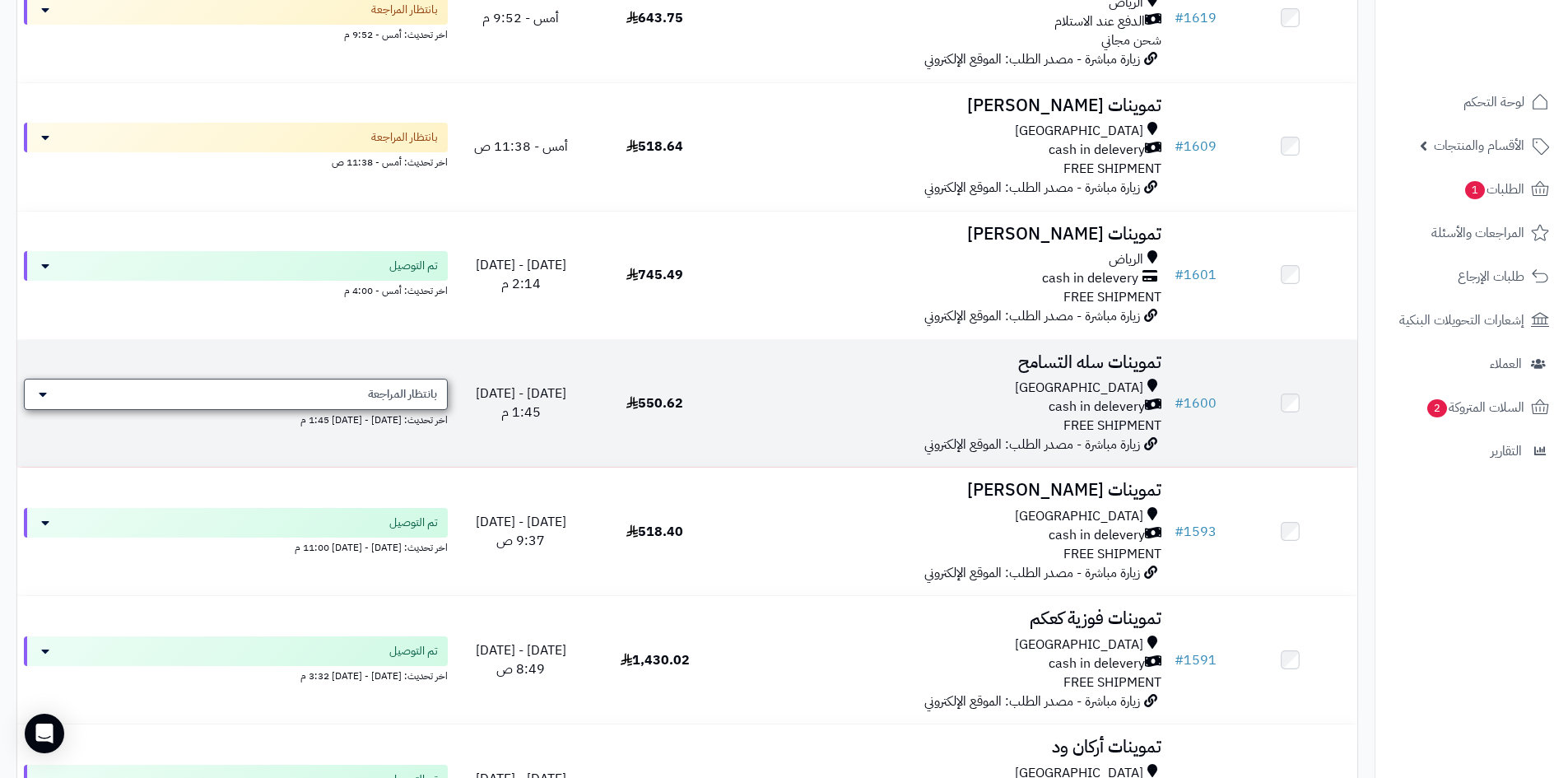
click at [289, 398] on div "بانتظار المراجعة" at bounding box center [235, 394] width 424 height 31
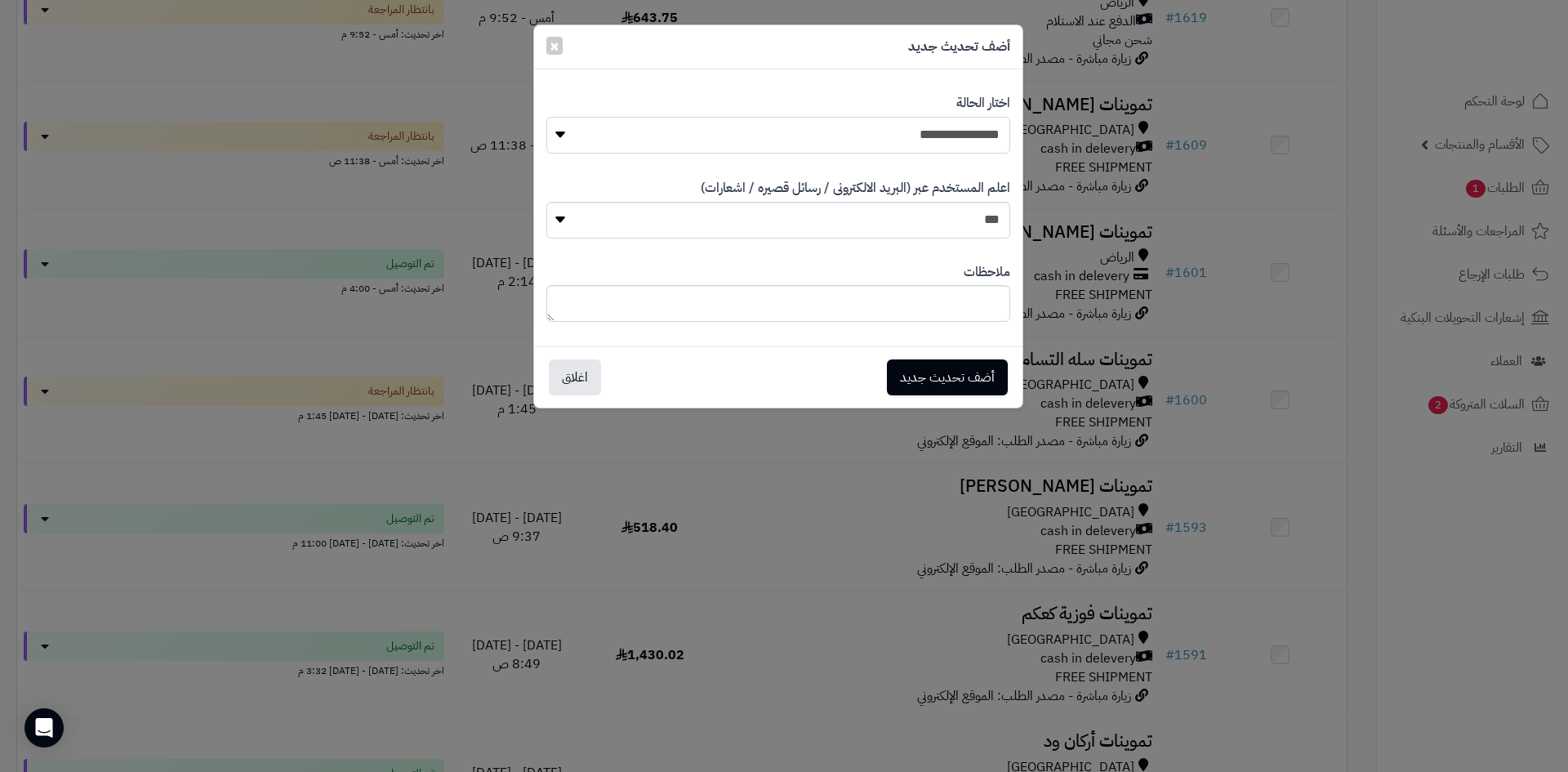
click at [911, 138] on select "**********" at bounding box center [778, 135] width 464 height 37
select select "*"
click at [547, 117] on select "**********" at bounding box center [778, 135] width 464 height 37
click at [915, 370] on button "أضف تحديث جديد" at bounding box center [947, 377] width 121 height 36
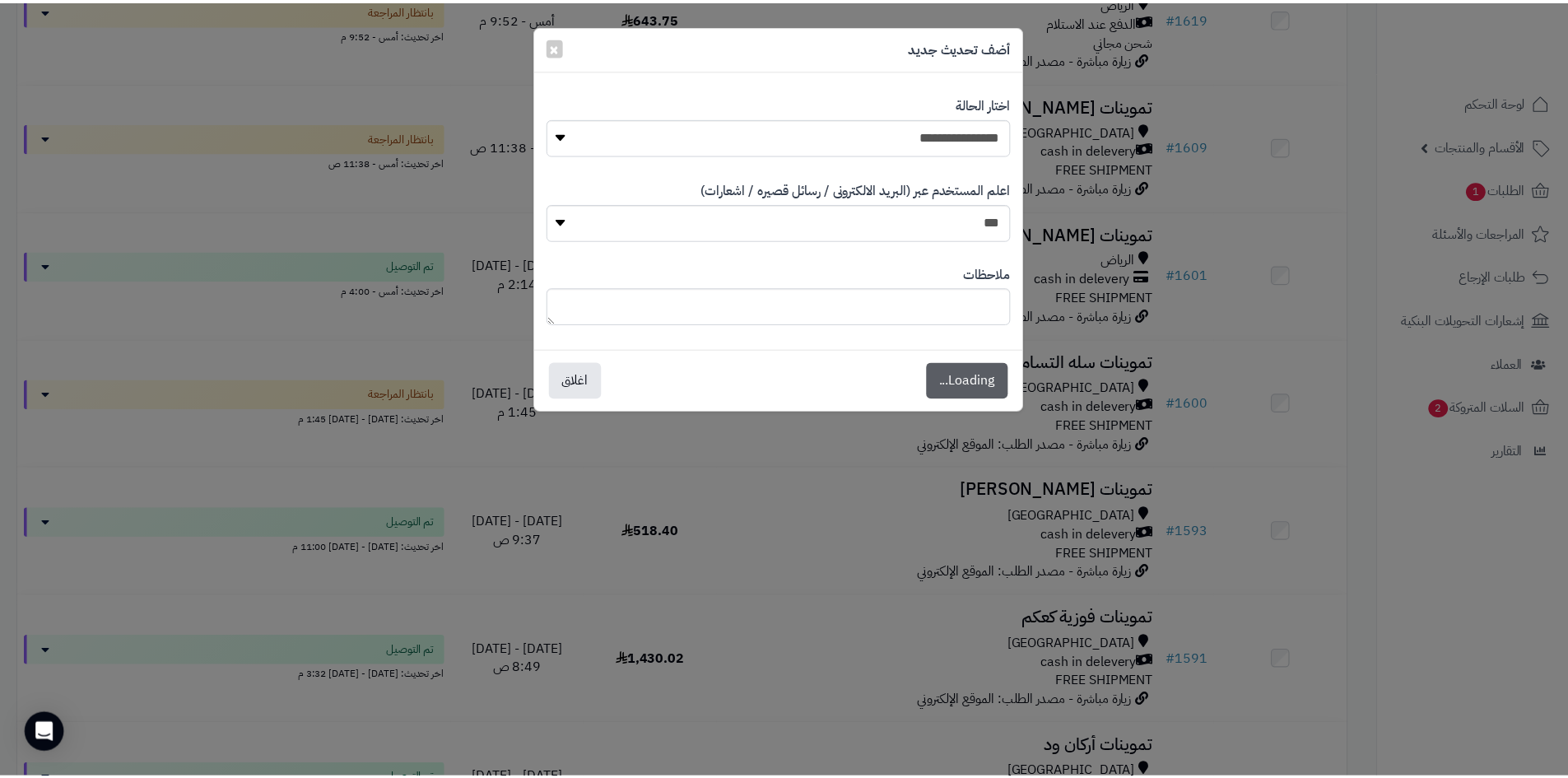
scroll to position [1123, 0]
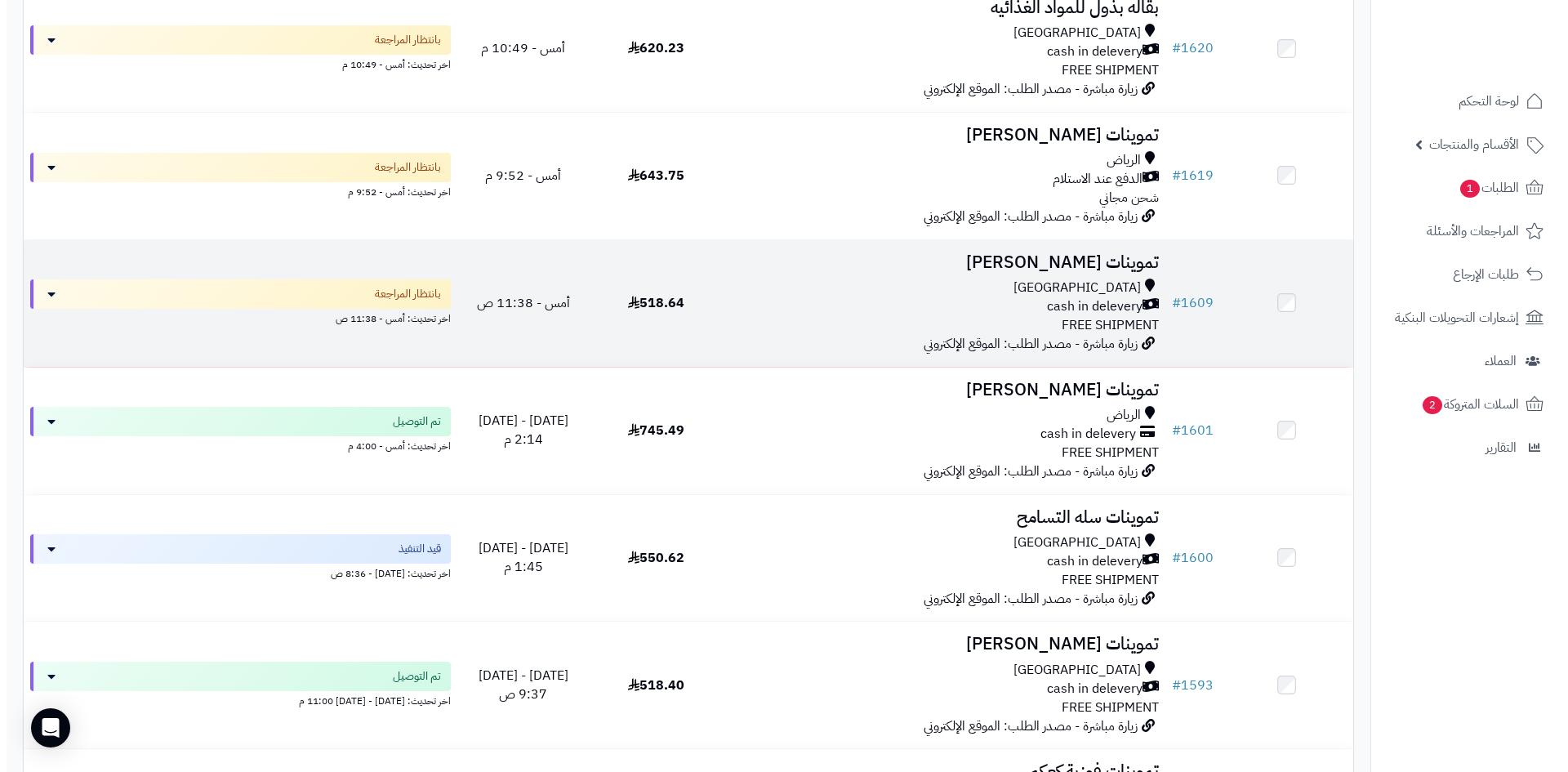
scroll to position [899, 0]
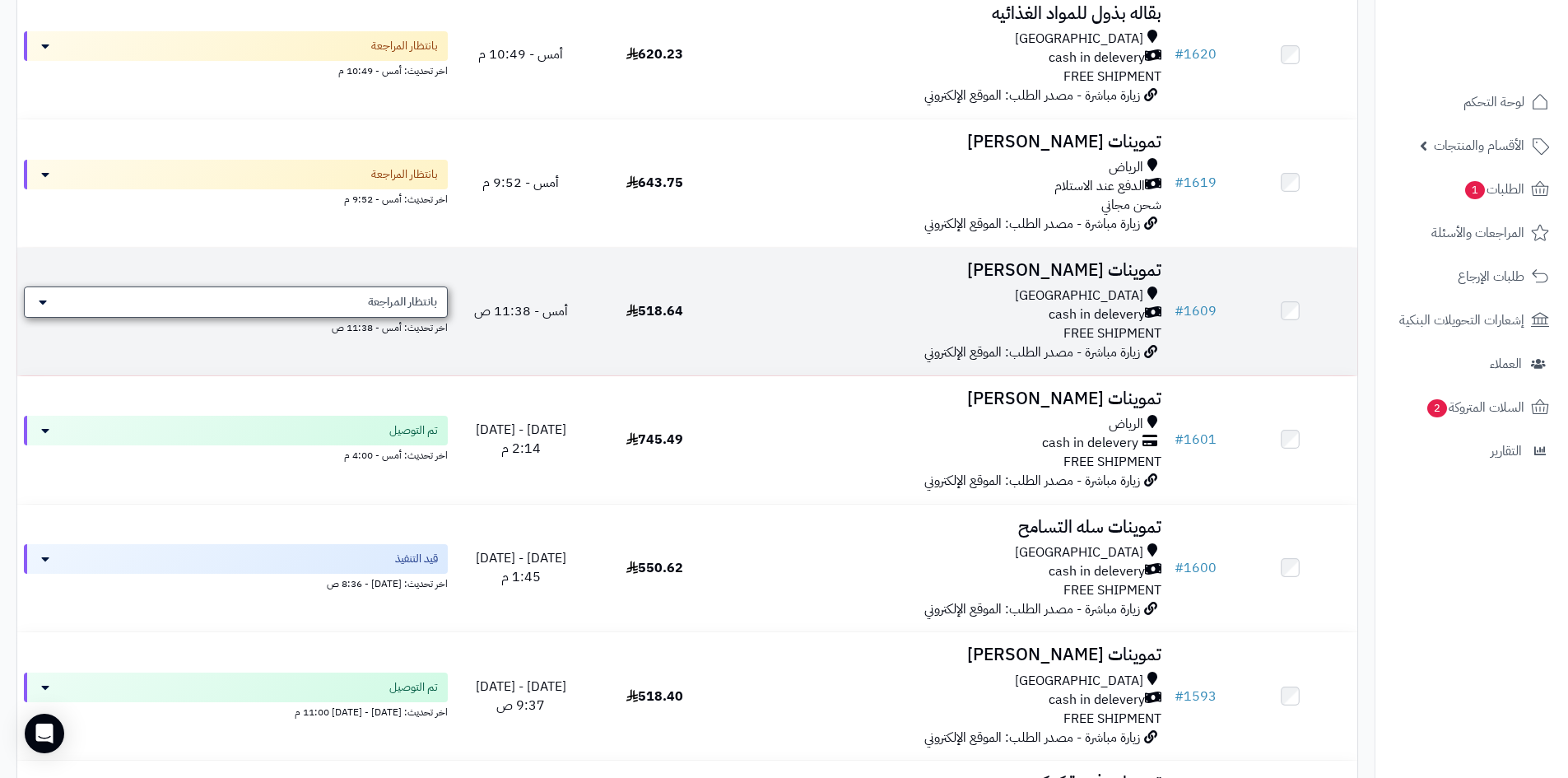
click at [416, 302] on span "بانتظار المراجعة" at bounding box center [403, 302] width 69 height 16
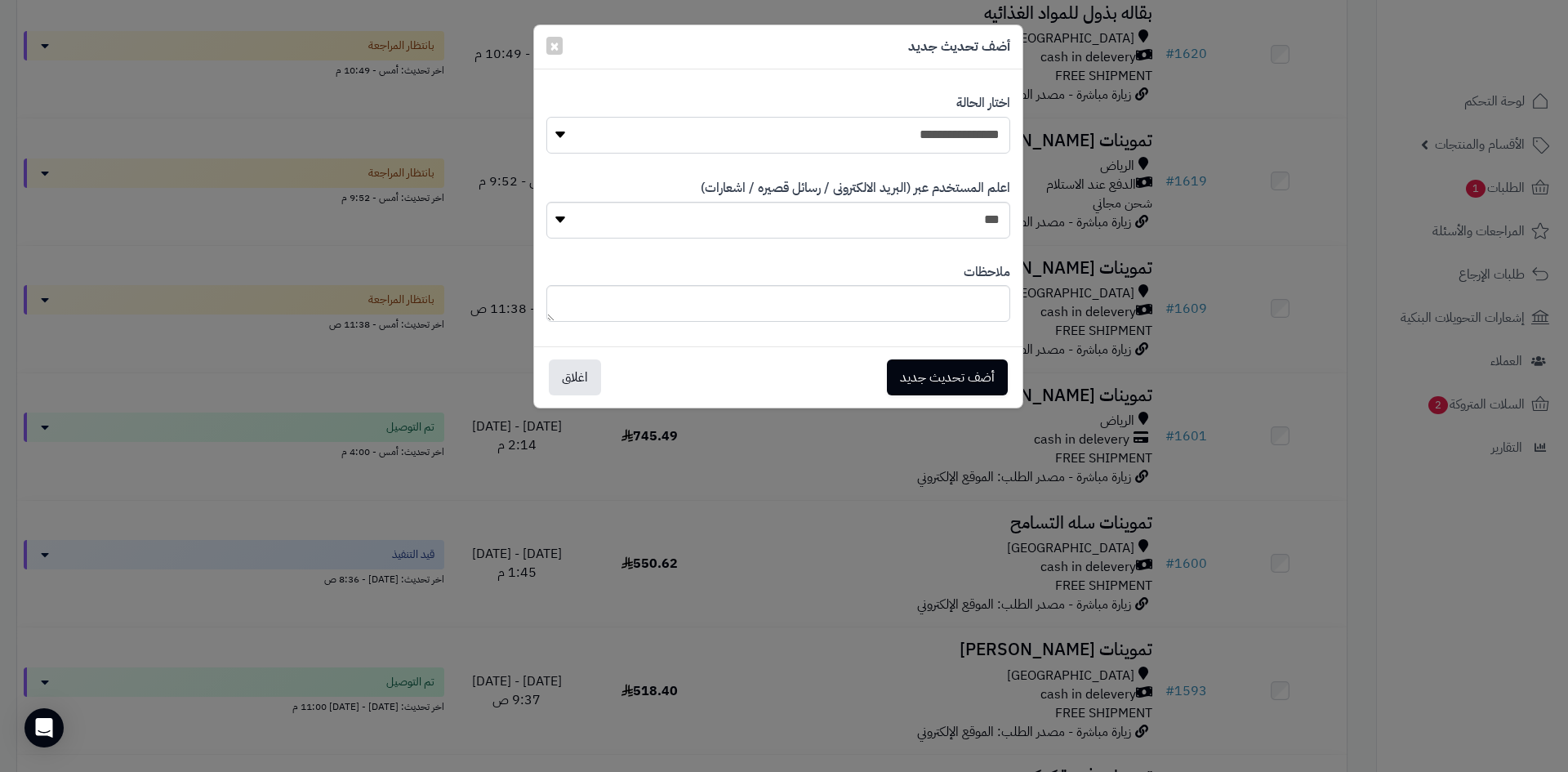
click at [859, 140] on select "**********" at bounding box center [778, 135] width 464 height 37
select select "*"
click at [547, 117] on select "**********" at bounding box center [778, 135] width 464 height 37
click at [945, 385] on button "أضف تحديث جديد" at bounding box center [947, 377] width 121 height 36
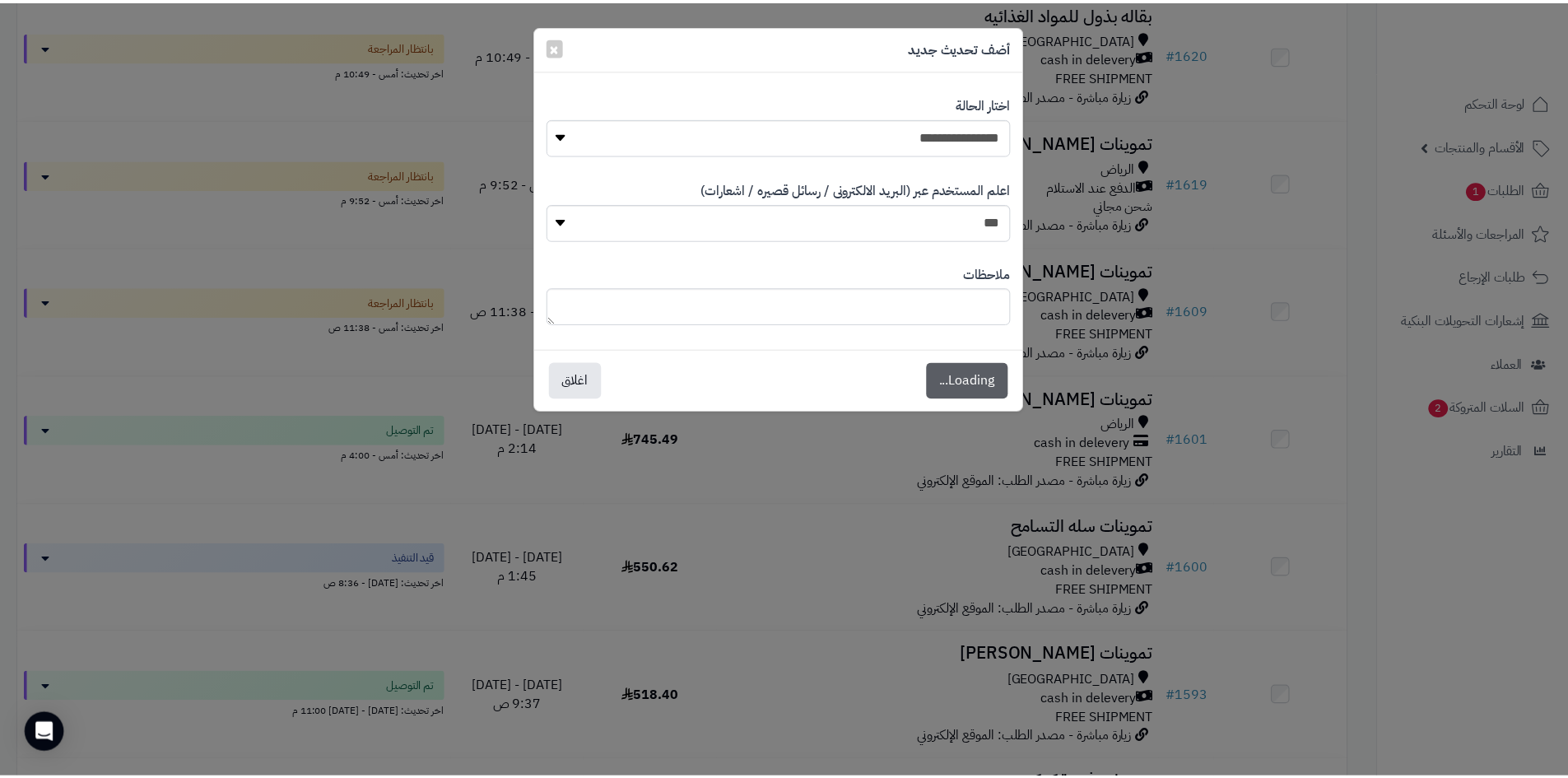
scroll to position [959, 0]
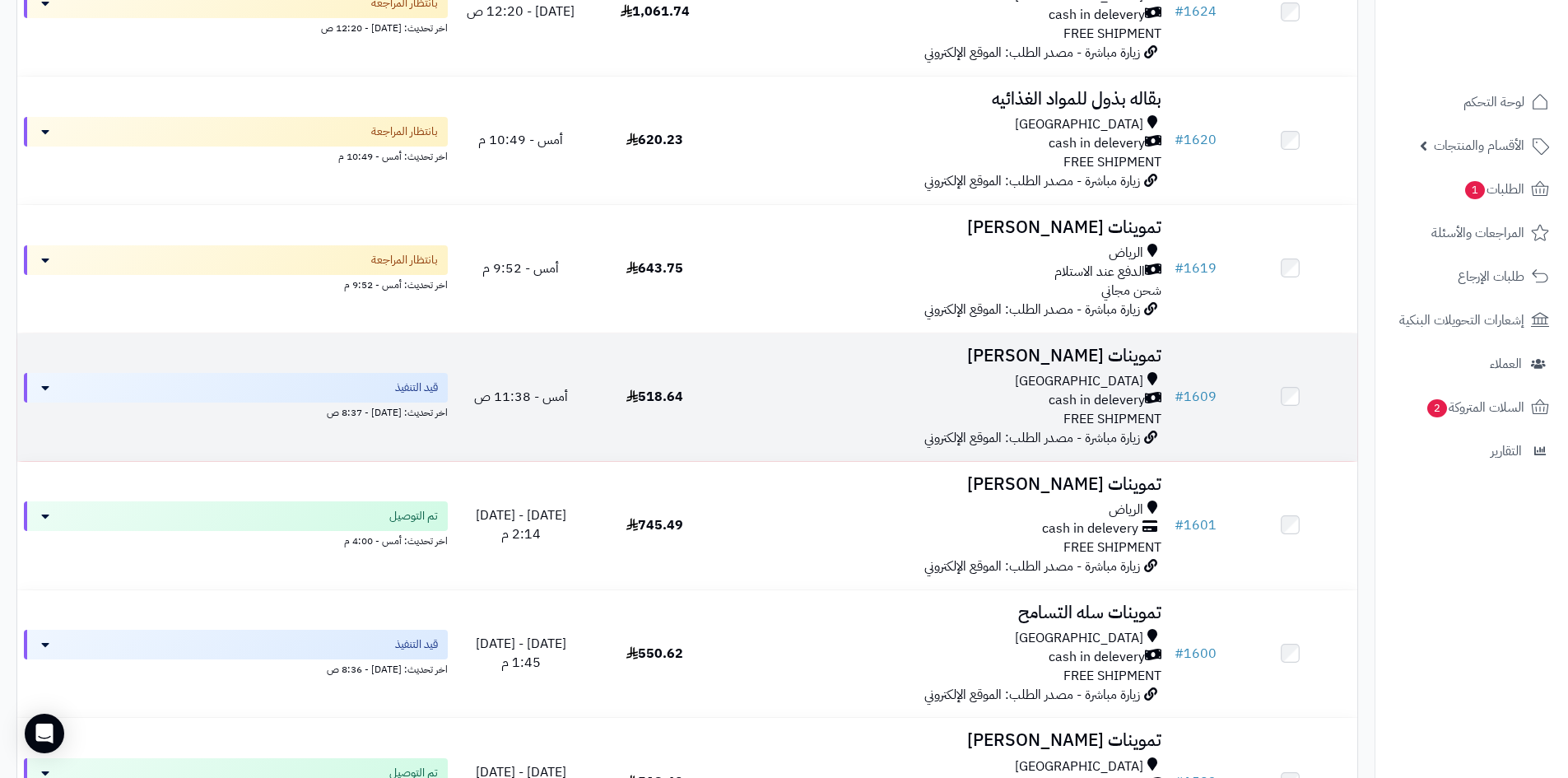
scroll to position [659, 0]
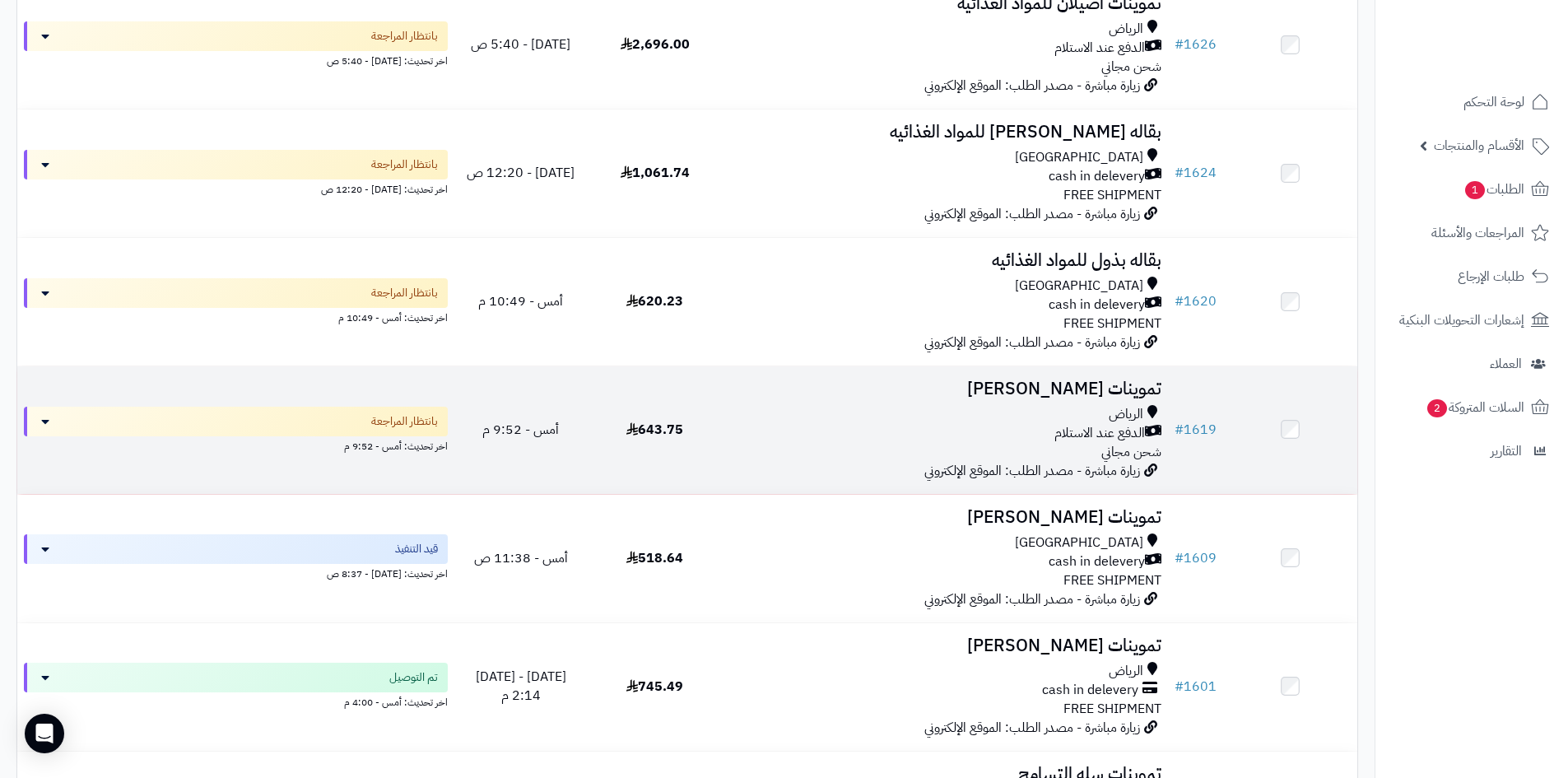
click at [946, 436] on div "الدفع عند الاستلام" at bounding box center [945, 433] width 433 height 19
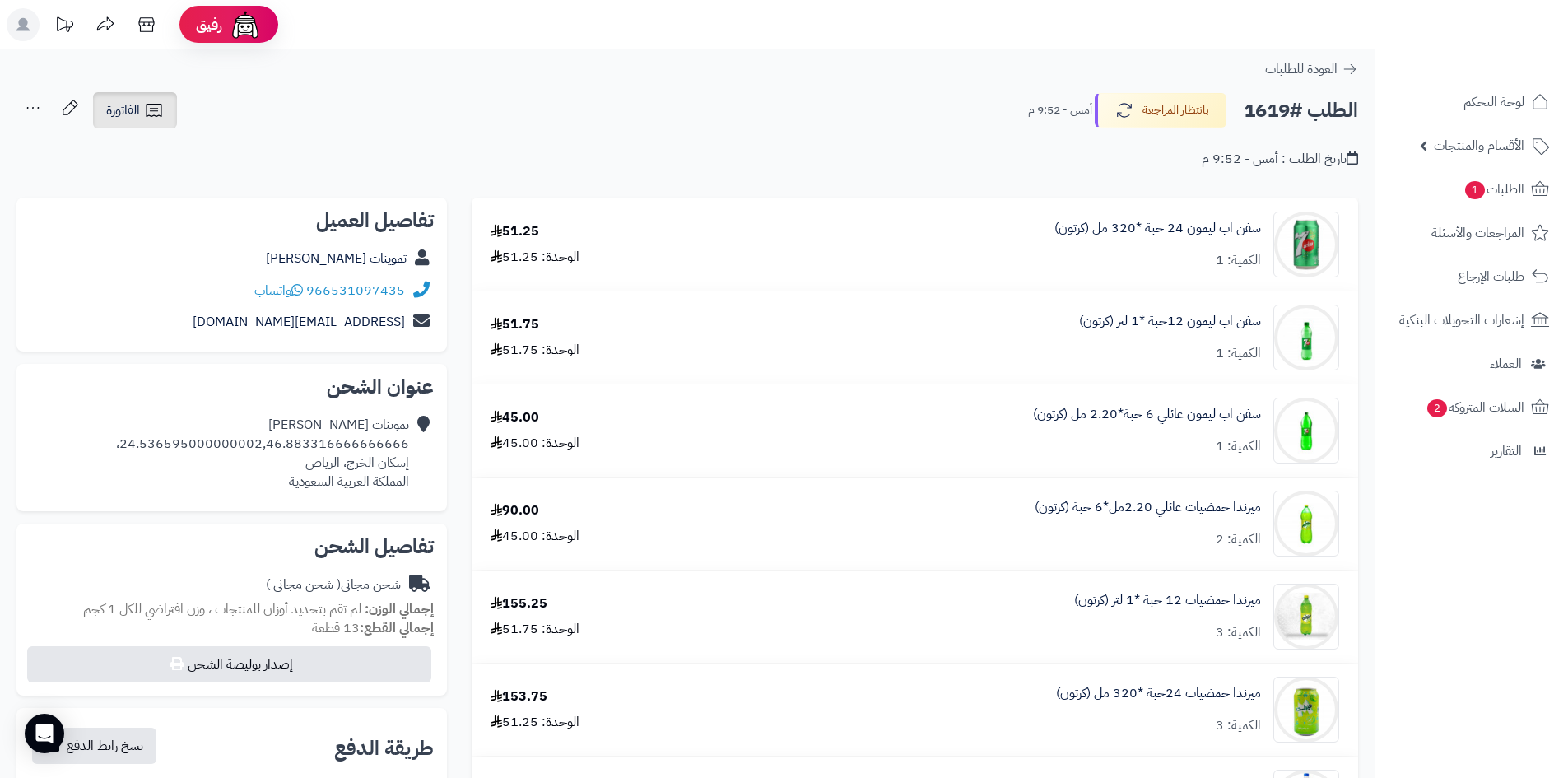
click at [131, 124] on link "الفاتورة" at bounding box center [135, 110] width 84 height 36
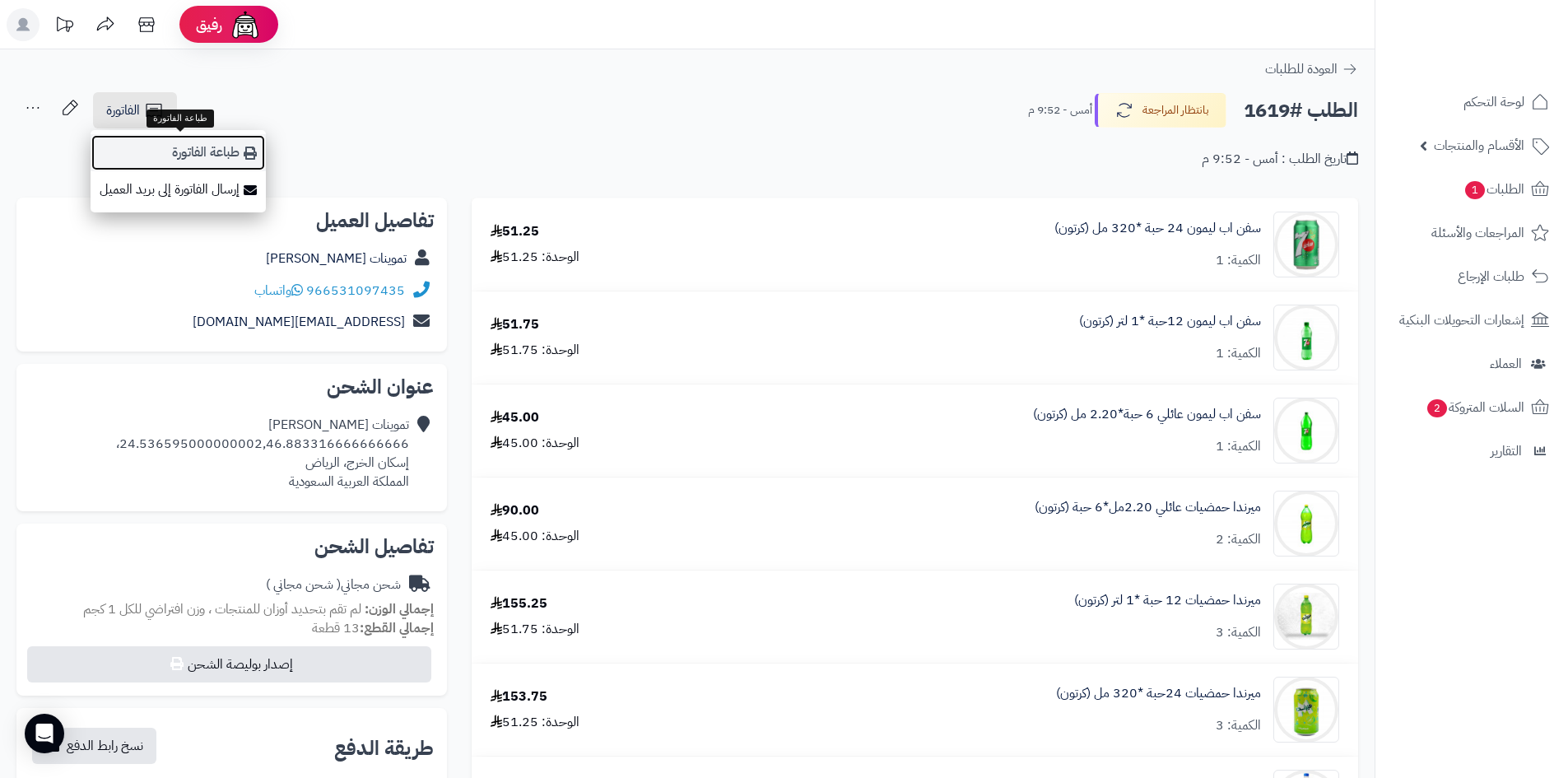
click at [168, 161] on link "طباعة الفاتورة" at bounding box center [178, 152] width 175 height 37
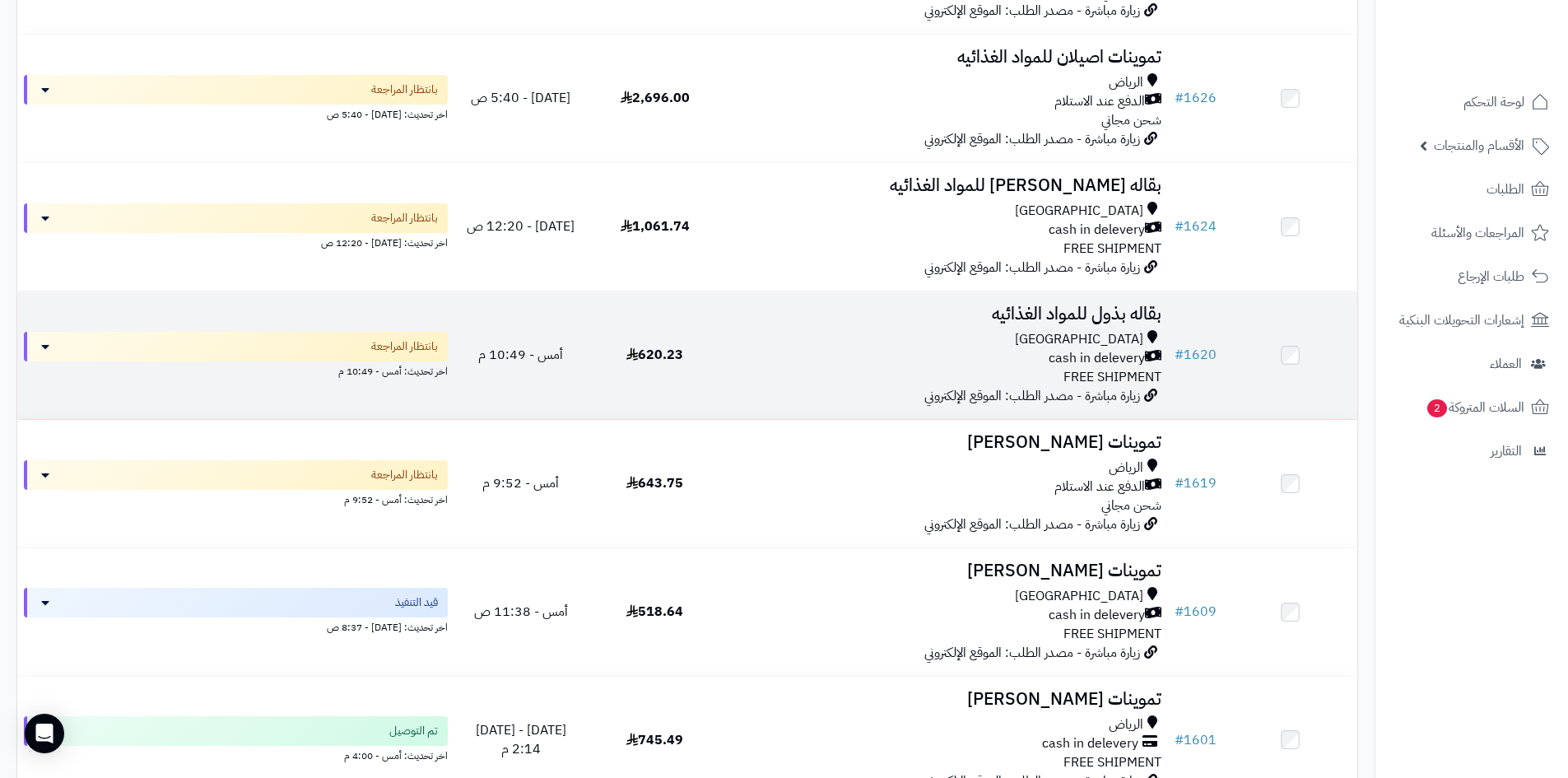
scroll to position [577, 0]
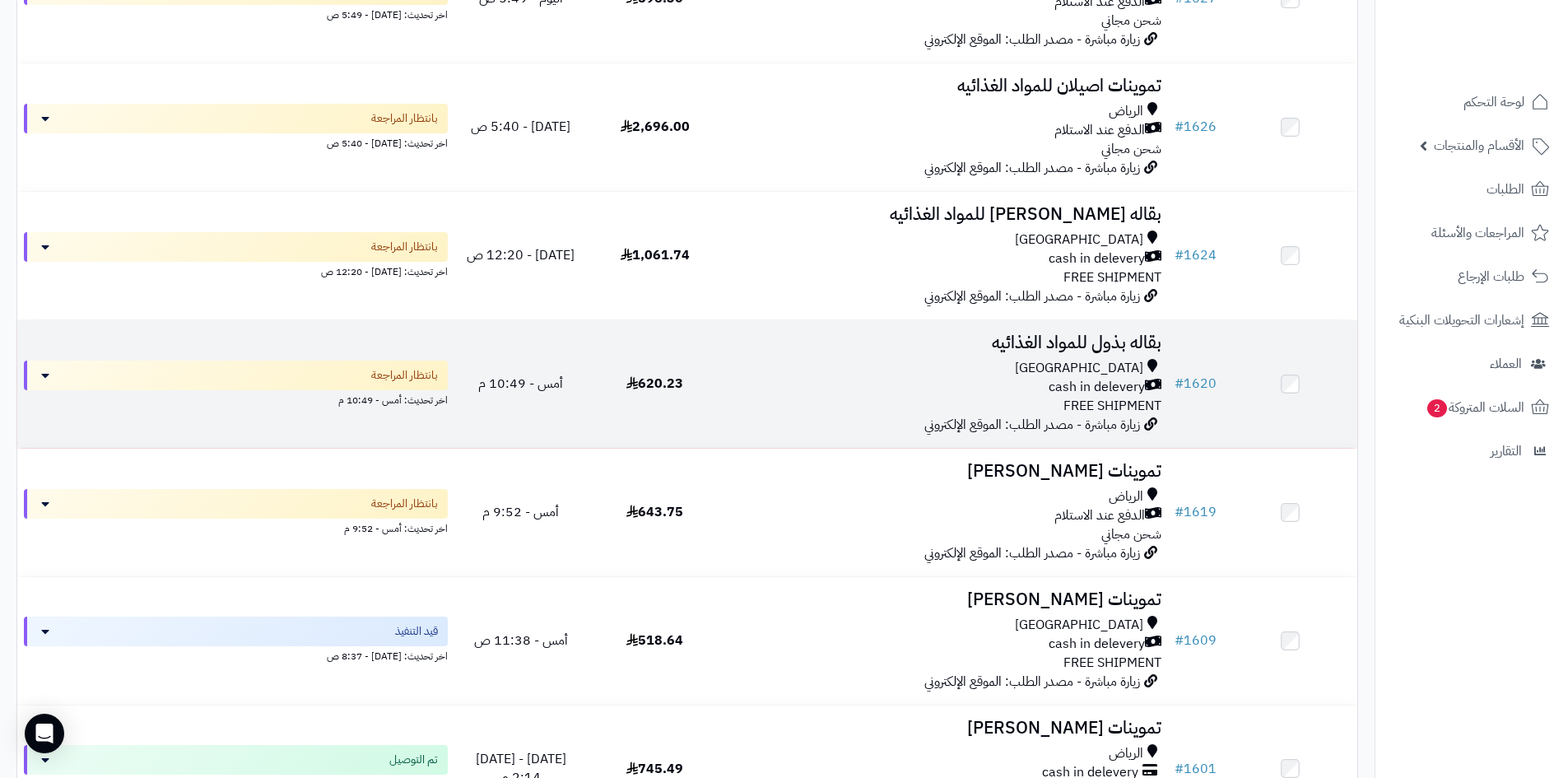
click at [945, 397] on div "Riyadh cash in delevery FREE SHIPMENT" at bounding box center [945, 387] width 433 height 56
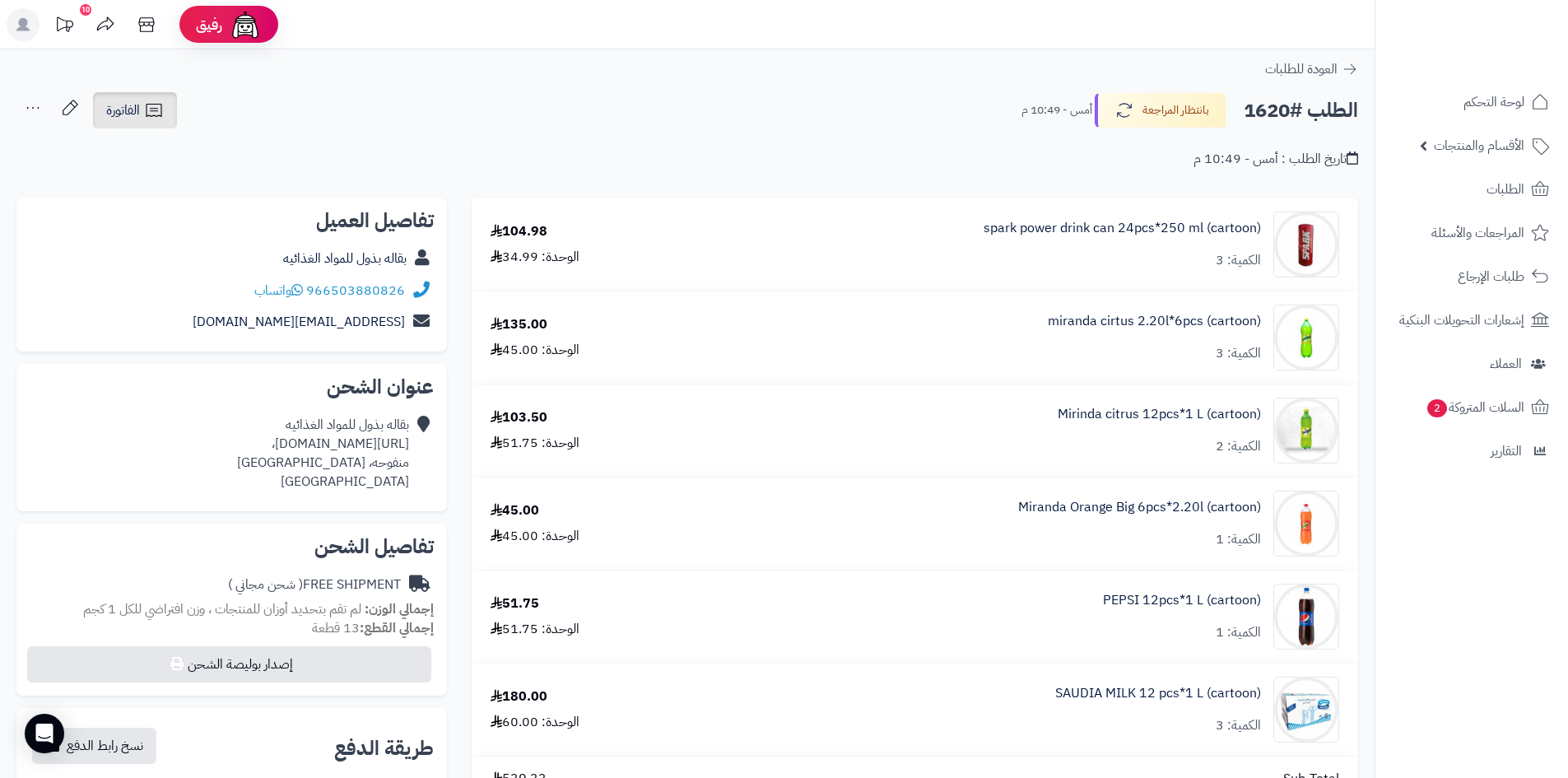
click at [139, 107] on span "الفاتورة" at bounding box center [123, 110] width 34 height 20
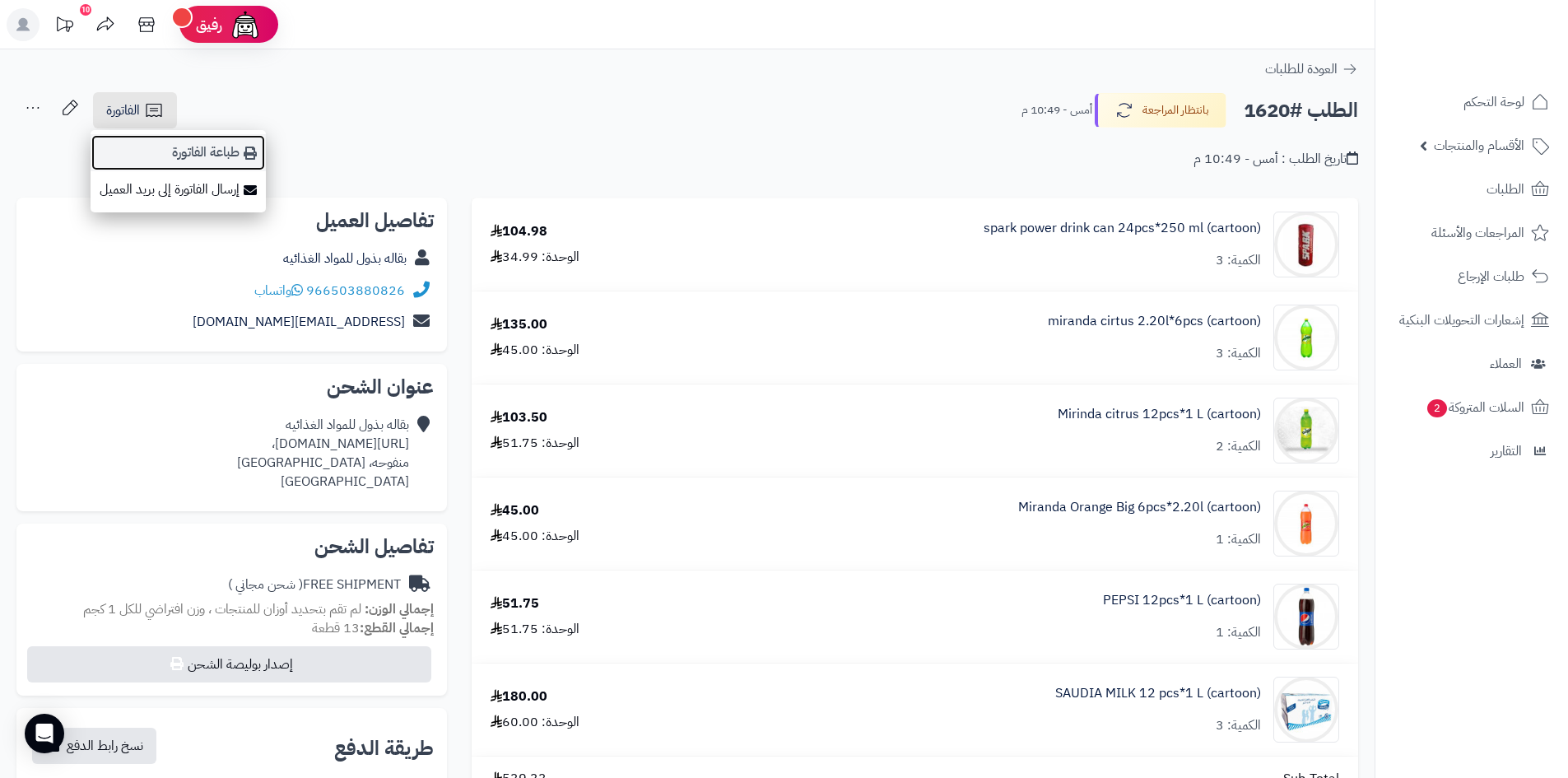
click at [159, 141] on link "طباعة الفاتورة" at bounding box center [178, 152] width 175 height 37
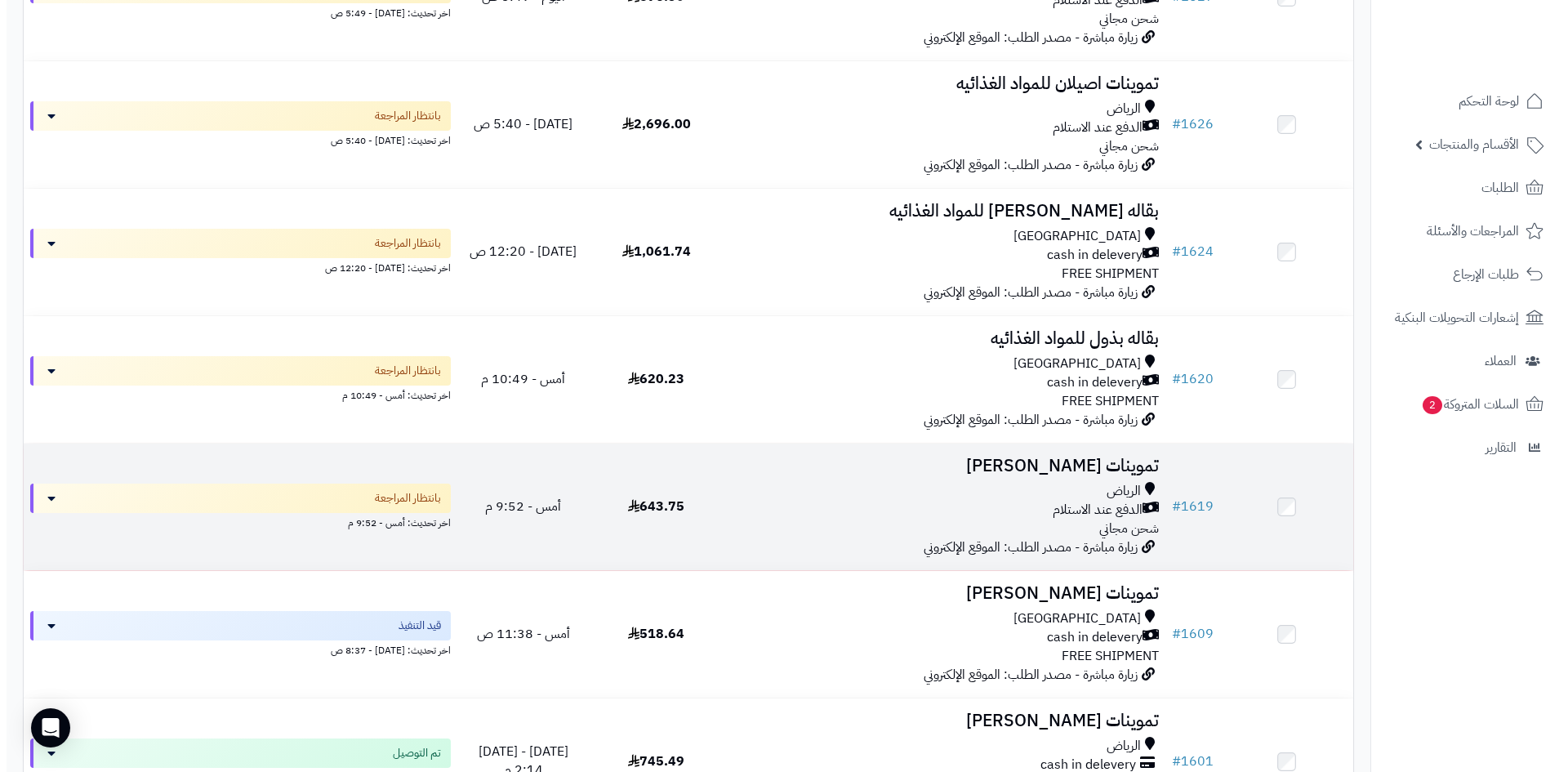
scroll to position [654, 0]
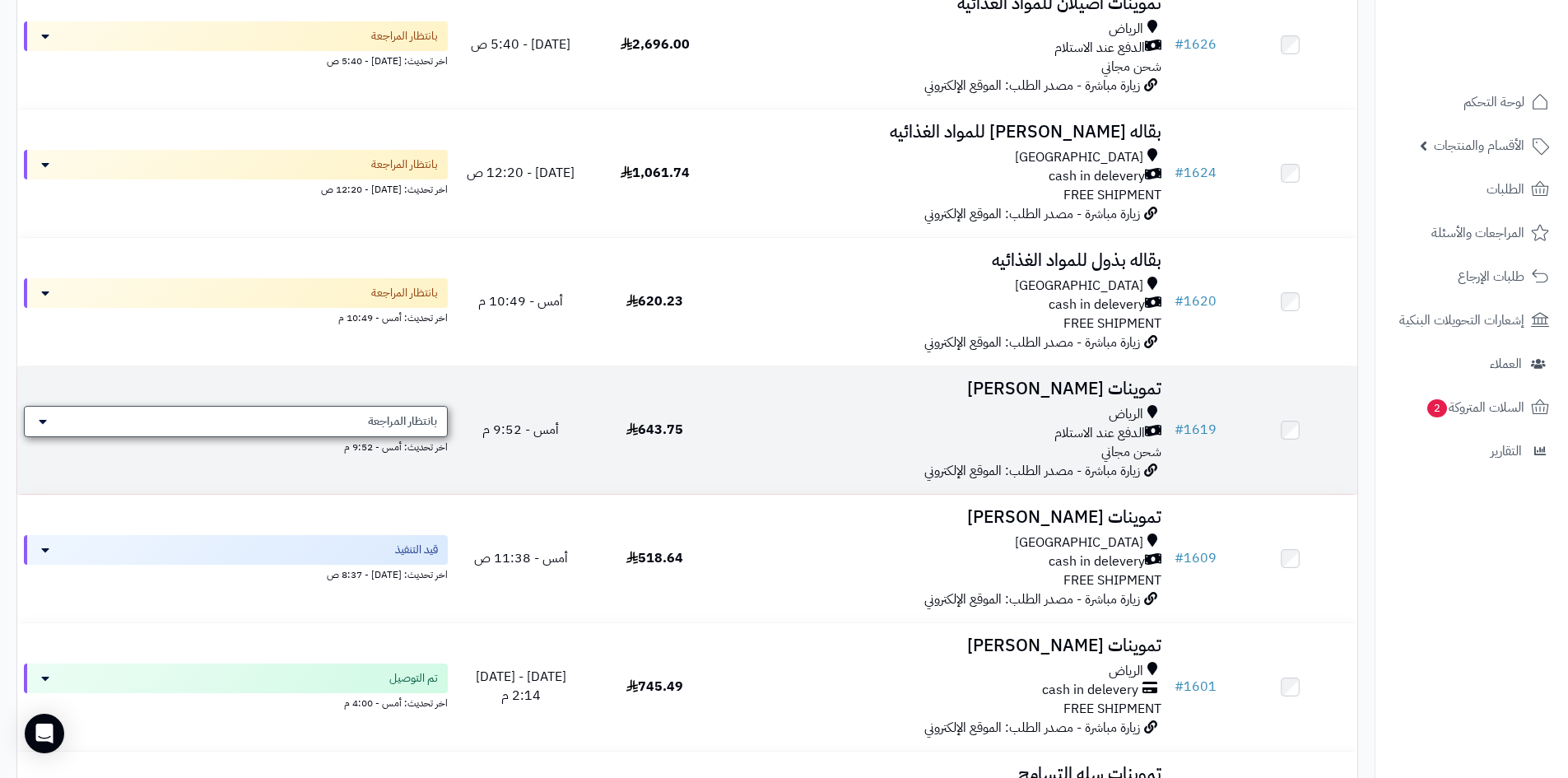
click at [434, 415] on span "بانتظار المراجعة" at bounding box center [403, 422] width 69 height 16
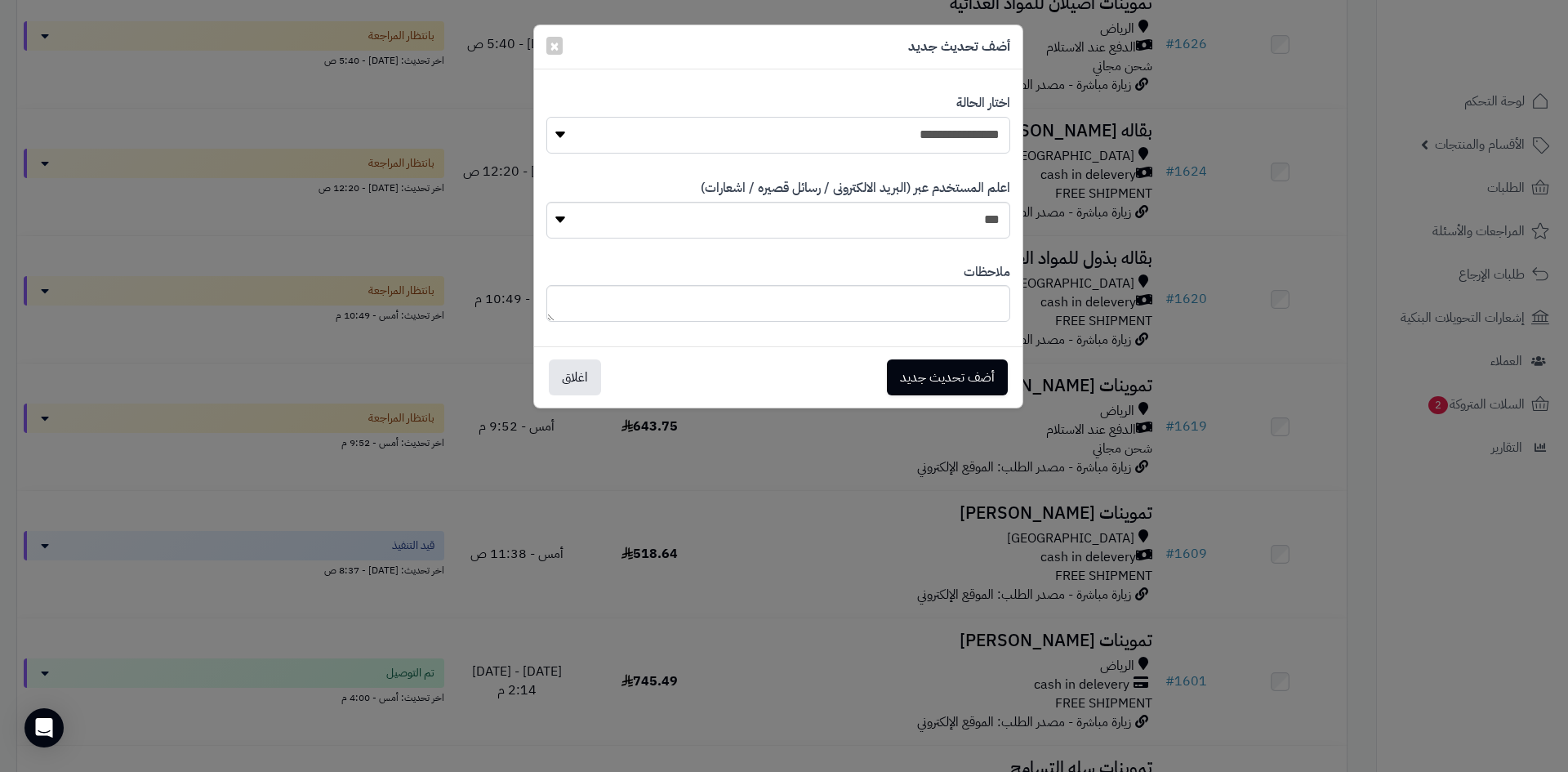
drag, startPoint x: 851, startPoint y: 139, endPoint x: 863, endPoint y: 152, distance: 17.7
click at [851, 139] on select "**********" at bounding box center [778, 135] width 464 height 37
select select "*"
click at [547, 117] on select "**********" at bounding box center [778, 135] width 464 height 37
click at [947, 372] on button "أضف تحديث جديد" at bounding box center [947, 377] width 121 height 36
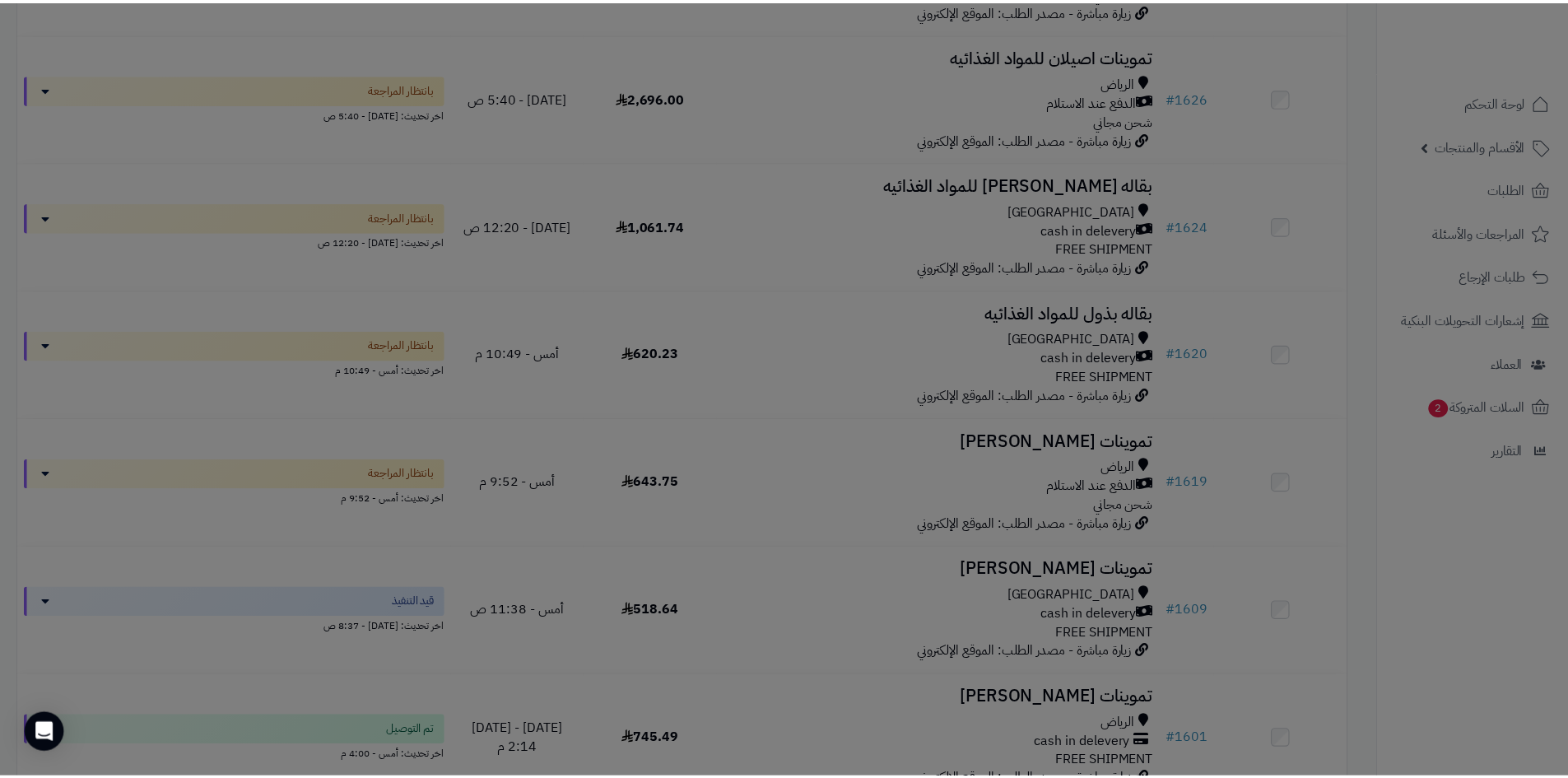
scroll to position [712, 0]
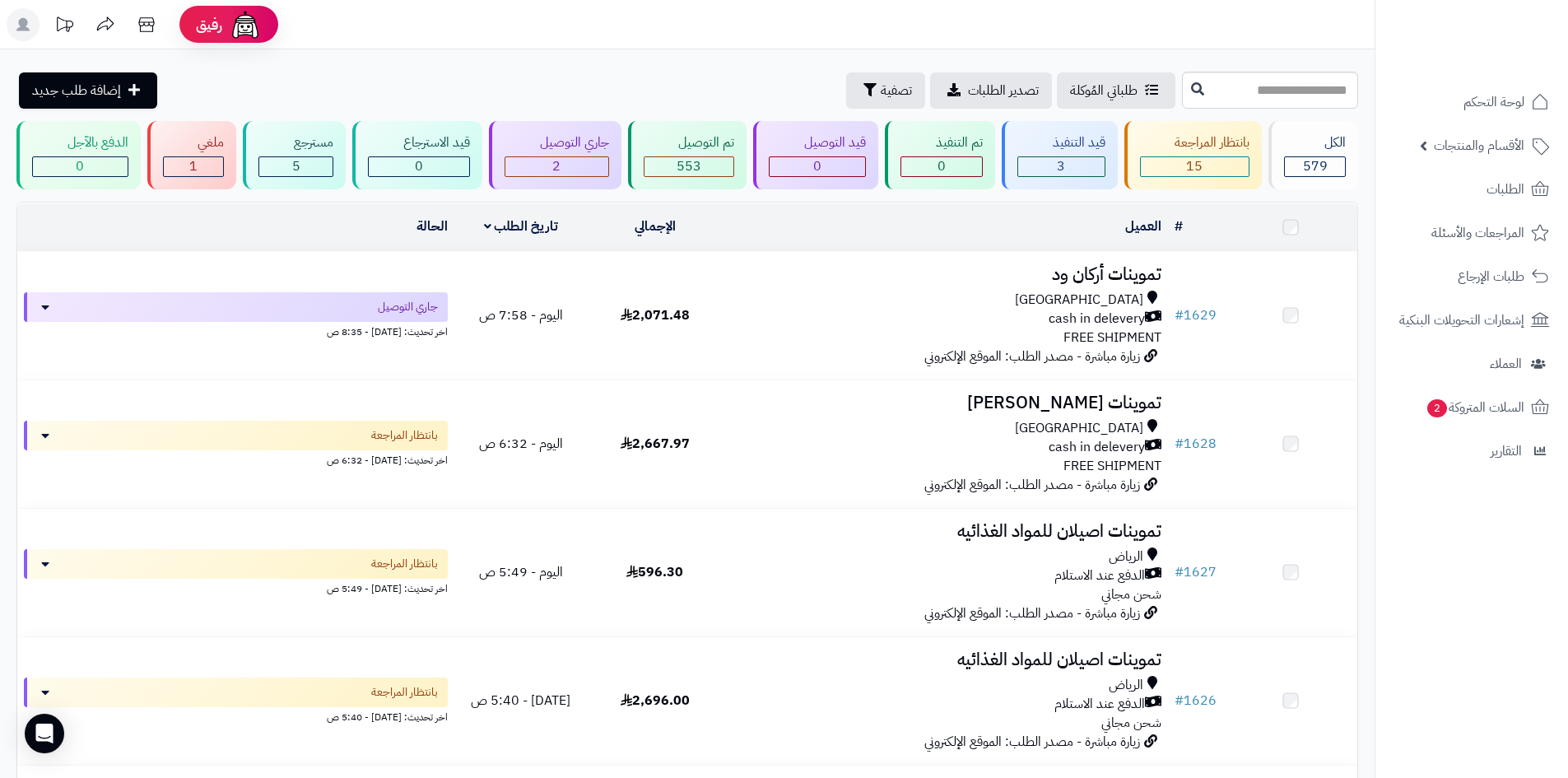
scroll to position [659, 0]
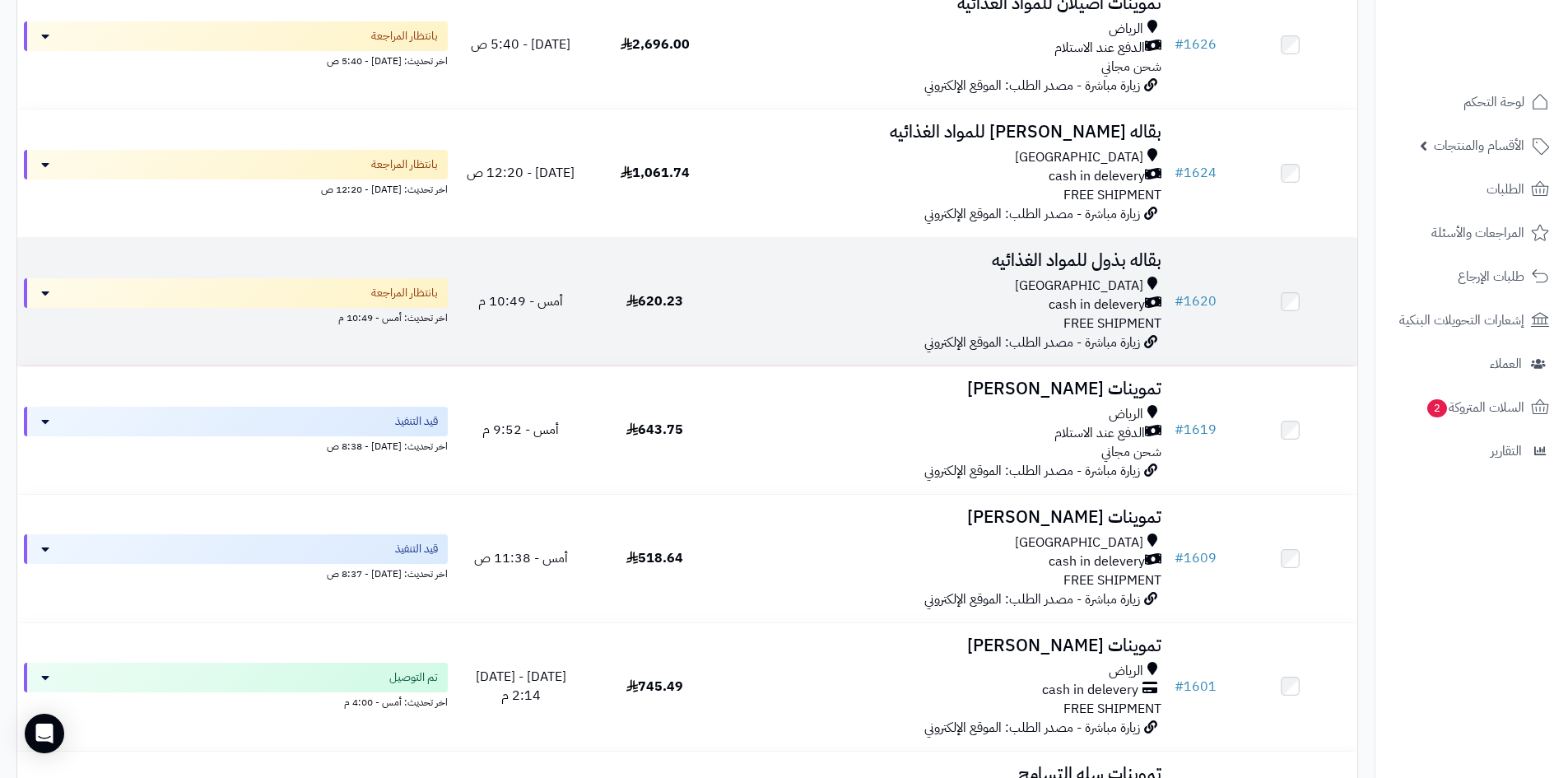
click at [868, 305] on div "cash in delevery" at bounding box center [945, 304] width 433 height 19
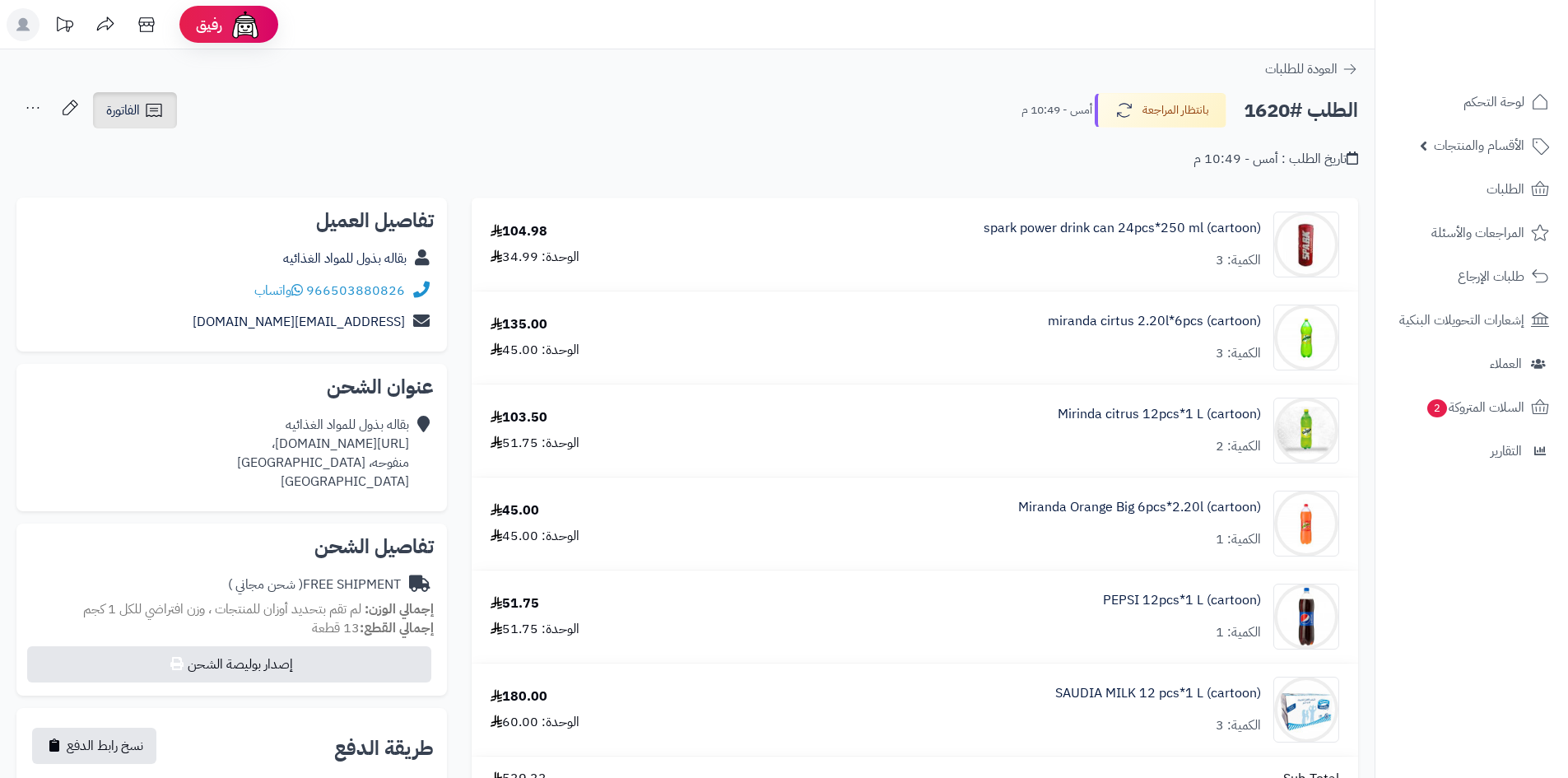
click at [166, 107] on link "الفاتورة" at bounding box center [135, 110] width 84 height 36
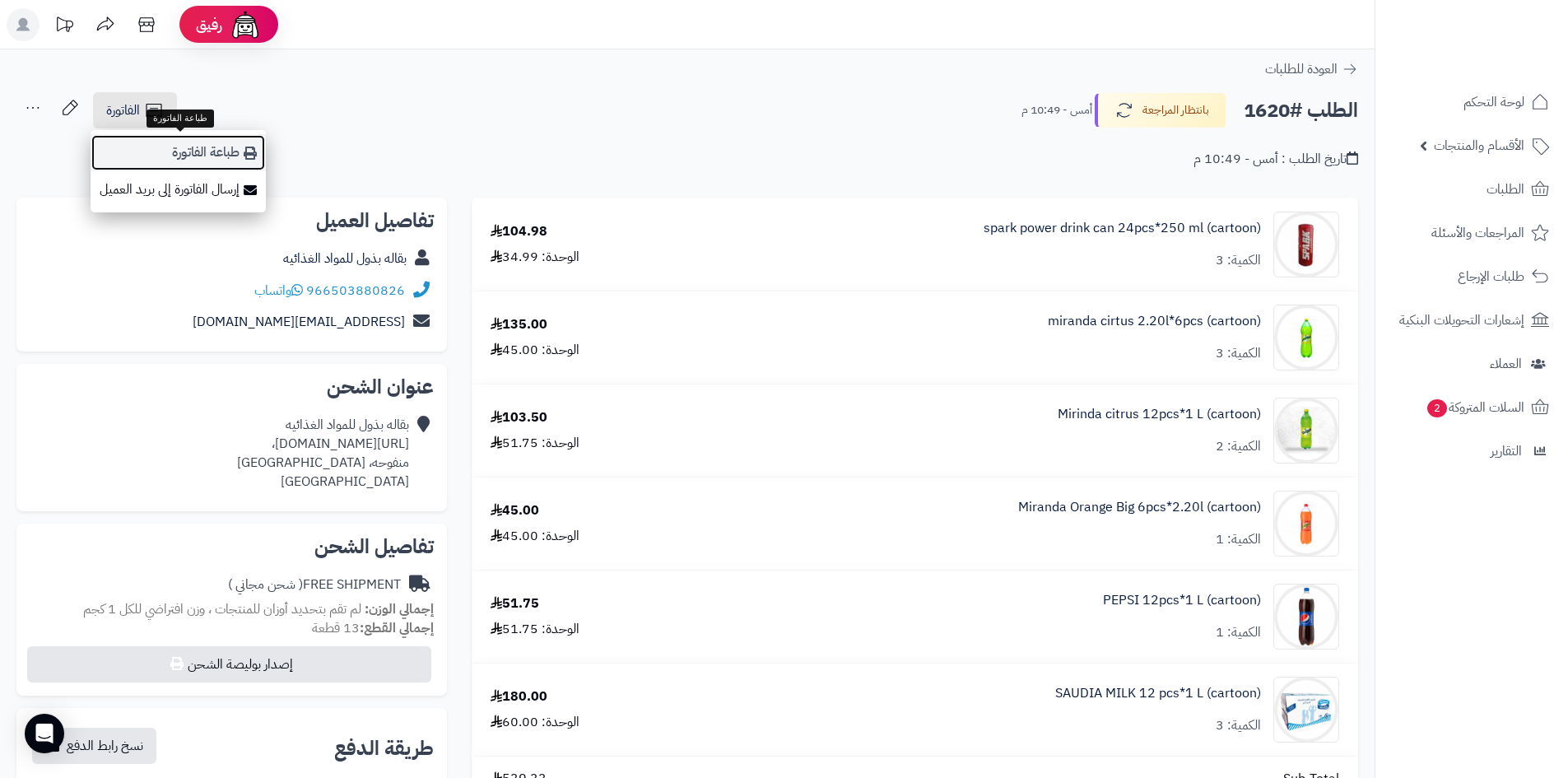
click at [180, 149] on link "طباعة الفاتورة" at bounding box center [178, 152] width 175 height 37
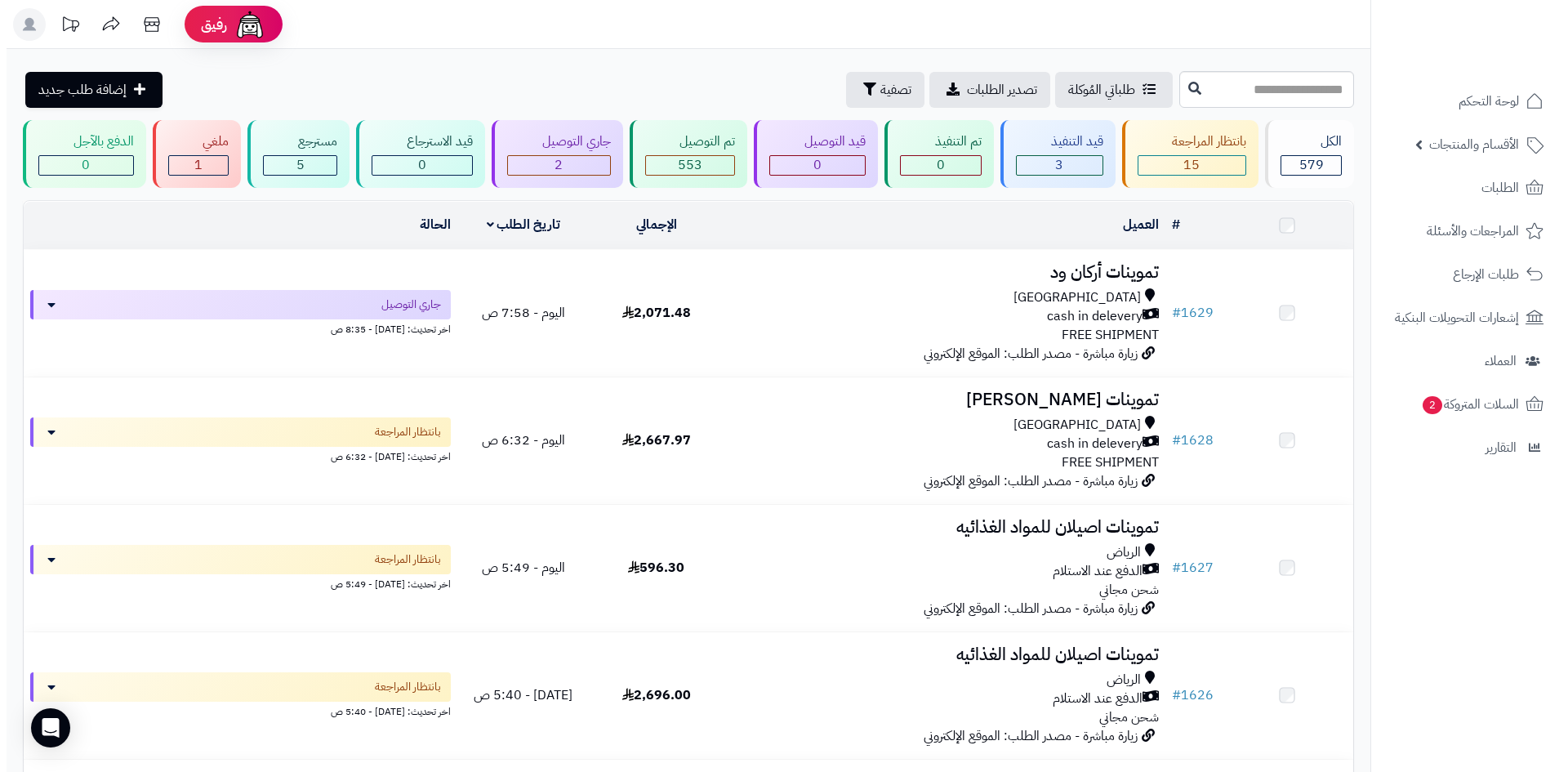
scroll to position [654, 0]
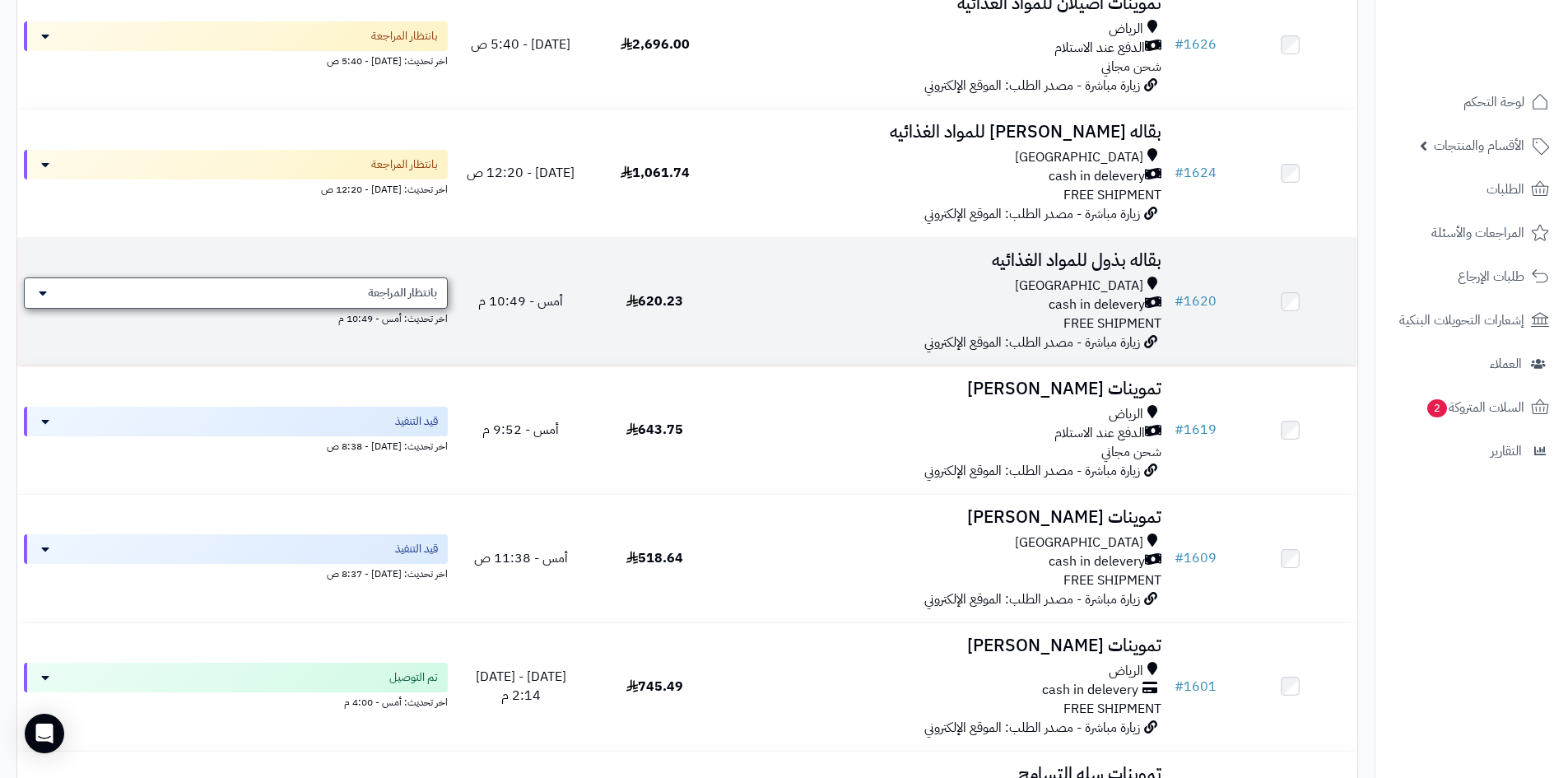
click at [343, 279] on div "بانتظار المراجعة" at bounding box center [235, 293] width 424 height 31
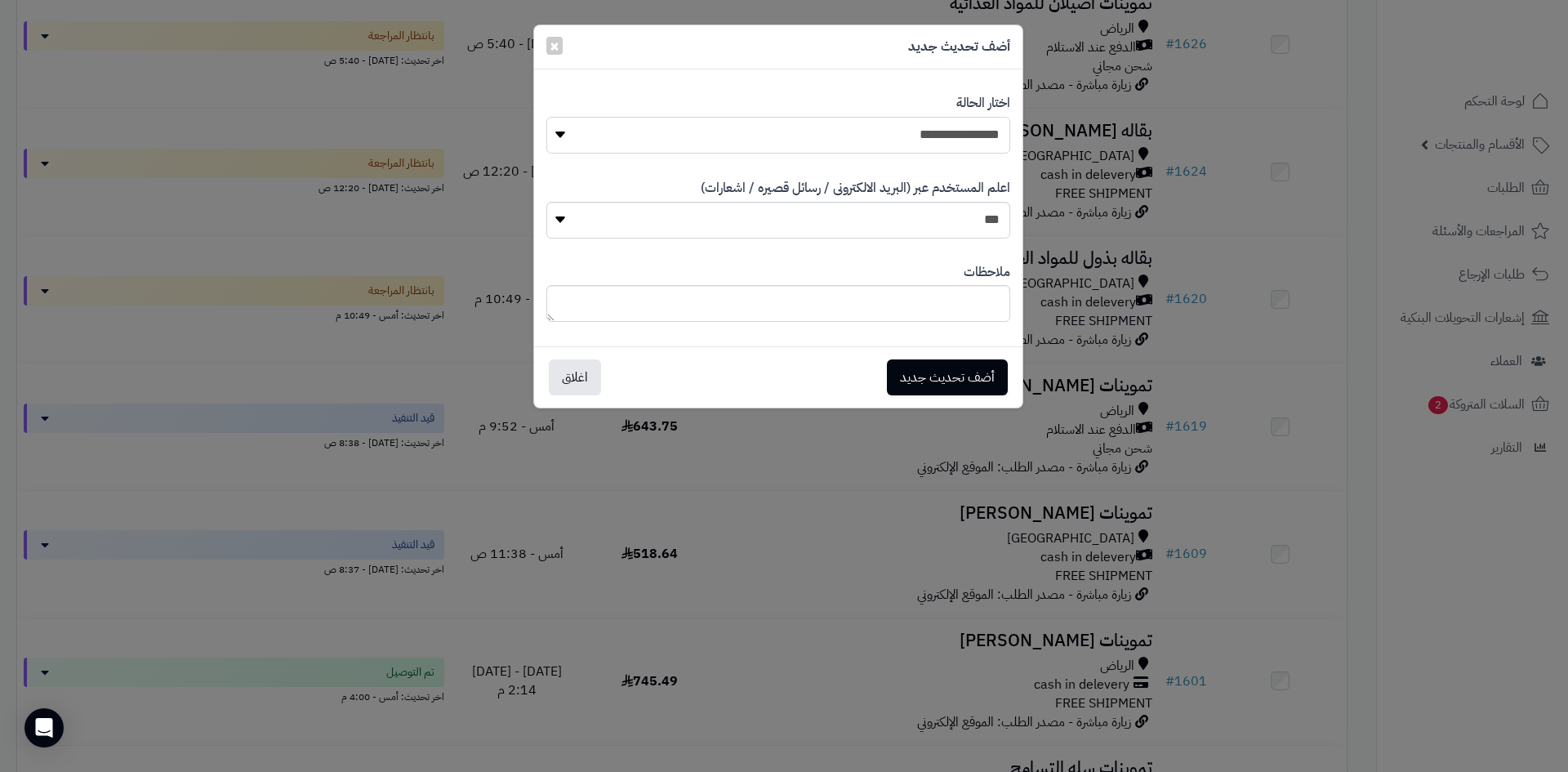
click at [662, 123] on select "**********" at bounding box center [778, 135] width 464 height 37
click at [547, 117] on select "**********" at bounding box center [778, 135] width 464 height 37
click at [897, 151] on select "**********" at bounding box center [778, 135] width 464 height 37
select select "*"
click at [547, 117] on select "**********" at bounding box center [778, 135] width 464 height 37
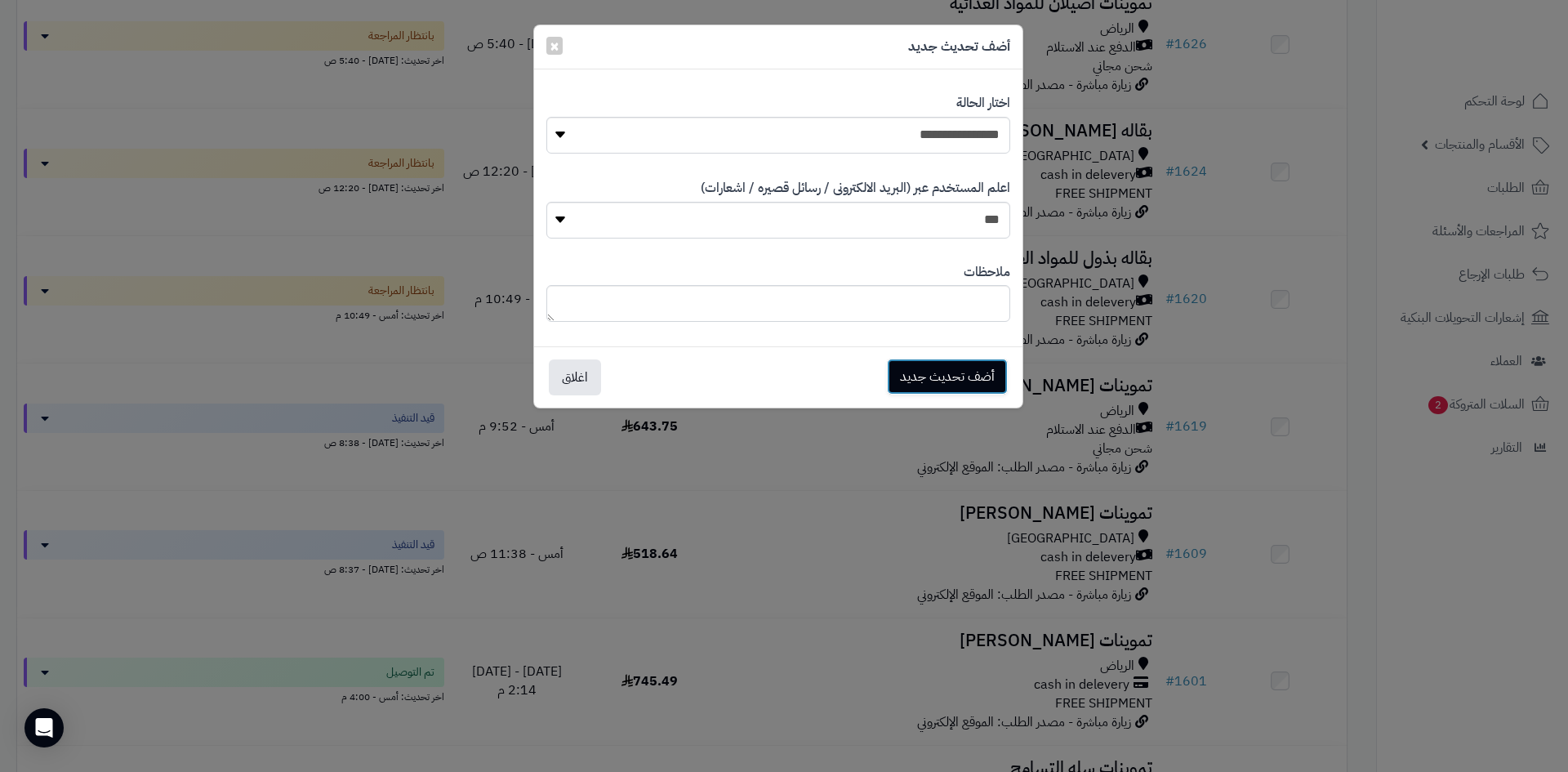
click at [955, 376] on button "أضف تحديث جديد" at bounding box center [947, 377] width 121 height 36
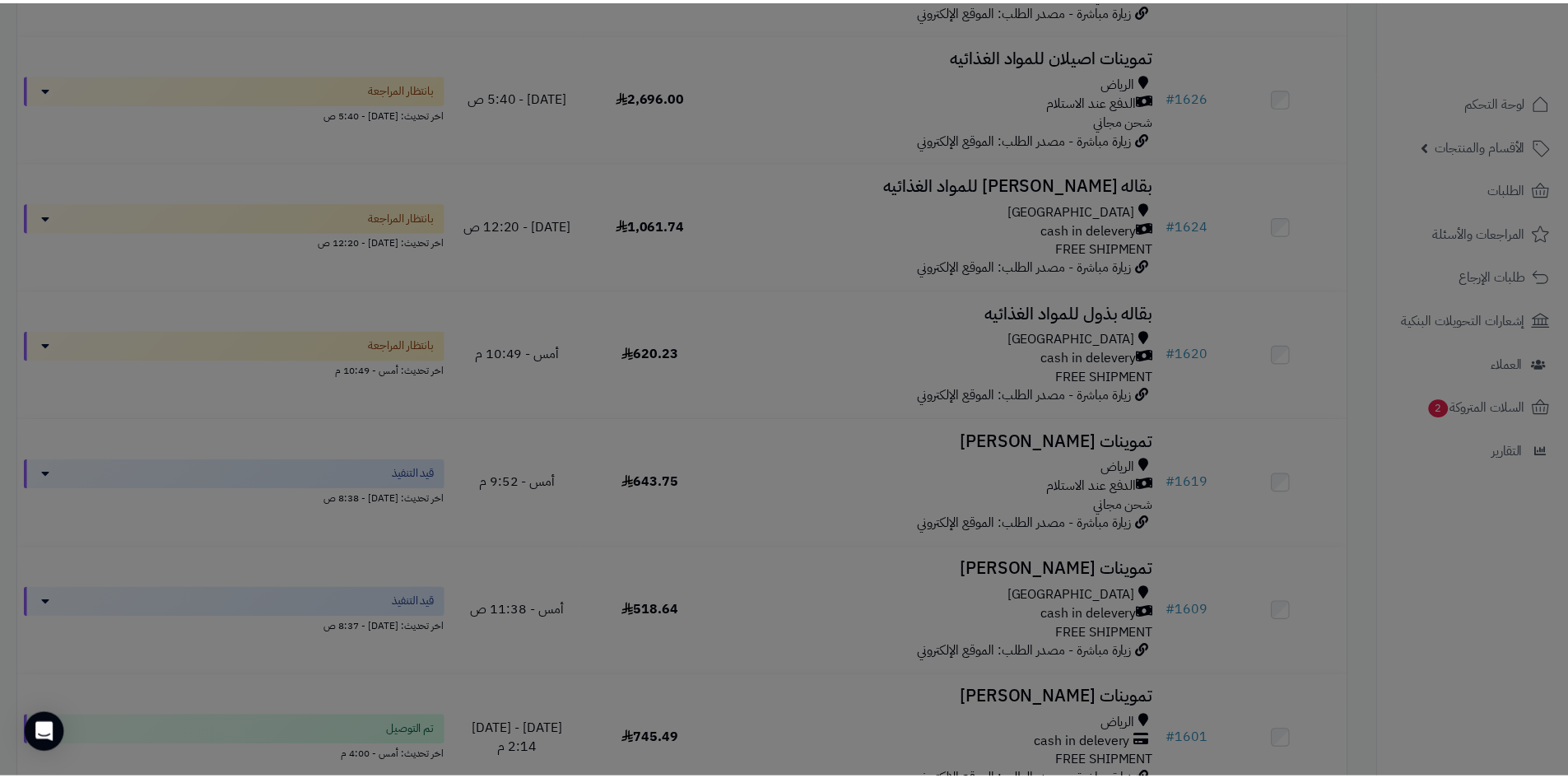
scroll to position [712, 0]
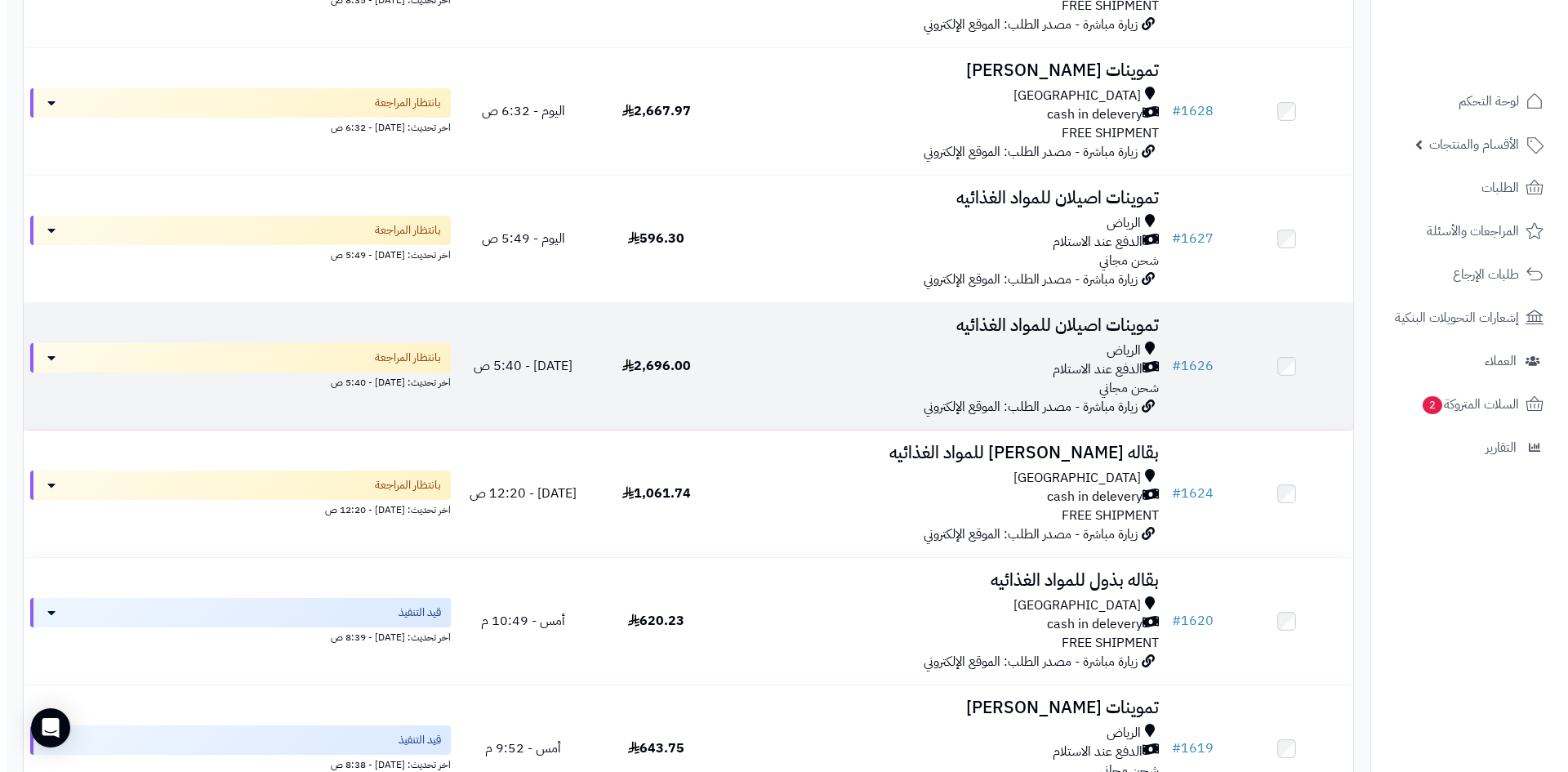
scroll to position [326, 0]
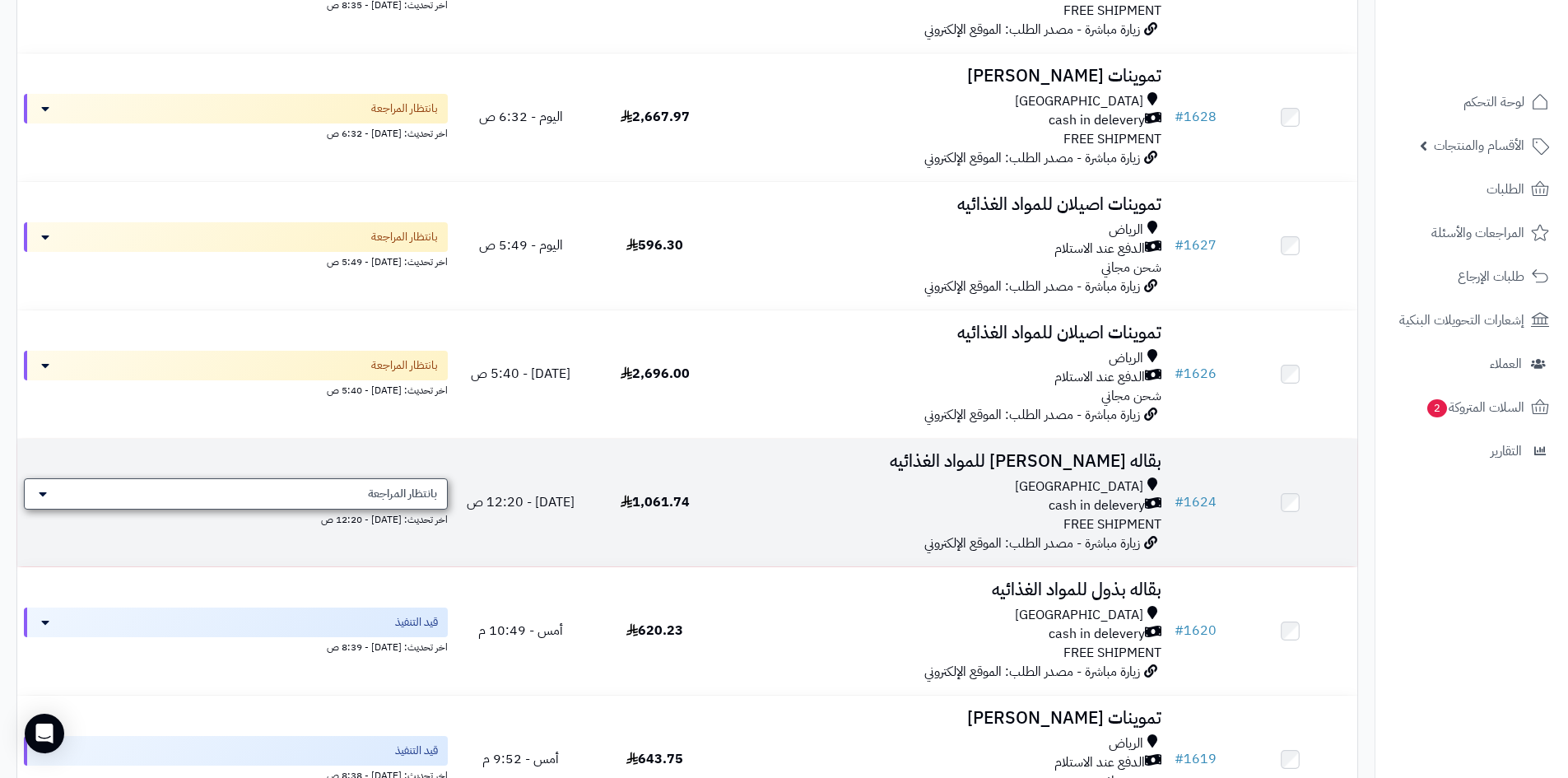
click at [410, 502] on div "بانتظار المراجعة" at bounding box center [235, 494] width 424 height 31
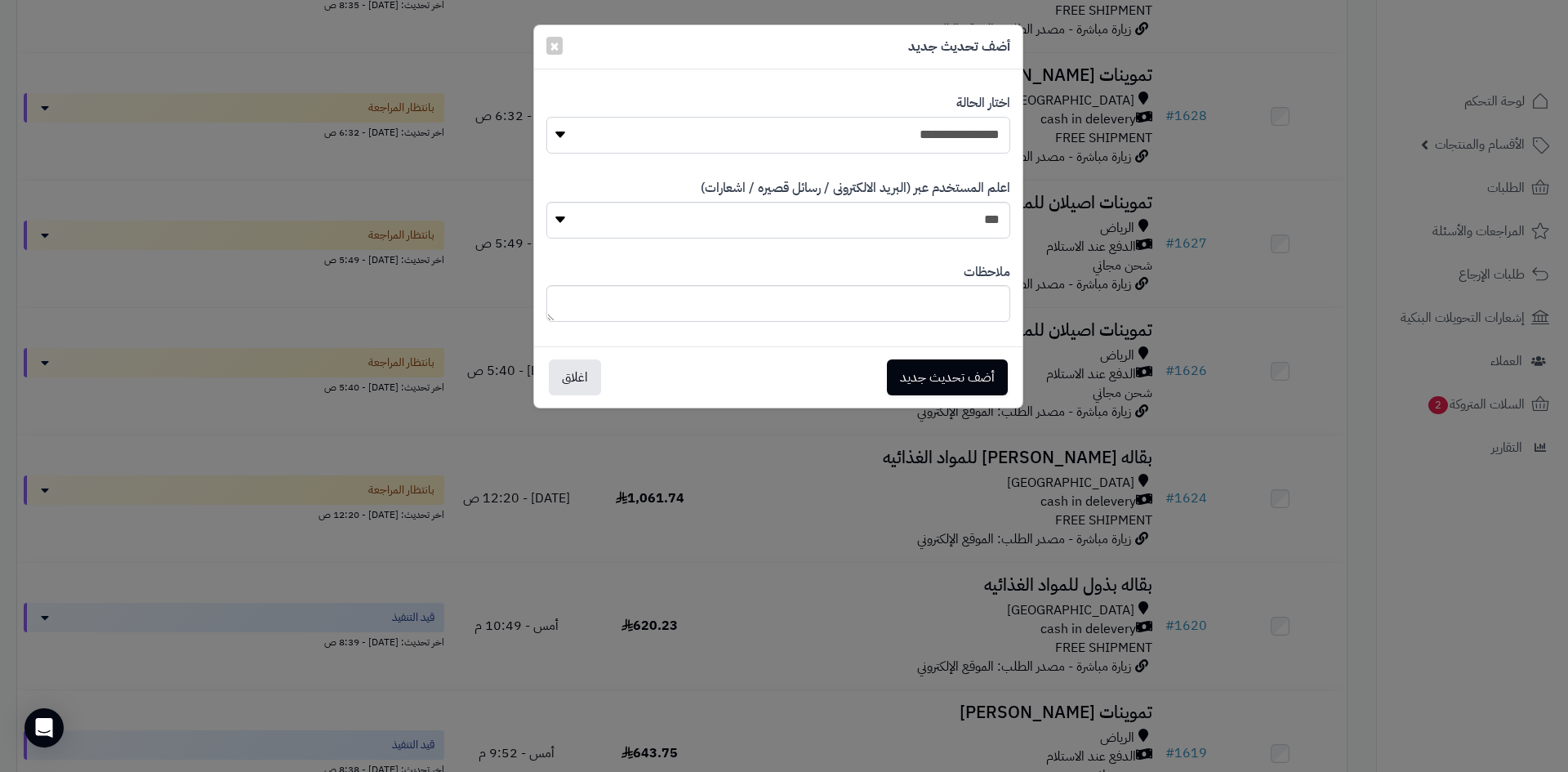
click at [793, 150] on select "**********" at bounding box center [778, 135] width 464 height 37
click at [547, 117] on select "**********" at bounding box center [778, 135] width 464 height 37
drag, startPoint x: 927, startPoint y: 132, endPoint x: 934, endPoint y: 149, distance: 18.4
click at [927, 131] on select "**********" at bounding box center [778, 135] width 464 height 37
select select "*"
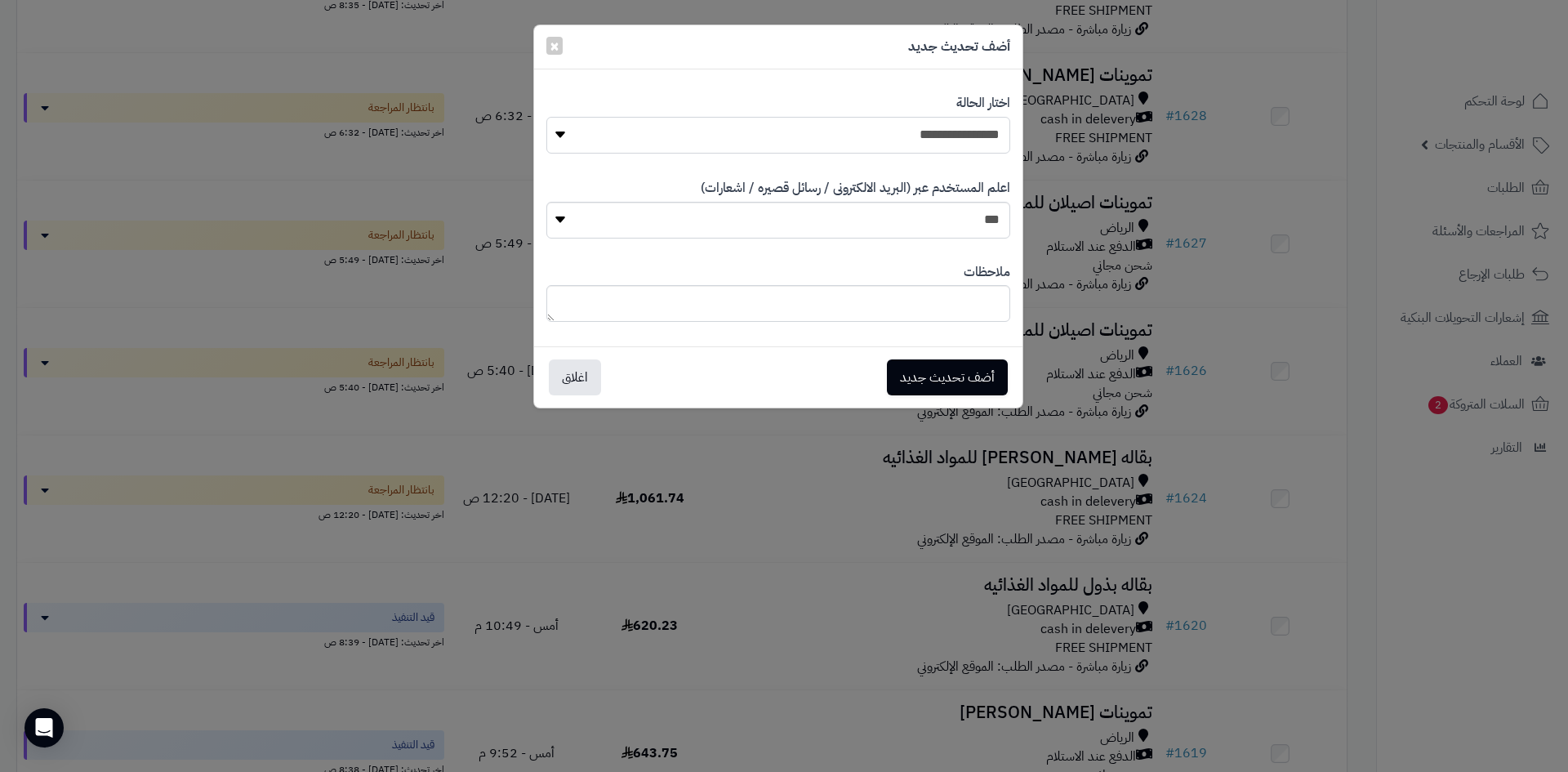
click at [547, 117] on select "**********" at bounding box center [778, 135] width 464 height 37
click at [945, 372] on button "أضف تحديث جديد" at bounding box center [947, 377] width 121 height 36
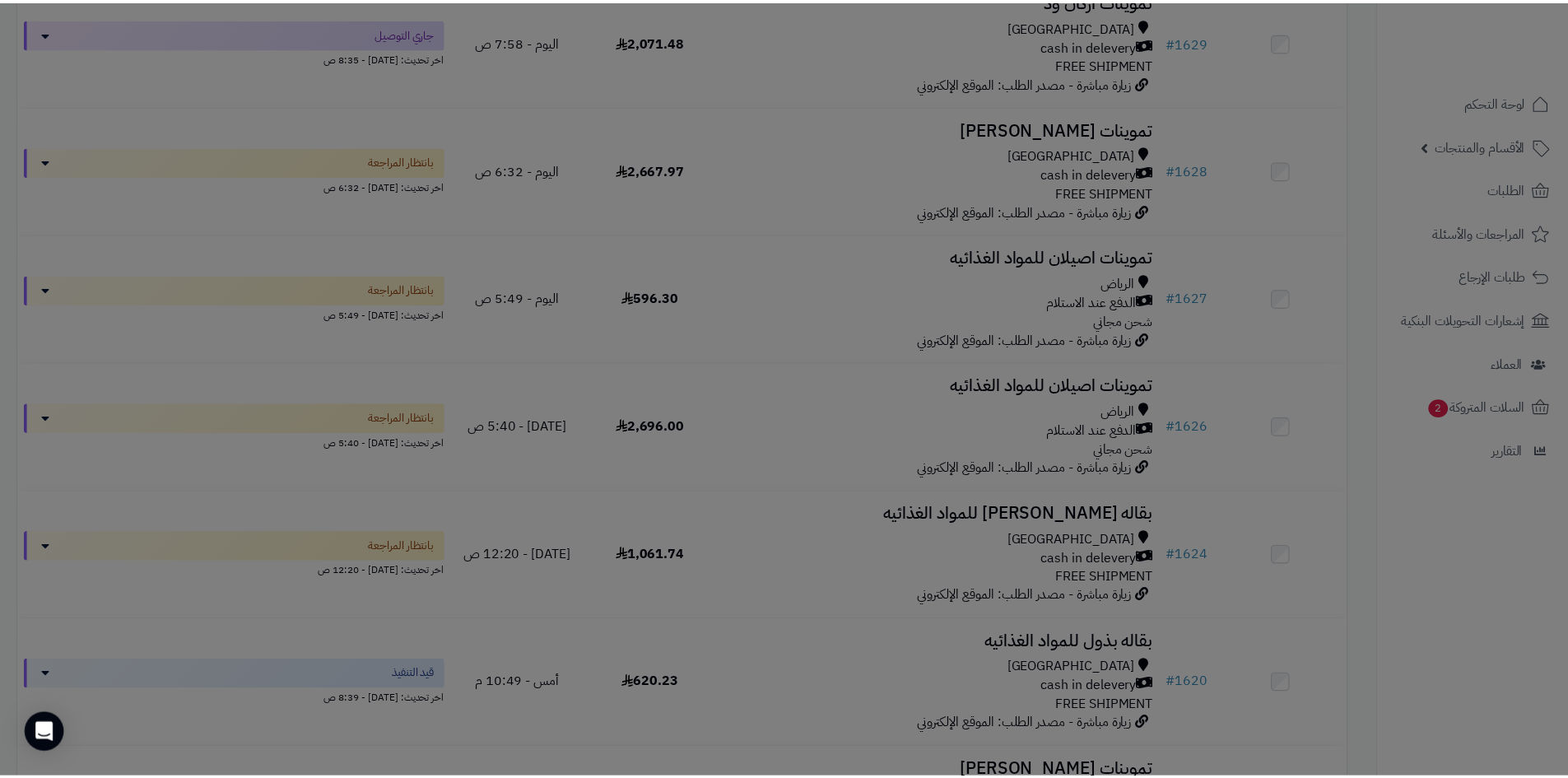
scroll to position [382, 0]
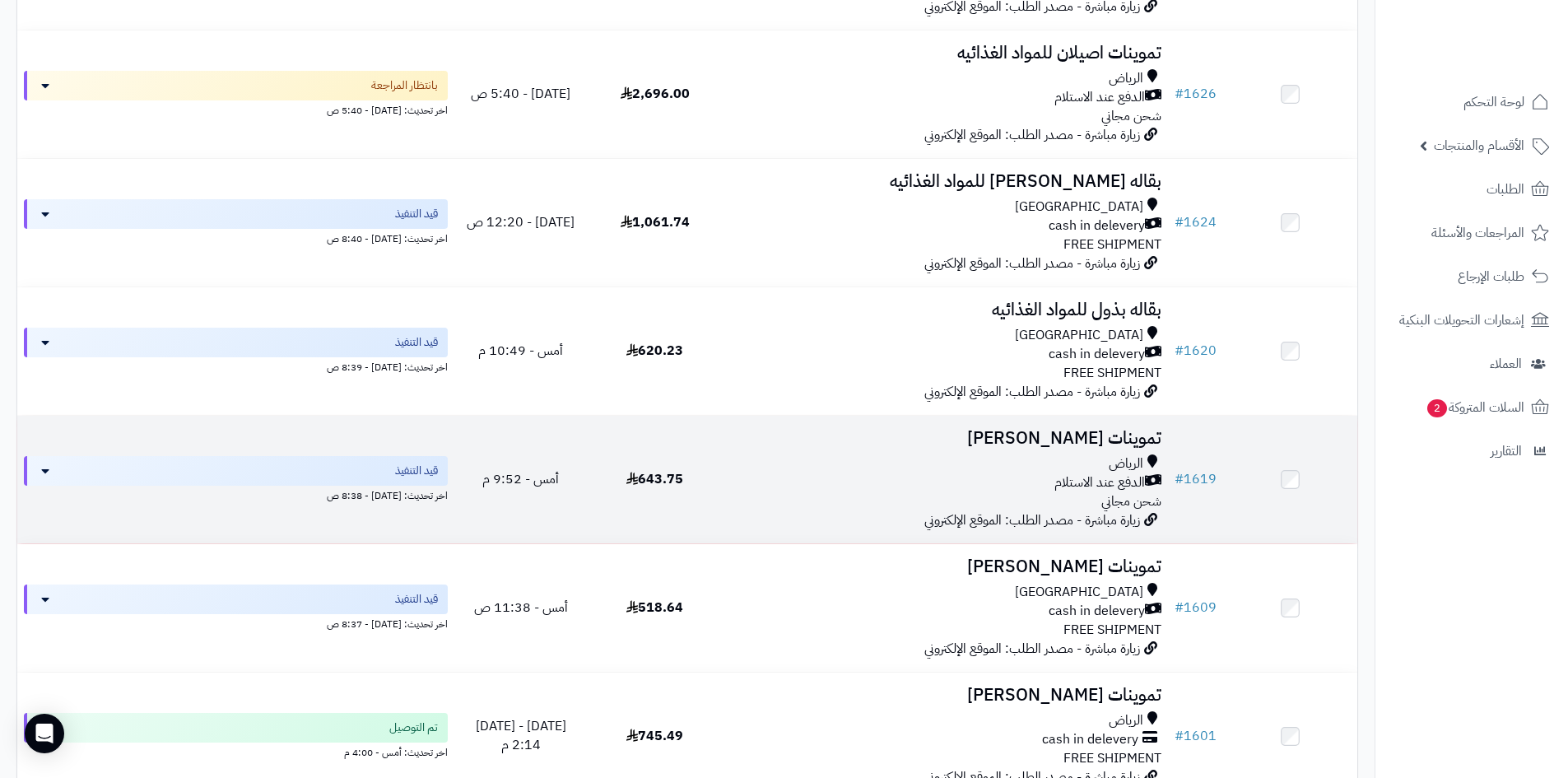
scroll to position [363, 0]
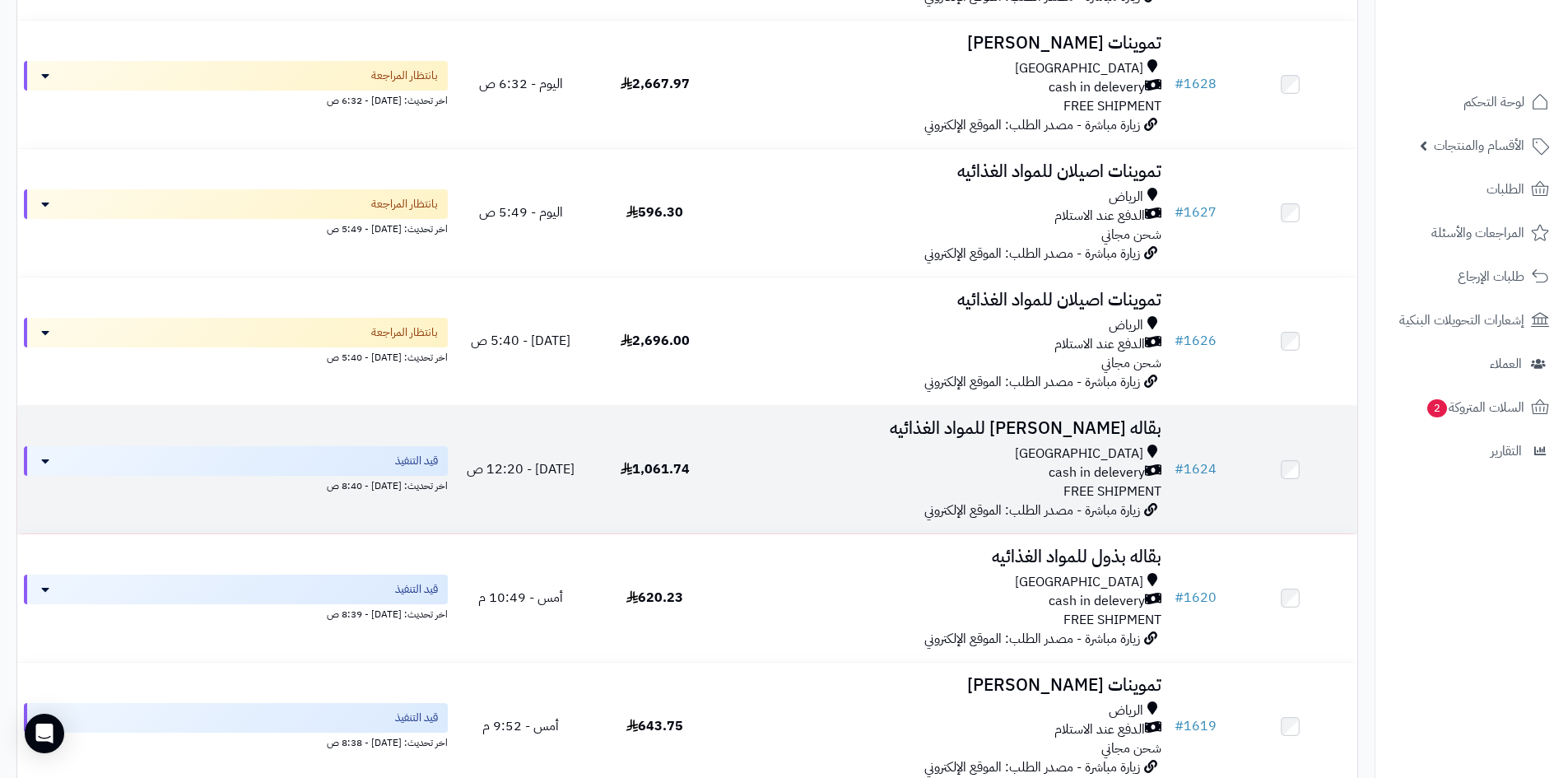
click at [793, 466] on div "cash in delevery" at bounding box center [945, 473] width 433 height 19
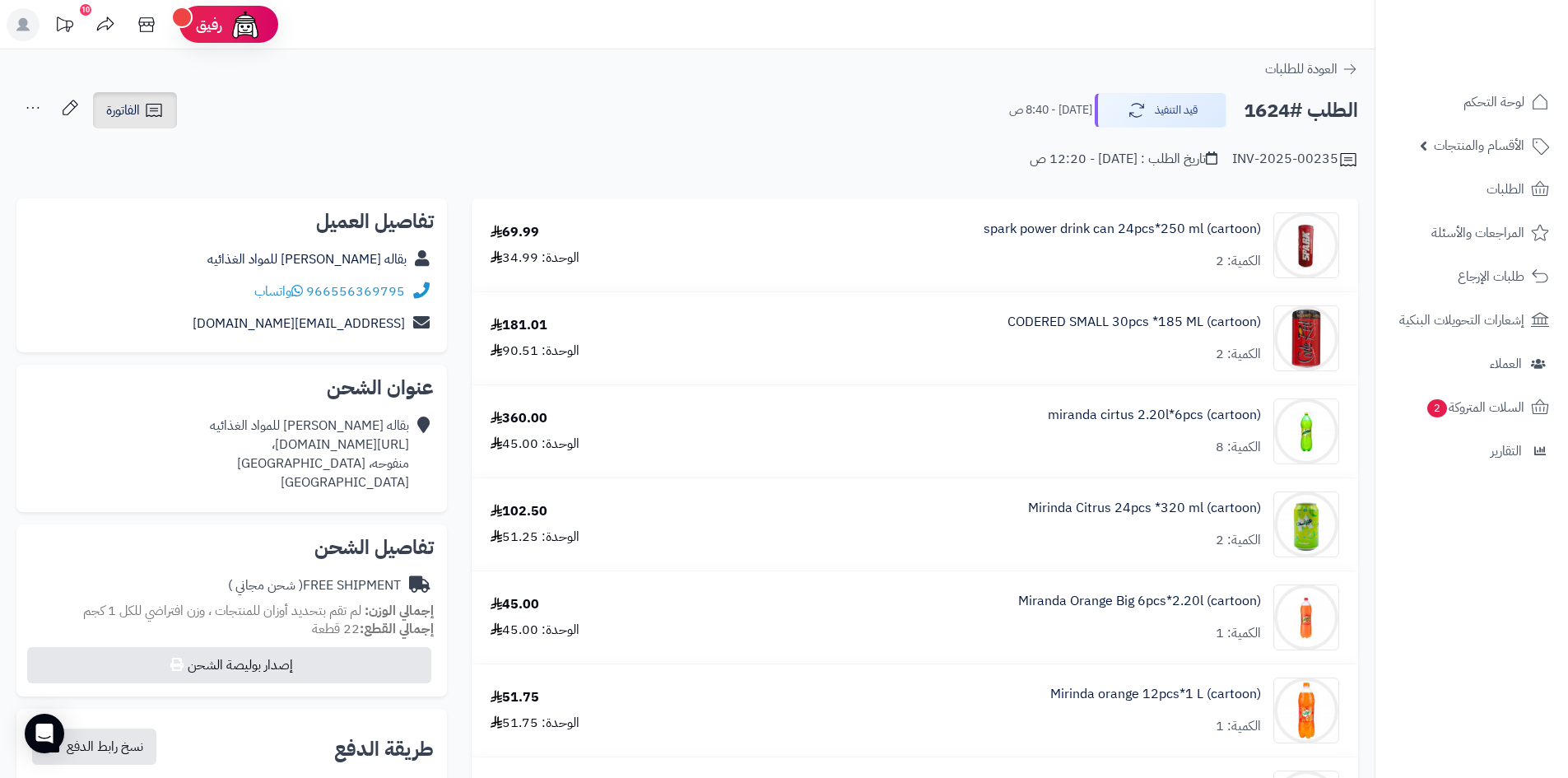
click at [147, 121] on link "الفاتورة" at bounding box center [135, 110] width 84 height 36
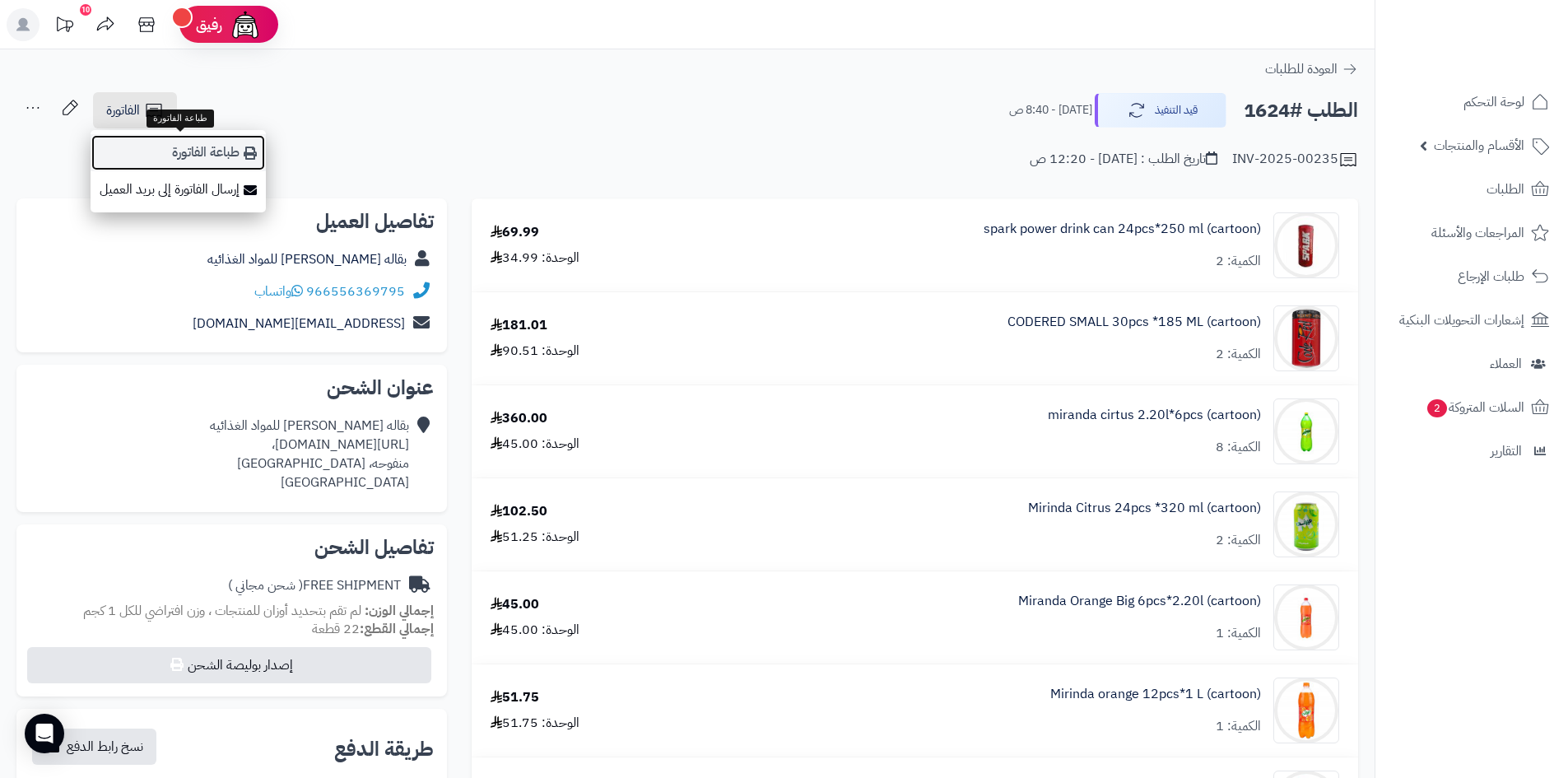
click at [168, 144] on link "طباعة الفاتورة" at bounding box center [178, 152] width 175 height 37
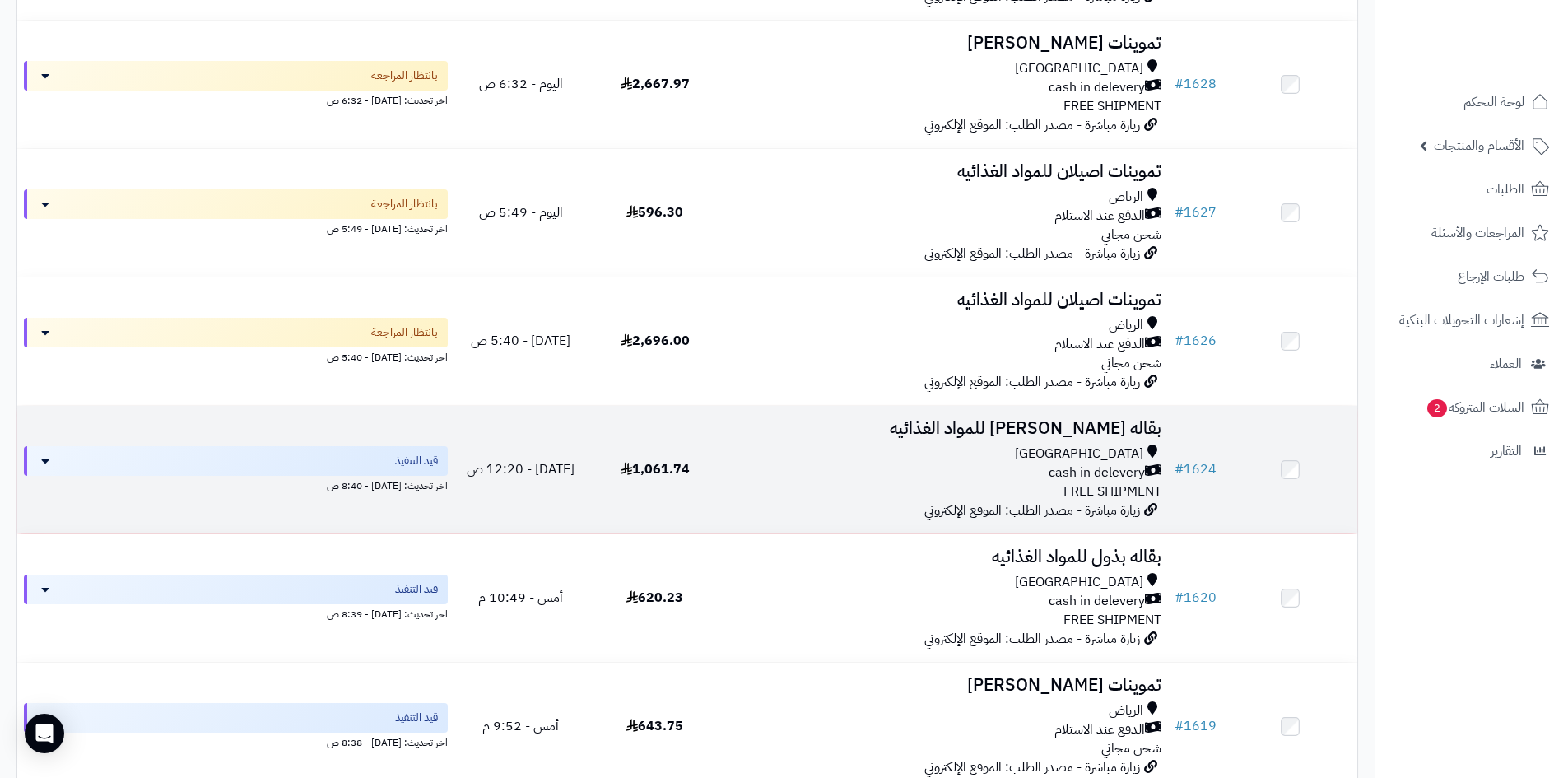
scroll to position [116, 0]
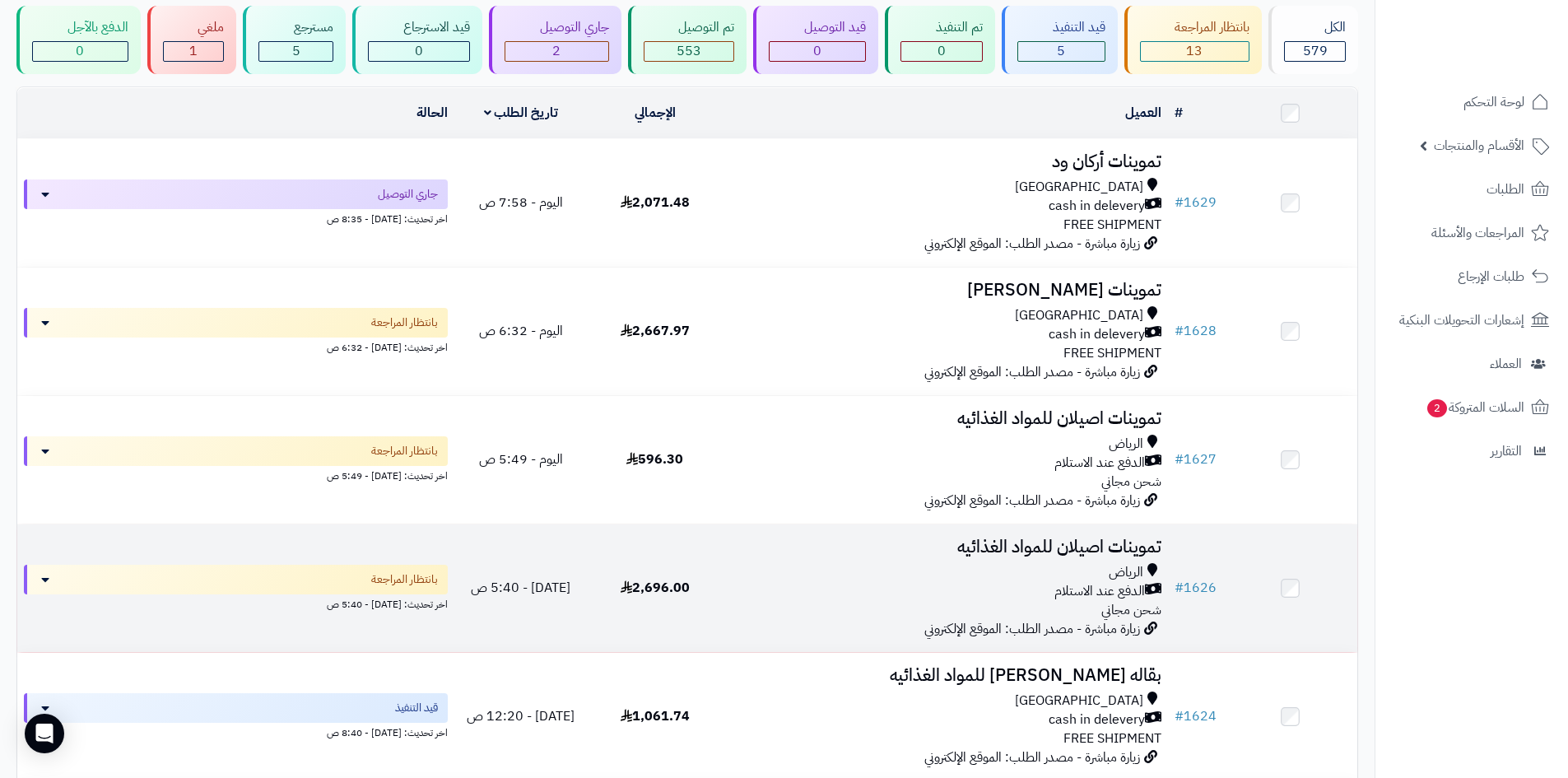
click at [851, 568] on div "الرياض" at bounding box center [945, 572] width 433 height 19
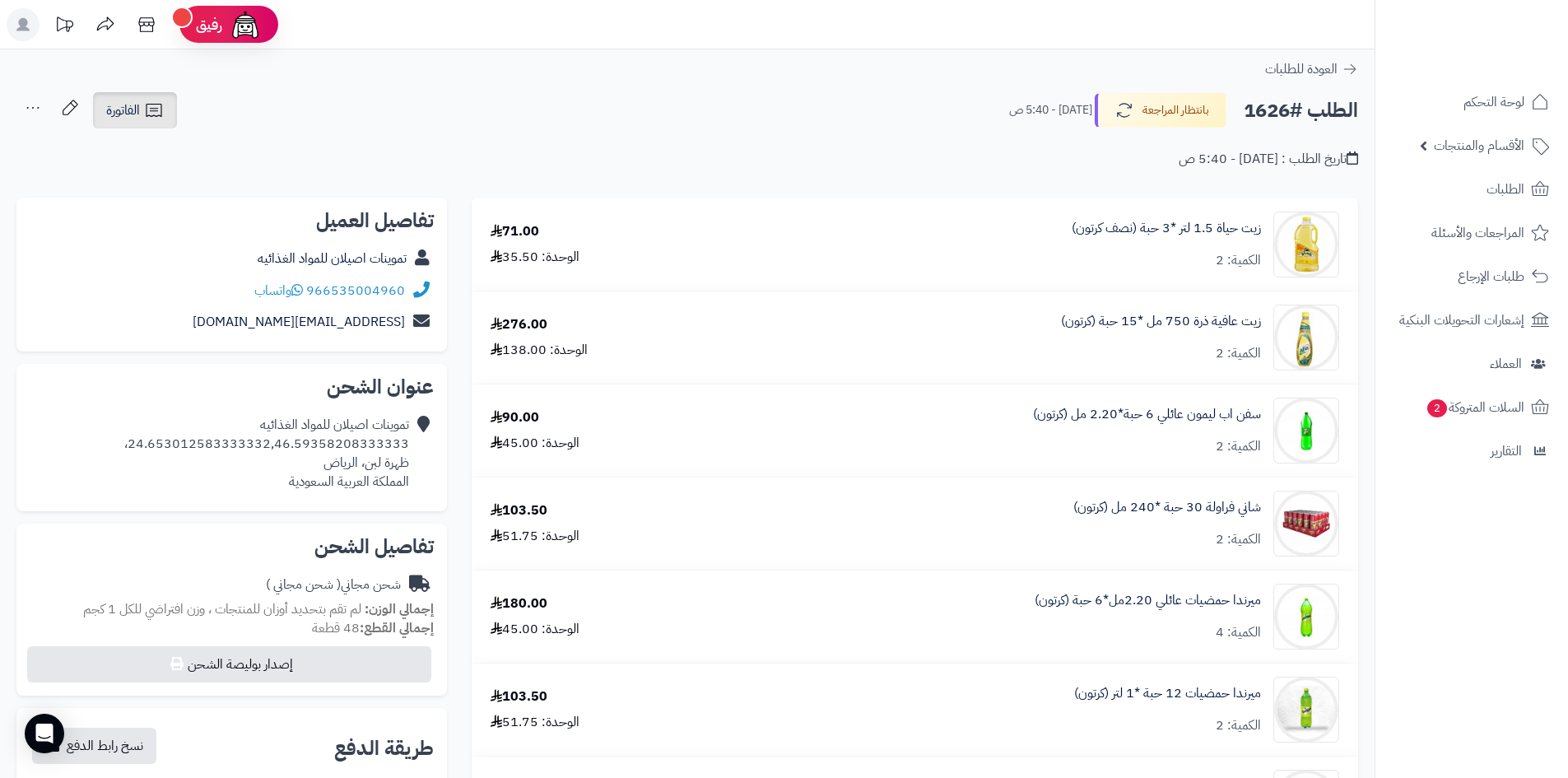
click at [157, 110] on icon at bounding box center [154, 110] width 20 height 20
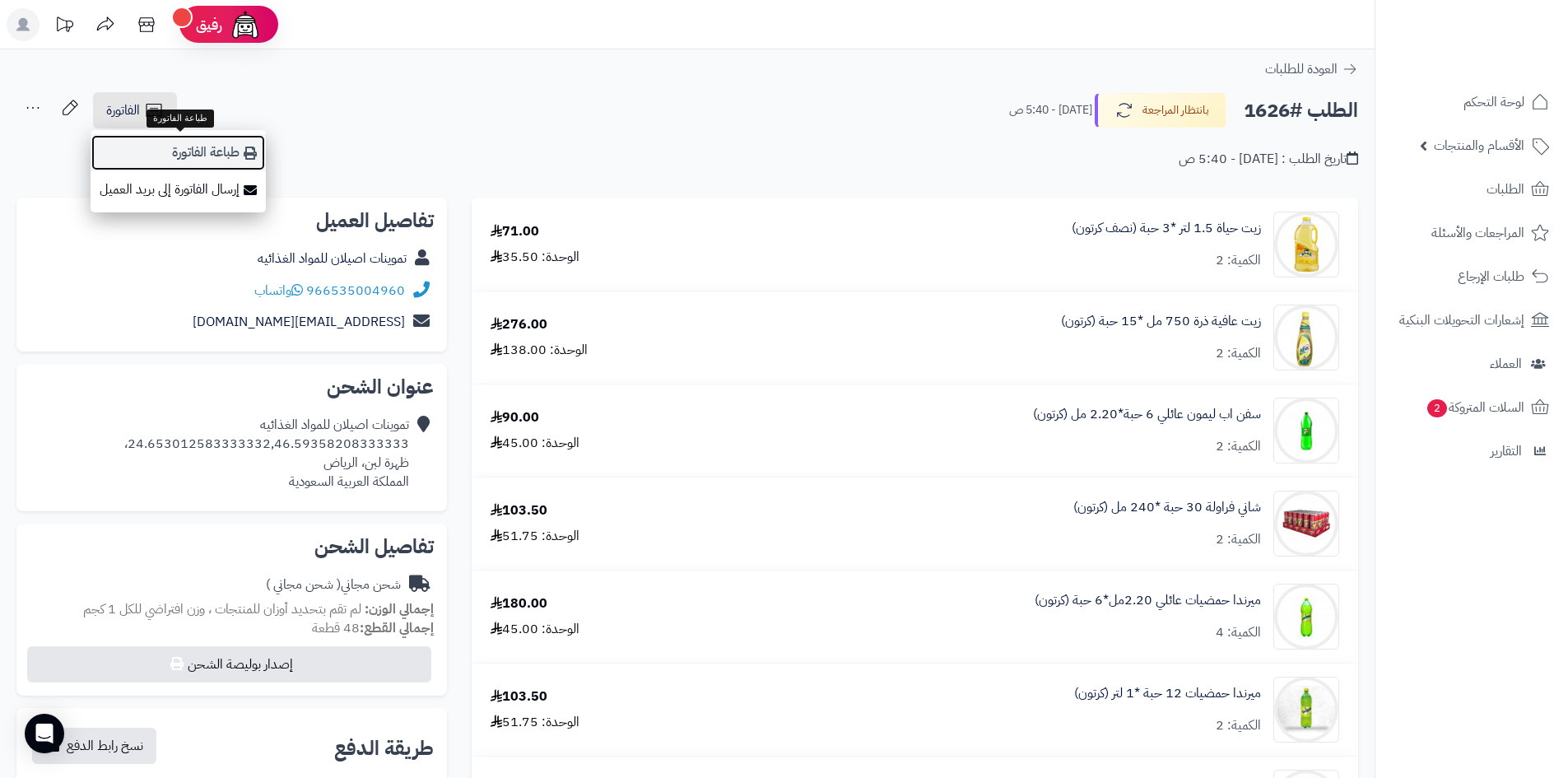
click at [171, 141] on link "طباعة الفاتورة" at bounding box center [178, 152] width 175 height 37
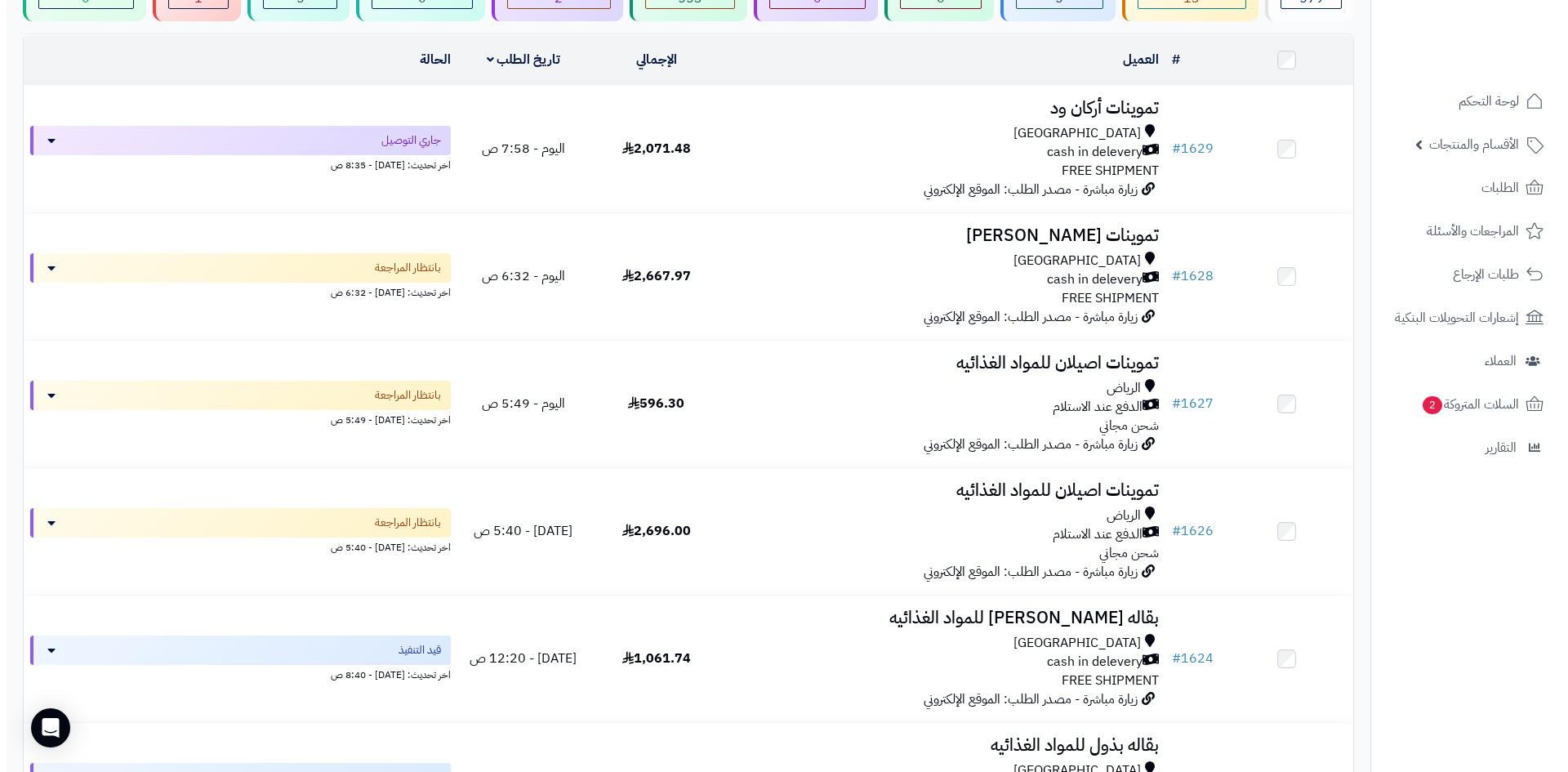
scroll to position [196, 0]
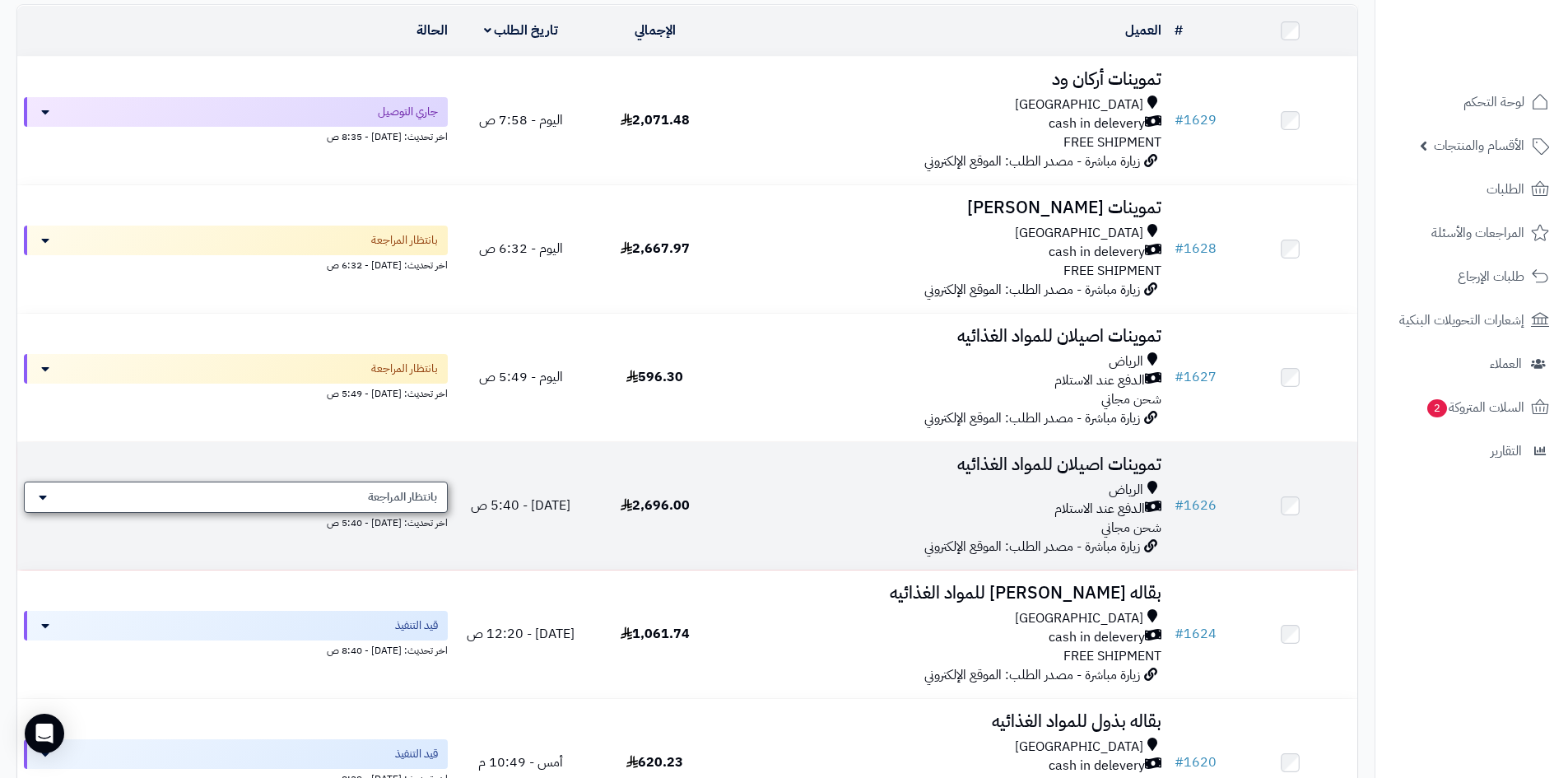
click at [384, 506] on div "بانتظار المراجعة" at bounding box center [235, 497] width 424 height 31
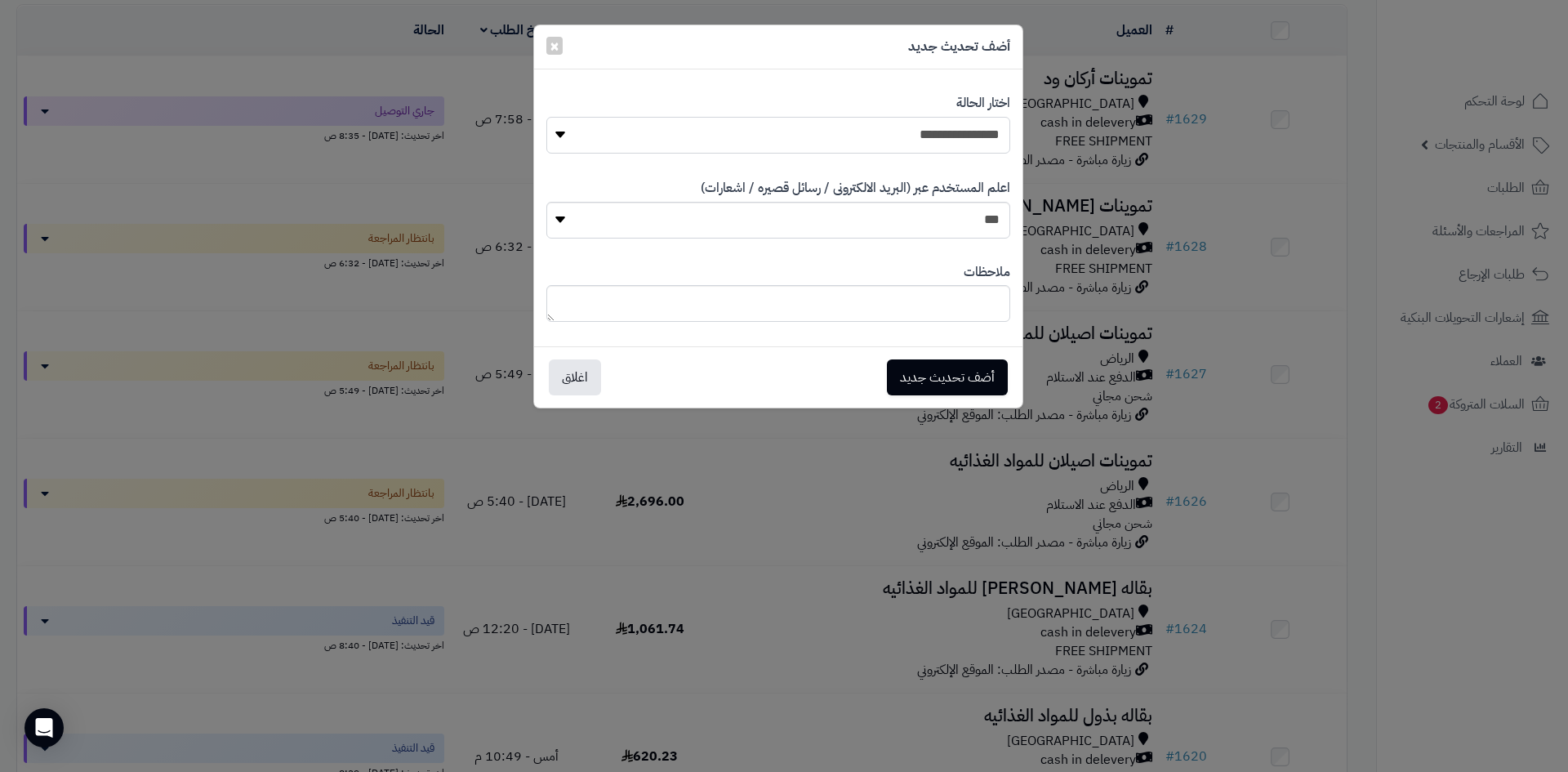
click at [798, 143] on select "**********" at bounding box center [778, 135] width 464 height 37
select select "*"
click at [547, 117] on select "**********" at bounding box center [778, 135] width 464 height 37
click at [952, 376] on button "أضف تحديث جديد" at bounding box center [947, 377] width 121 height 36
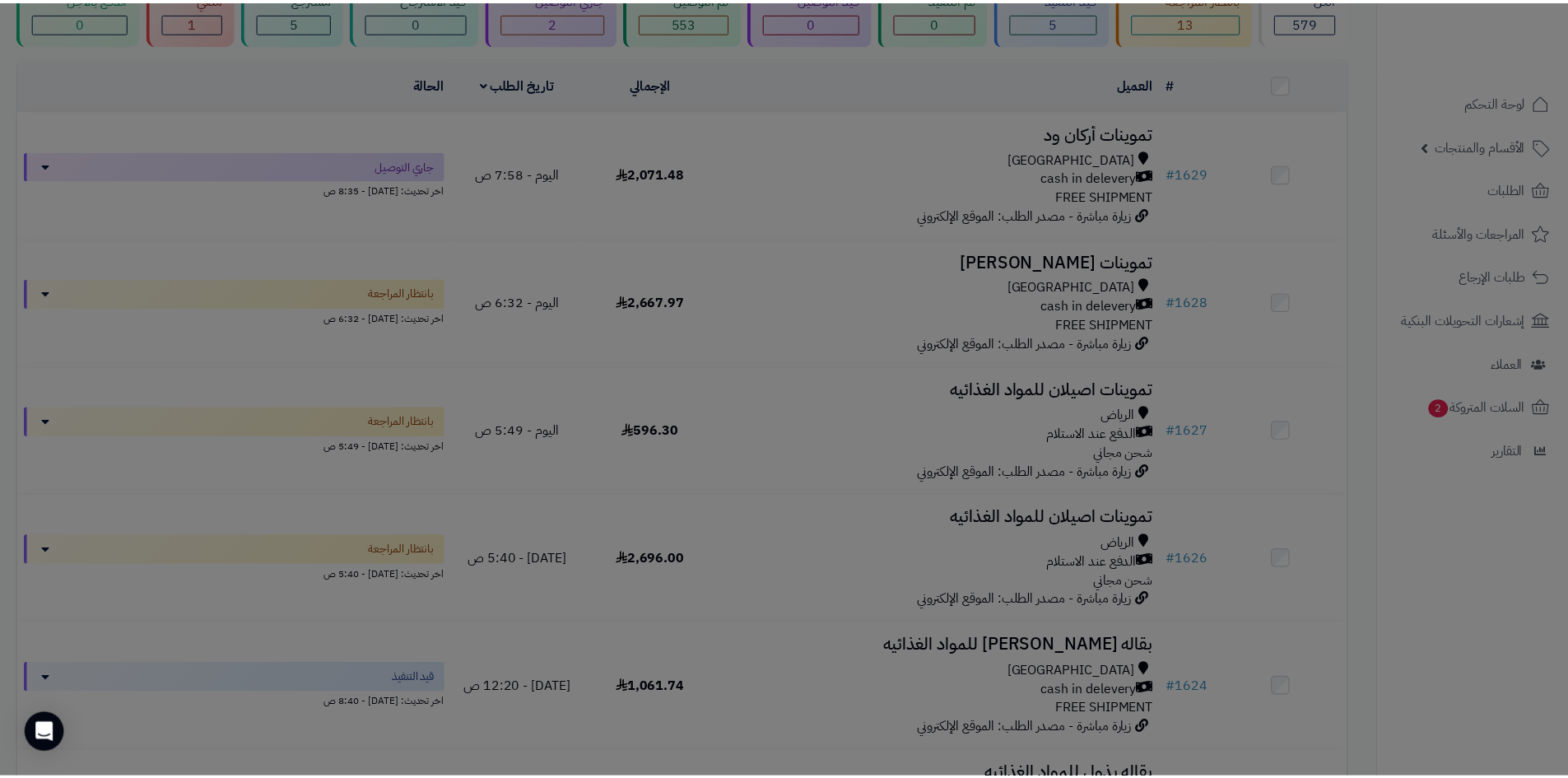
scroll to position [251, 0]
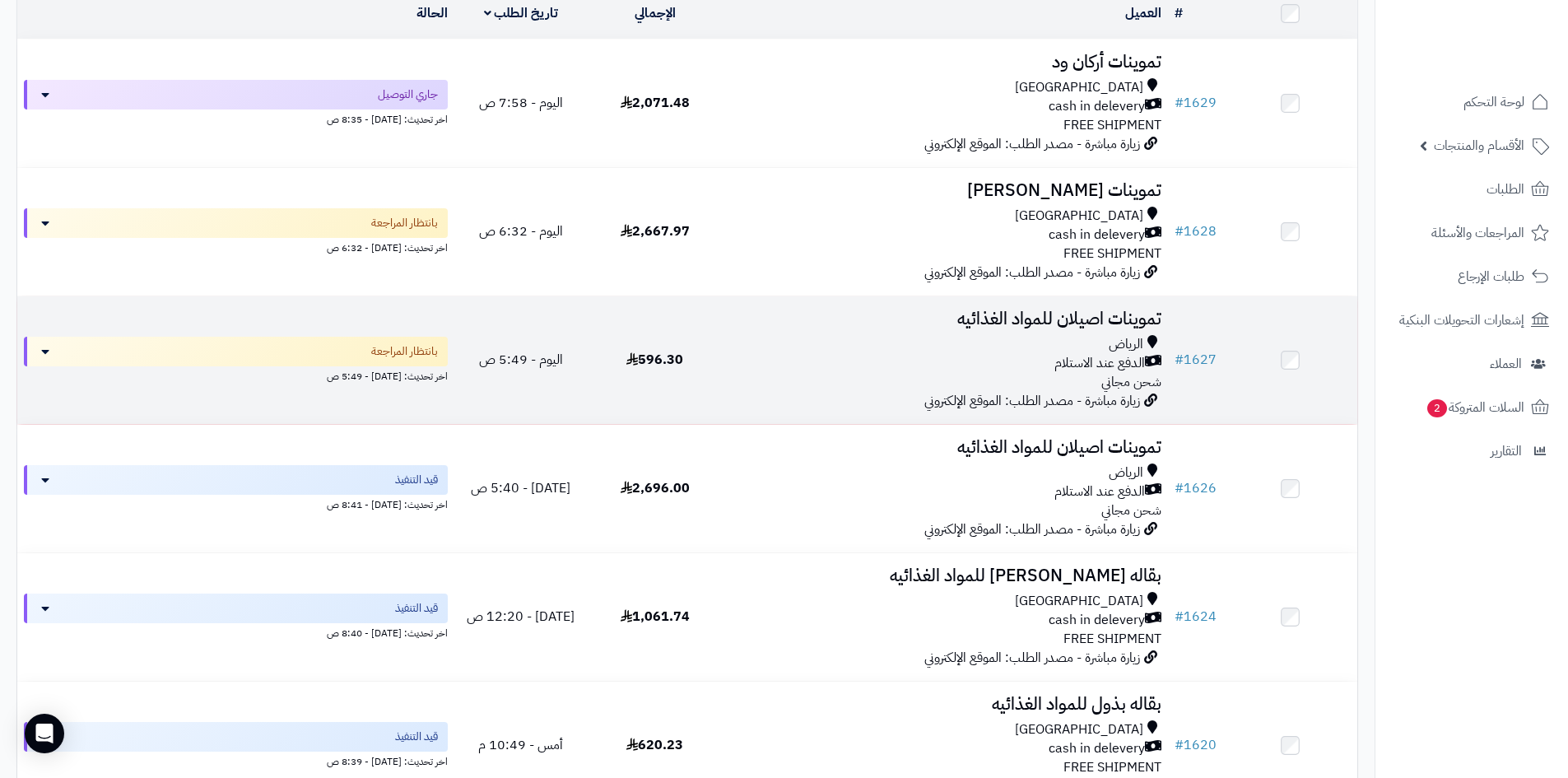
scroll to position [116, 0]
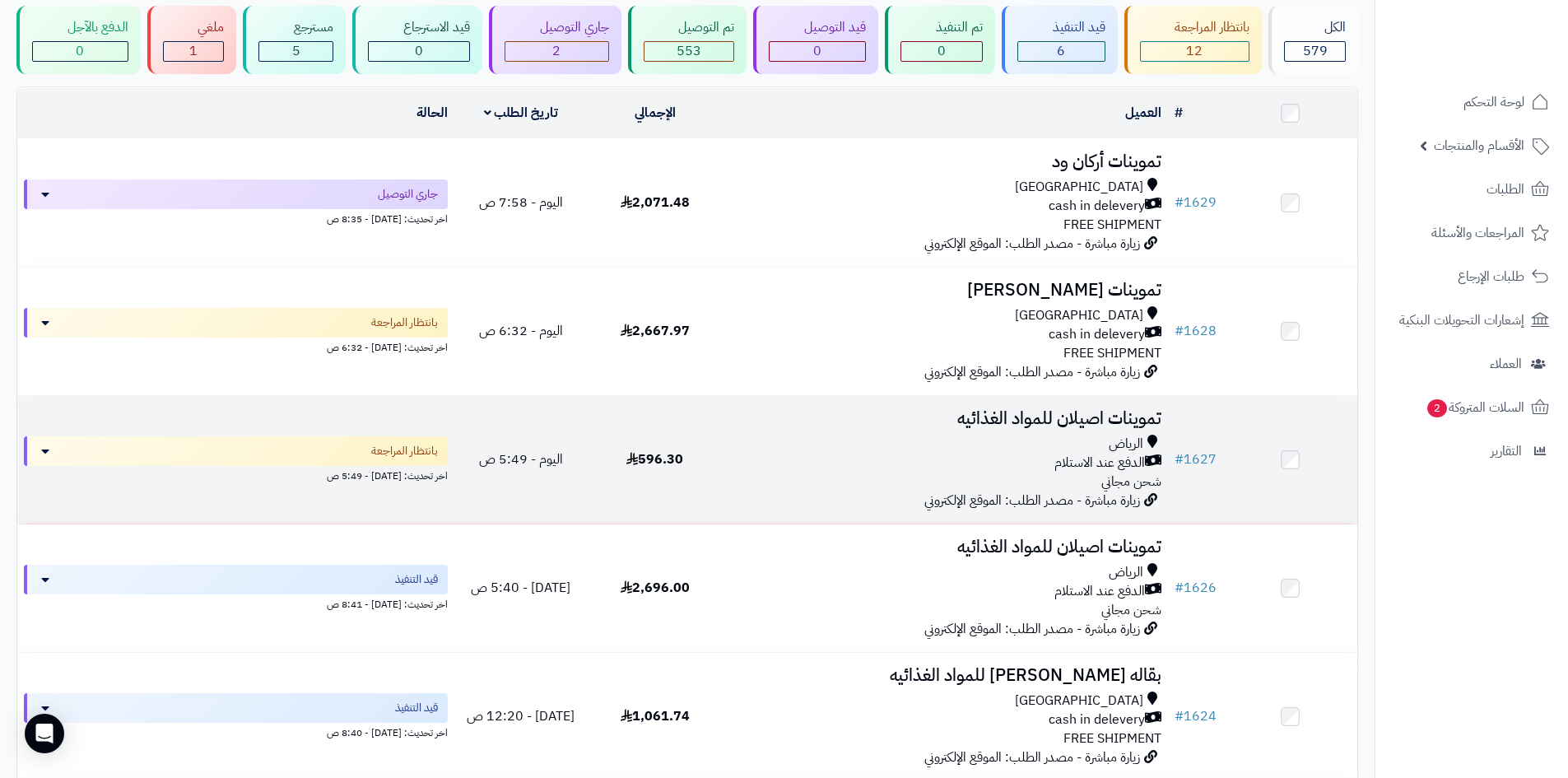
click at [807, 425] on h3 "تموينات اصيلان للمواد الغذائيه" at bounding box center [945, 418] width 433 height 19
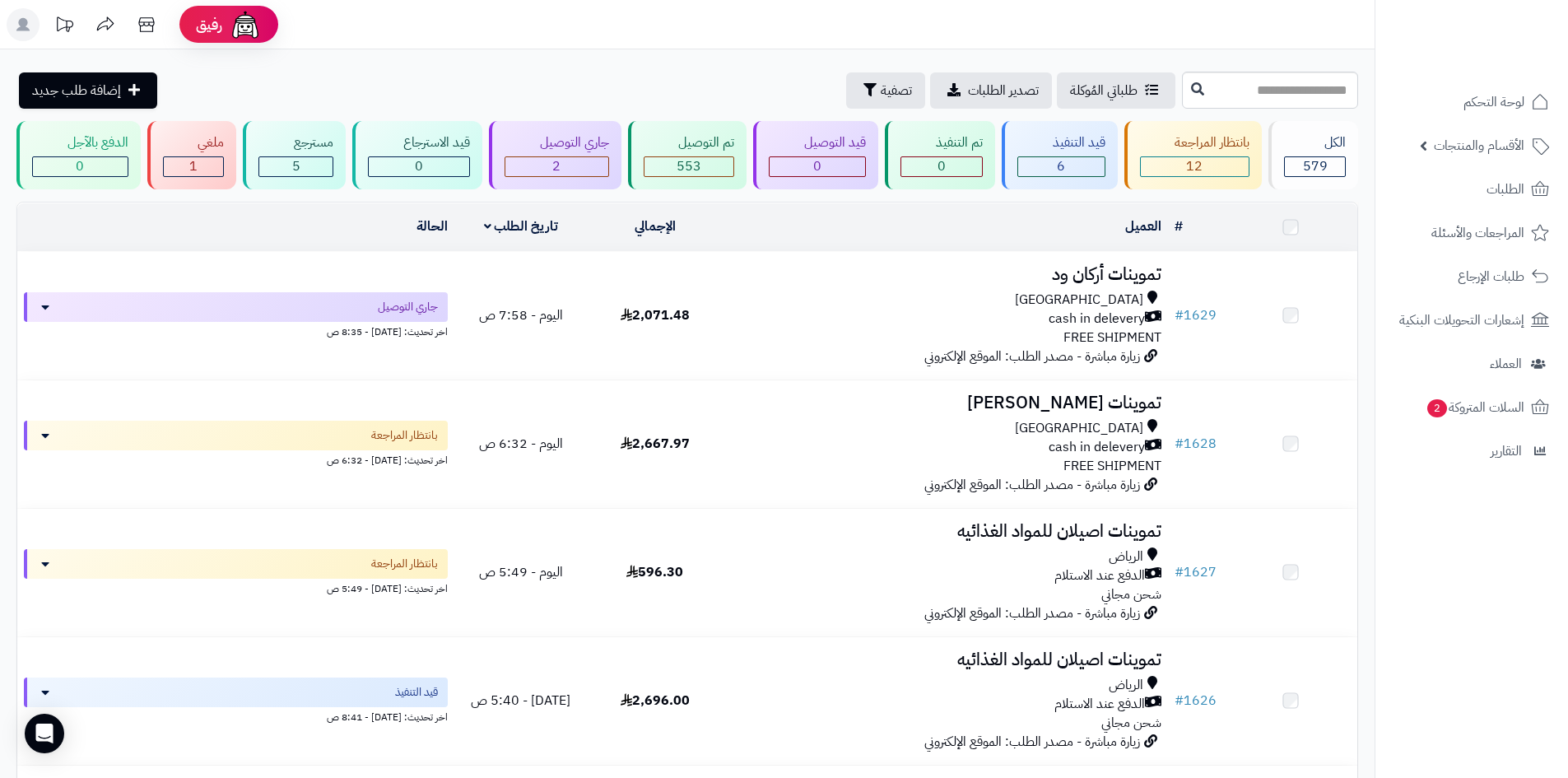
scroll to position [116, 0]
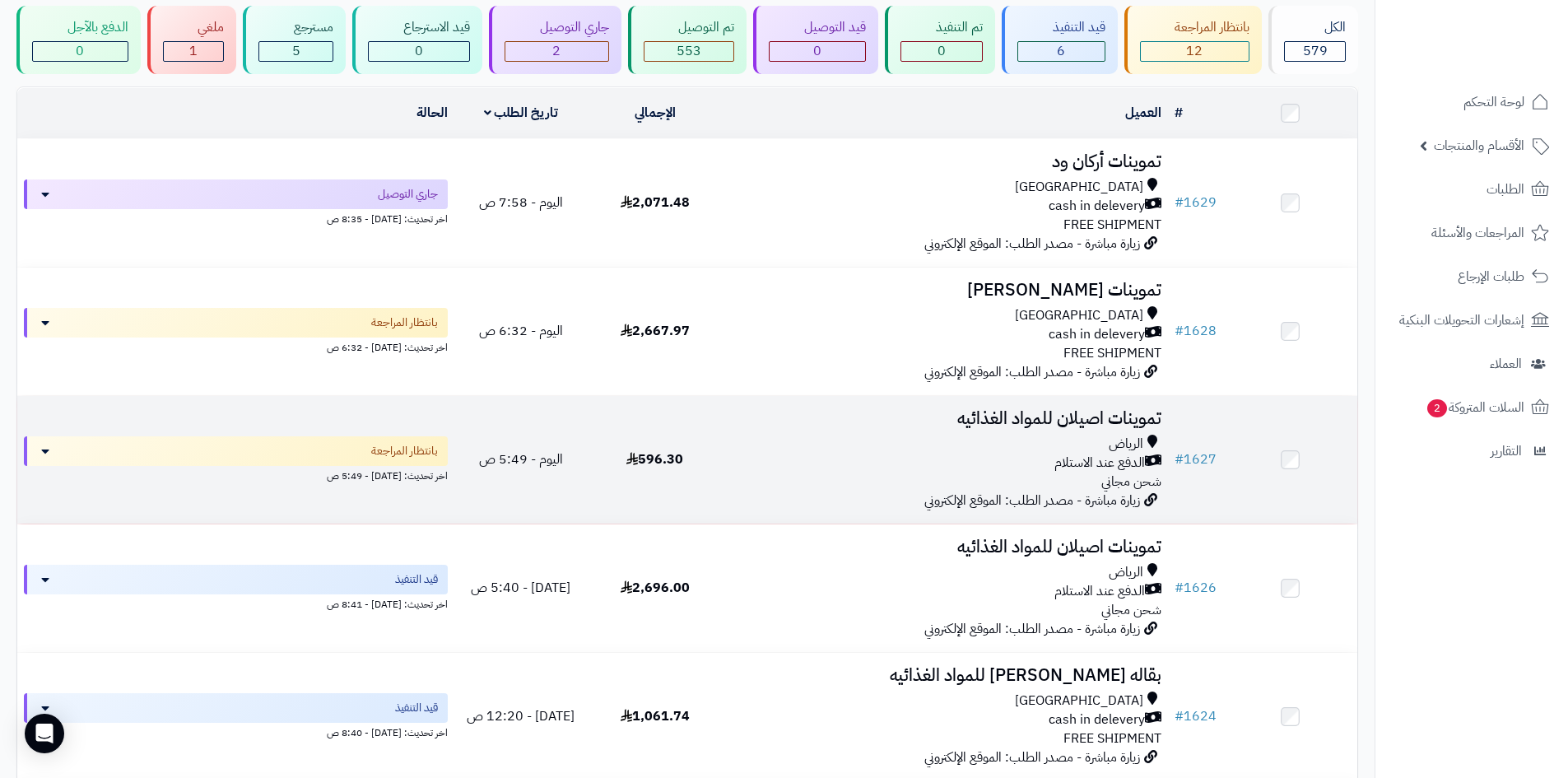
click at [763, 444] on div "الرياض" at bounding box center [945, 444] width 433 height 19
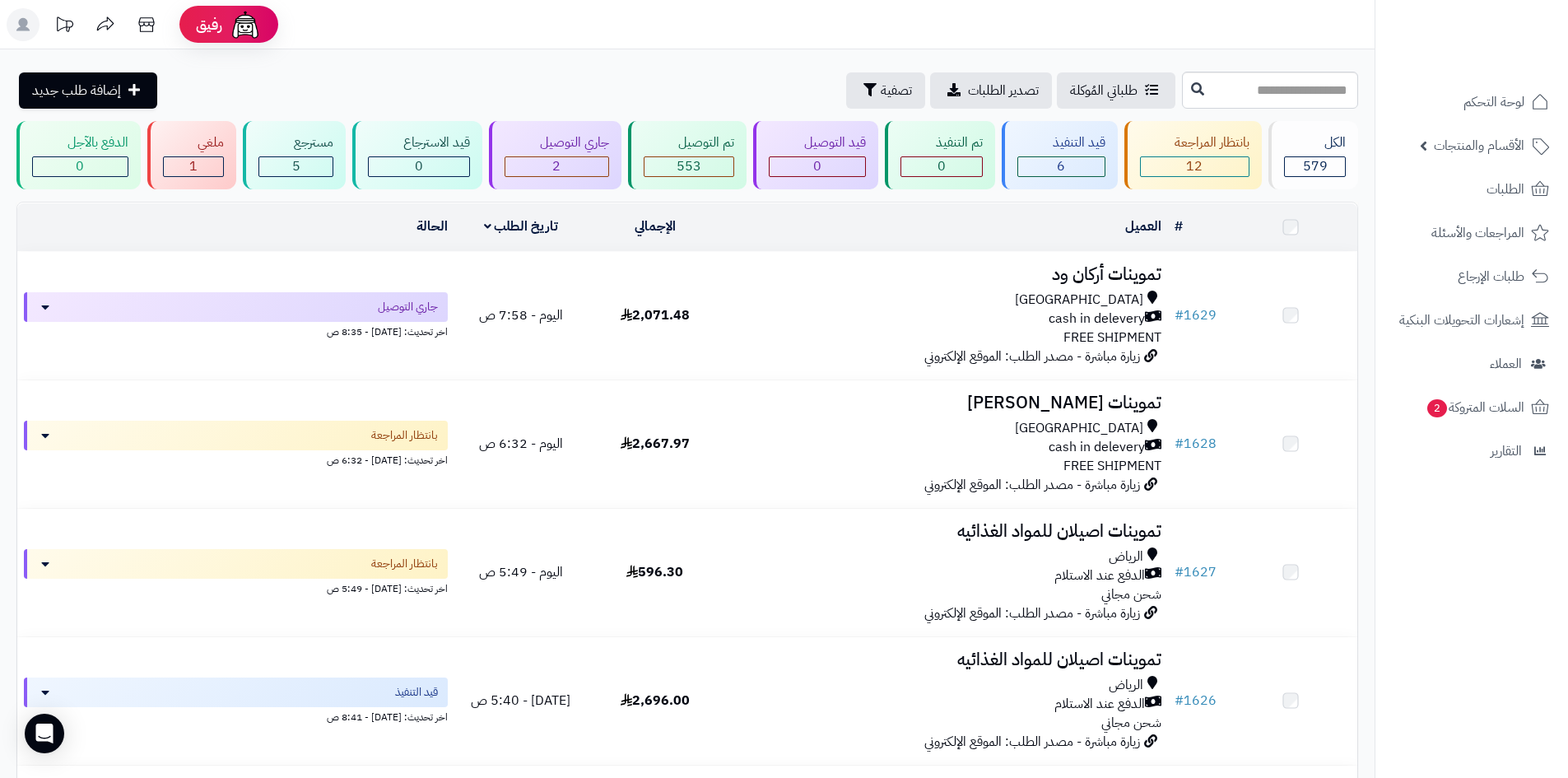
scroll to position [116, 0]
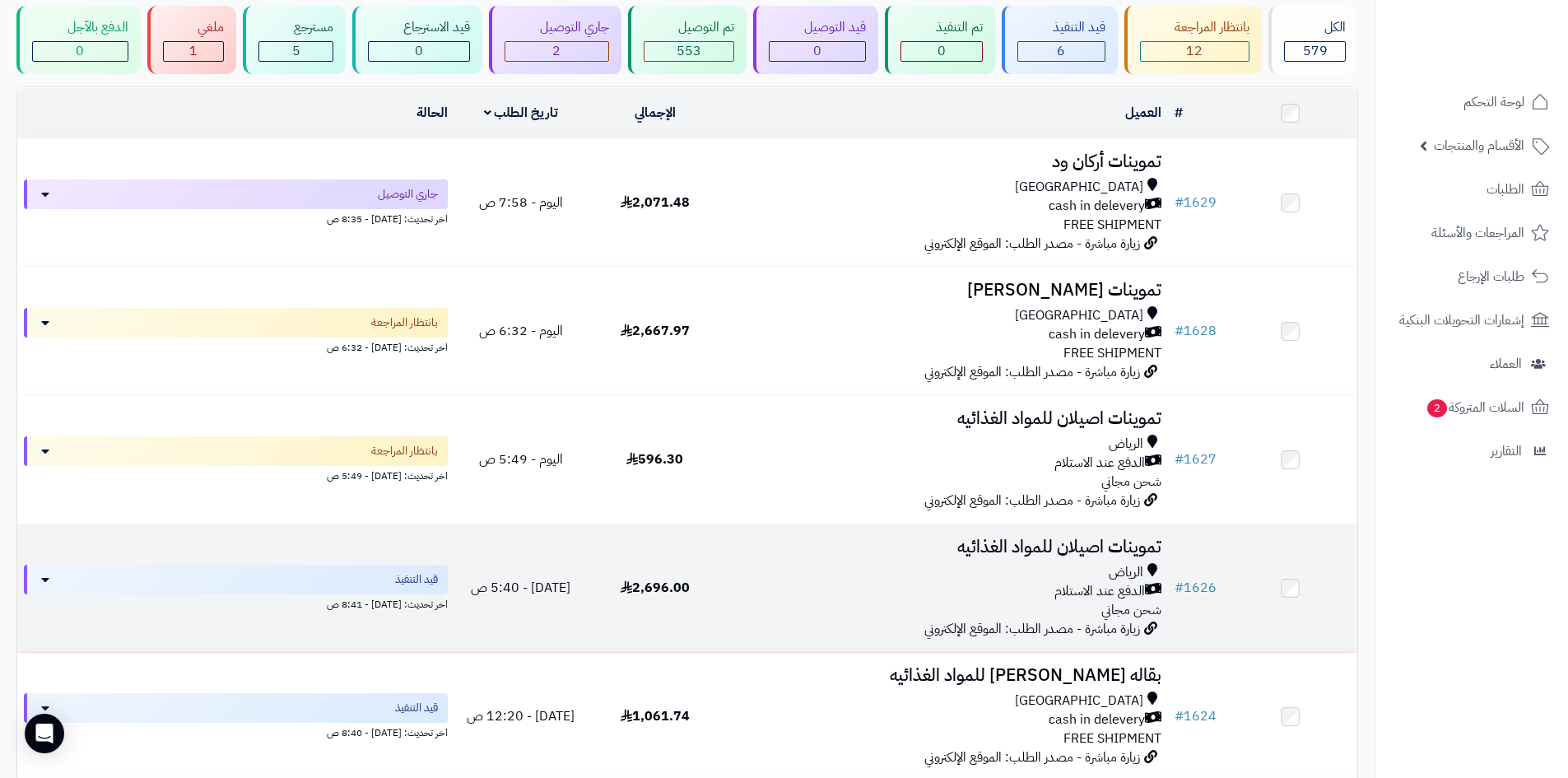
click at [812, 556] on td "تموينات اصيلان للمواد الغذائيه [PERSON_NAME] عند الاستلام شحن مجاني زيارة مباشر…" at bounding box center [945, 589] width 446 height 128
click at [1102, 565] on div "الرياض" at bounding box center [945, 572] width 433 height 19
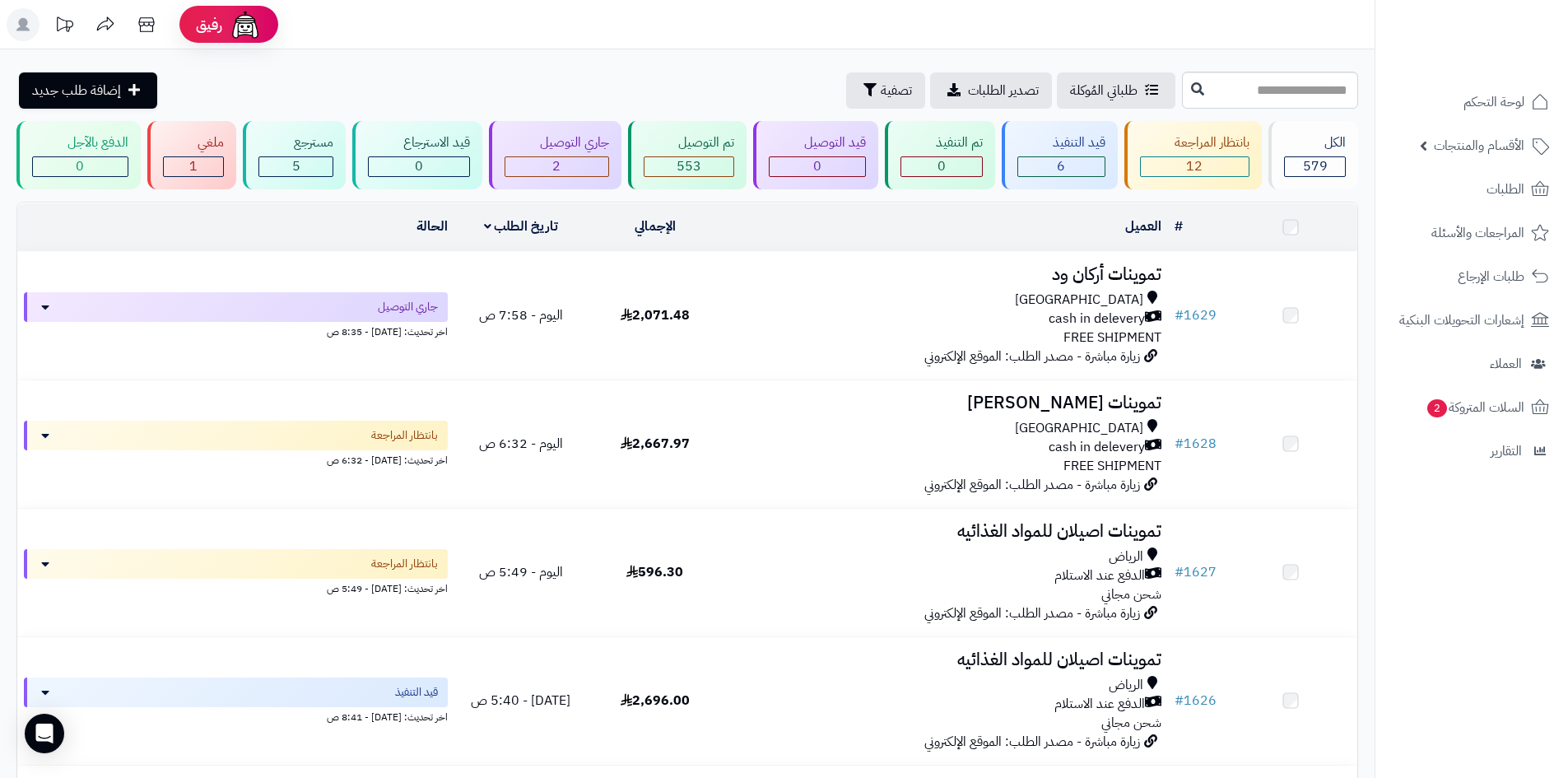
scroll to position [116, 0]
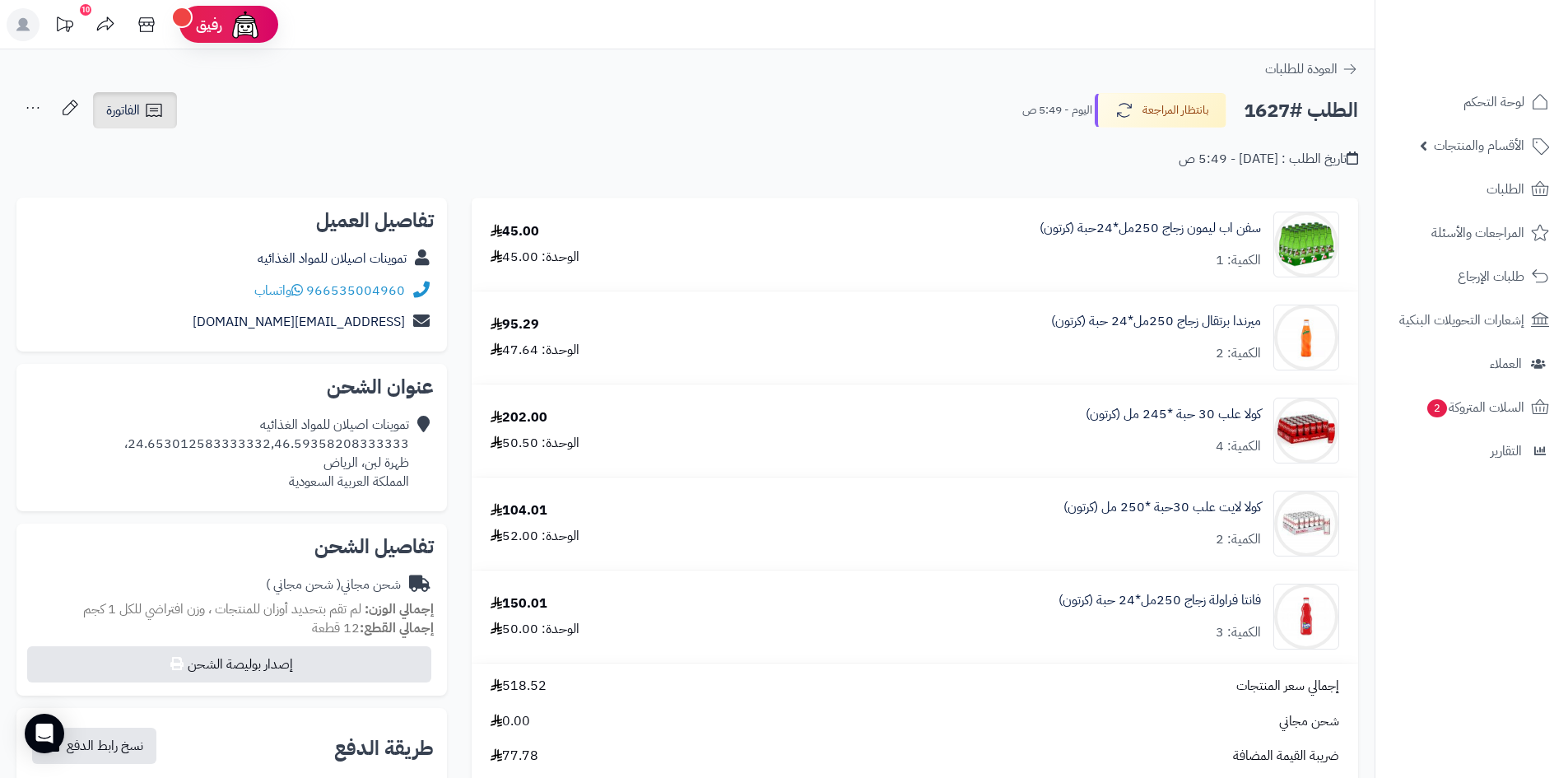
click at [127, 125] on link "الفاتورة" at bounding box center [135, 110] width 84 height 36
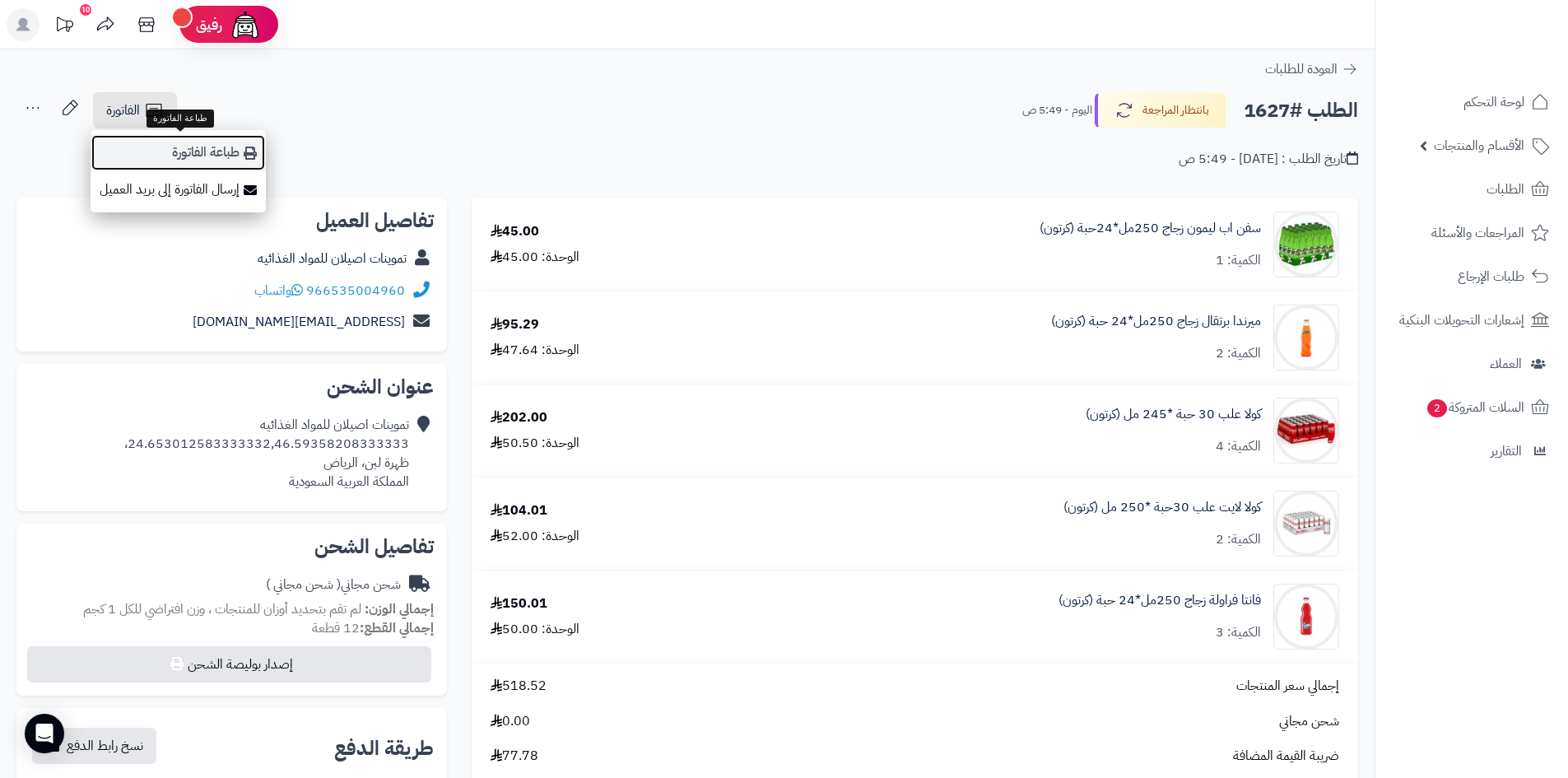
click at [145, 145] on link "طباعة الفاتورة" at bounding box center [178, 152] width 175 height 37
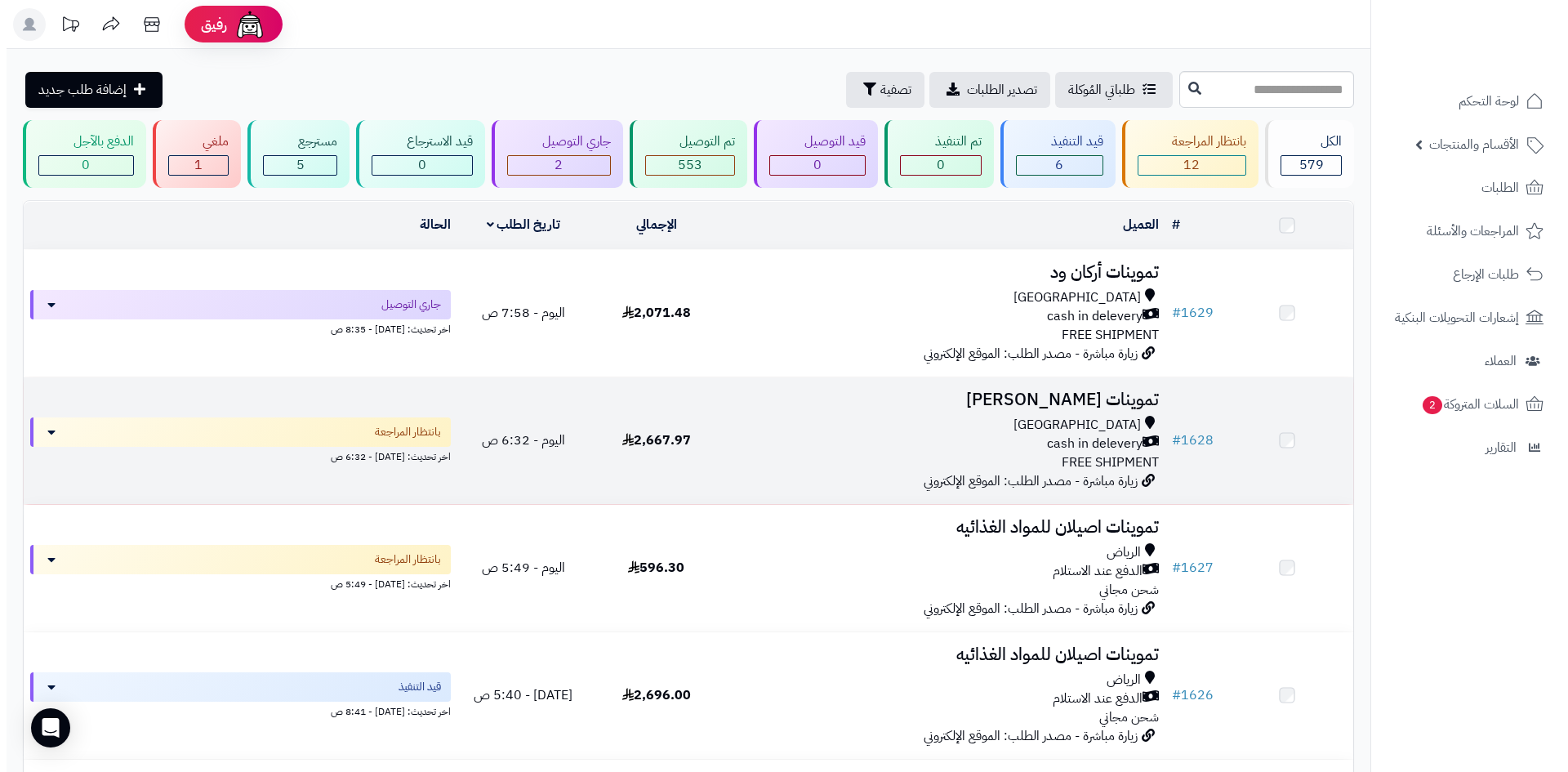
scroll to position [115, 0]
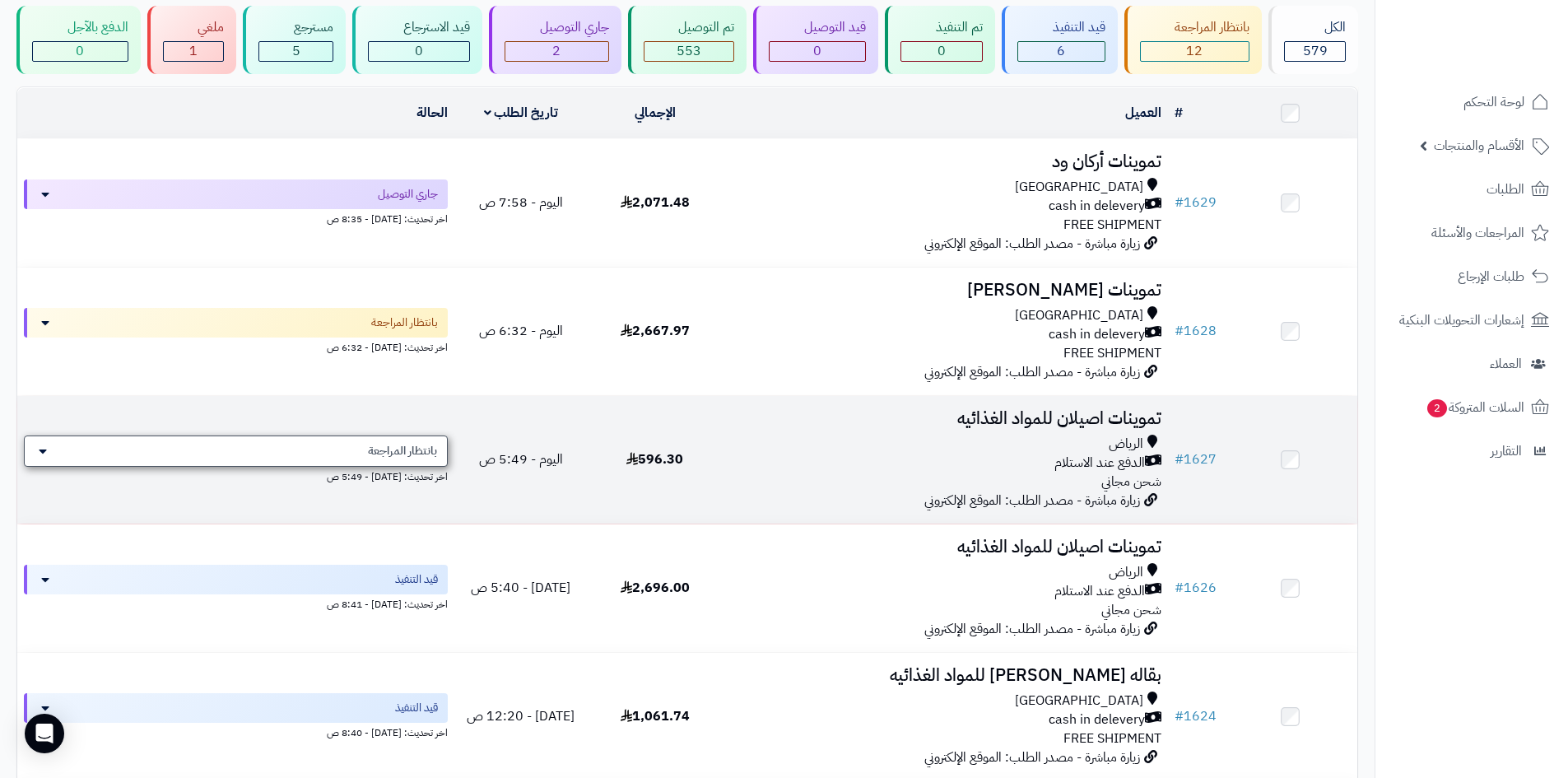
click at [233, 444] on div "بانتظار المراجعة" at bounding box center [235, 451] width 424 height 31
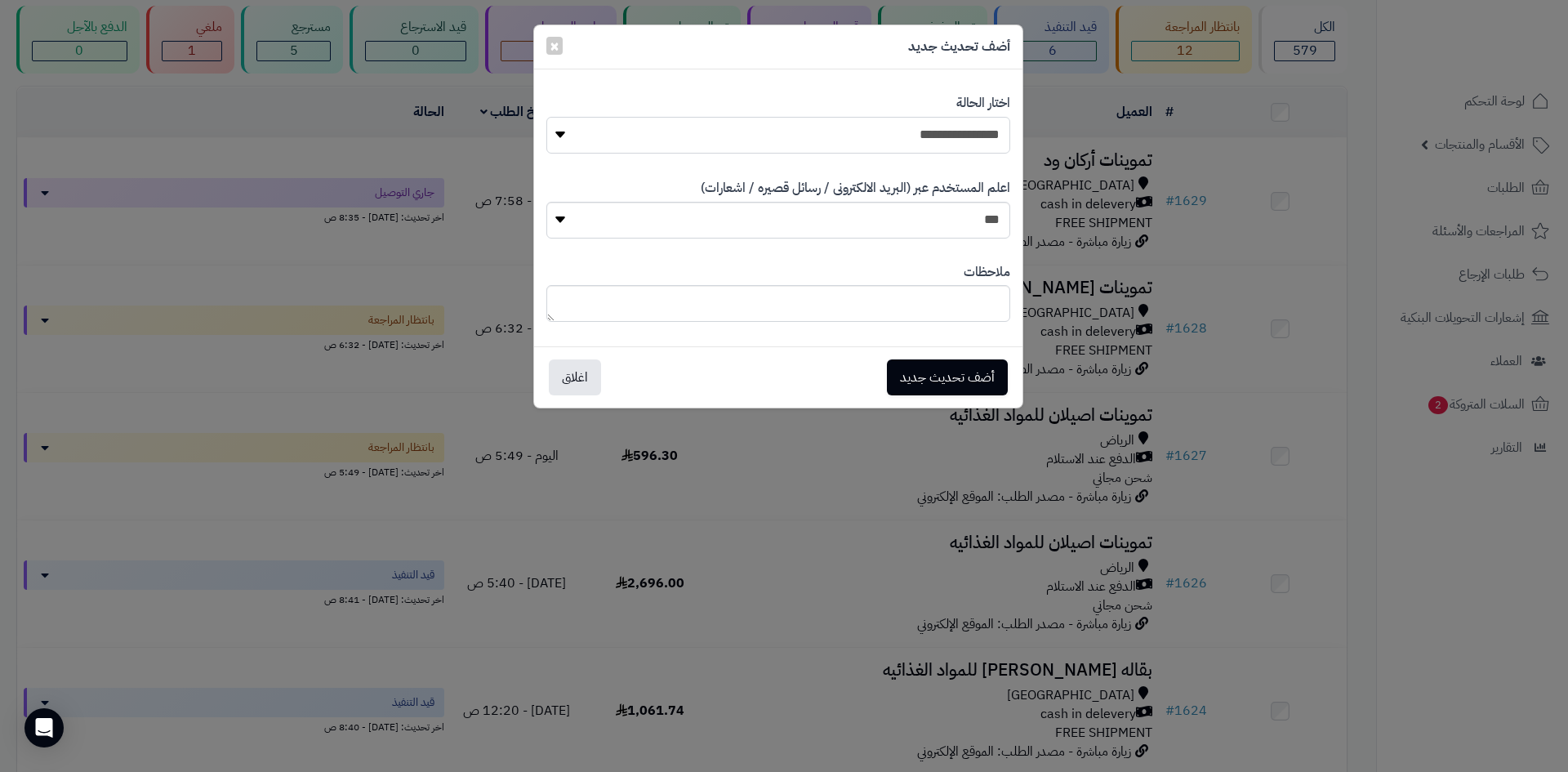
click at [636, 148] on select "**********" at bounding box center [778, 135] width 464 height 37
select select "*"
click at [547, 117] on select "**********" at bounding box center [778, 135] width 464 height 37
click at [912, 369] on button "أضف تحديث جديد" at bounding box center [947, 377] width 121 height 36
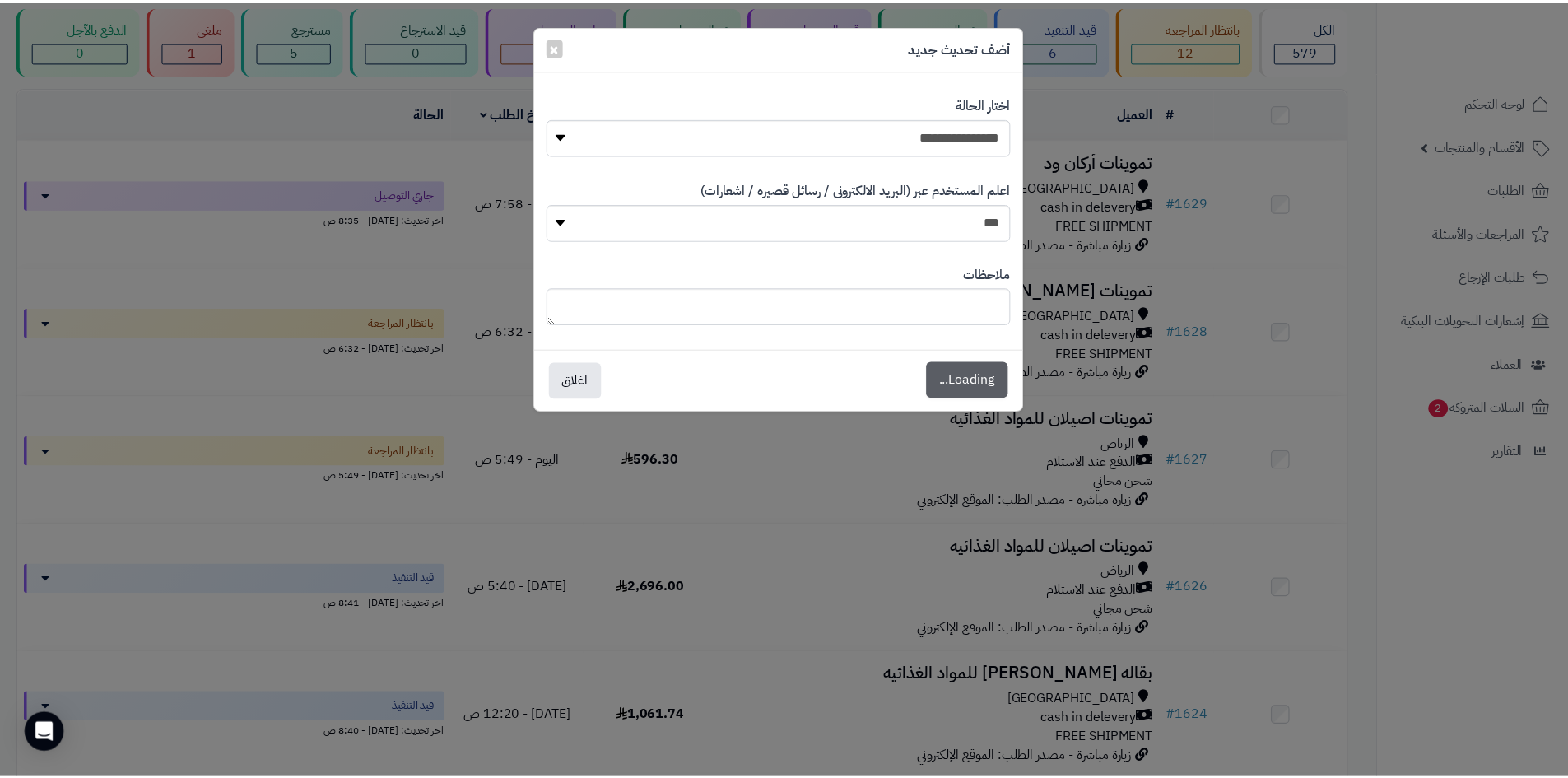
scroll to position [169, 0]
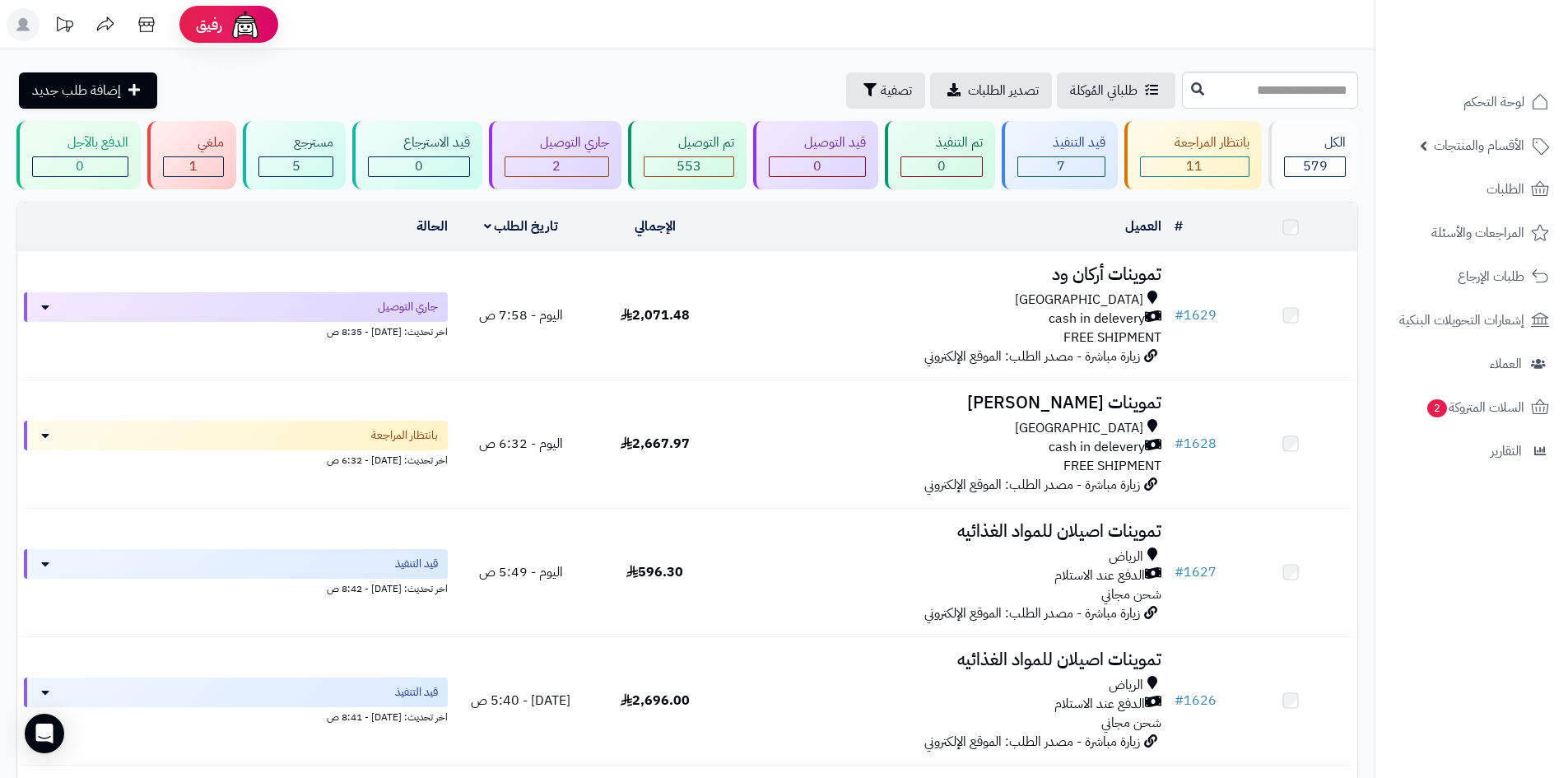
scroll to position [116, 0]
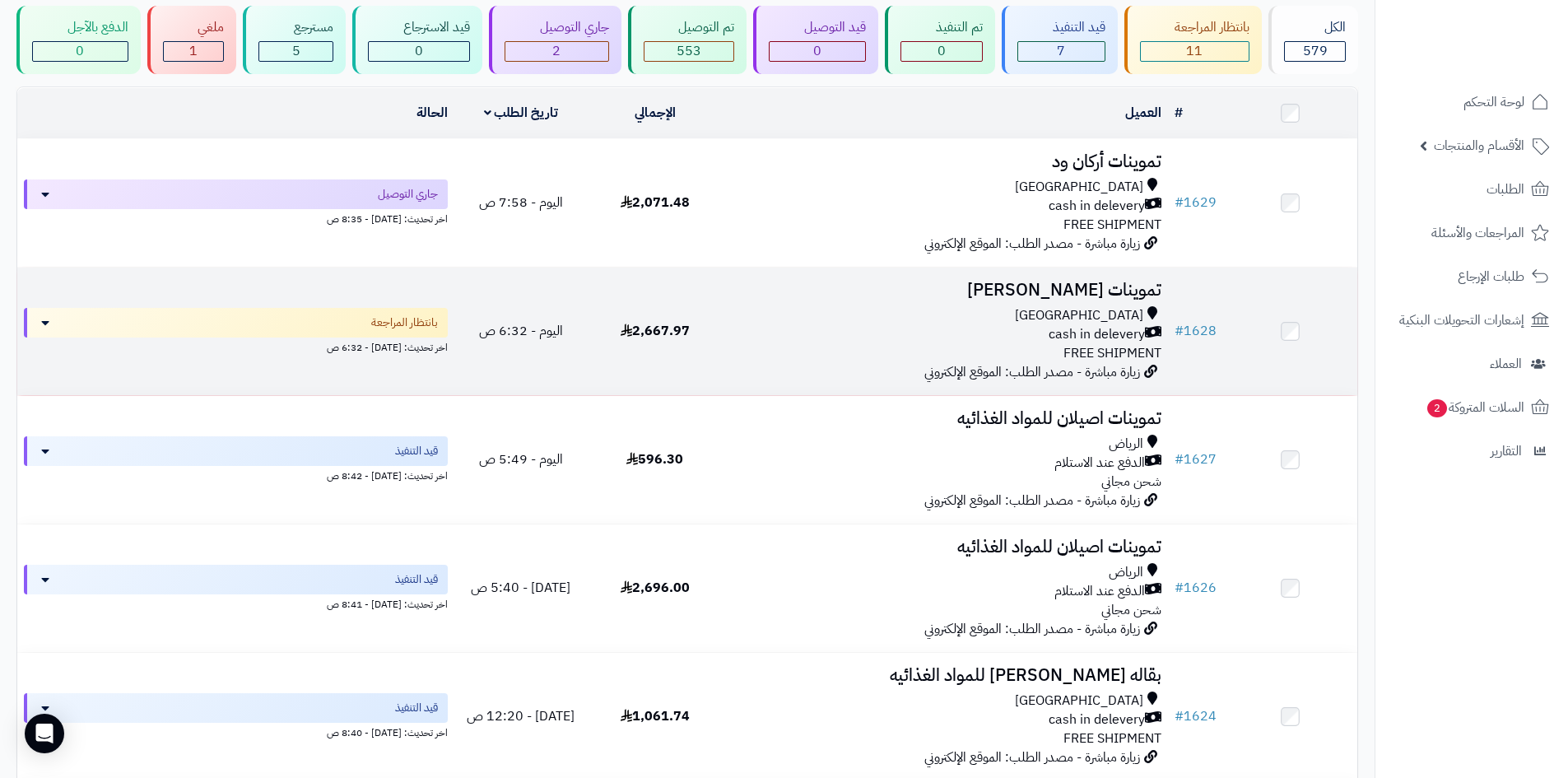
click at [854, 354] on div "Riyadh cash in delevery FREE SHIPMENT" at bounding box center [945, 334] width 433 height 56
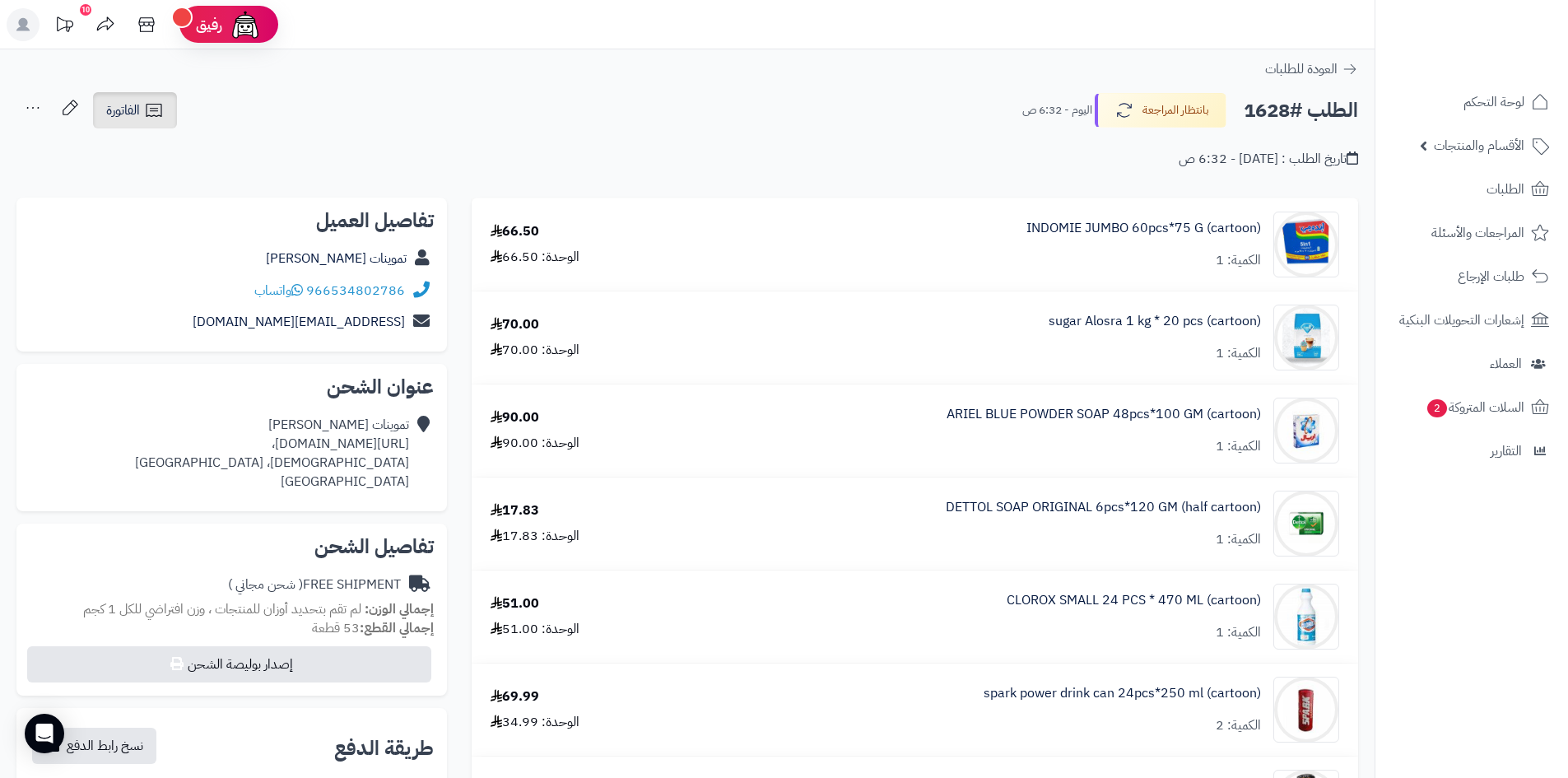
click at [141, 111] on link "الفاتورة" at bounding box center [135, 110] width 84 height 36
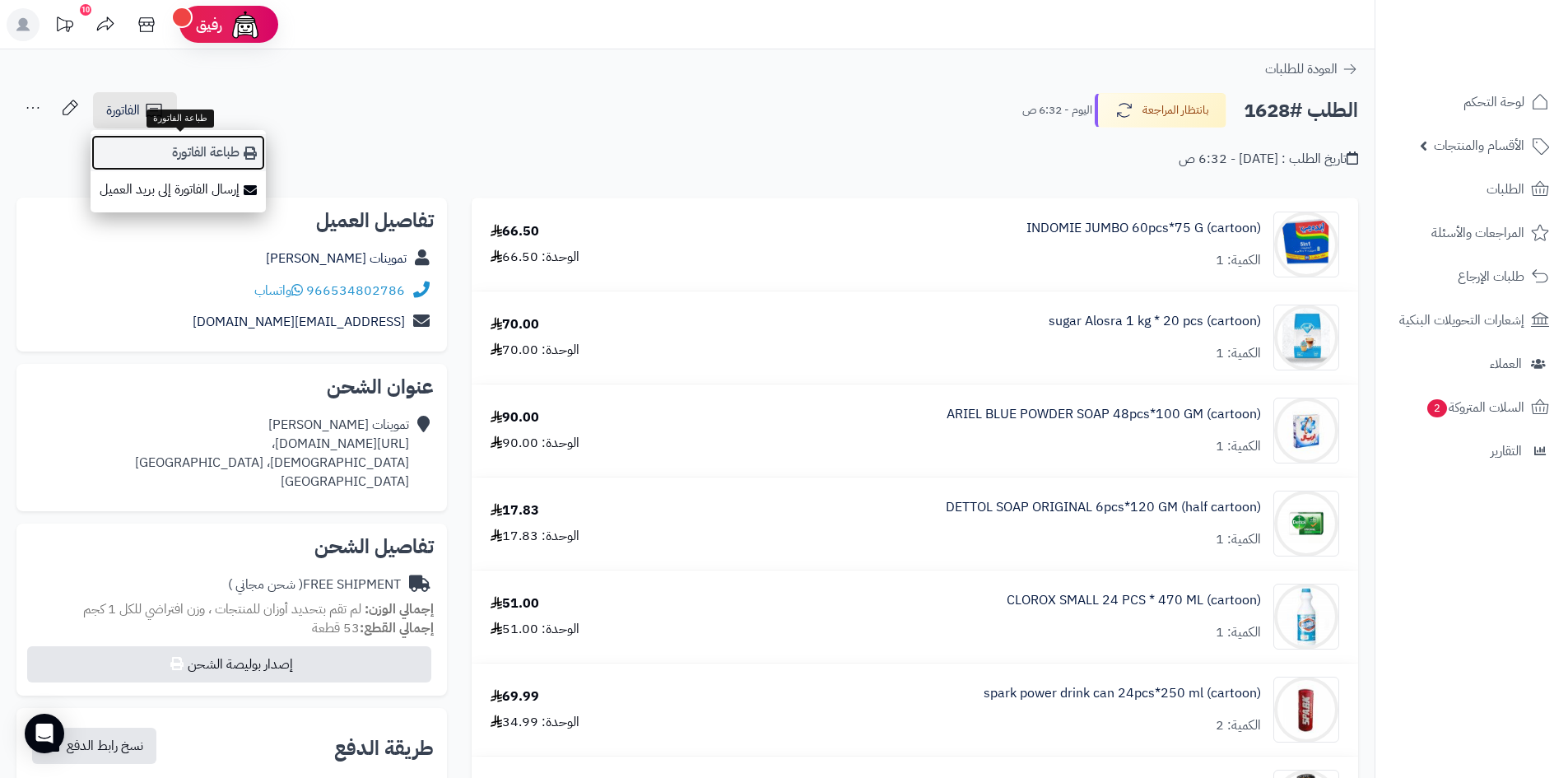
click at [149, 135] on link "طباعة الفاتورة" at bounding box center [178, 152] width 175 height 37
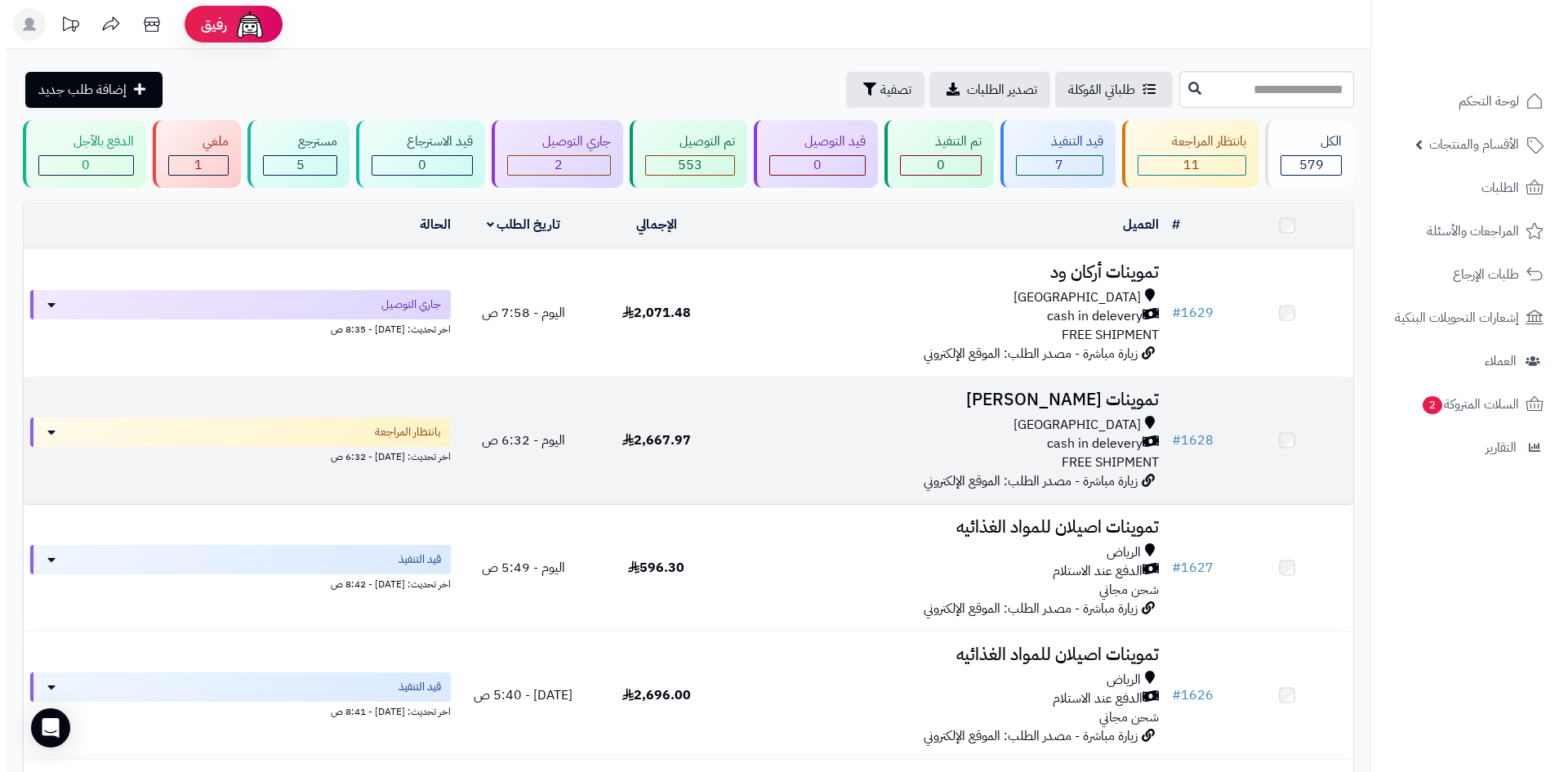
scroll to position [115, 0]
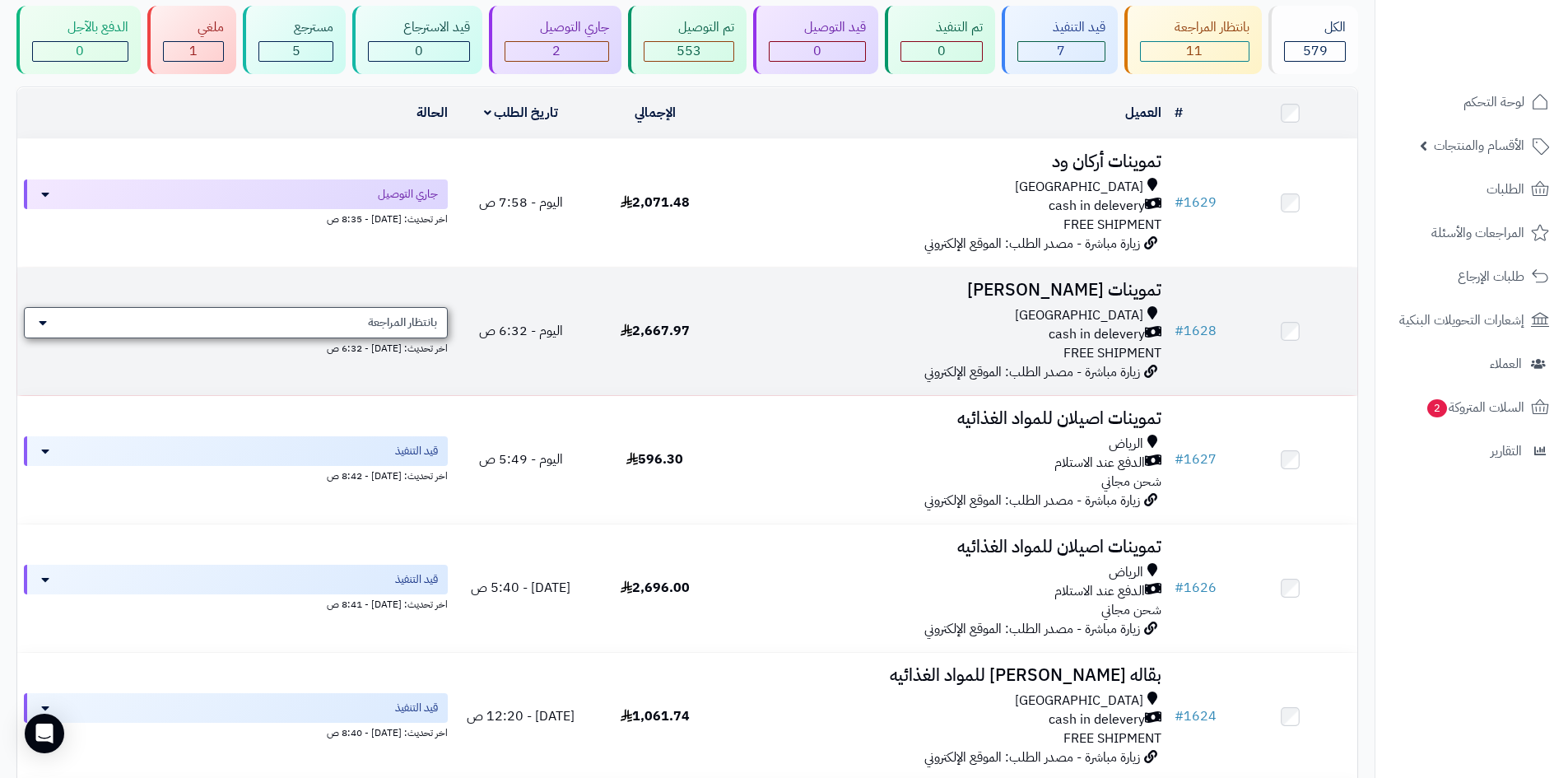
click at [430, 322] on span "بانتظار المراجعة" at bounding box center [403, 322] width 69 height 16
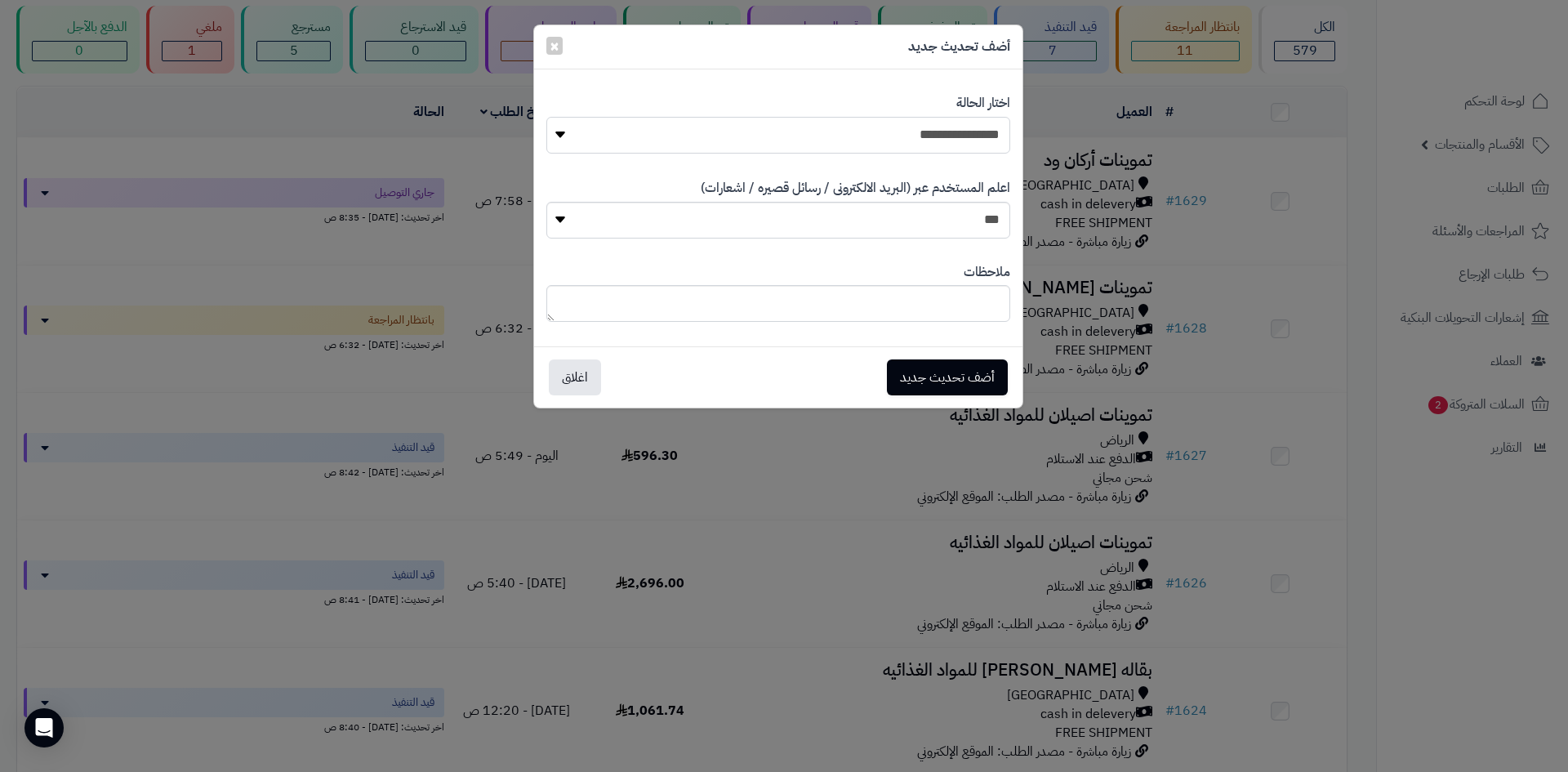
click at [762, 127] on select "**********" at bounding box center [778, 135] width 464 height 37
select select "*"
click at [547, 117] on select "**********" at bounding box center [778, 135] width 464 height 37
click at [944, 364] on button "أضف تحديث جديد" at bounding box center [947, 377] width 121 height 36
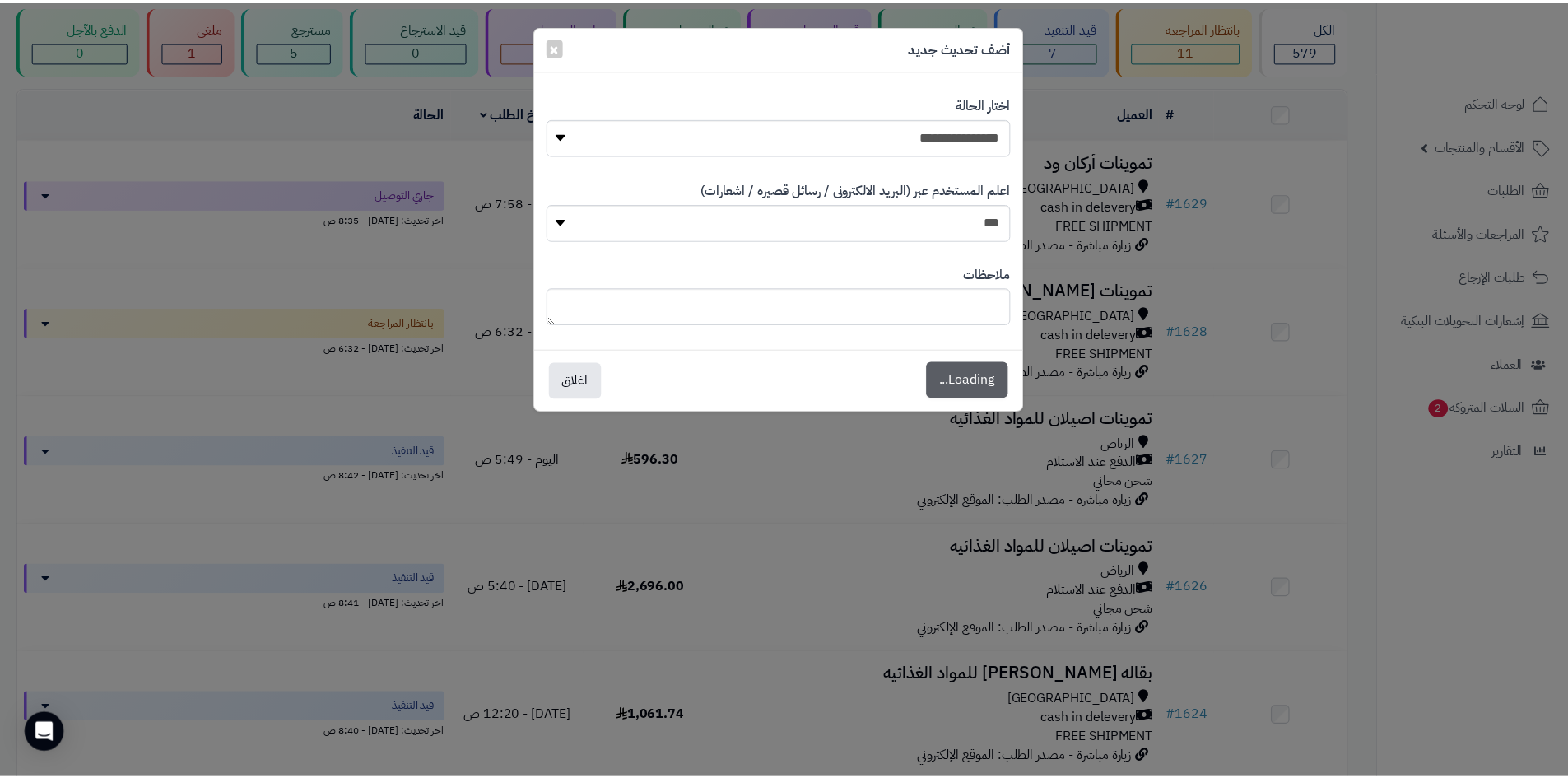
scroll to position [169, 0]
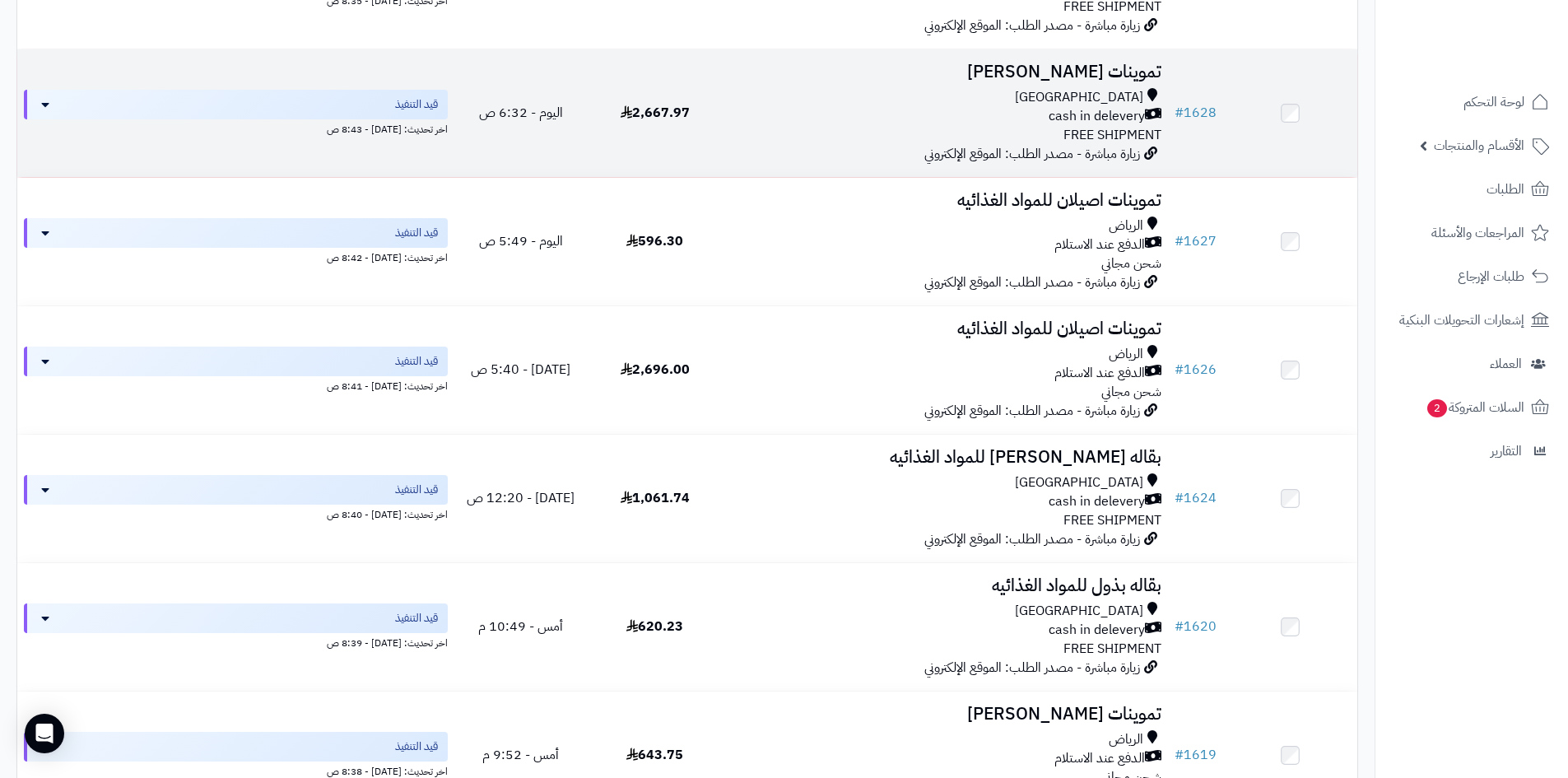
scroll to position [247, 0]
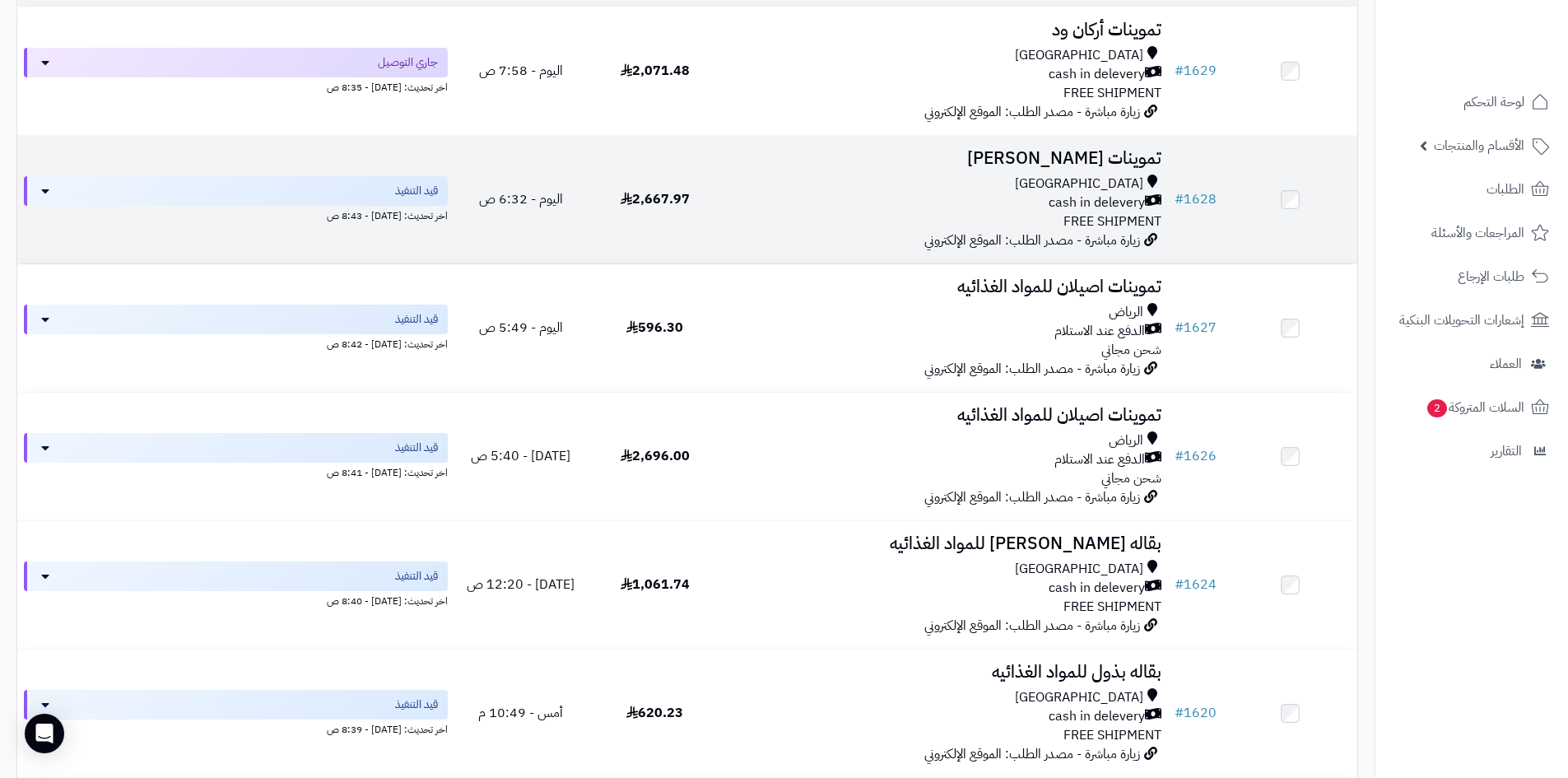
click at [835, 223] on div "Riyadh cash in delevery FREE SHIPMENT" at bounding box center [945, 203] width 433 height 56
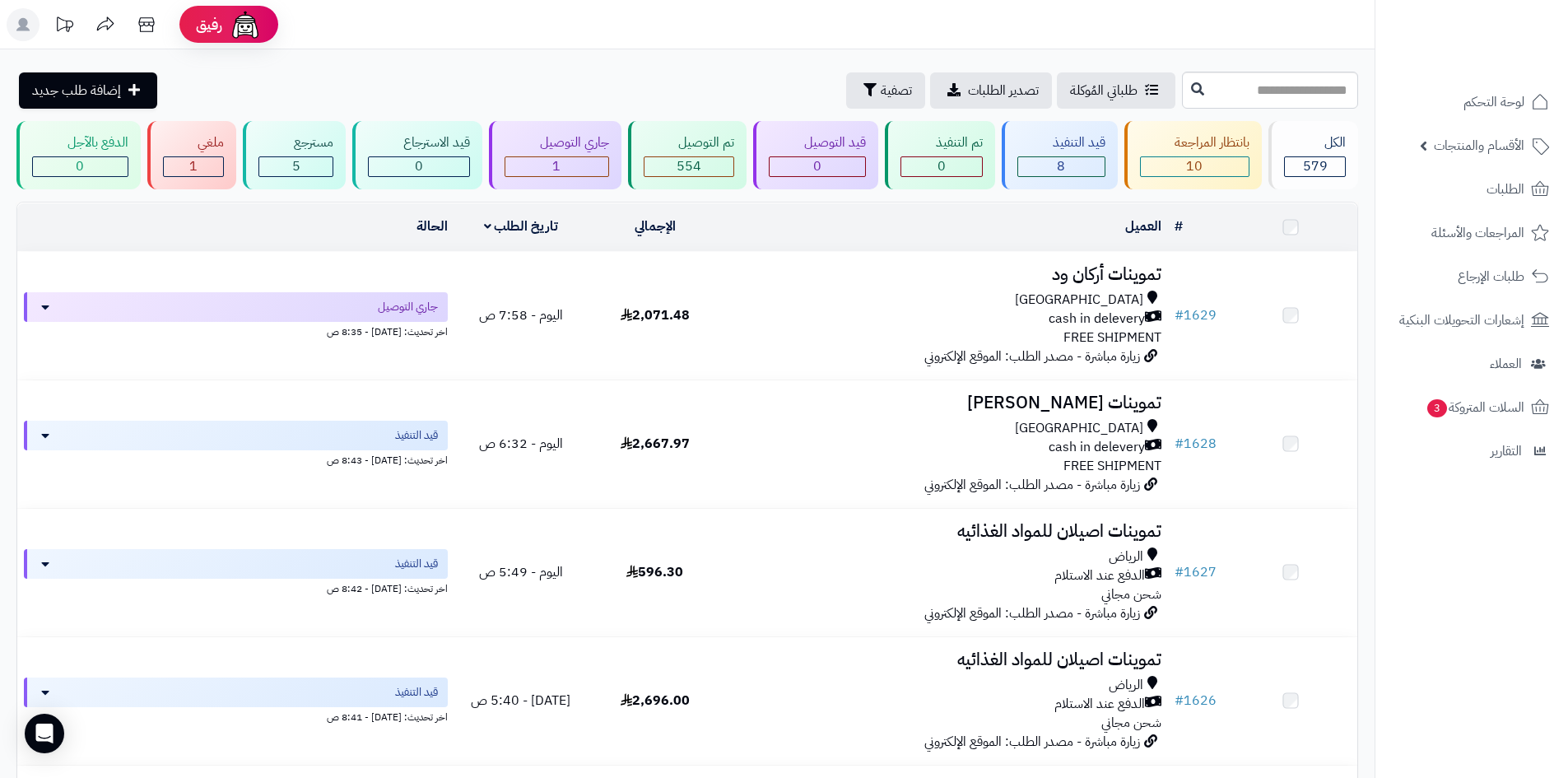
scroll to position [230, 0]
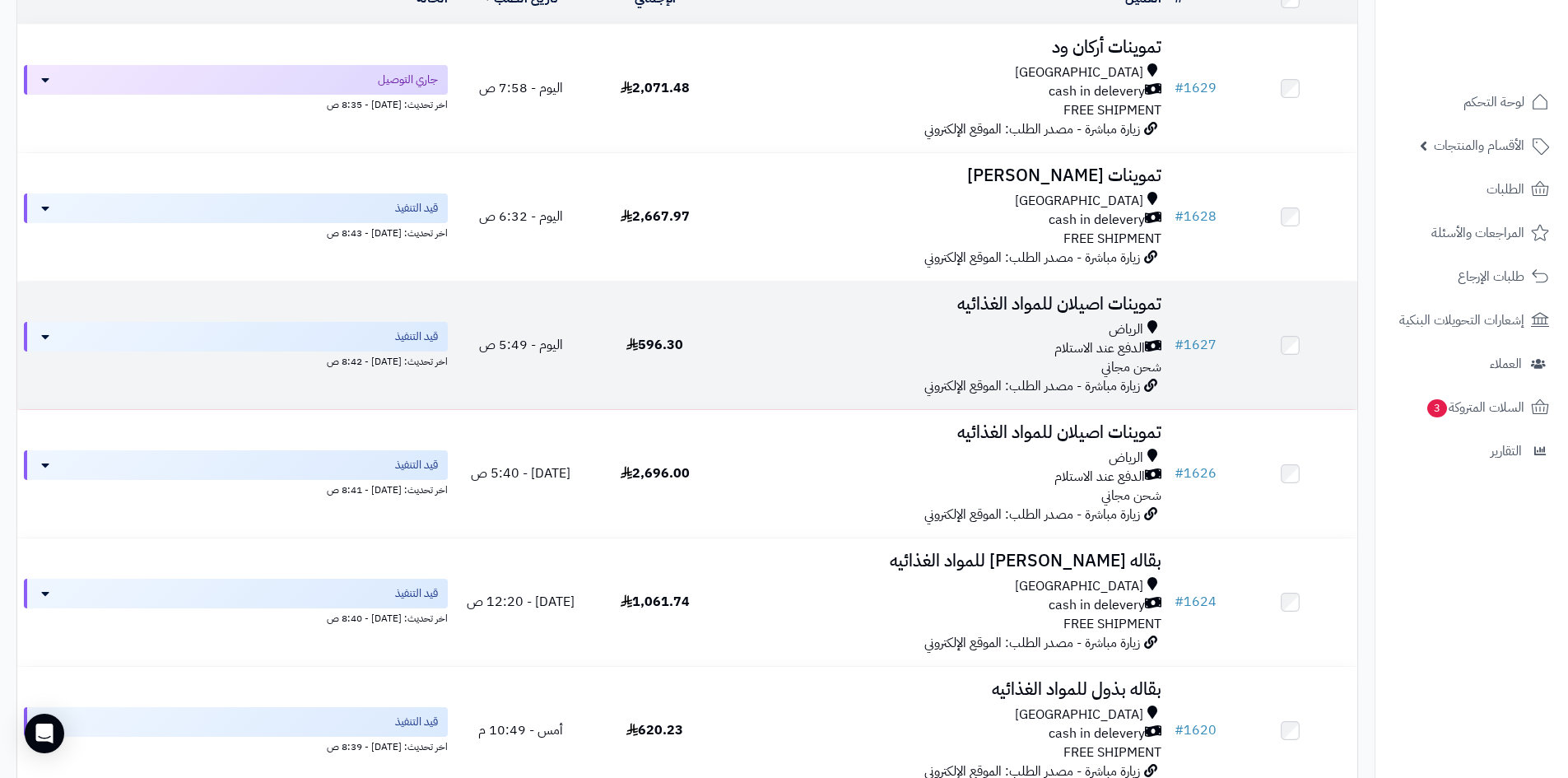
click at [947, 342] on div "الدفع عند الاستلام" at bounding box center [945, 348] width 433 height 19
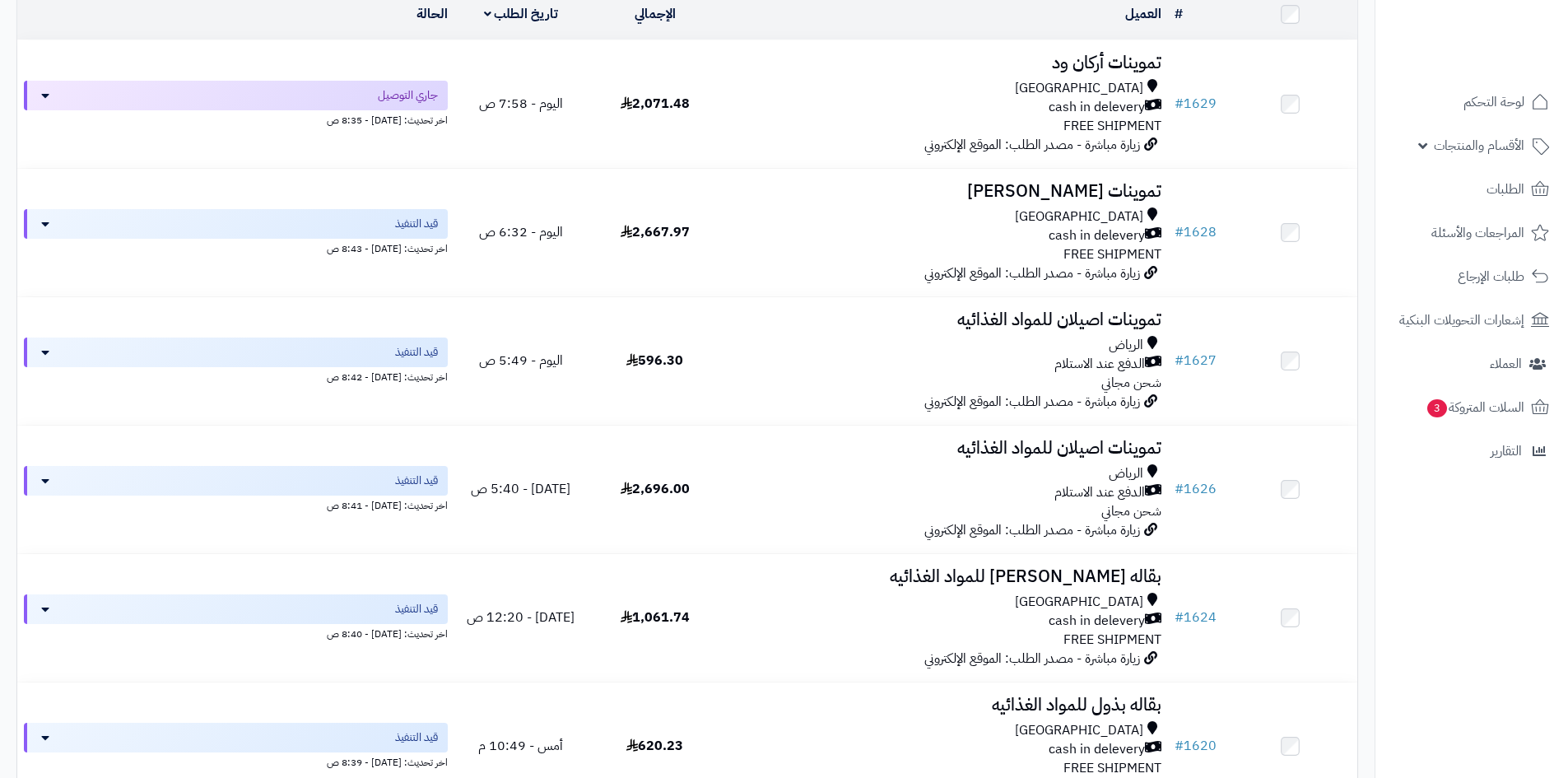
scroll to position [197, 0]
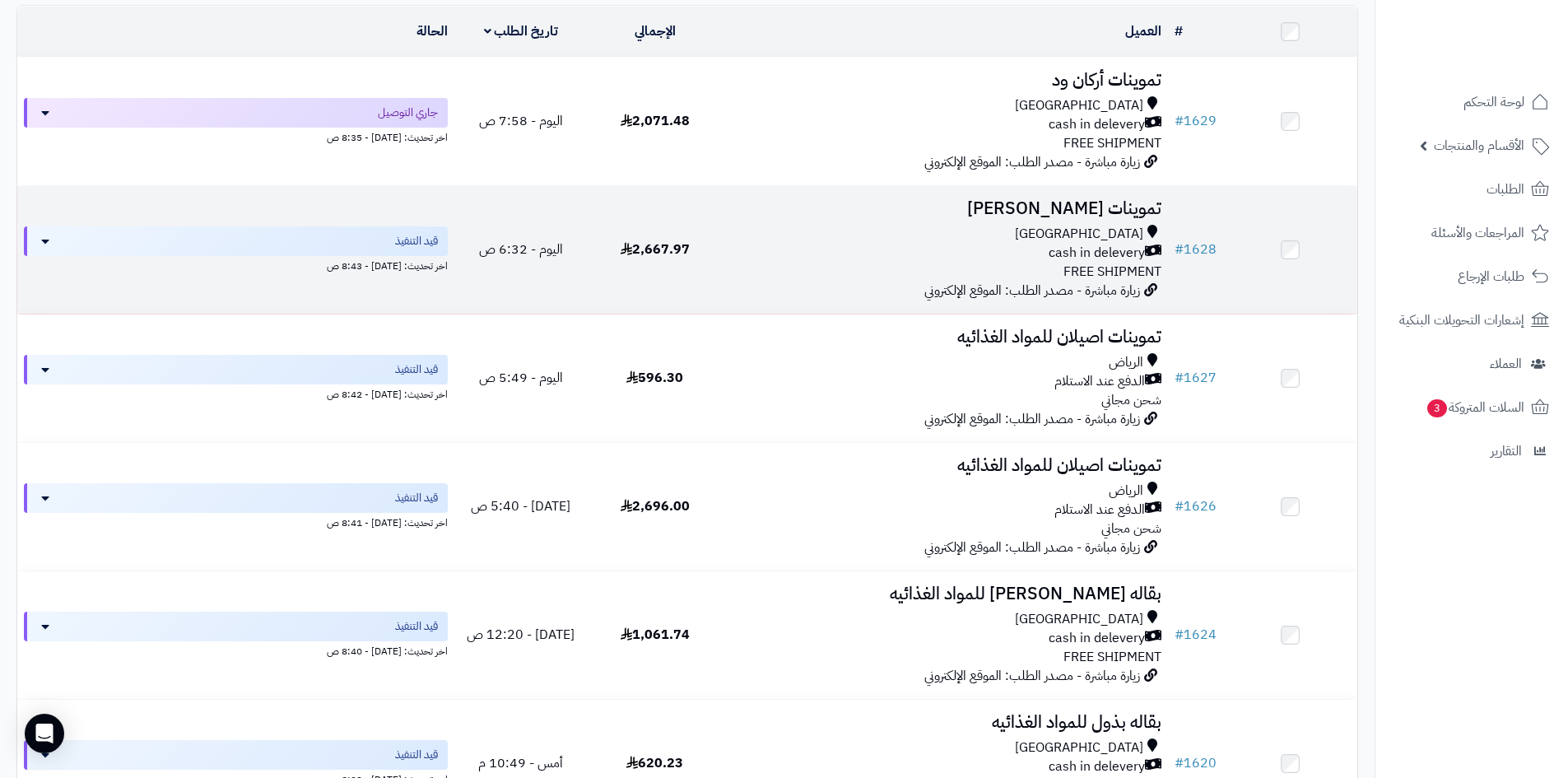
click at [898, 249] on div "cash in delevery" at bounding box center [945, 252] width 433 height 19
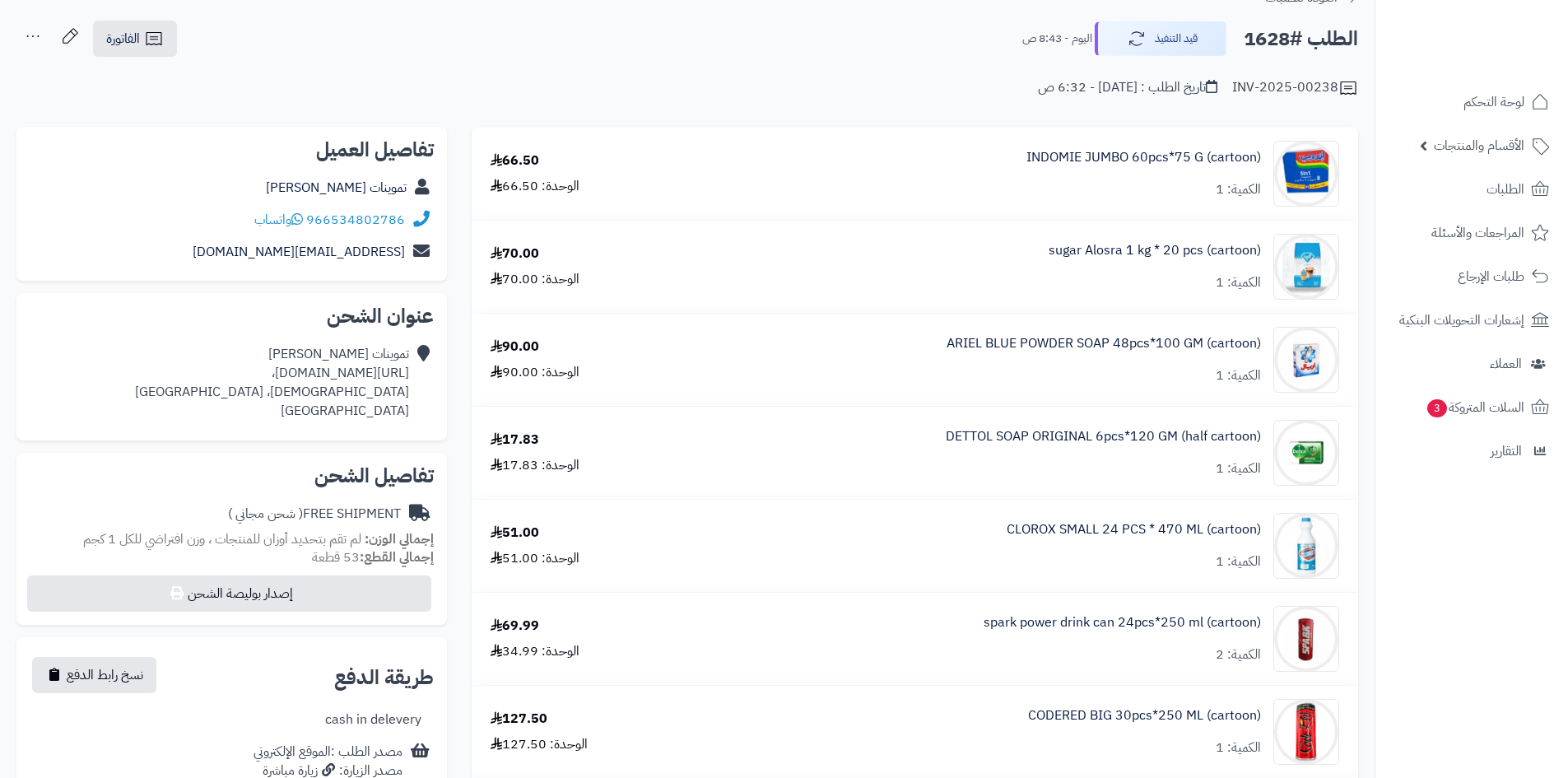
scroll to position [165, 0]
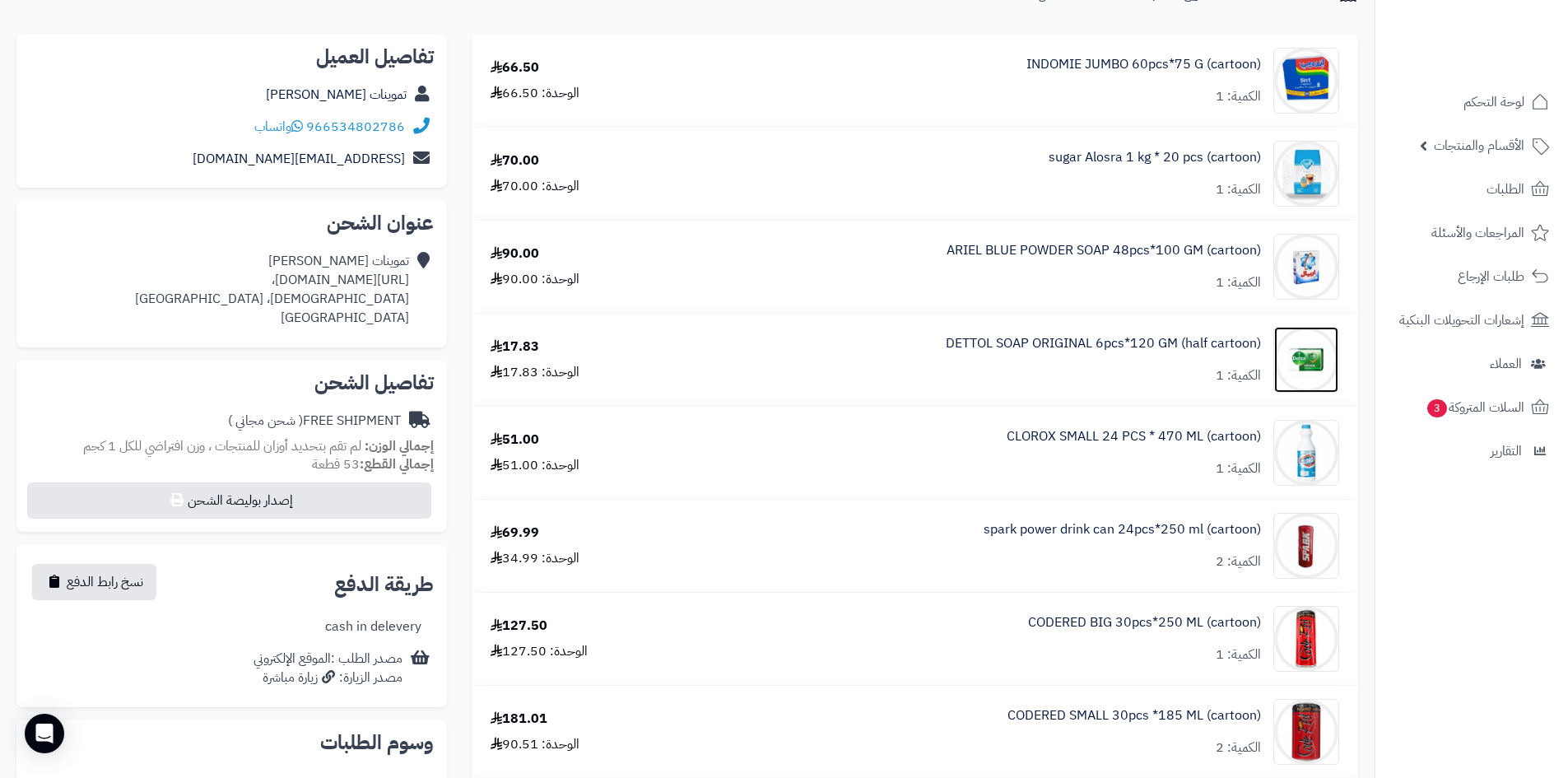
click at [1293, 363] on img at bounding box center [1307, 360] width 64 height 66
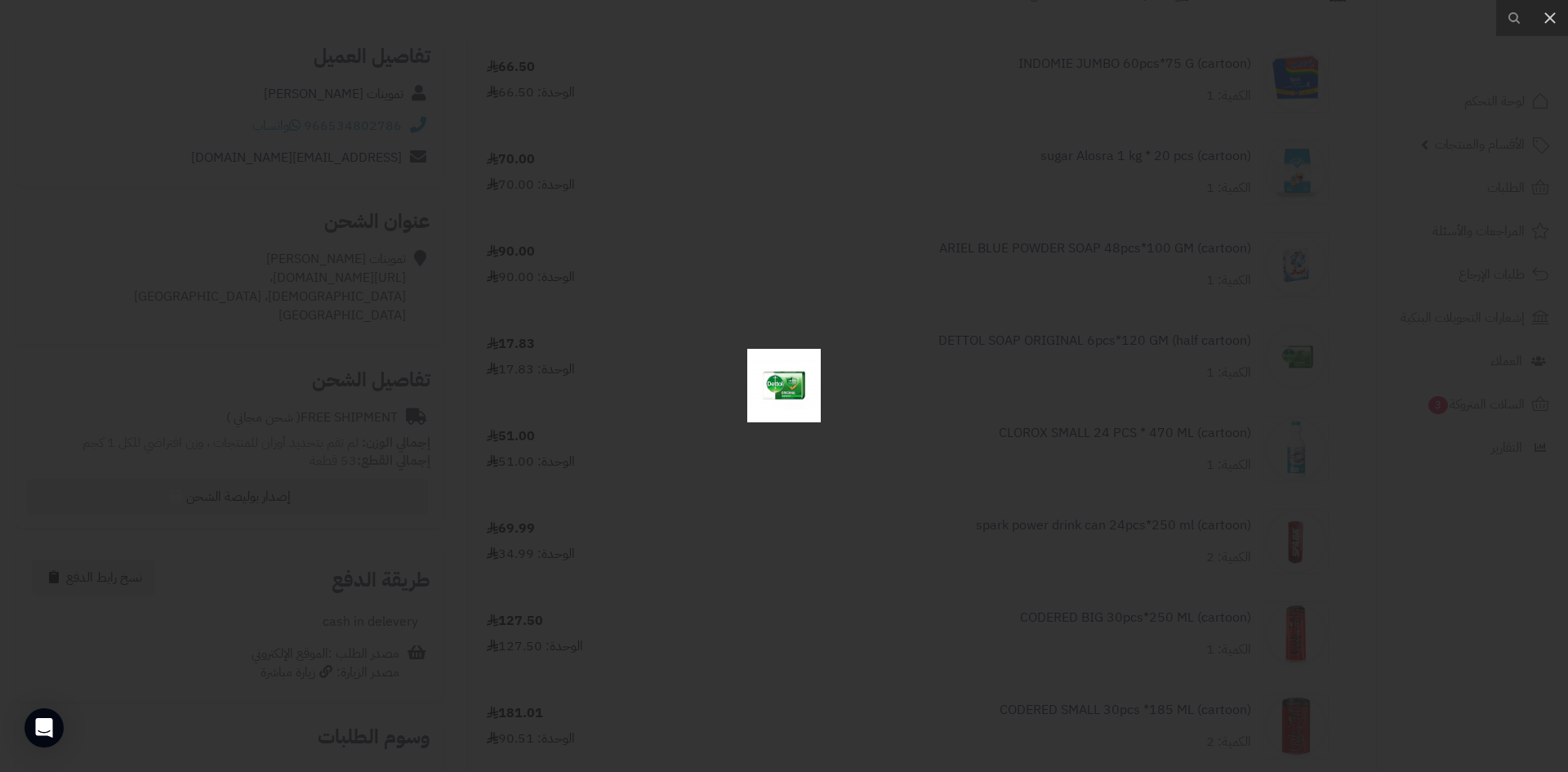
click at [1113, 314] on div at bounding box center [784, 386] width 1568 height 772
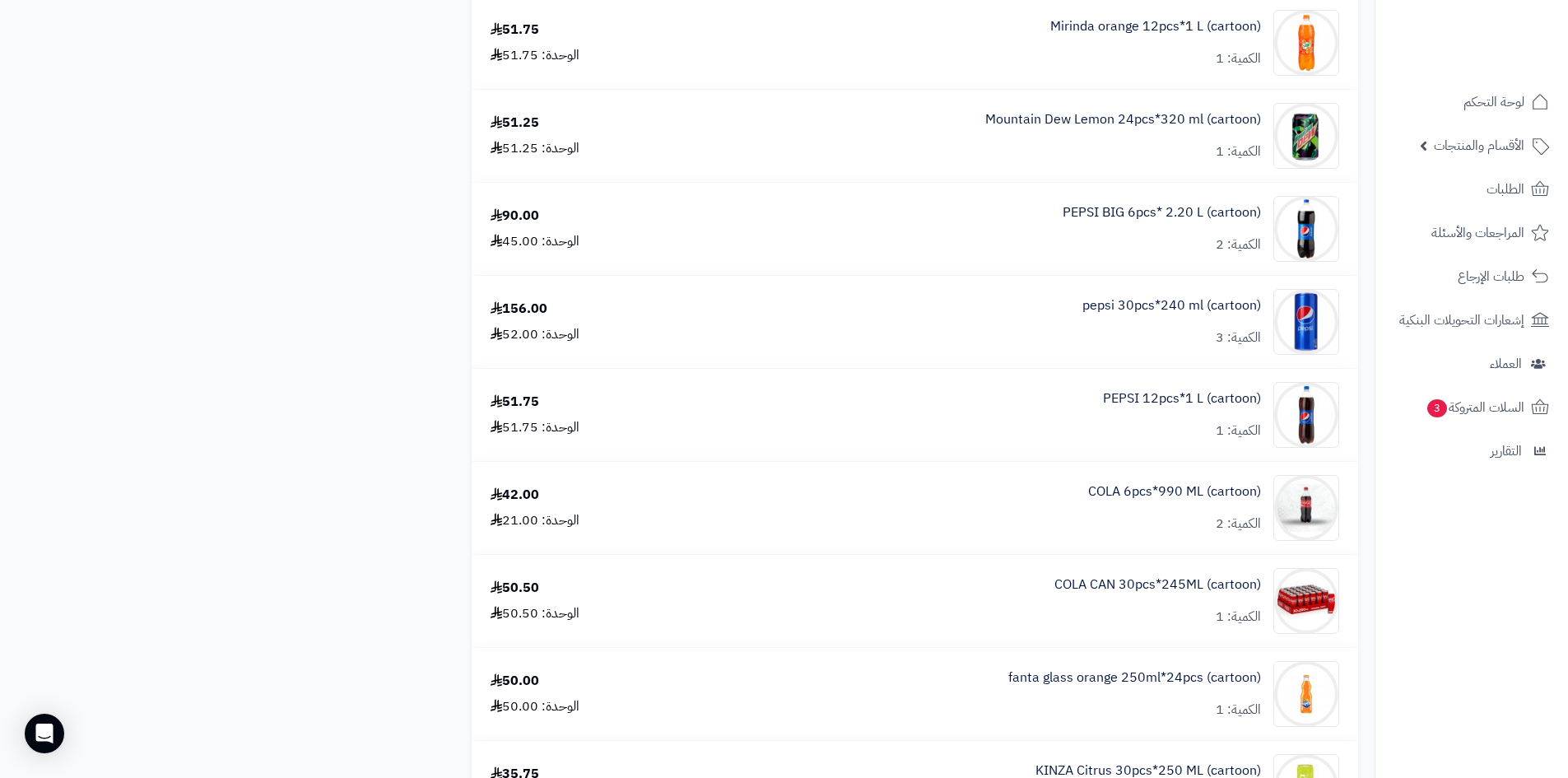
scroll to position [1564, 0]
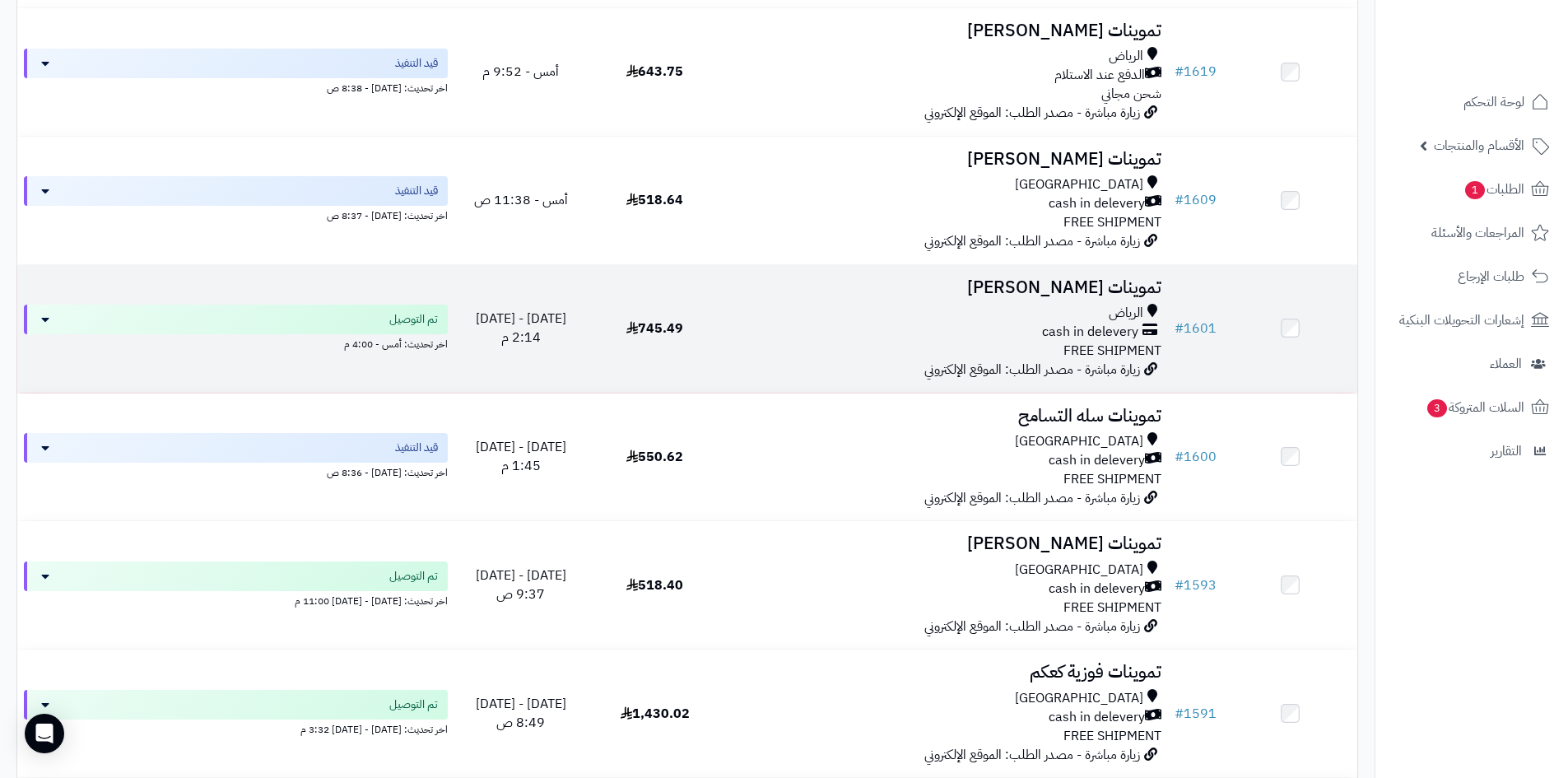
scroll to position [988, 0]
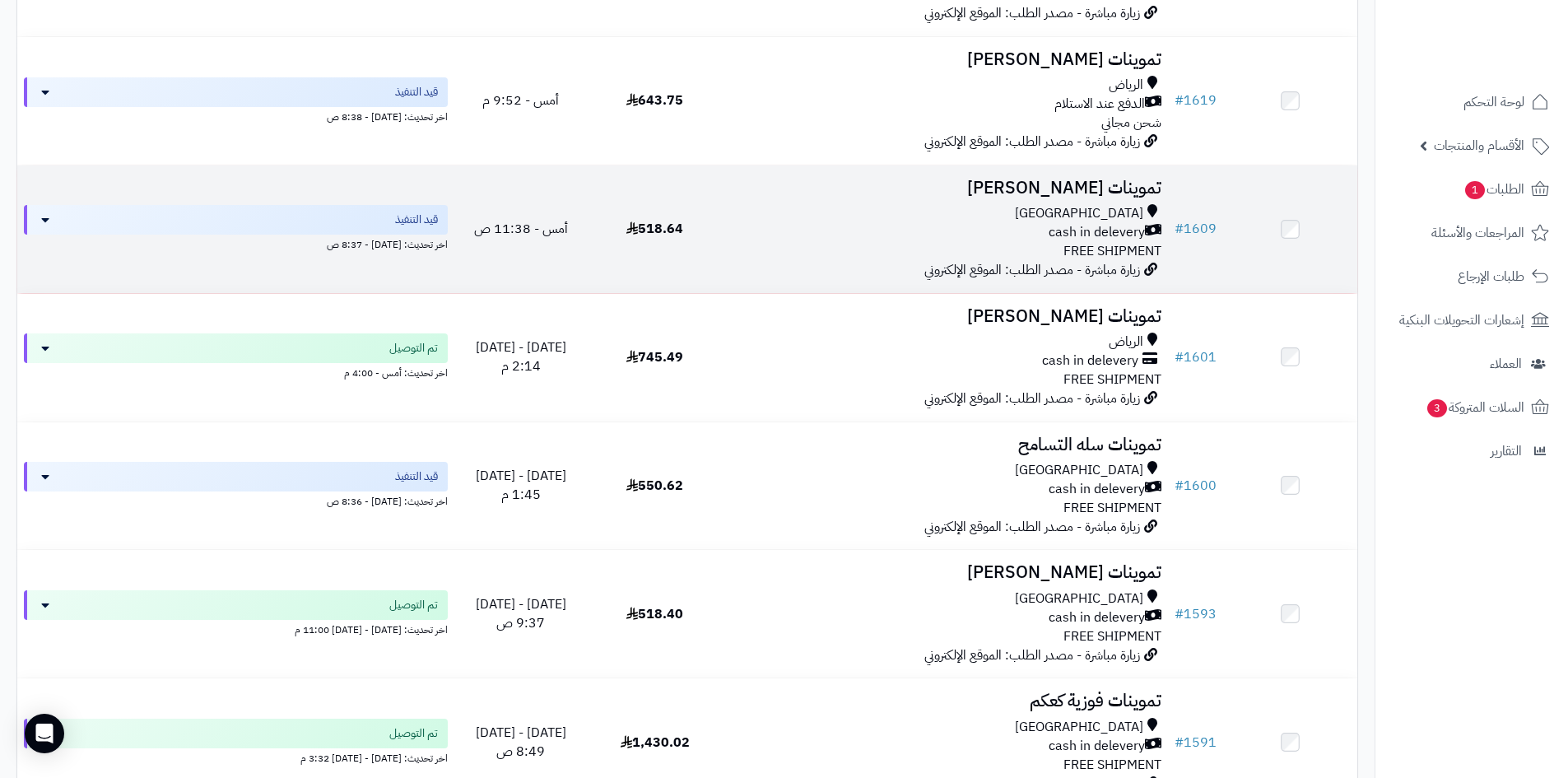
click at [918, 219] on div "Riyadh" at bounding box center [945, 213] width 433 height 19
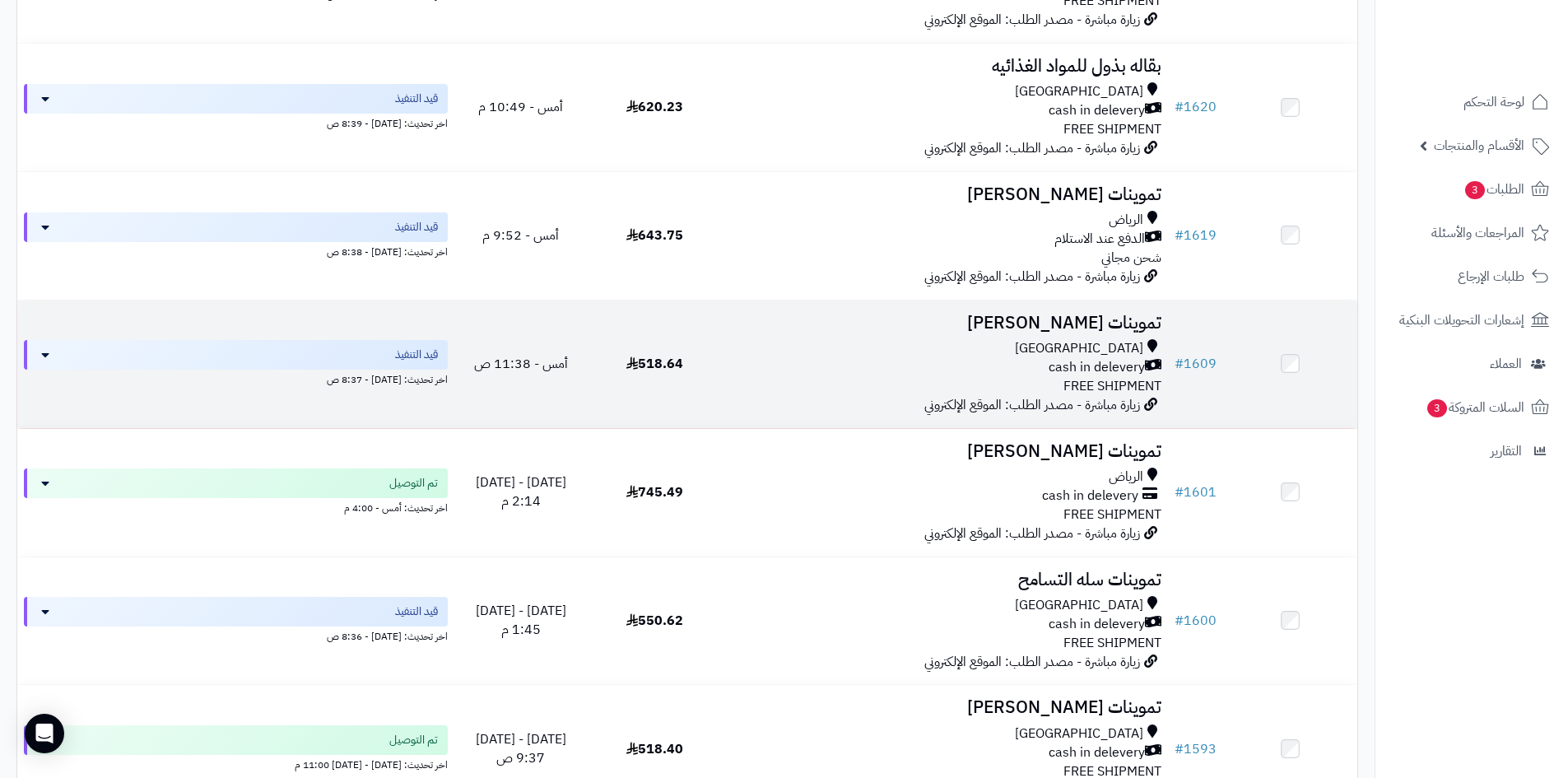
scroll to position [824, 0]
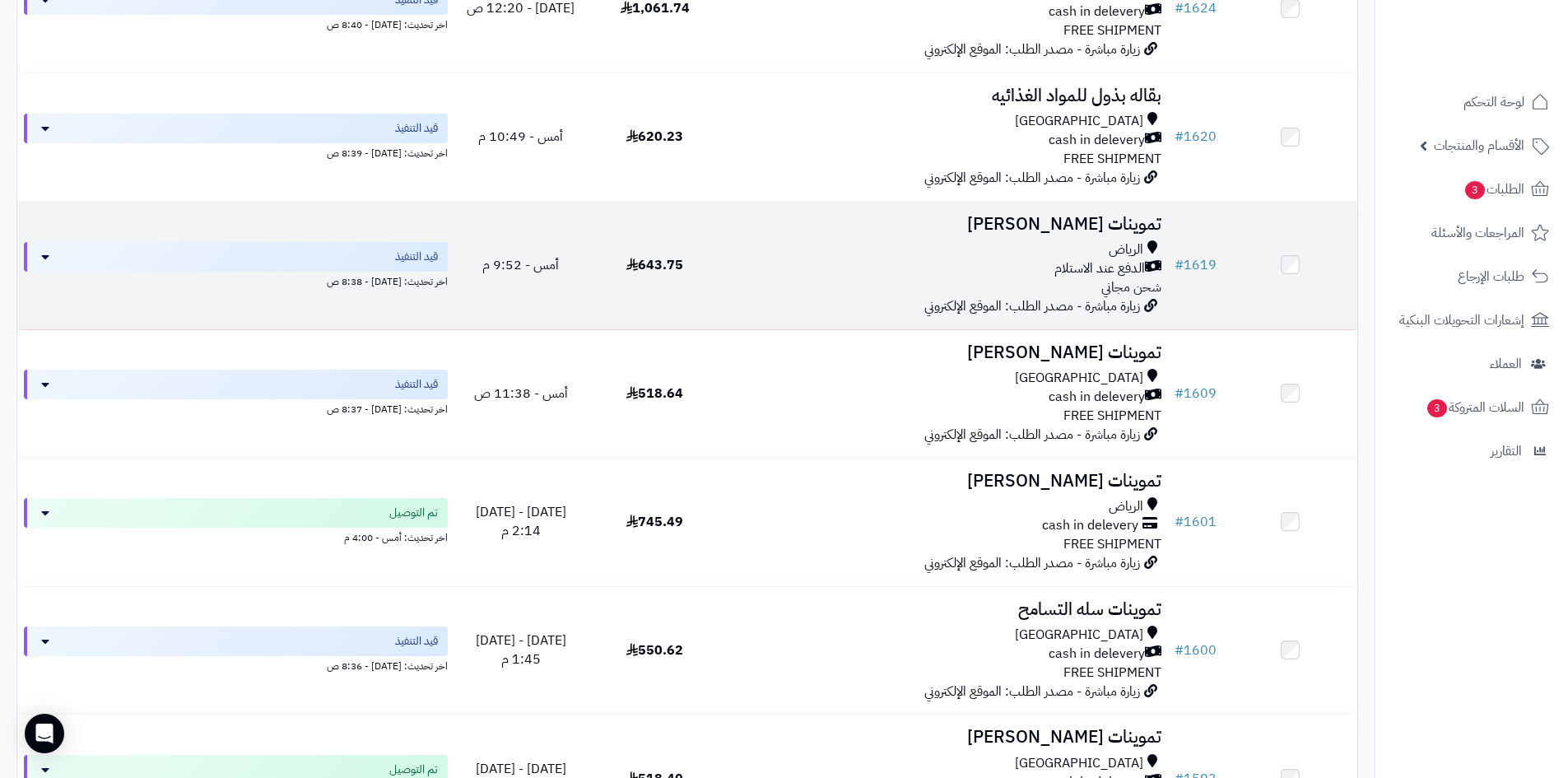
click at [932, 296] on span "زيارة مباشرة - مصدر الطلب: الموقع الإلكتروني" at bounding box center [1032, 306] width 216 height 20
click at [942, 265] on div "الدفع عند الاستلام" at bounding box center [945, 269] width 433 height 19
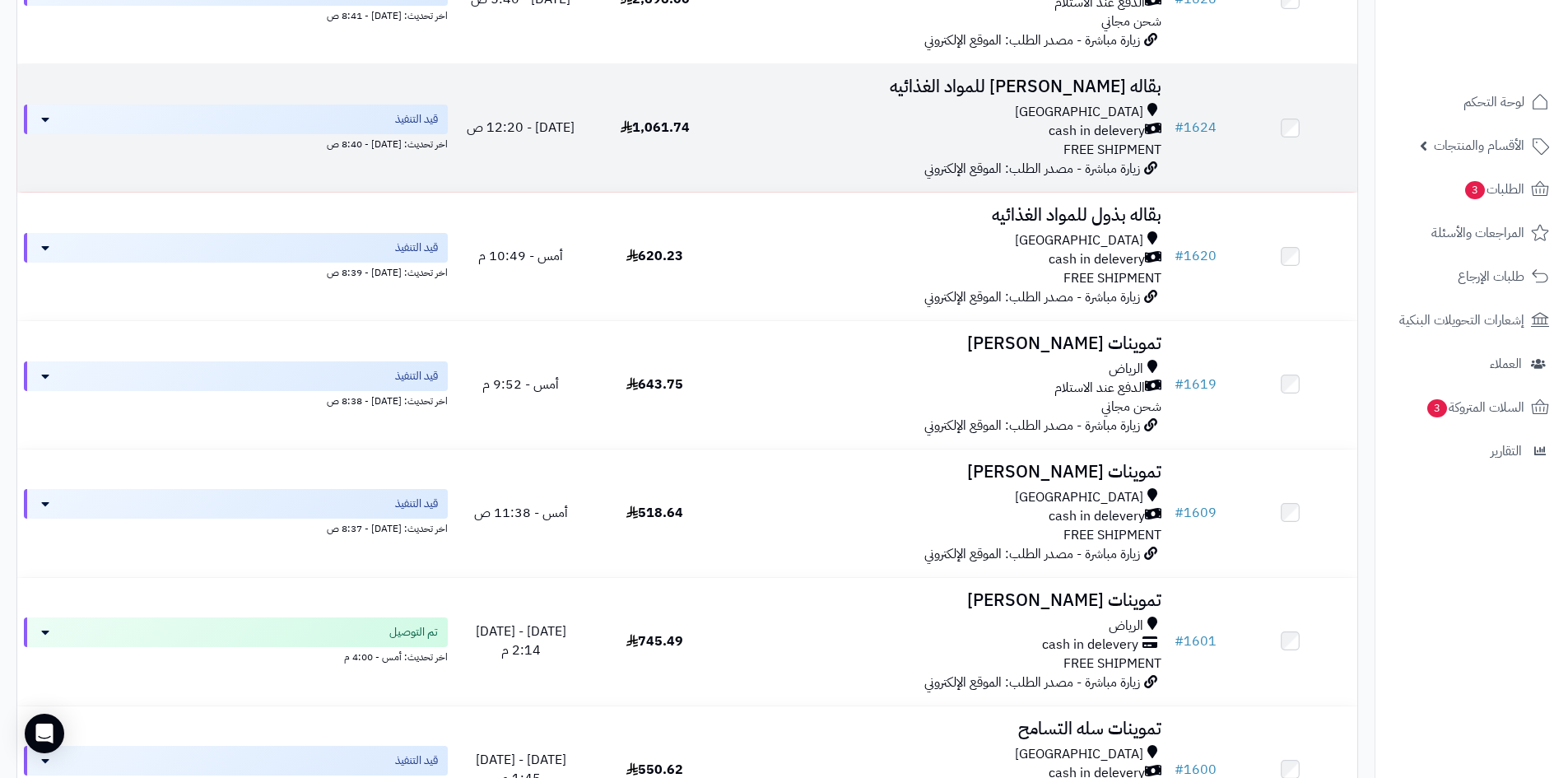
scroll to position [494, 0]
